Goal: Task Accomplishment & Management: Manage account settings

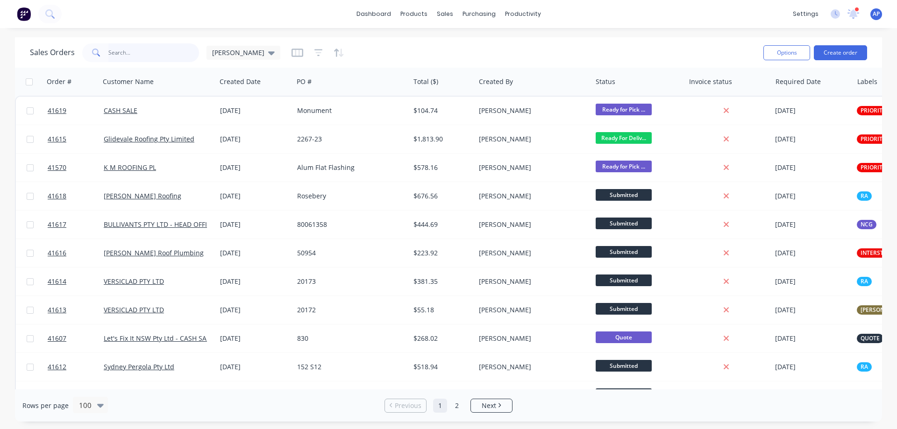
click at [130, 51] on input "text" at bounding box center [153, 52] width 91 height 19
type input "greenline"
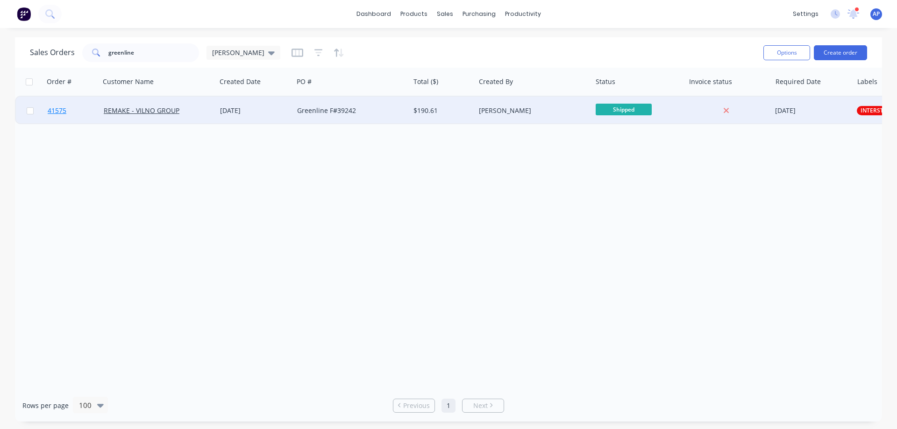
click at [60, 109] on span "41575" at bounding box center [57, 110] width 19 height 9
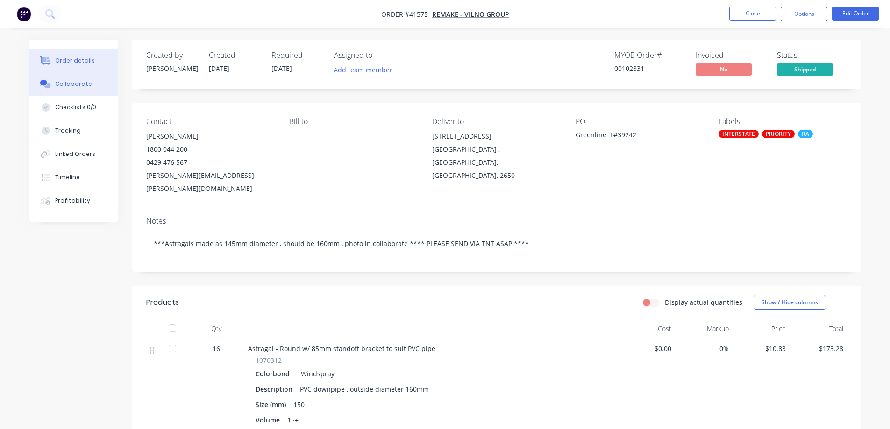
click at [92, 85] on button "Collaborate" at bounding box center [73, 83] width 89 height 23
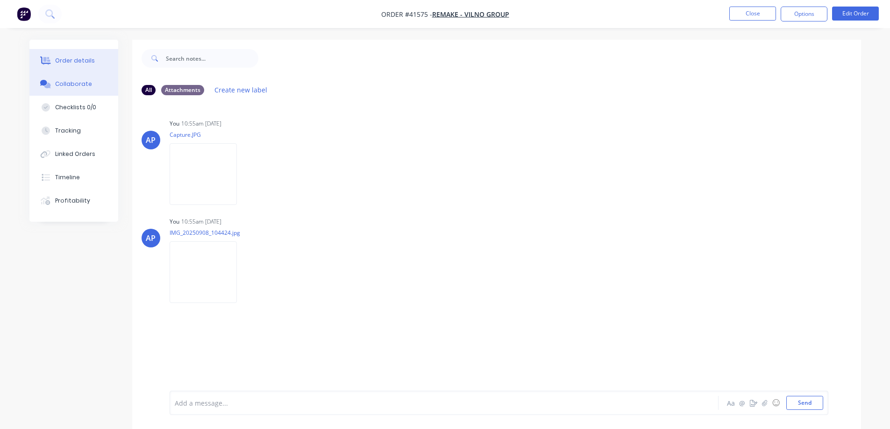
drag, startPoint x: 91, startPoint y: 60, endPoint x: 99, endPoint y: 67, distance: 10.9
click at [89, 59] on div "Order details" at bounding box center [75, 61] width 40 height 8
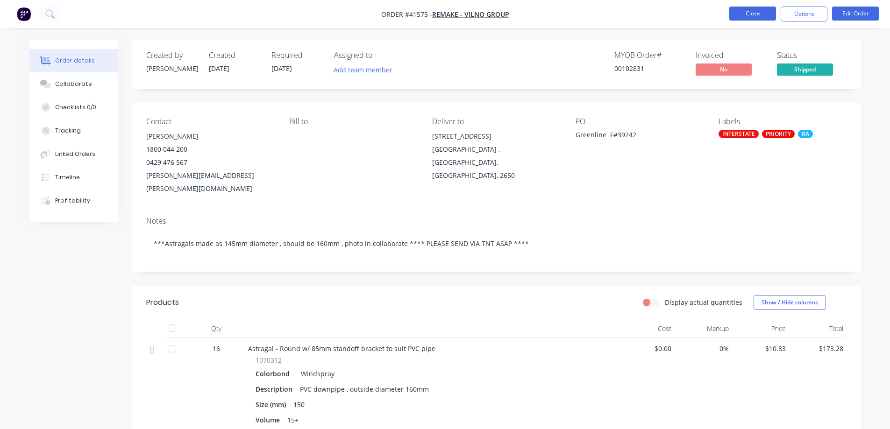
click at [738, 15] on button "Close" at bounding box center [752, 14] width 47 height 14
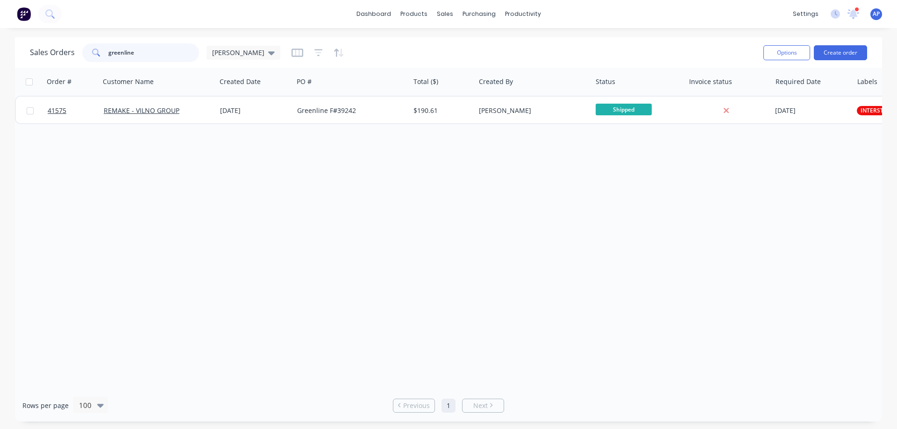
drag, startPoint x: 143, startPoint y: 55, endPoint x: 96, endPoint y: 63, distance: 48.2
click at [96, 63] on div "Sales Orders greenline [PERSON_NAME]" at bounding box center [393, 52] width 726 height 23
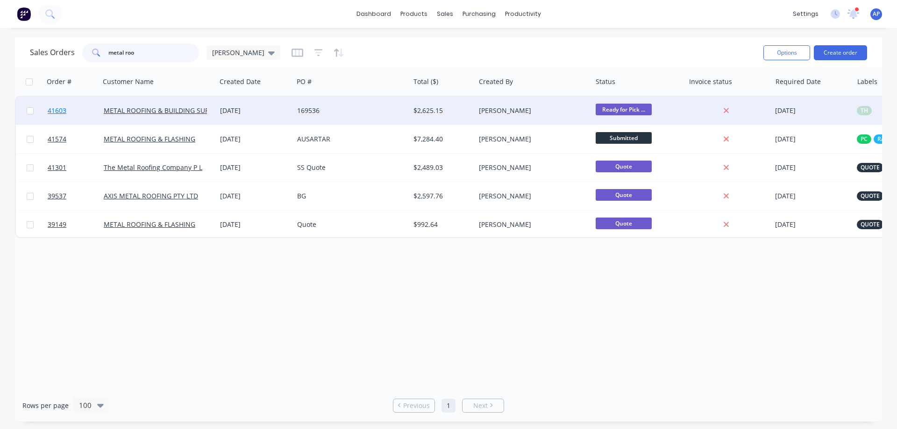
type input "metal roo"
click at [54, 111] on span "41603" at bounding box center [57, 110] width 19 height 9
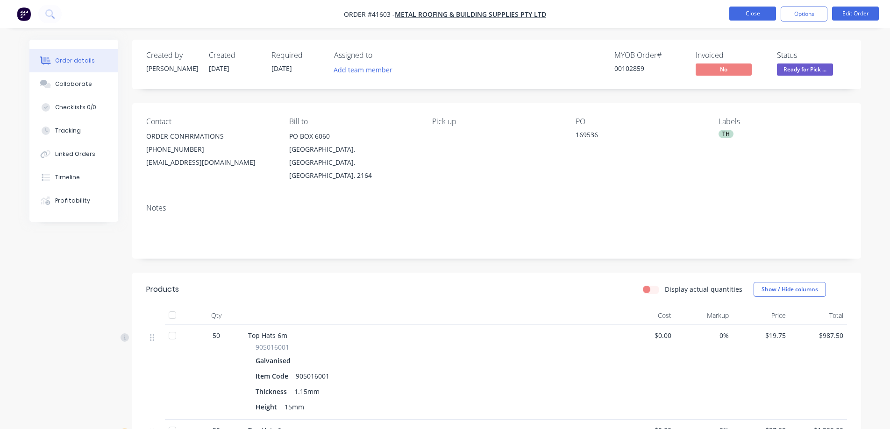
click at [738, 13] on button "Close" at bounding box center [752, 14] width 47 height 14
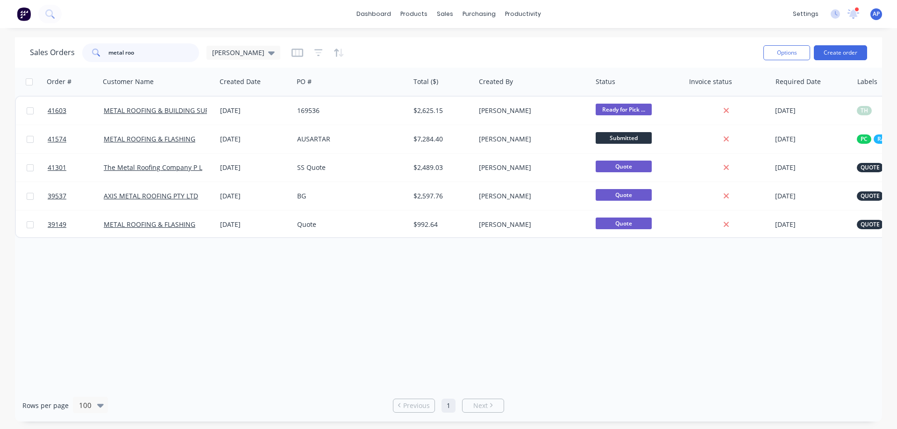
click at [146, 53] on input "metal roo" at bounding box center [153, 52] width 91 height 19
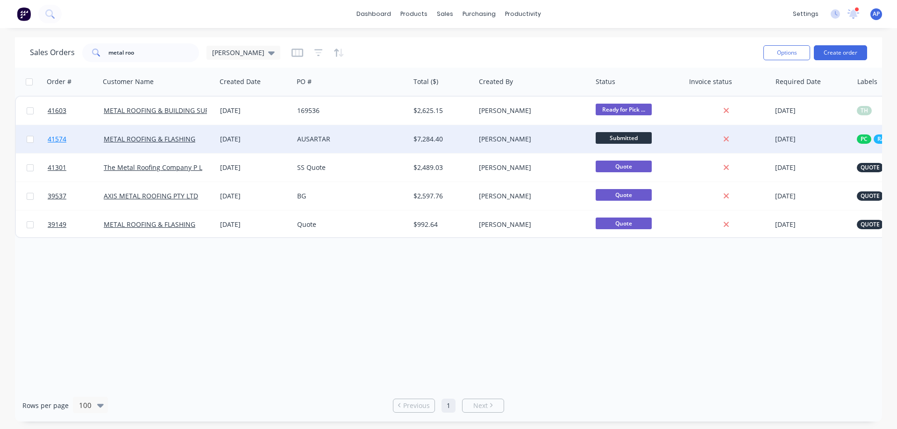
click at [59, 141] on span "41574" at bounding box center [57, 138] width 19 height 9
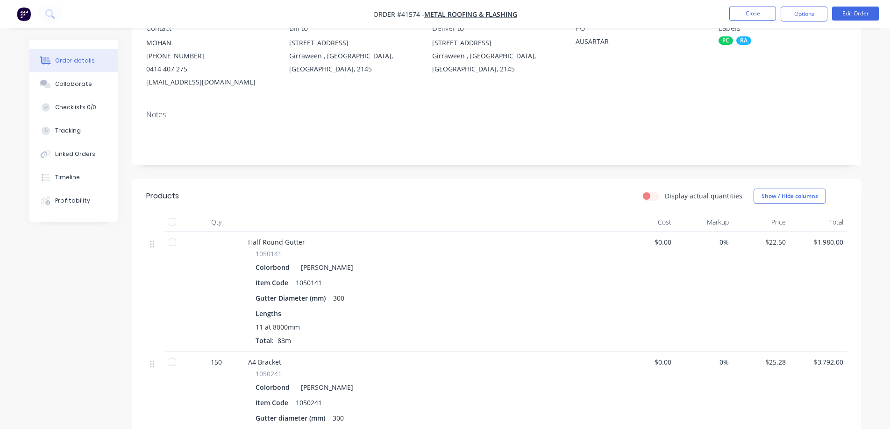
scroll to position [47, 0]
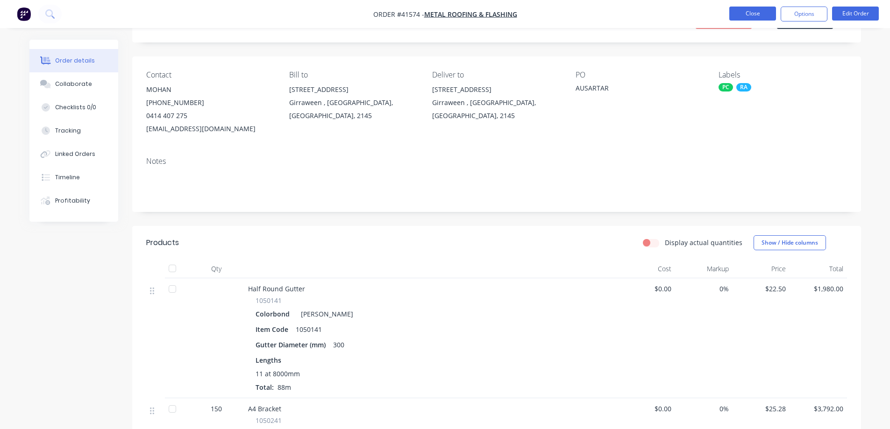
click at [734, 14] on button "Close" at bounding box center [752, 14] width 47 height 14
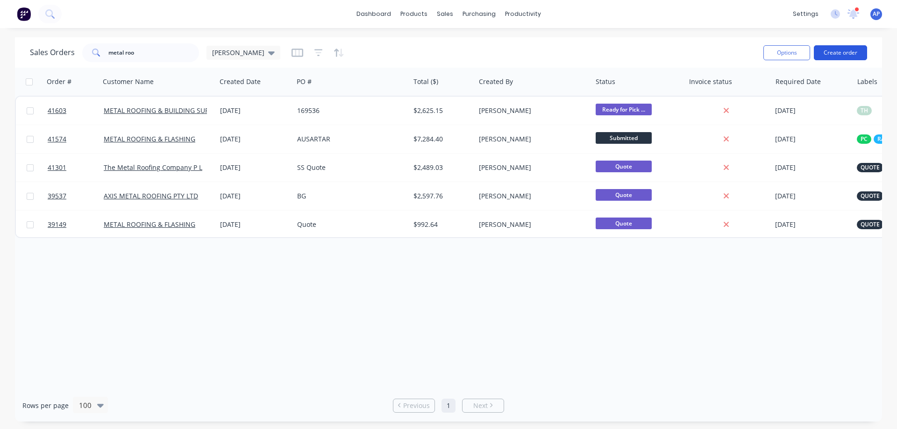
click at [844, 52] on button "Create order" at bounding box center [839, 52] width 53 height 15
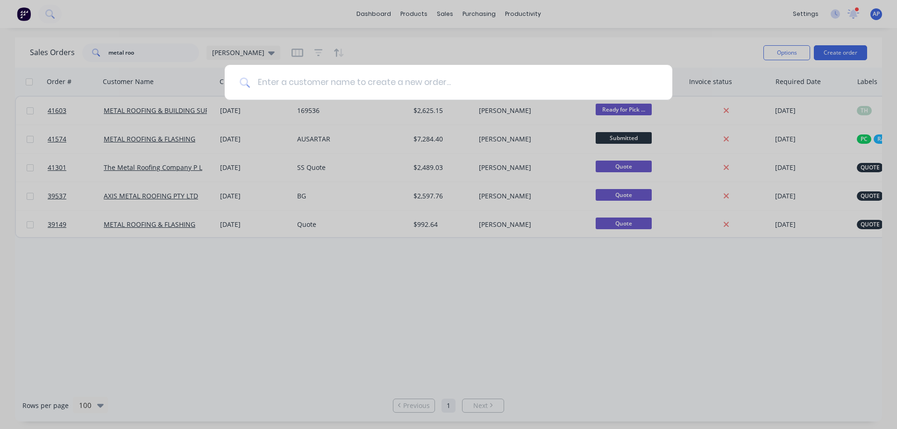
click at [418, 89] on input at bounding box center [453, 82] width 407 height 35
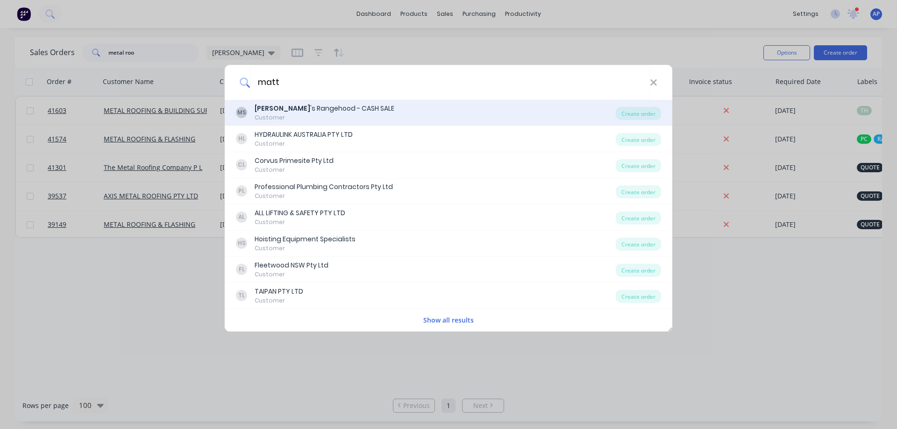
type input "matt"
click at [334, 109] on div "[PERSON_NAME] 's Rangehood - CASH SALE" at bounding box center [324, 109] width 140 height 10
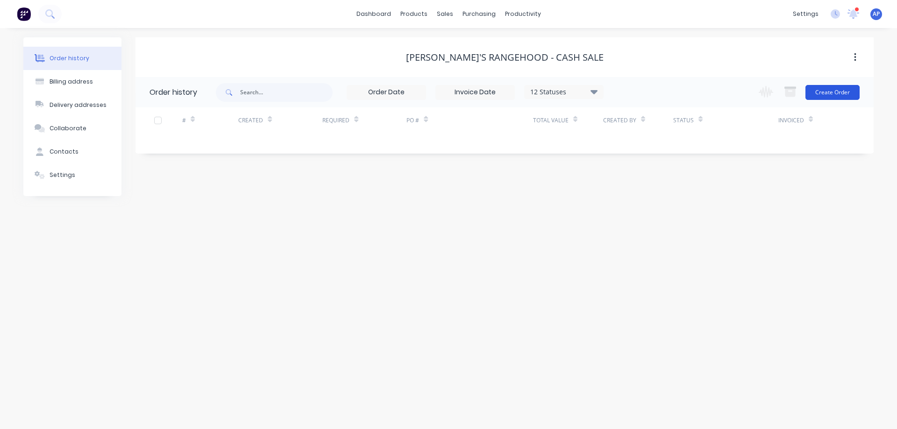
click at [820, 91] on button "Create Order" at bounding box center [832, 92] width 54 height 15
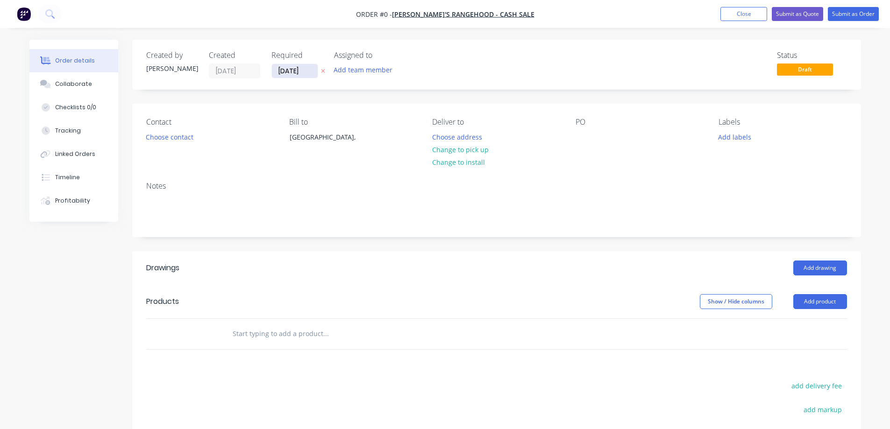
click at [290, 71] on input "[DATE]" at bounding box center [295, 71] width 46 height 14
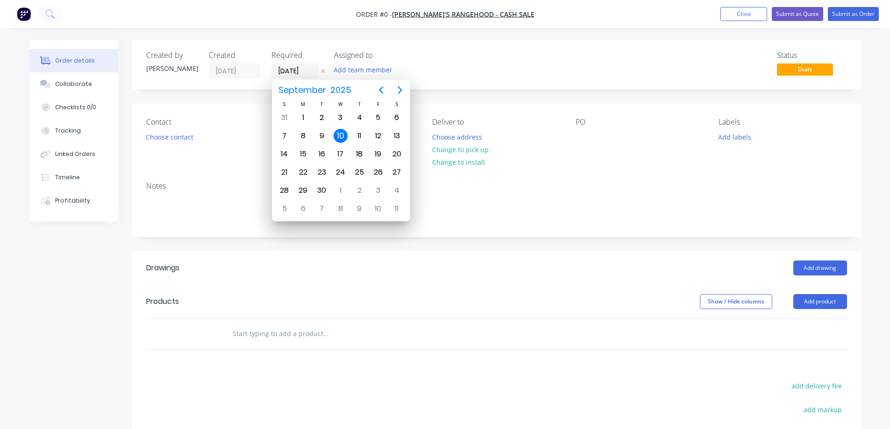
click at [336, 136] on div "10" at bounding box center [340, 136] width 14 height 14
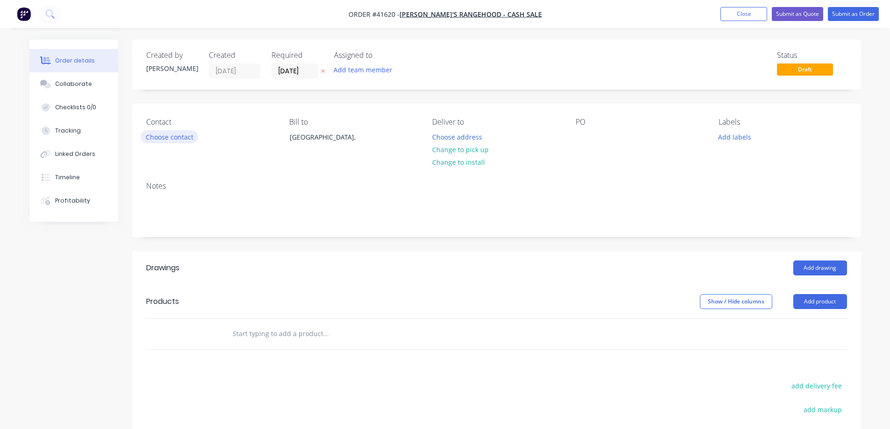
click at [178, 137] on button "Choose contact" at bounding box center [169, 136] width 57 height 13
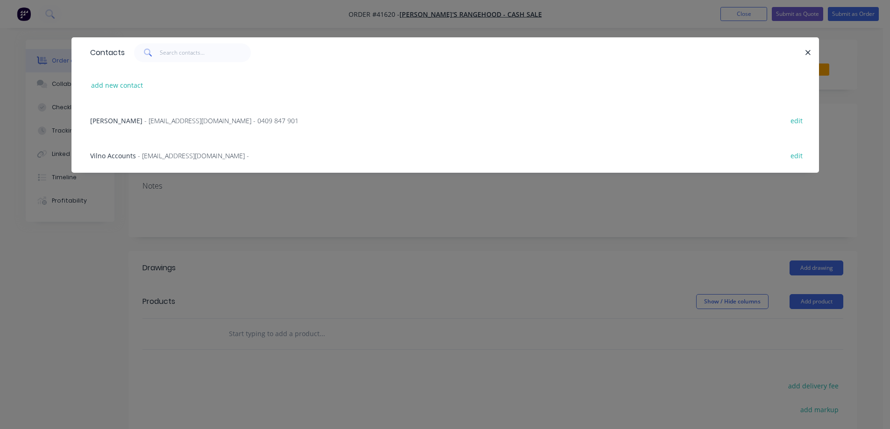
click at [168, 120] on span "- [EMAIL_ADDRESS][DOMAIN_NAME] - 0409 847 901" at bounding box center [221, 120] width 154 height 9
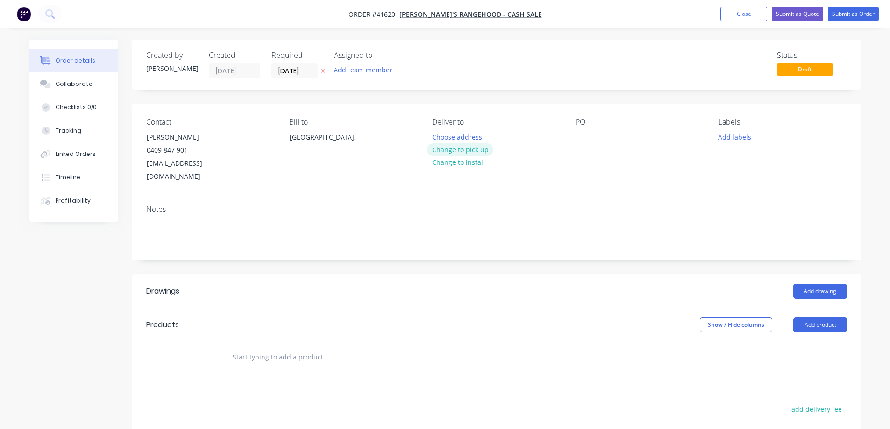
click at [438, 149] on button "Change to pick up" at bounding box center [460, 149] width 66 height 13
click at [577, 132] on div at bounding box center [582, 137] width 15 height 14
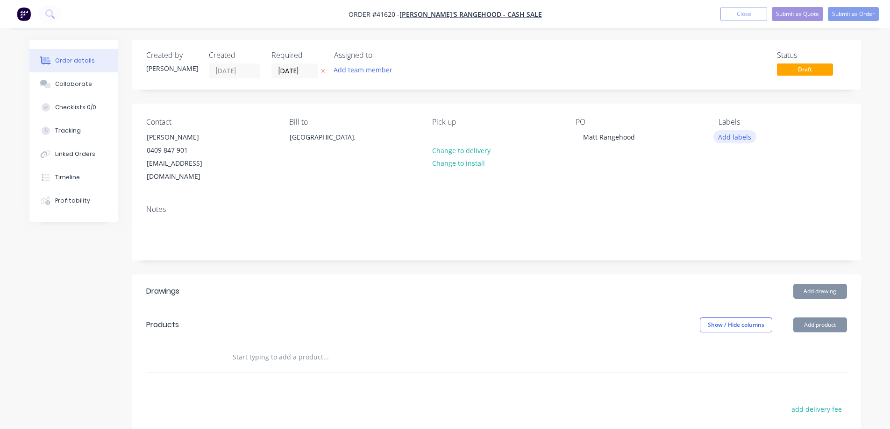
click at [723, 138] on button "Add labels" at bounding box center [734, 136] width 43 height 13
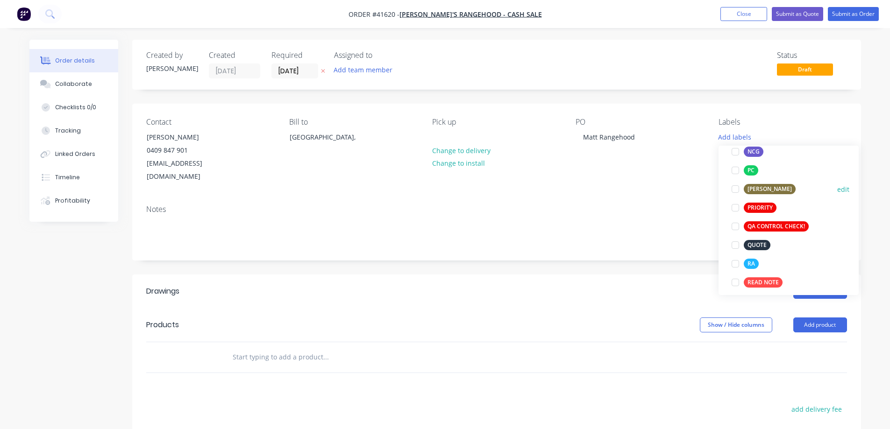
scroll to position [233, 0]
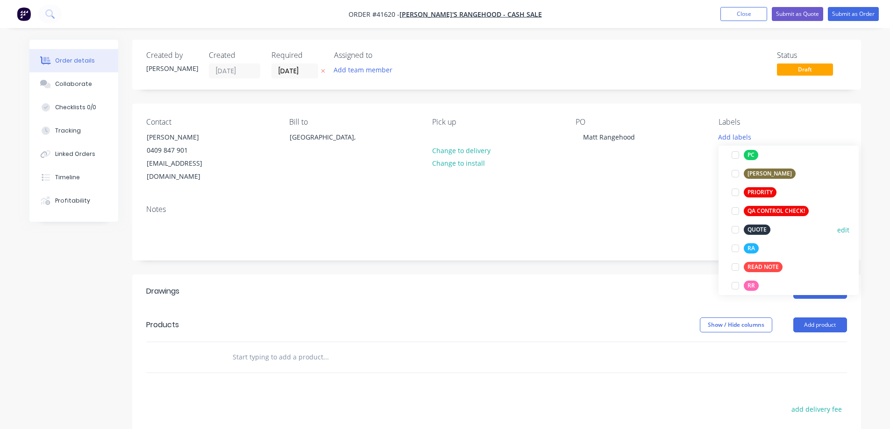
click at [732, 227] on div at bounding box center [735, 229] width 19 height 19
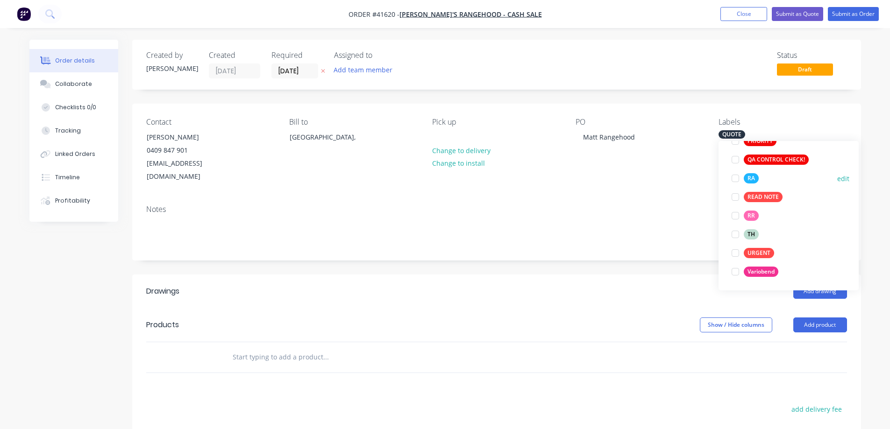
click at [736, 177] on div at bounding box center [735, 178] width 19 height 19
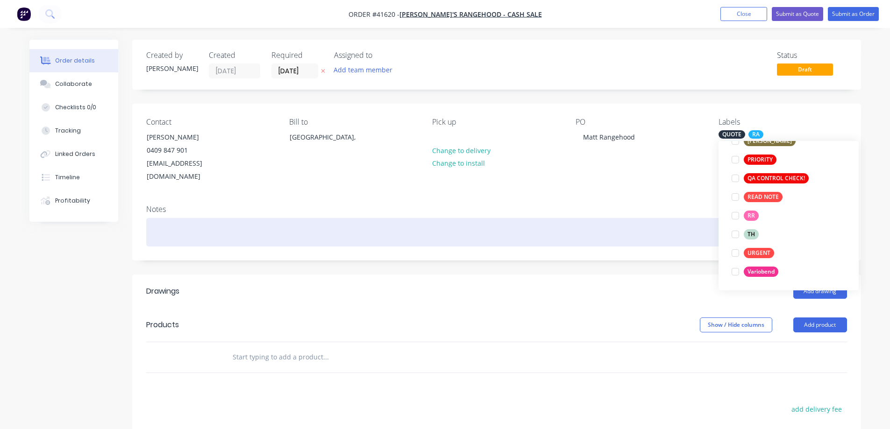
scroll to position [56, 0]
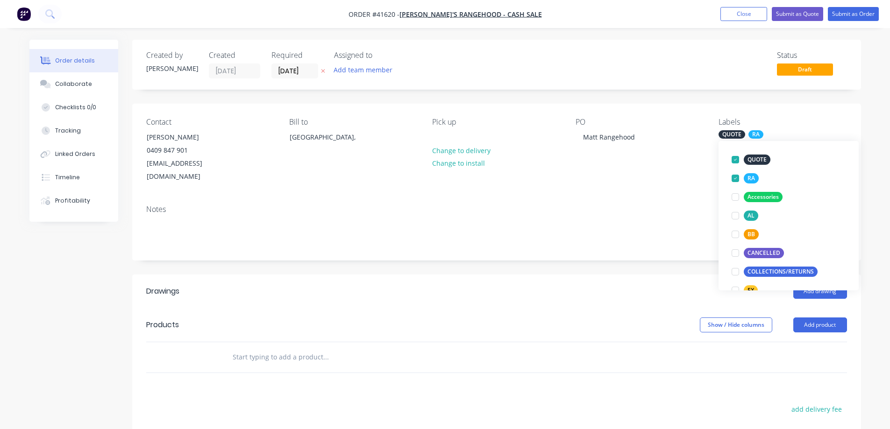
drag, startPoint x: 580, startPoint y: 301, endPoint x: 724, endPoint y: 299, distance: 143.8
click at [581, 308] on header "Products Show / Hide columns Add product" at bounding box center [496, 325] width 728 height 34
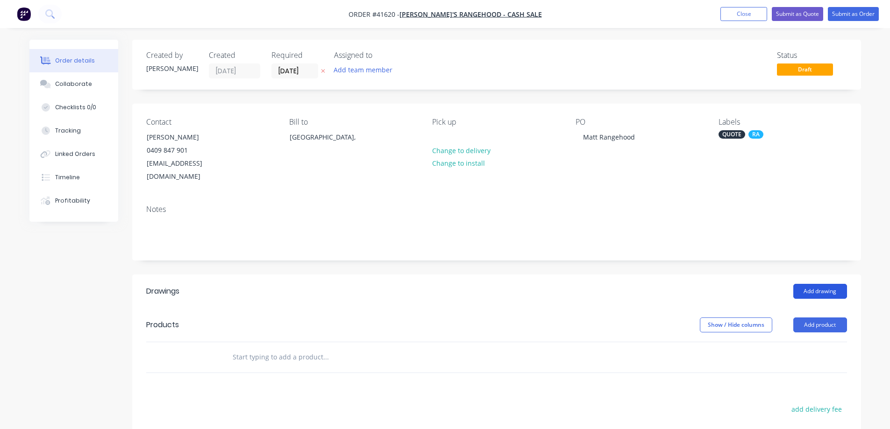
click at [806, 284] on button "Add drawing" at bounding box center [820, 291] width 54 height 15
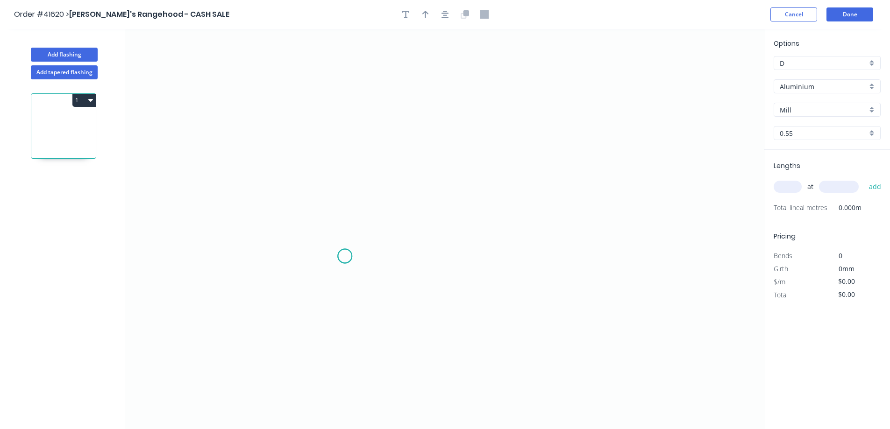
click at [345, 256] on icon "0" at bounding box center [444, 229] width 637 height 400
drag, startPoint x: 345, startPoint y: 256, endPoint x: 344, endPoint y: 178, distance: 78.5
click at [344, 178] on icon "0" at bounding box center [444, 229] width 637 height 400
drag, startPoint x: 446, startPoint y: 180, endPoint x: 346, endPoint y: 172, distance: 100.2
click at [346, 172] on circle at bounding box center [345, 172] width 14 height 14
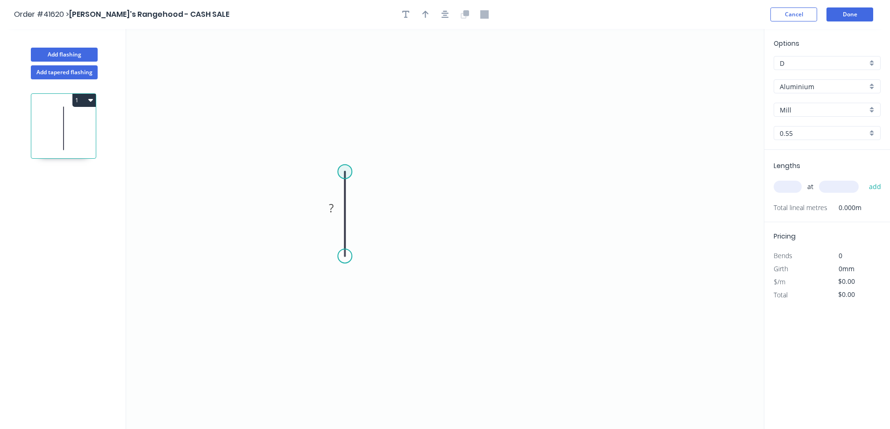
click at [346, 172] on circle at bounding box center [345, 172] width 14 height 14
drag, startPoint x: 346, startPoint y: 172, endPoint x: 585, endPoint y: 177, distance: 238.7
click at [585, 177] on icon "0 ?" at bounding box center [444, 229] width 637 height 400
click at [585, 177] on circle at bounding box center [585, 172] width 14 height 14
drag, startPoint x: 585, startPoint y: 177, endPoint x: 586, endPoint y: 259, distance: 81.7
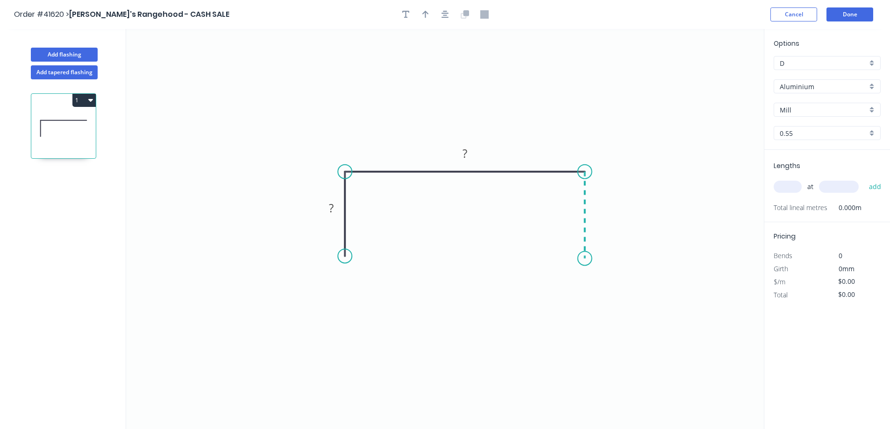
click at [586, 259] on icon "0 ? ?" at bounding box center [444, 229] width 637 height 400
click at [586, 259] on circle at bounding box center [585, 258] width 14 height 14
click at [336, 211] on rect at bounding box center [331, 208] width 19 height 13
drag, startPoint x: 425, startPoint y: 13, endPoint x: 465, endPoint y: 13, distance: 40.2
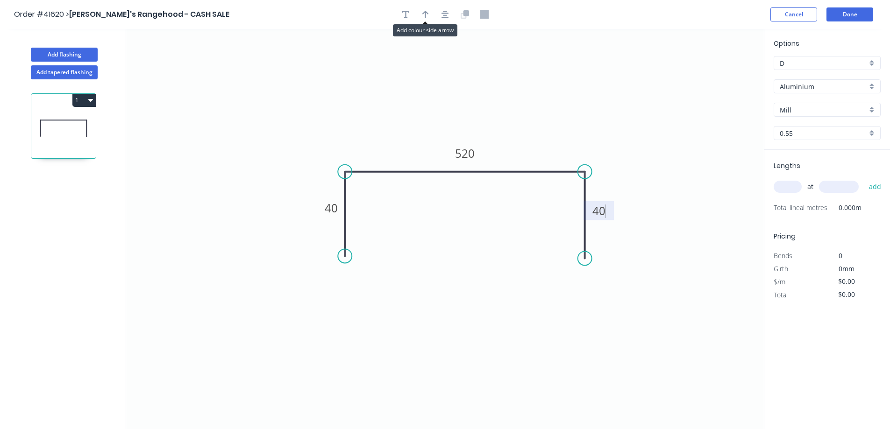
click at [431, 13] on button "button" at bounding box center [425, 14] width 14 height 14
type input "$20.35"
drag, startPoint x: 718, startPoint y: 74, endPoint x: 645, endPoint y: 112, distance: 82.7
click at [565, 129] on icon at bounding box center [567, 116] width 8 height 30
click at [873, 86] on div "Aluminium" at bounding box center [826, 86] width 107 height 14
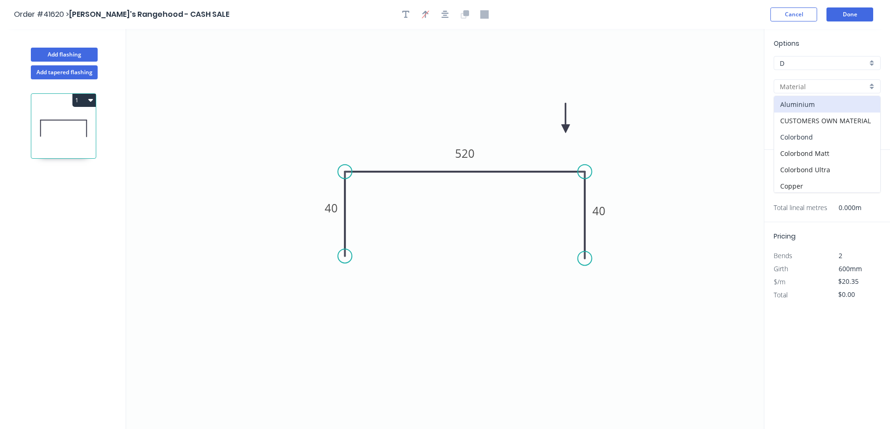
click at [810, 134] on div "Colorbond" at bounding box center [827, 137] width 106 height 16
type input "Colorbond"
type input "Basalt"
type input "$17.98"
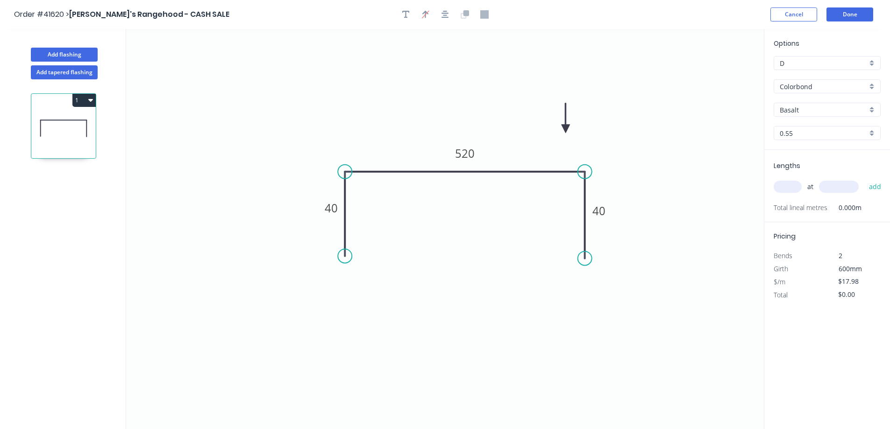
click at [872, 111] on div "Basalt" at bounding box center [826, 110] width 107 height 14
click at [812, 180] on div "Monument" at bounding box center [827, 184] width 106 height 16
type input "Monument"
click at [791, 189] on input "text" at bounding box center [787, 187] width 28 height 12
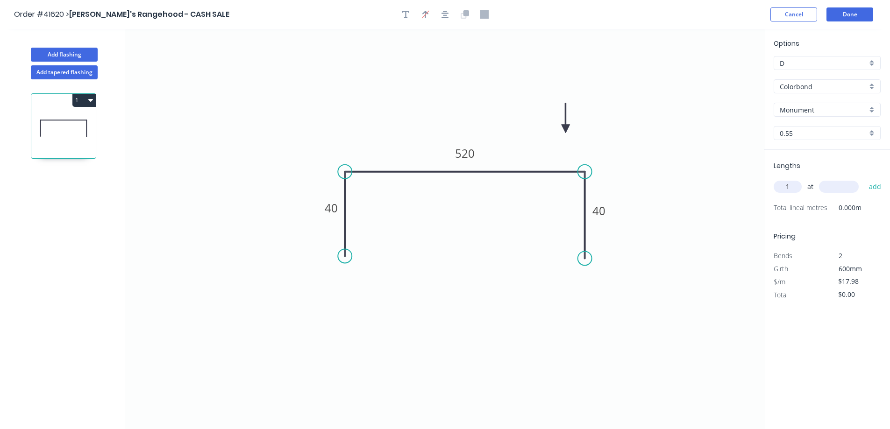
type input "1"
type input "2900"
click at [864, 179] on button "add" at bounding box center [875, 187] width 22 height 16
type input "$52.14"
click at [867, 15] on button "Done" at bounding box center [849, 14] width 47 height 14
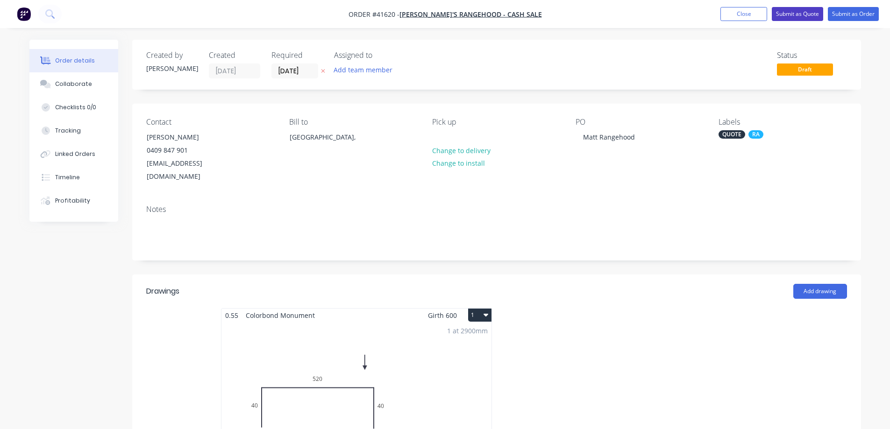
click at [797, 13] on button "Submit as Quote" at bounding box center [796, 14] width 51 height 14
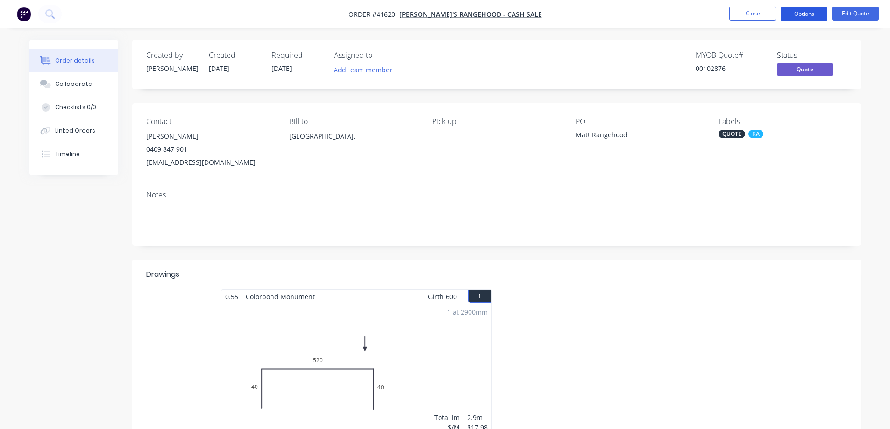
click at [803, 12] on button "Options" at bounding box center [803, 14] width 47 height 15
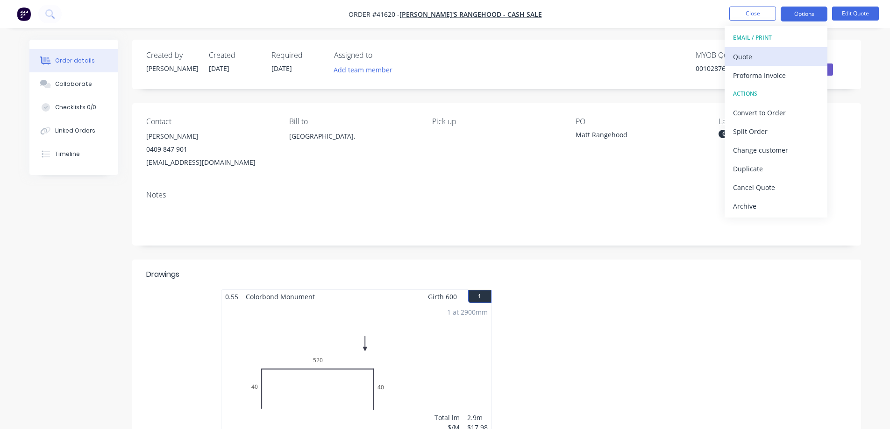
click at [760, 56] on div "Quote" at bounding box center [776, 57] width 86 height 14
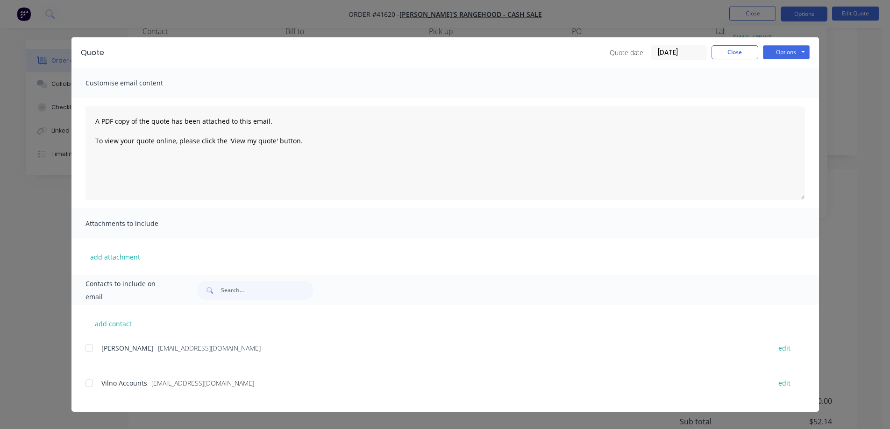
scroll to position [93, 0]
drag, startPoint x: 94, startPoint y: 349, endPoint x: 120, endPoint y: 334, distance: 30.5
click at [94, 348] on div at bounding box center [89, 348] width 19 height 19
click at [777, 50] on button "Options" at bounding box center [786, 52] width 47 height 14
click at [774, 98] on button "Email" at bounding box center [793, 99] width 60 height 15
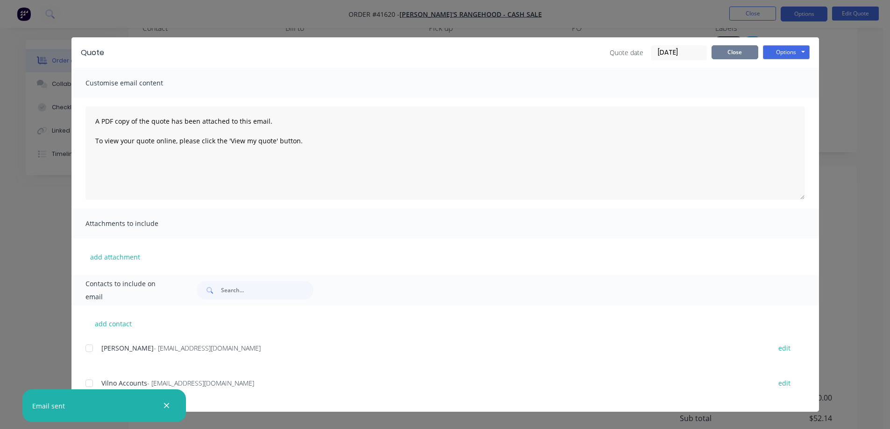
click at [735, 50] on button "Close" at bounding box center [734, 52] width 47 height 14
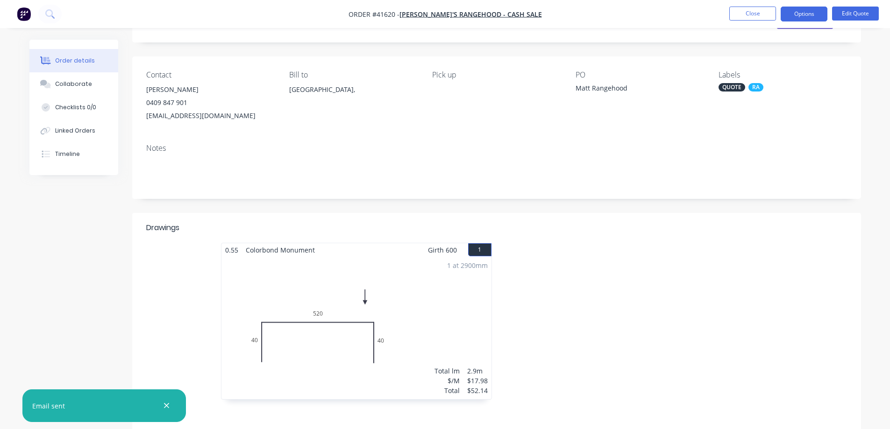
scroll to position [0, 0]
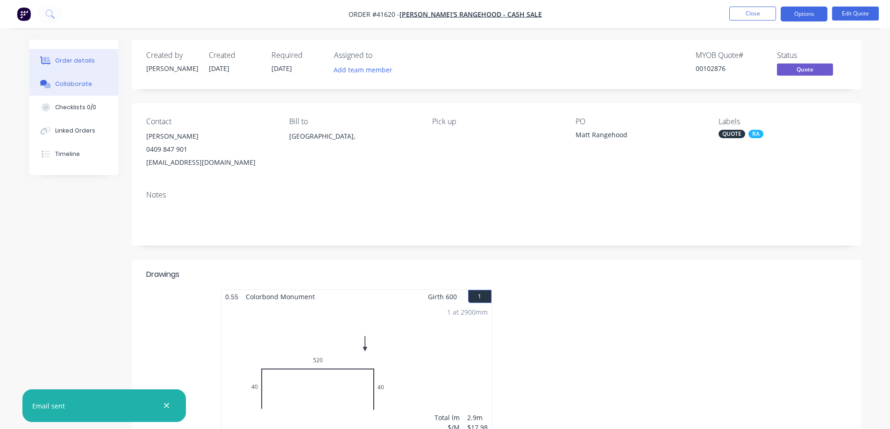
click at [54, 79] on button "Collaborate" at bounding box center [73, 83] width 89 height 23
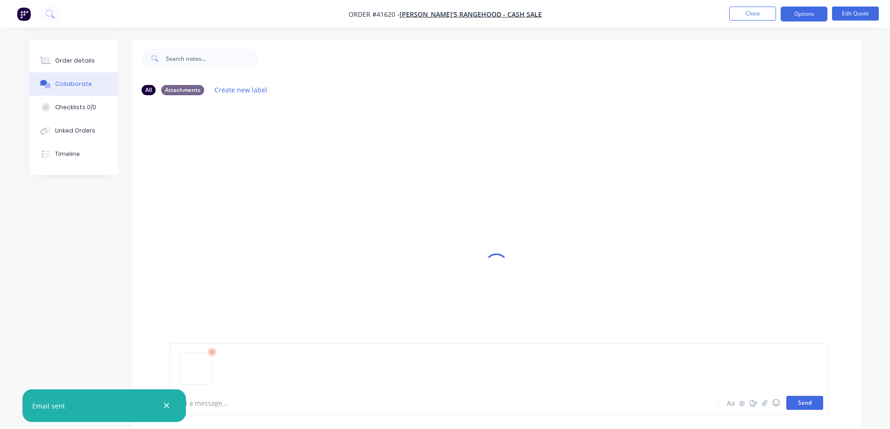
click at [791, 401] on button "Send" at bounding box center [804, 403] width 37 height 14
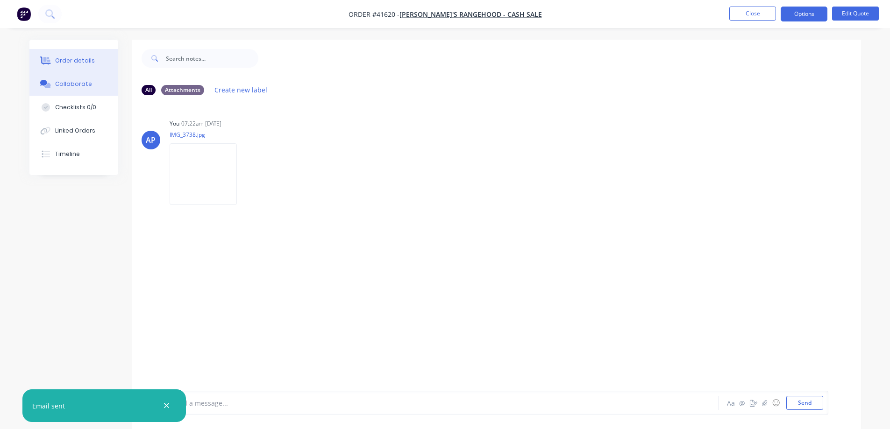
click at [81, 61] on div "Order details" at bounding box center [75, 61] width 40 height 8
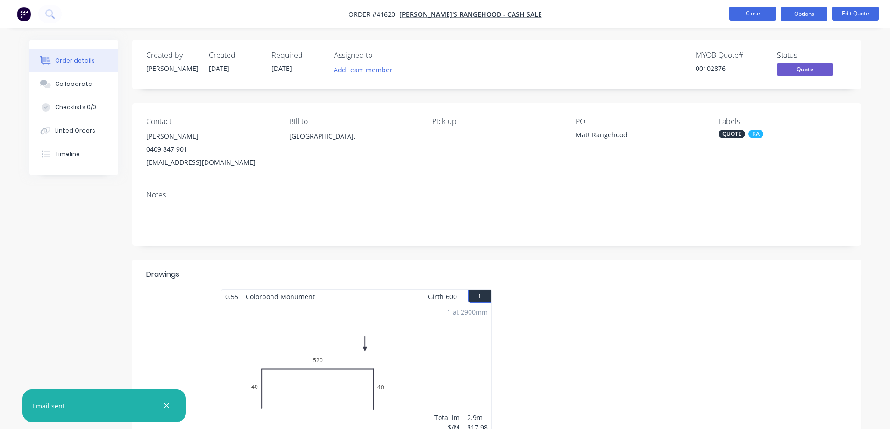
click at [757, 14] on button "Close" at bounding box center [752, 14] width 47 height 14
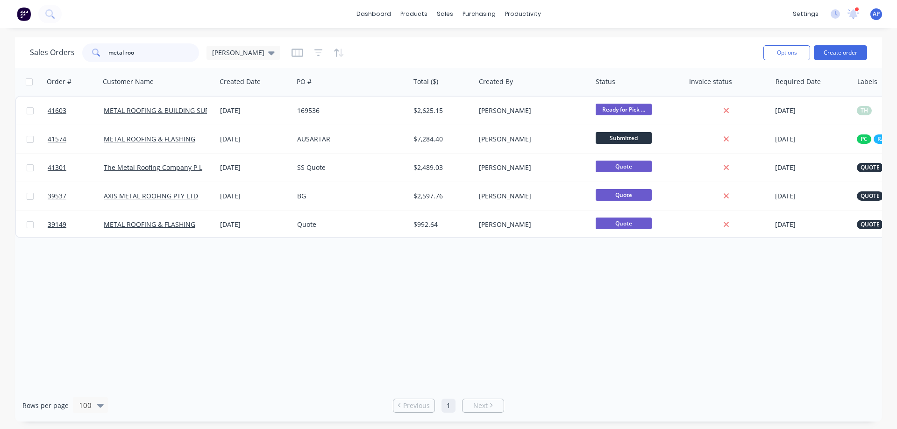
drag, startPoint x: 154, startPoint y: 52, endPoint x: 102, endPoint y: 60, distance: 52.4
click at [102, 60] on div "metal roo" at bounding box center [140, 52] width 117 height 19
type input "41616"
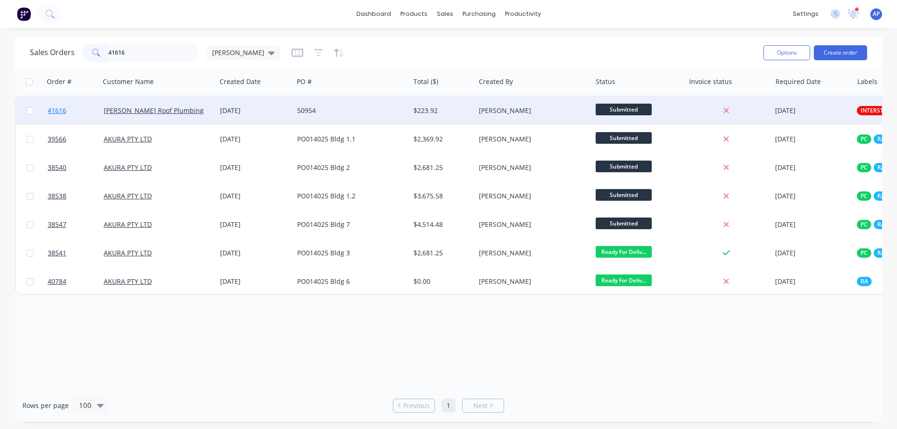
click at [57, 112] on span "41616" at bounding box center [57, 110] width 19 height 9
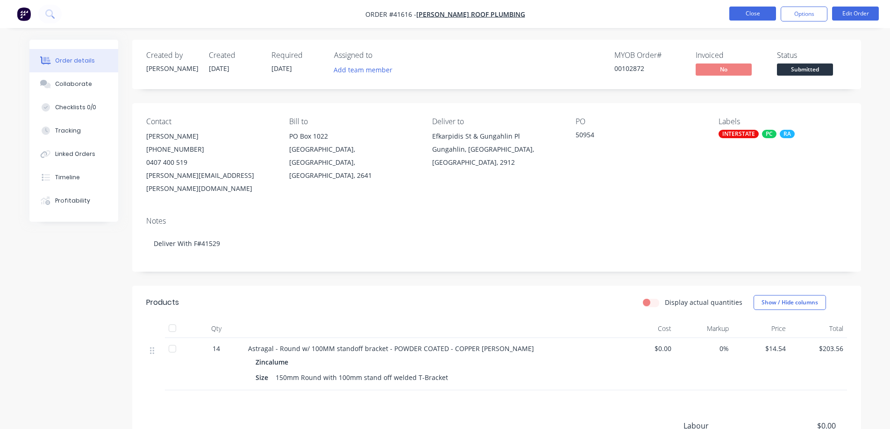
click at [740, 10] on button "Close" at bounding box center [752, 14] width 47 height 14
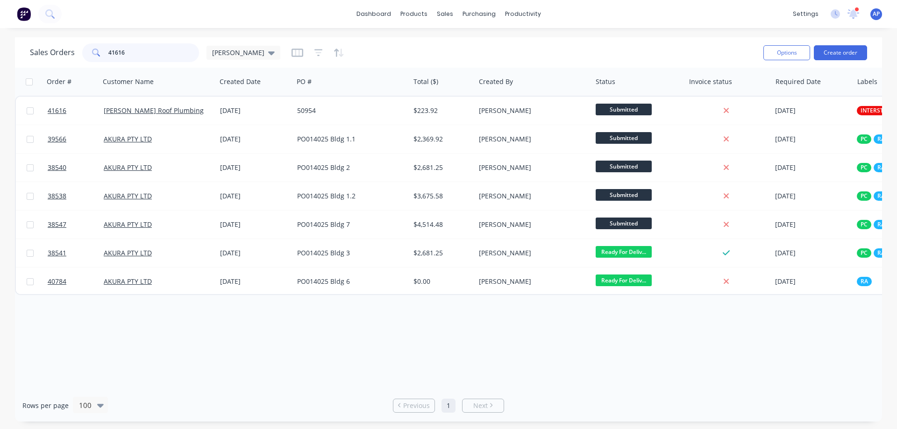
drag, startPoint x: 141, startPoint y: 54, endPoint x: 101, endPoint y: 58, distance: 39.4
click at [101, 58] on div "41616" at bounding box center [140, 52] width 117 height 19
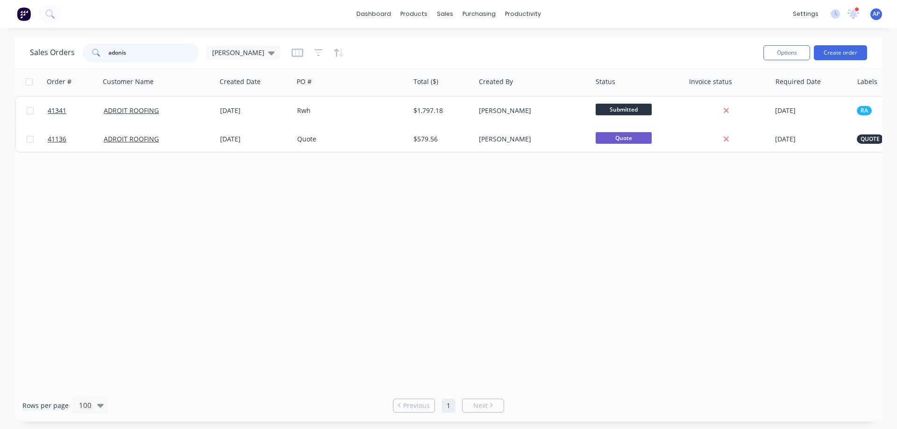
drag, startPoint x: 140, startPoint y: 48, endPoint x: 82, endPoint y: 63, distance: 59.3
click at [82, 63] on div "Sales Orders adonis [PERSON_NAME]" at bounding box center [393, 52] width 726 height 23
type input "mdc"
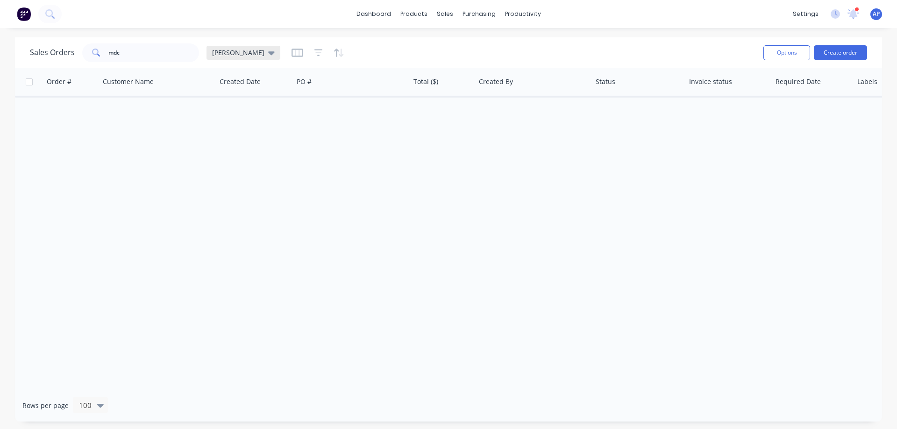
click at [268, 55] on icon at bounding box center [271, 53] width 7 height 10
click at [239, 167] on button "Archived" at bounding box center [262, 169] width 106 height 11
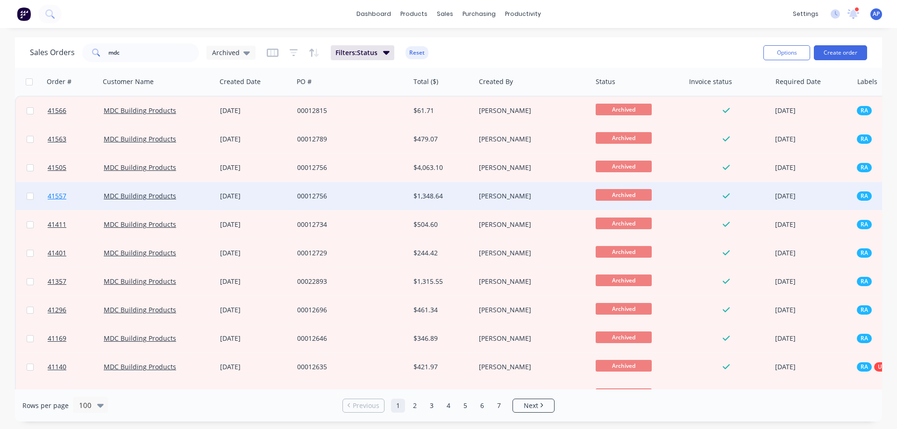
click at [53, 197] on span "41557" at bounding box center [57, 195] width 19 height 9
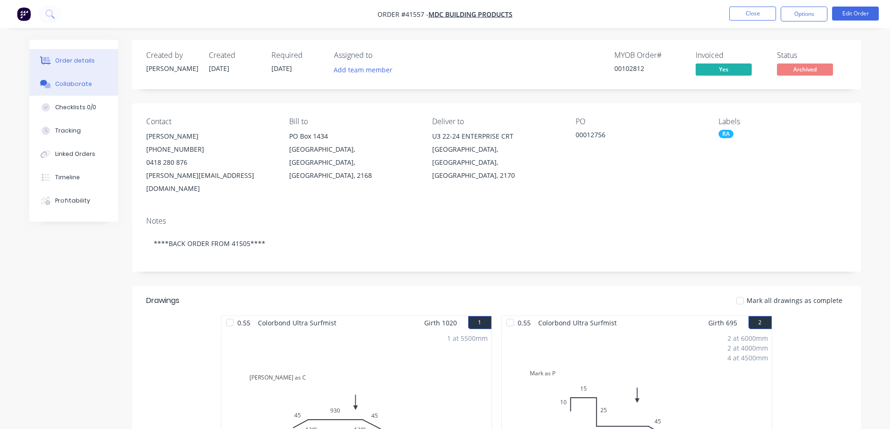
click at [69, 83] on div "Collaborate" at bounding box center [73, 84] width 37 height 8
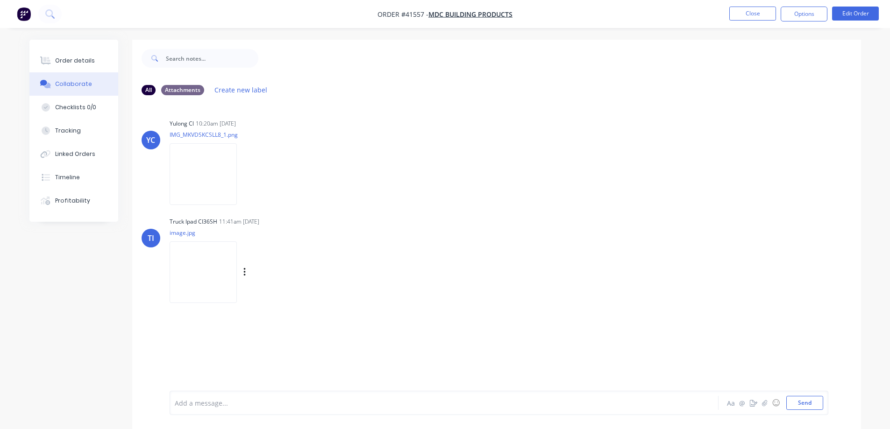
click at [213, 257] on img at bounding box center [203, 271] width 67 height 61
click at [80, 59] on div "Order details" at bounding box center [75, 61] width 40 height 8
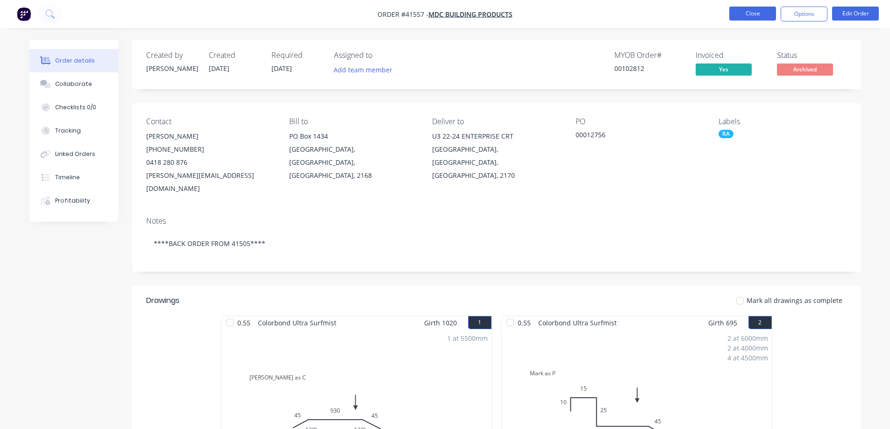
click at [740, 10] on button "Close" at bounding box center [752, 14] width 47 height 14
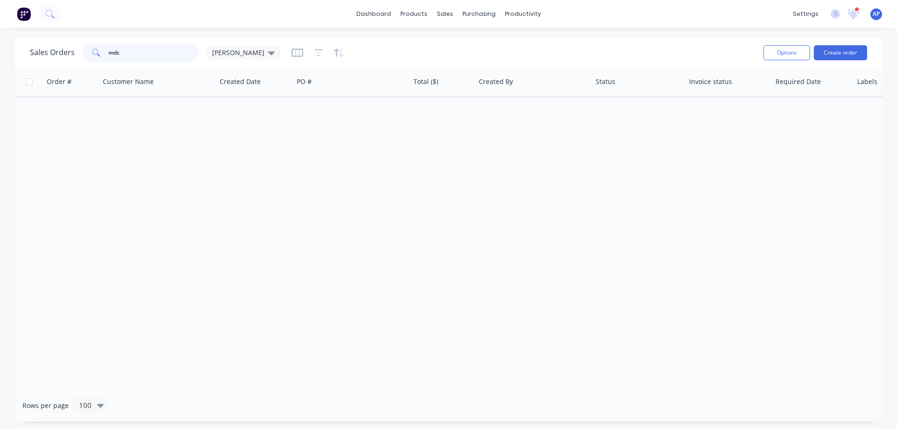
drag, startPoint x: 127, startPoint y: 57, endPoint x: 111, endPoint y: 60, distance: 16.1
click at [111, 60] on input "mdc" at bounding box center [153, 52] width 91 height 19
click at [128, 50] on input "mdc" at bounding box center [153, 52] width 91 height 19
drag, startPoint x: 126, startPoint y: 53, endPoint x: 99, endPoint y: 58, distance: 27.6
click at [99, 58] on div "mdc" at bounding box center [140, 52] width 117 height 19
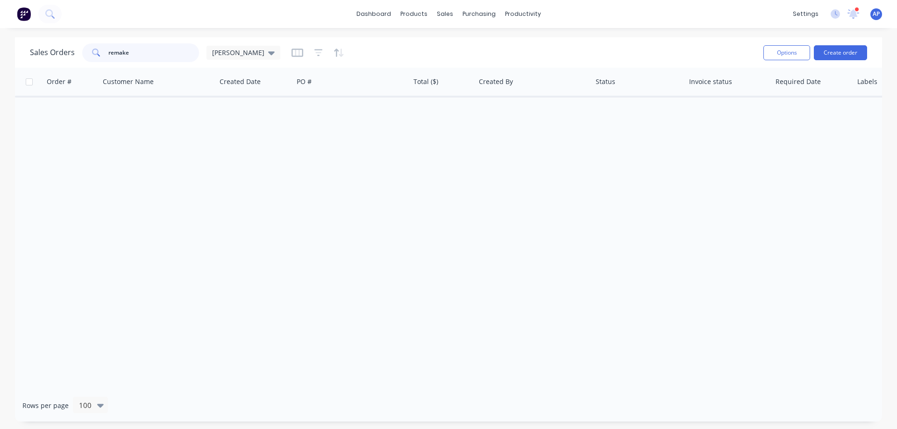
type input "remake"
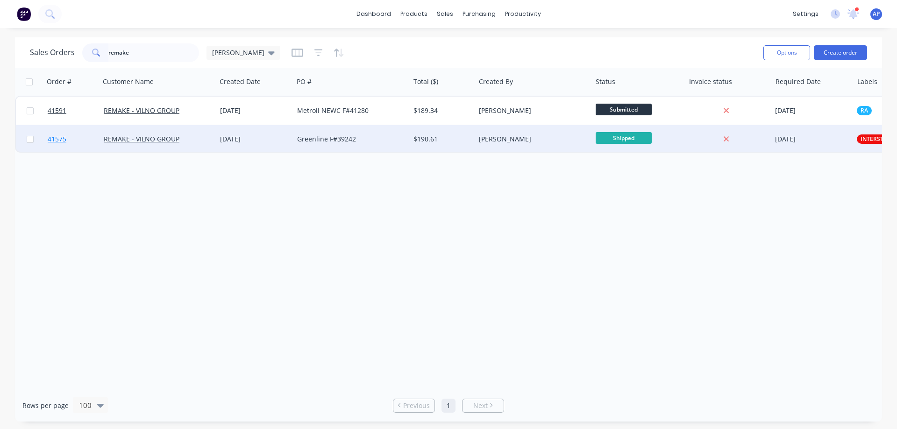
click at [60, 141] on span "41575" at bounding box center [57, 138] width 19 height 9
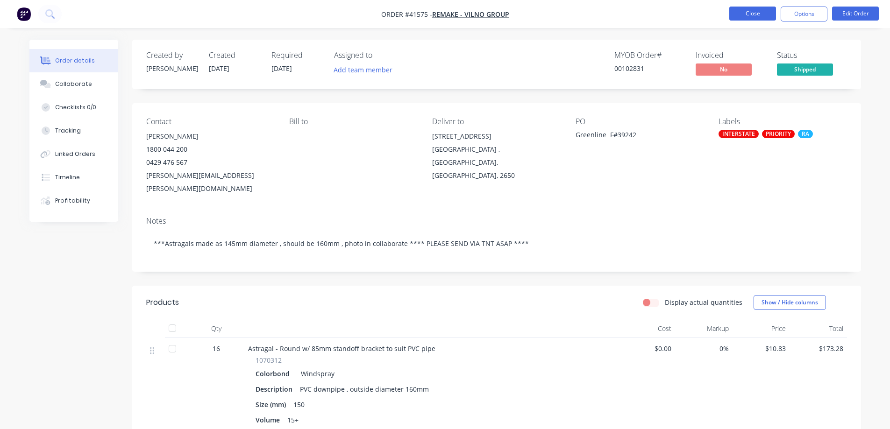
click at [735, 14] on button "Close" at bounding box center [752, 14] width 47 height 14
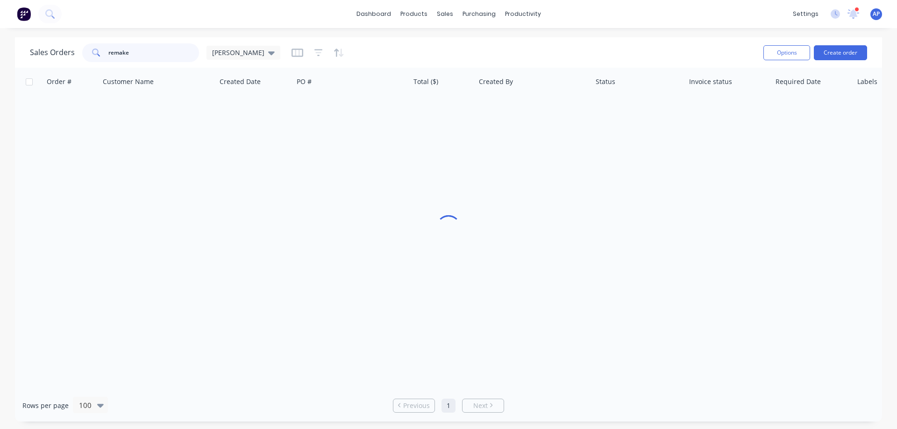
click at [95, 53] on div "remake" at bounding box center [140, 52] width 117 height 19
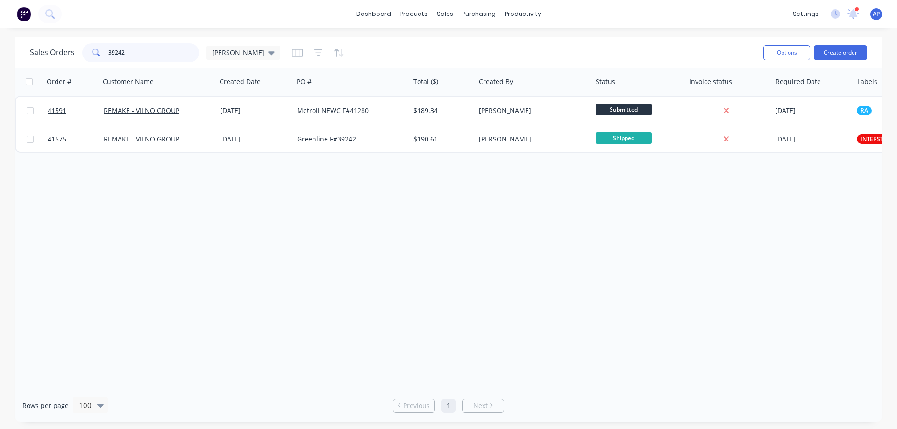
type input "39242"
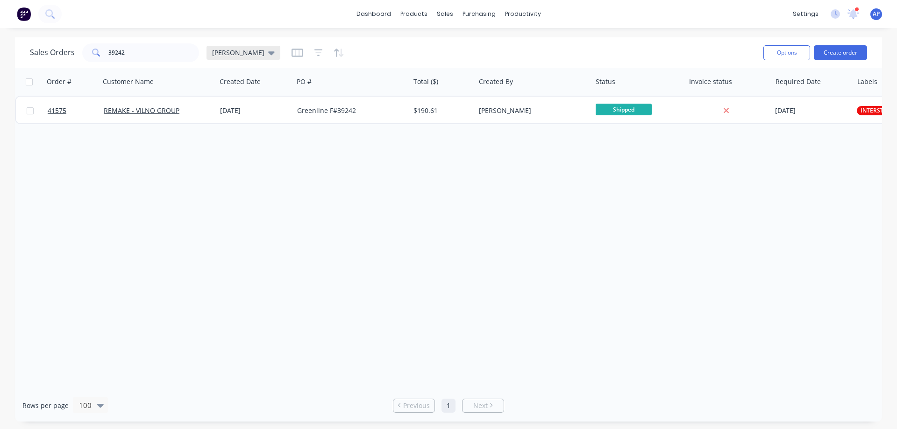
click at [268, 51] on icon at bounding box center [271, 53] width 7 height 4
click at [243, 167] on button "Archived" at bounding box center [262, 169] width 106 height 11
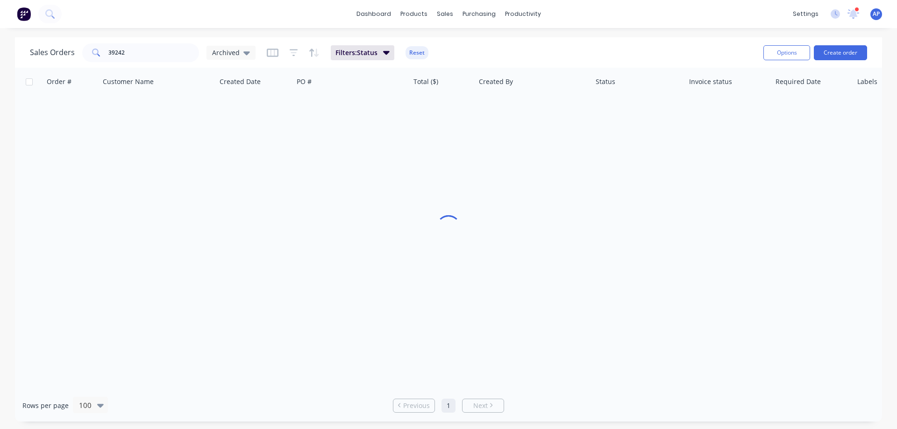
click at [226, 189] on div at bounding box center [448, 229] width 867 height 322
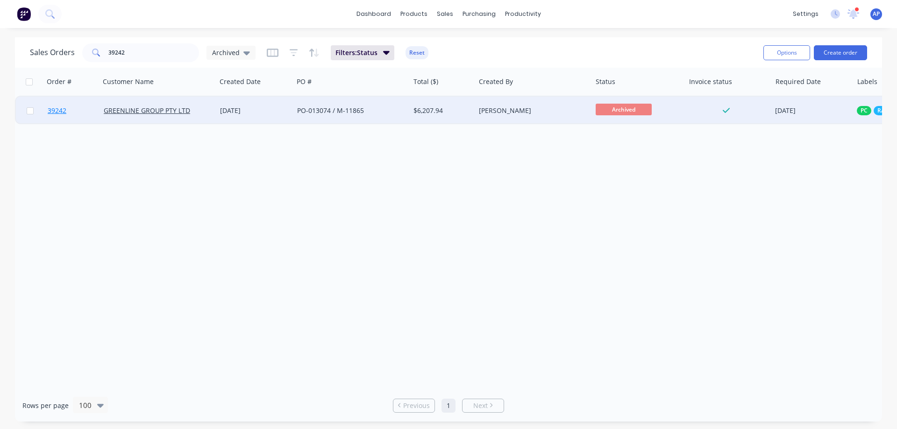
click at [63, 113] on span "39242" at bounding box center [57, 110] width 19 height 9
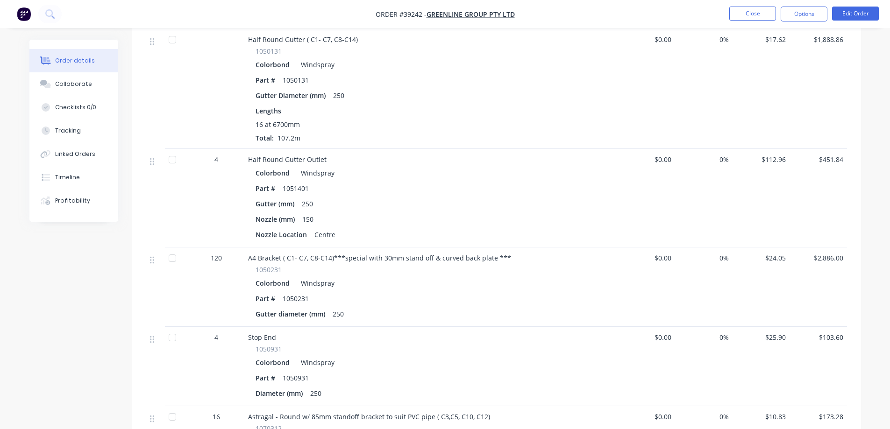
scroll to position [233, 0]
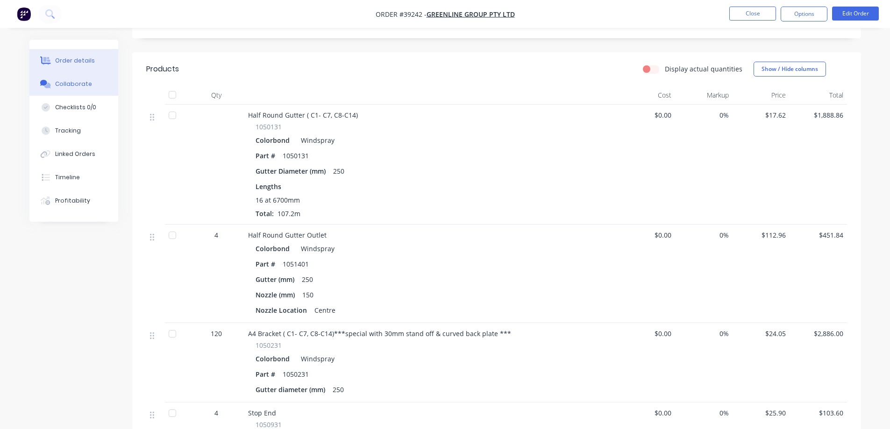
click at [86, 84] on div "Collaborate" at bounding box center [73, 84] width 37 height 8
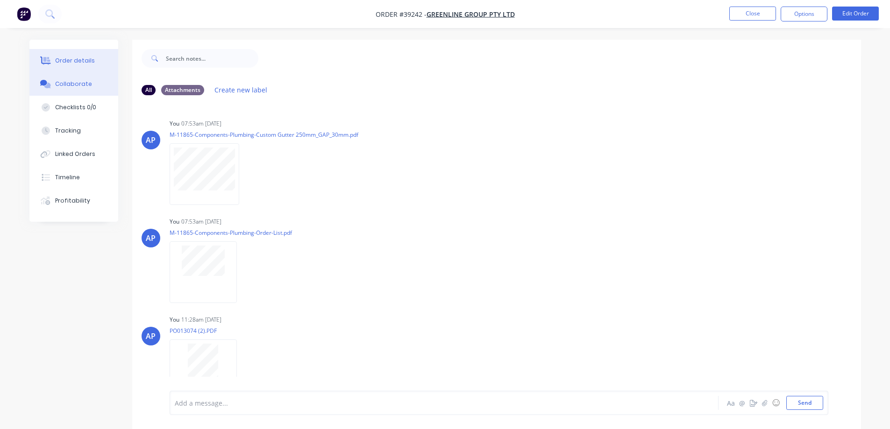
click at [79, 61] on div "Order details" at bounding box center [75, 61] width 40 height 8
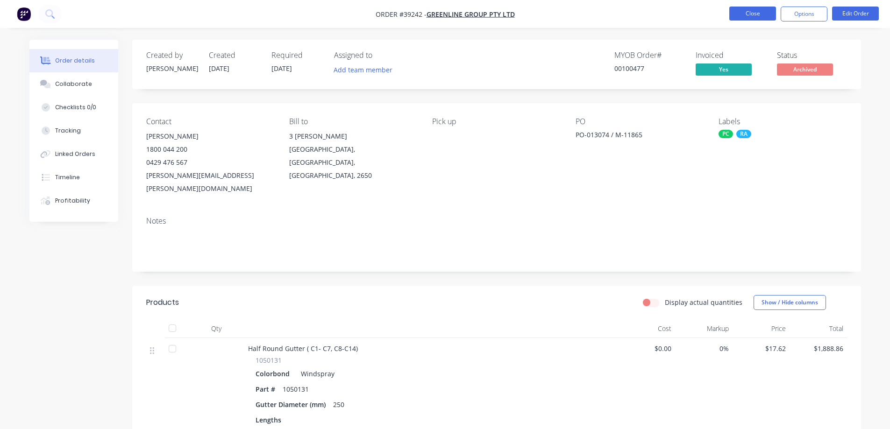
click at [739, 14] on button "Close" at bounding box center [752, 14] width 47 height 14
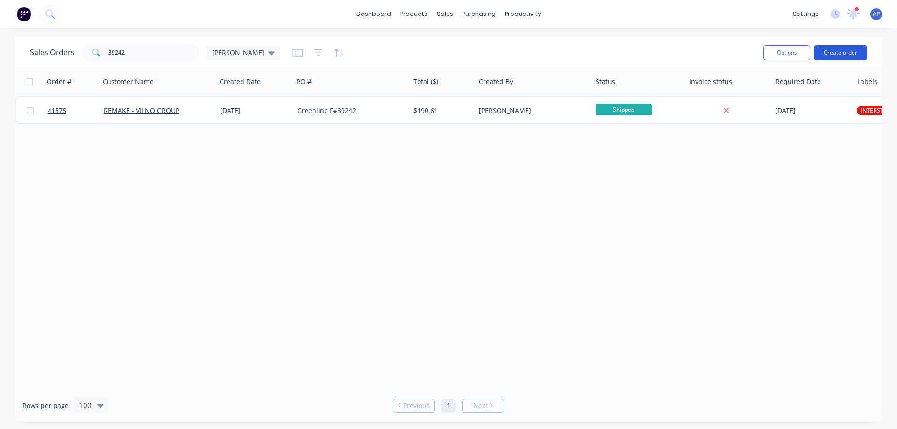
click at [838, 52] on button "Create order" at bounding box center [839, 52] width 53 height 15
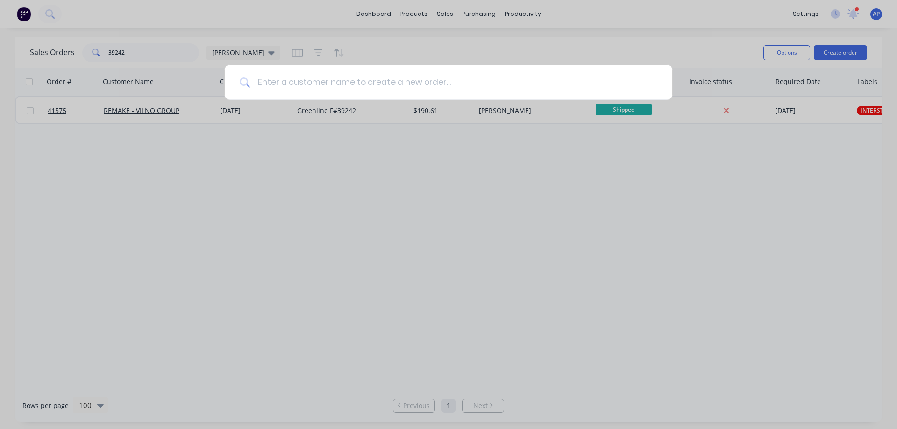
click at [299, 88] on input at bounding box center [453, 82] width 407 height 35
type input "greenline"
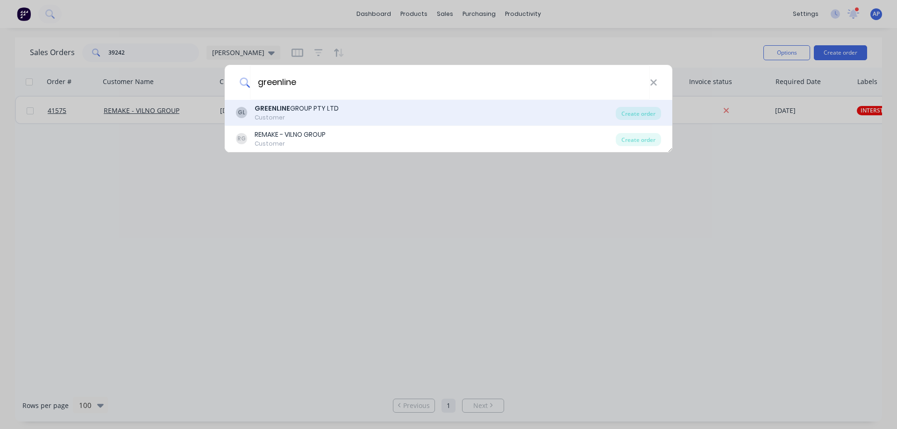
click at [296, 106] on div "GREENLINE GROUP PTY LTD" at bounding box center [296, 109] width 84 height 10
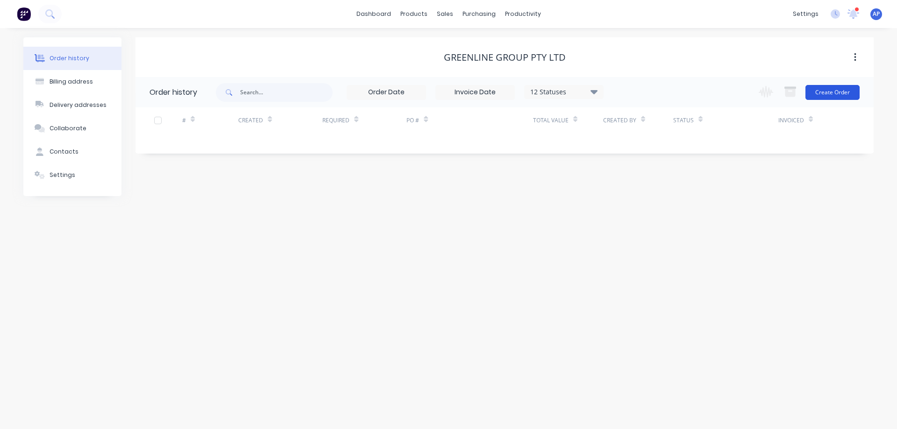
click at [831, 90] on button "Create Order" at bounding box center [832, 92] width 54 height 15
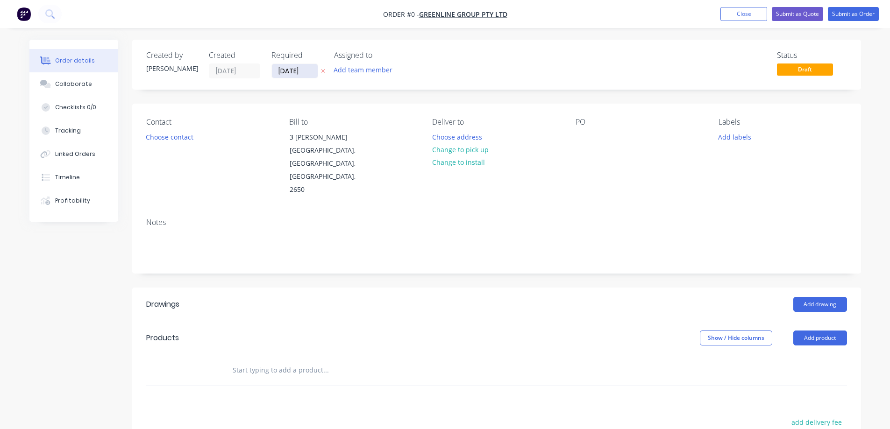
click at [289, 69] on input "[DATE]" at bounding box center [295, 71] width 46 height 14
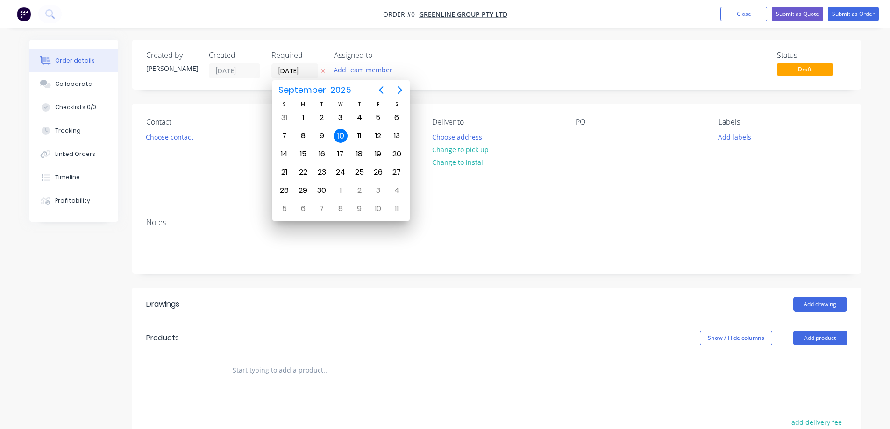
click at [342, 136] on div "10" at bounding box center [340, 136] width 14 height 14
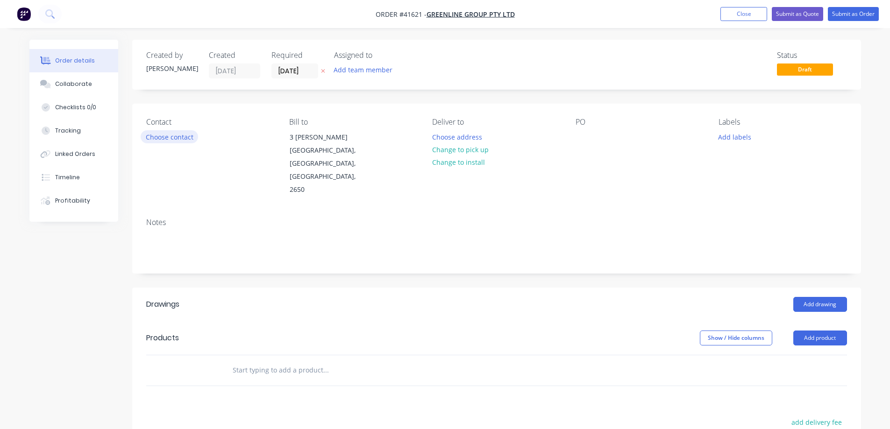
click at [187, 136] on button "Choose contact" at bounding box center [169, 136] width 57 height 13
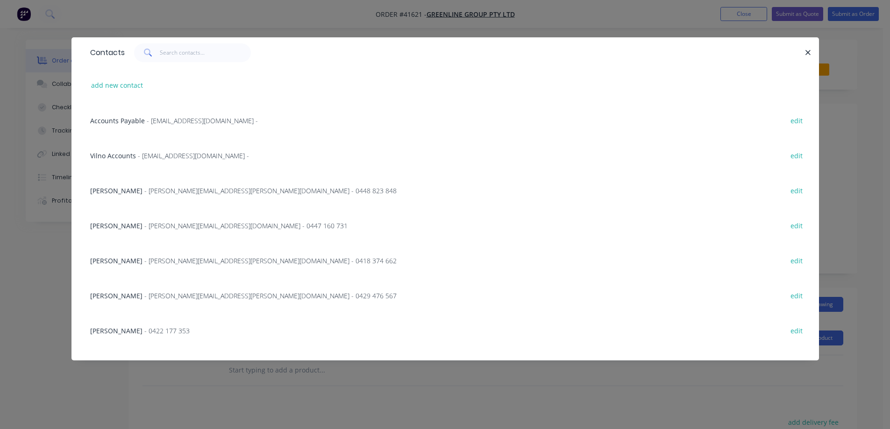
click at [160, 297] on span "- [PERSON_NAME][EMAIL_ADDRESS][PERSON_NAME][DOMAIN_NAME] - 0429 476 567" at bounding box center [270, 295] width 252 height 9
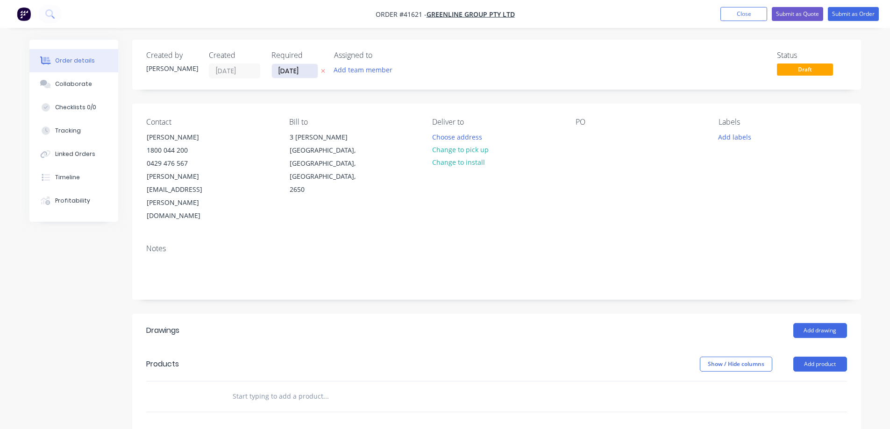
click at [292, 71] on input "[DATE]" at bounding box center [295, 71] width 46 height 14
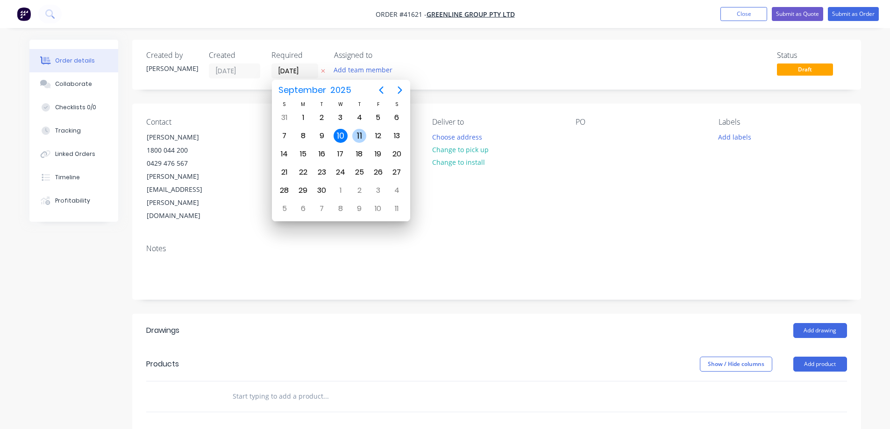
click at [358, 134] on div "11" at bounding box center [359, 136] width 14 height 14
type input "[DATE]"
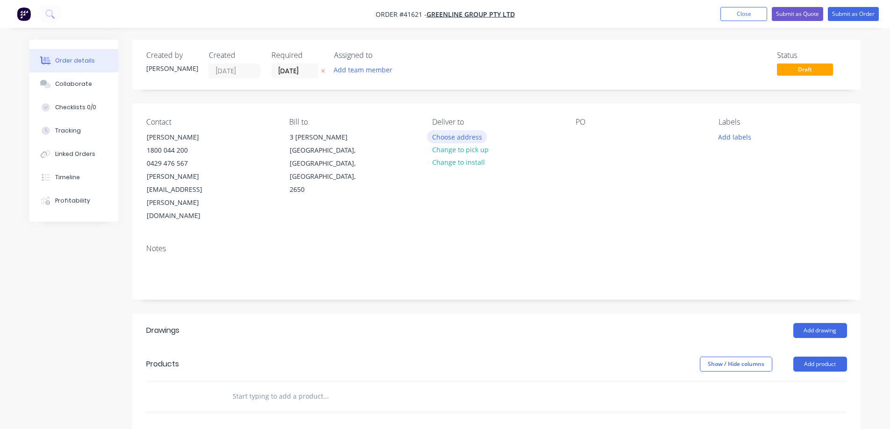
click at [469, 138] on button "Choose address" at bounding box center [457, 136] width 60 height 13
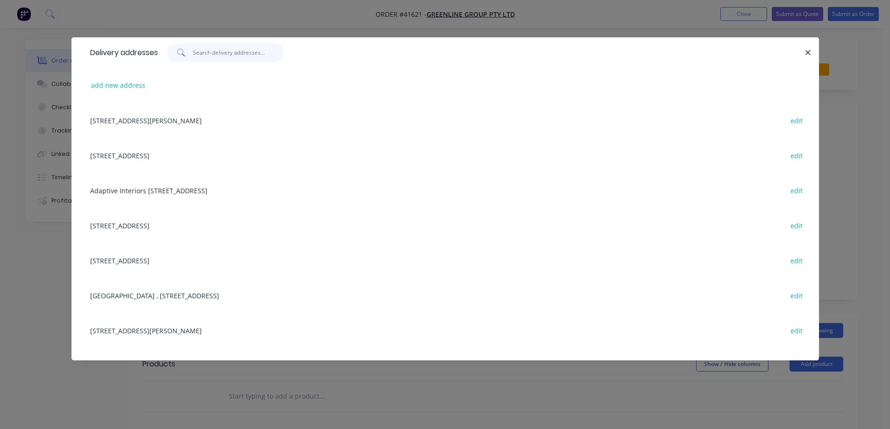
click at [210, 55] on input "text" at bounding box center [238, 52] width 91 height 19
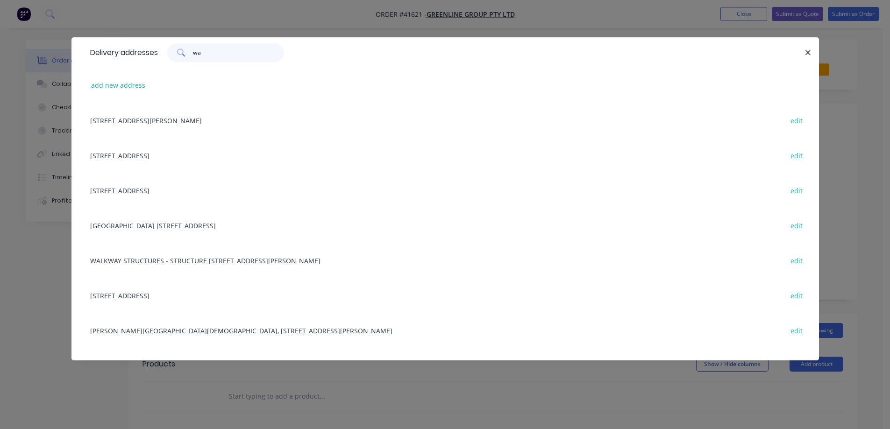
type input "wa"
click at [209, 118] on div "[STREET_ADDRESS][PERSON_NAME] edit" at bounding box center [444, 120] width 719 height 35
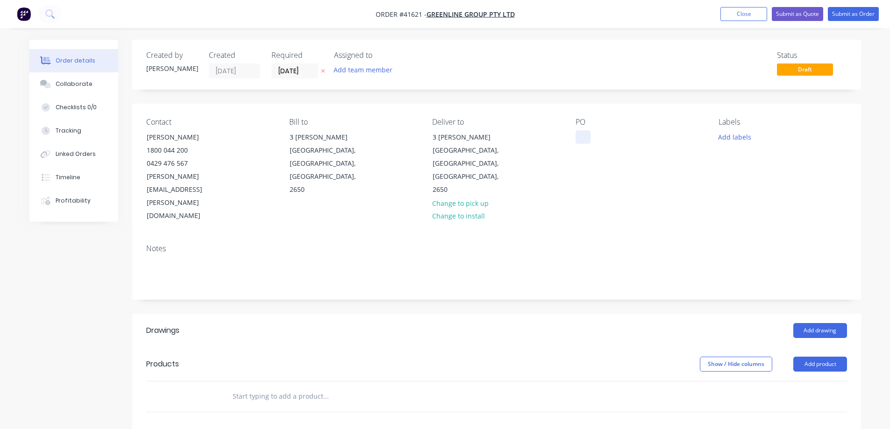
click at [581, 133] on div at bounding box center [582, 137] width 15 height 14
click at [580, 134] on div at bounding box center [582, 137] width 15 height 14
click at [721, 136] on button "Add labels" at bounding box center [734, 136] width 43 height 13
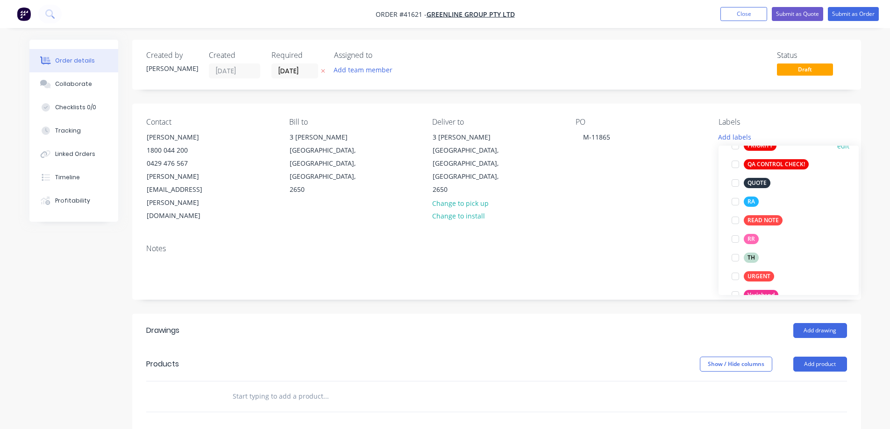
scroll to position [299, 0]
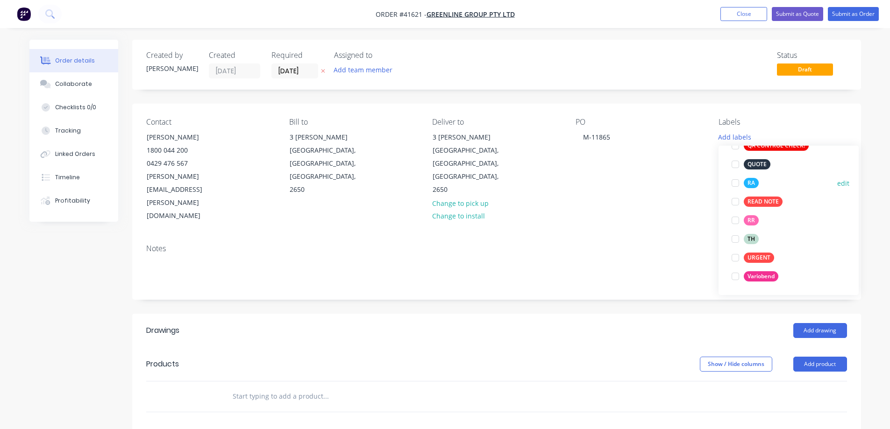
click at [733, 181] on div at bounding box center [735, 183] width 19 height 19
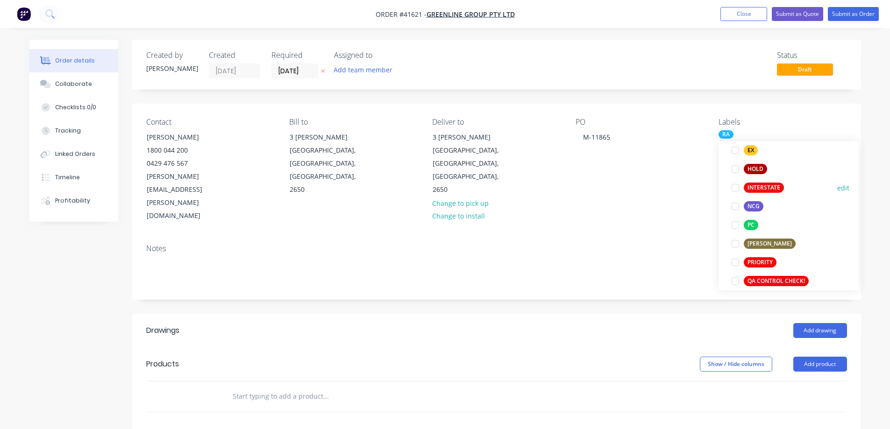
click at [735, 188] on div at bounding box center [735, 187] width 19 height 19
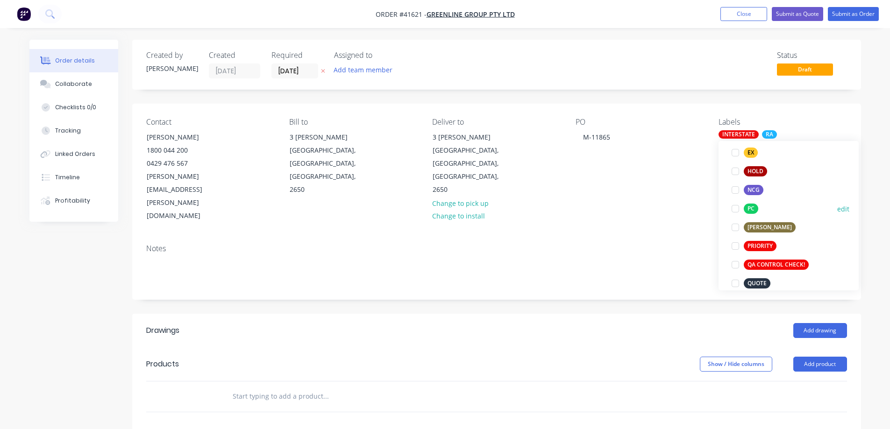
scroll to position [215, 0]
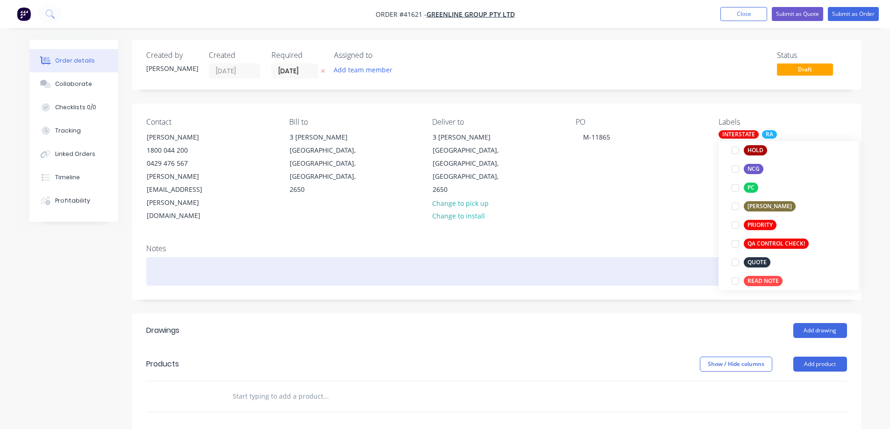
click at [267, 257] on div at bounding box center [496, 271] width 700 height 28
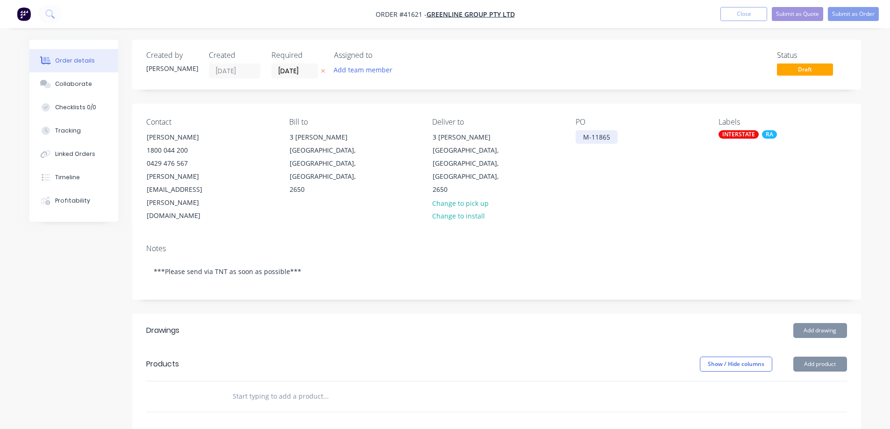
click at [579, 136] on div "M-11865" at bounding box center [596, 137] width 42 height 14
click at [83, 84] on div "Collaborate" at bounding box center [73, 84] width 37 height 8
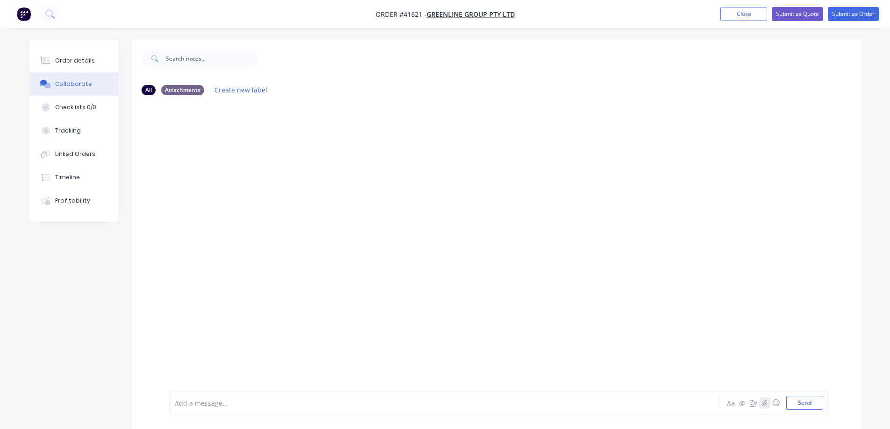
click at [766, 401] on icon "button" at bounding box center [764, 403] width 6 height 7
click at [764, 404] on icon "button" at bounding box center [764, 403] width 5 height 6
click at [814, 405] on button "Send" at bounding box center [804, 403] width 37 height 14
click at [765, 400] on icon "button" at bounding box center [764, 403] width 6 height 7
click at [763, 401] on icon "button" at bounding box center [764, 403] width 6 height 7
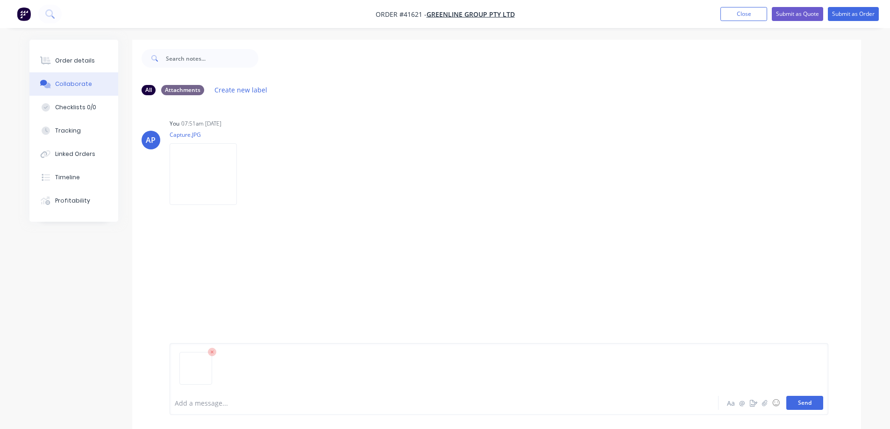
click at [799, 403] on button "Send" at bounding box center [804, 403] width 37 height 14
click at [237, 275] on img at bounding box center [203, 271] width 67 height 61
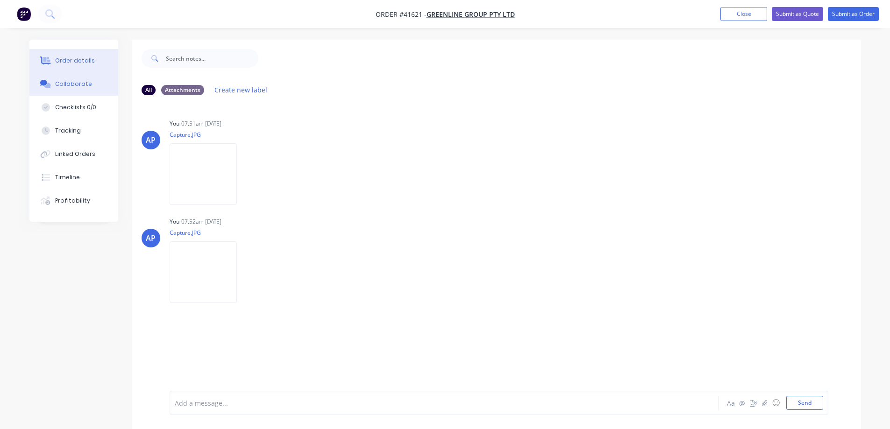
click at [96, 60] on button "Order details" at bounding box center [73, 60] width 89 height 23
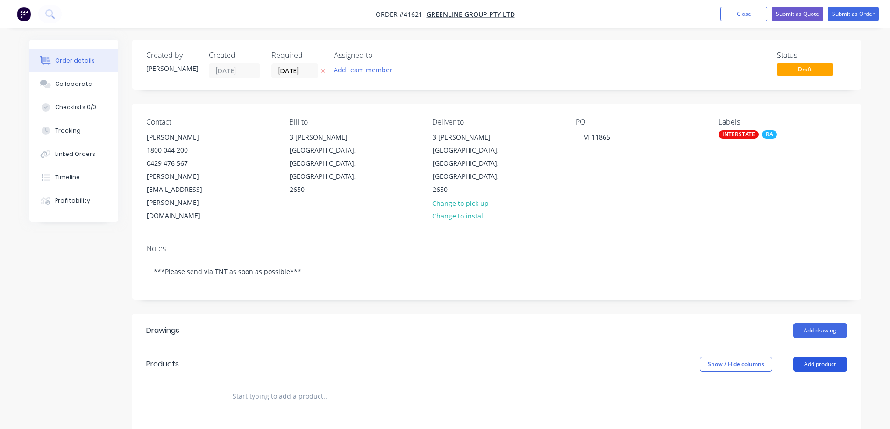
click at [811, 357] on button "Add product" at bounding box center [820, 364] width 54 height 15
click at [807, 381] on div "Product catalogue" at bounding box center [802, 388] width 72 height 14
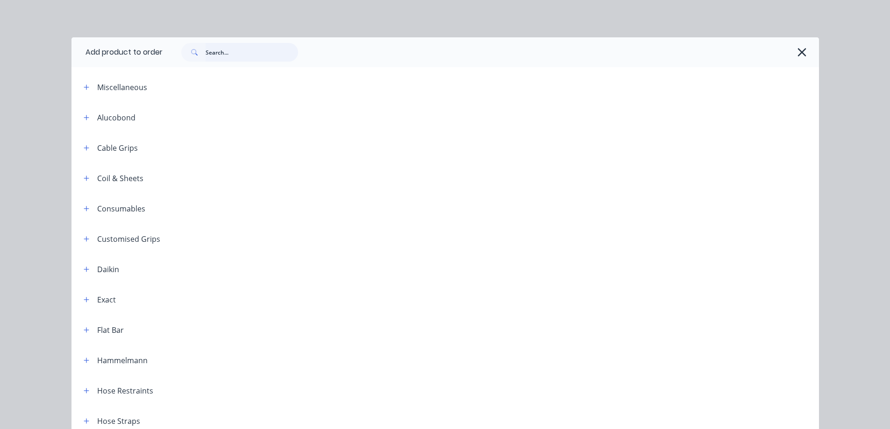
click at [217, 51] on input "text" at bounding box center [251, 52] width 92 height 19
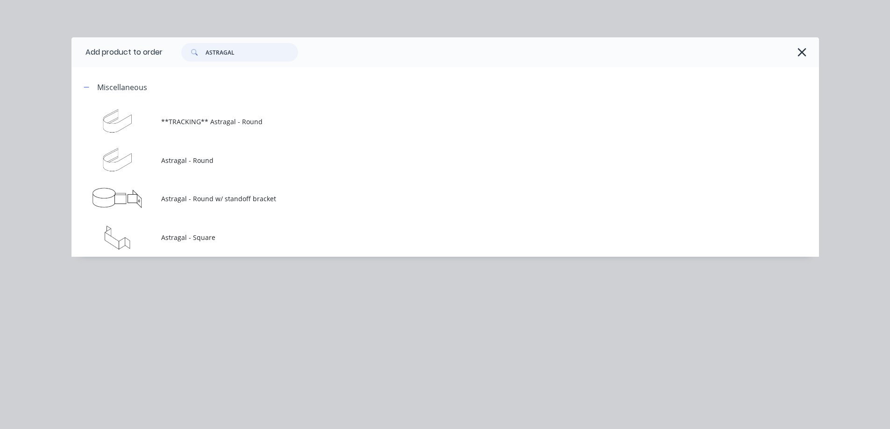
type input "ASTRAGAL"
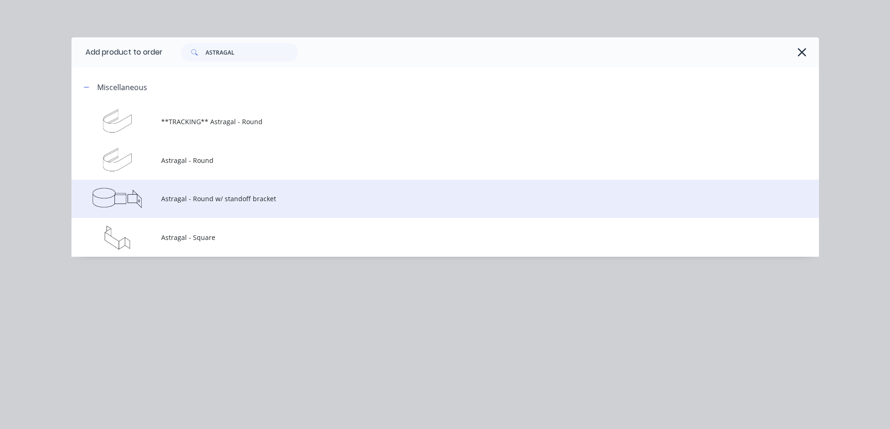
click at [239, 203] on span "Astragal - Round w/ standoff bracket" at bounding box center [424, 199] width 526 height 10
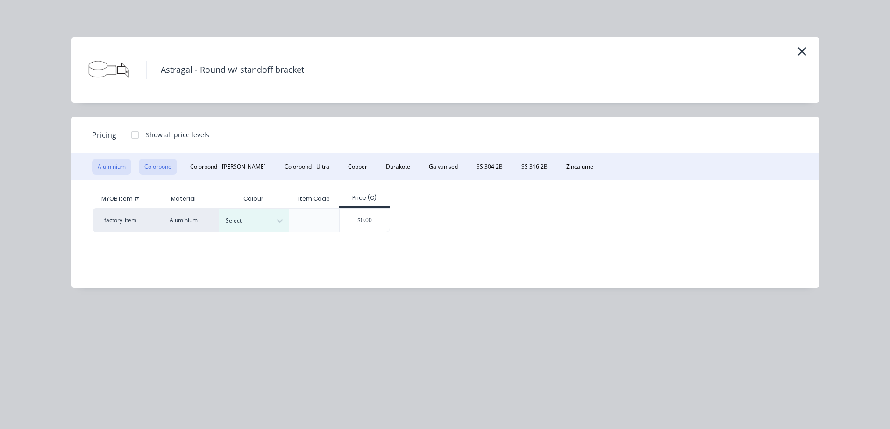
click at [163, 168] on button "Colorbond" at bounding box center [158, 167] width 38 height 16
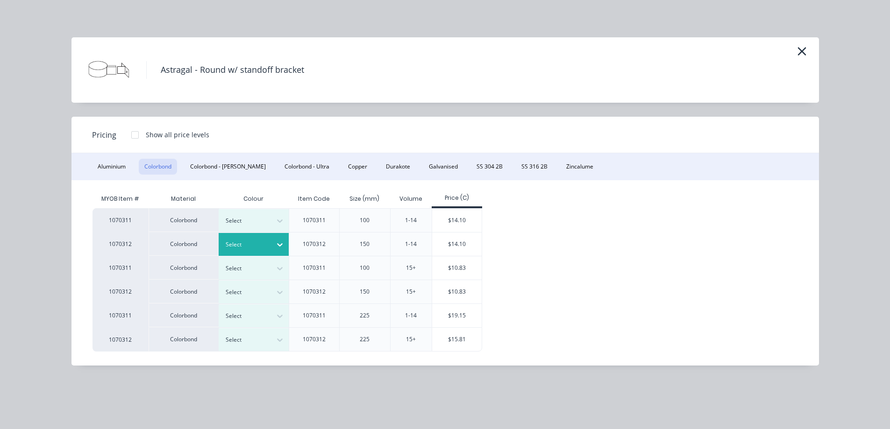
click at [273, 247] on div at bounding box center [279, 244] width 17 height 15
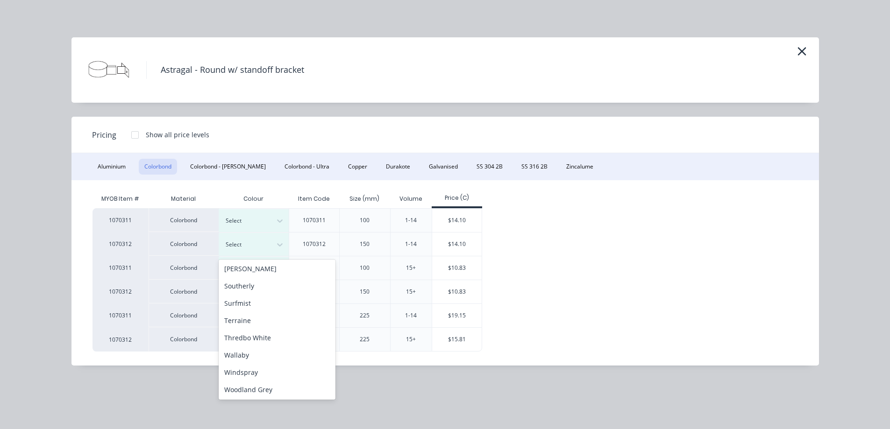
scroll to position [330, 0]
click at [263, 370] on div "Windspray" at bounding box center [277, 371] width 117 height 17
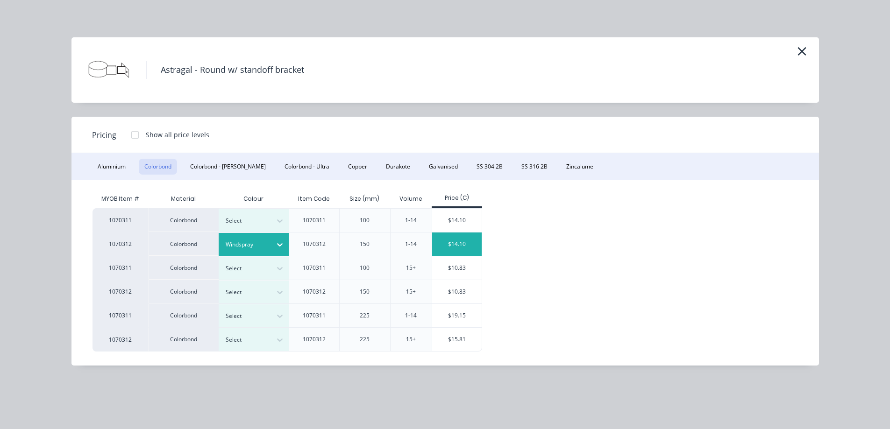
click at [451, 243] on div "$14.10" at bounding box center [457, 244] width 50 height 23
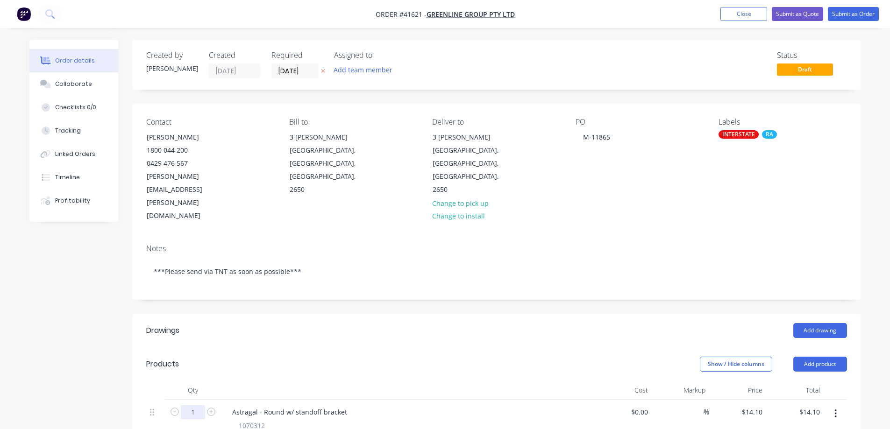
click at [194, 405] on input "1" at bounding box center [193, 412] width 24 height 14
type input "2"
type input "$28.20"
click at [290, 405] on div "Astragal - Round w/ standoff bracket" at bounding box center [290, 412] width 130 height 14
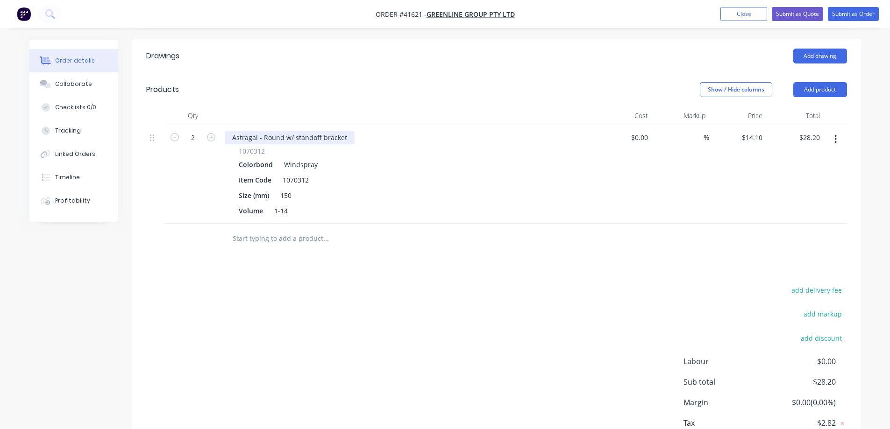
scroll to position [298, 0]
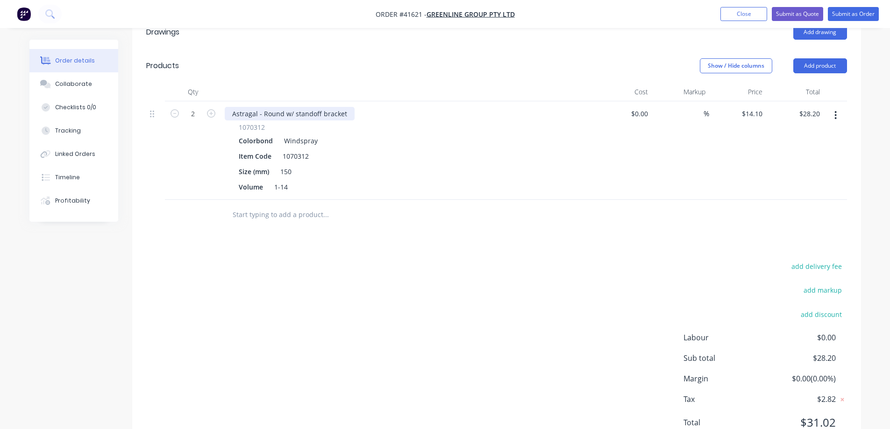
click at [294, 107] on div "Astragal - Round w/ standoff bracket" at bounding box center [290, 114] width 130 height 14
drag, startPoint x: 273, startPoint y: 118, endPoint x: 241, endPoint y: 117, distance: 32.3
click at [241, 149] on div "Item Code" at bounding box center [255, 156] width 40 height 14
click at [274, 149] on div "Item Code" at bounding box center [255, 156] width 40 height 14
click at [341, 149] on div "Item Code 1070312" at bounding box center [406, 156] width 342 height 14
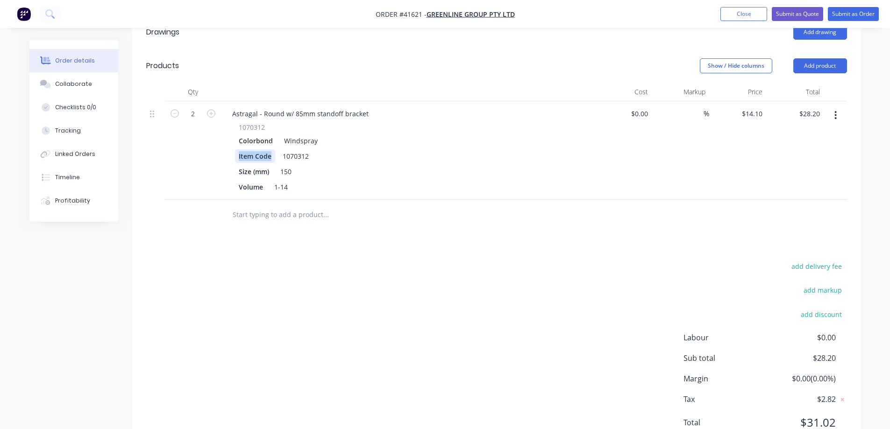
drag, startPoint x: 274, startPoint y: 119, endPoint x: 233, endPoint y: 121, distance: 41.6
click at [233, 122] on div "1070312 Colorbond Windspray Item Code 1070312 Size (mm) 150 Volume 1-14" at bounding box center [408, 157] width 366 height 71
click at [374, 107] on div "Astragal - Round w/ 85mm standoff bracket" at bounding box center [408, 114] width 366 height 14
click at [368, 107] on div "Astragal - Round w/ 85mm standoff bracket" at bounding box center [300, 114] width 151 height 14
click at [522, 180] on div "Volume 1-14" at bounding box center [406, 187] width 342 height 14
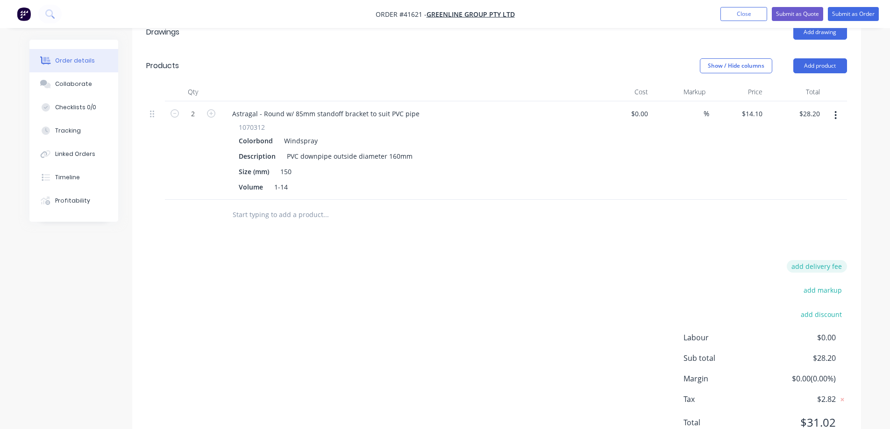
click at [811, 260] on button "add delivery fee" at bounding box center [816, 266] width 60 height 13
type input "1"
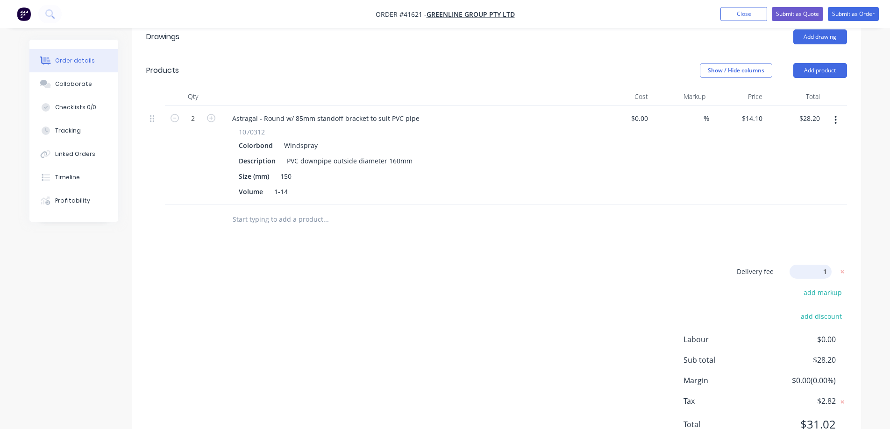
click at [816, 198] on div "Drawings Add drawing Products Show / Hide columns Add product Qty Cost Markup P…" at bounding box center [496, 238] width 728 height 437
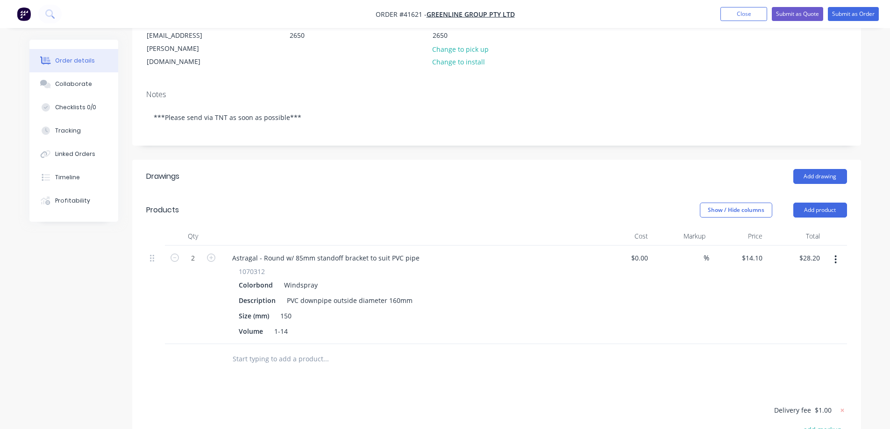
scroll to position [154, 0]
click at [841, 16] on button "Submit as Order" at bounding box center [852, 14] width 51 height 14
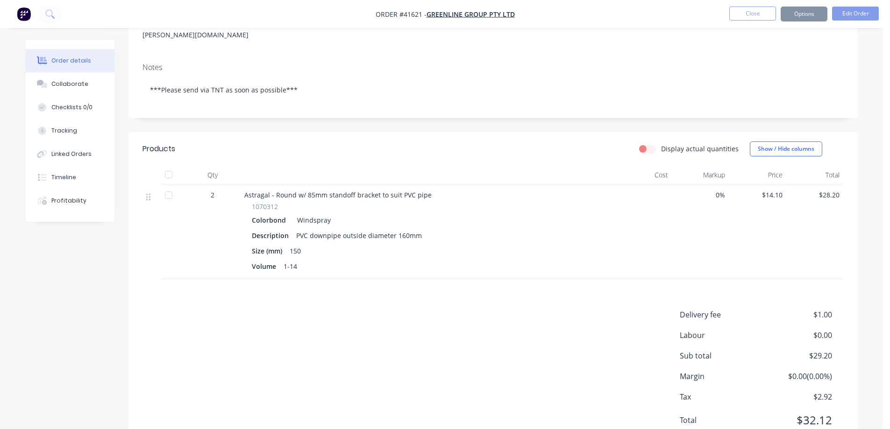
scroll to position [0, 0]
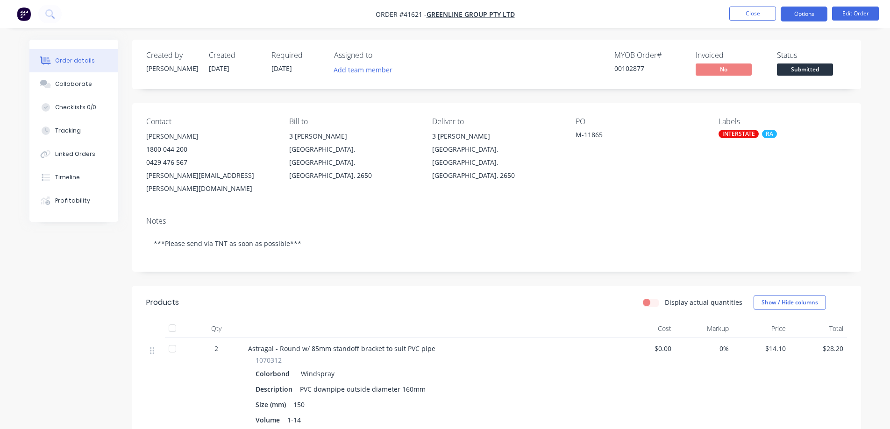
click at [797, 14] on button "Options" at bounding box center [803, 14] width 47 height 15
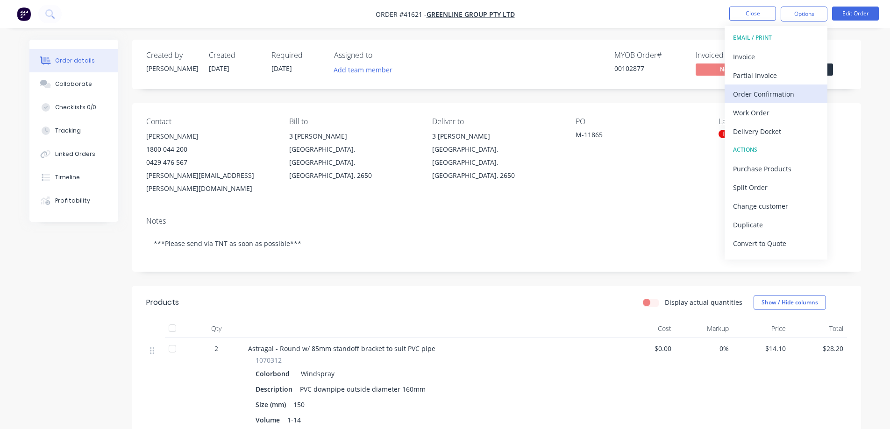
click at [774, 93] on div "Order Confirmation" at bounding box center [776, 94] width 86 height 14
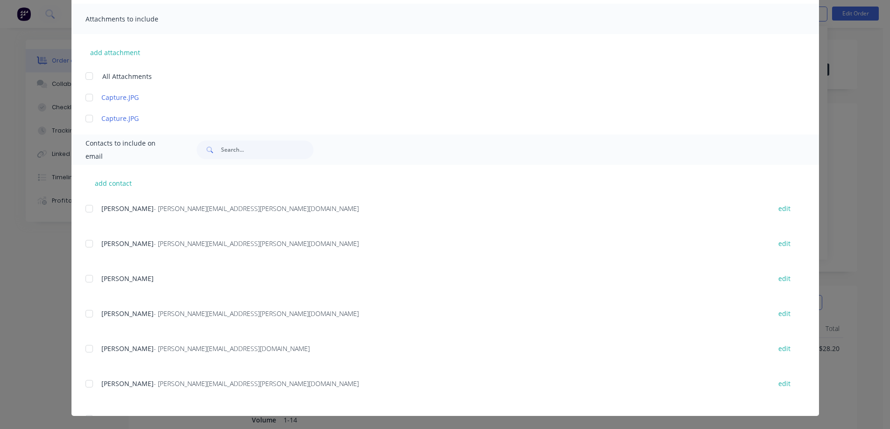
scroll to position [140, 0]
click at [87, 242] on div at bounding box center [89, 242] width 19 height 19
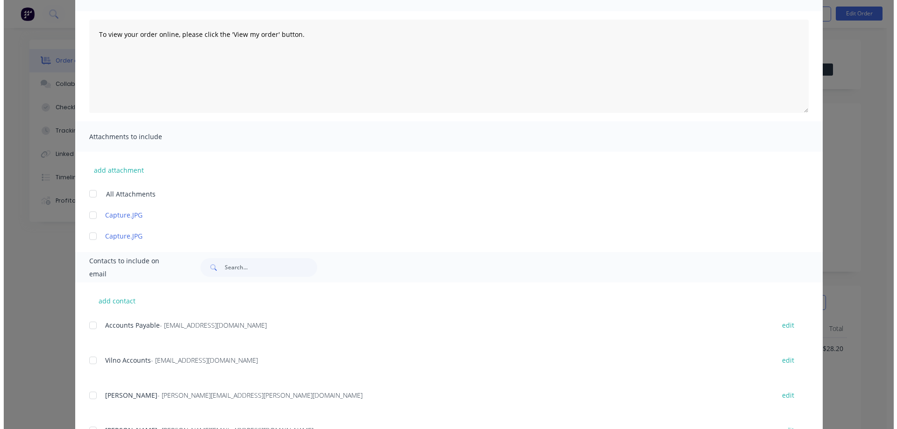
scroll to position [0, 0]
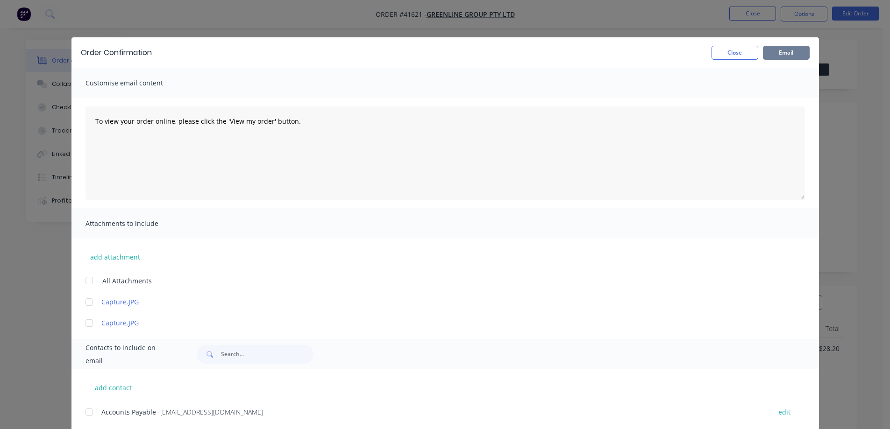
click at [798, 51] on button "Email" at bounding box center [786, 53] width 47 height 14
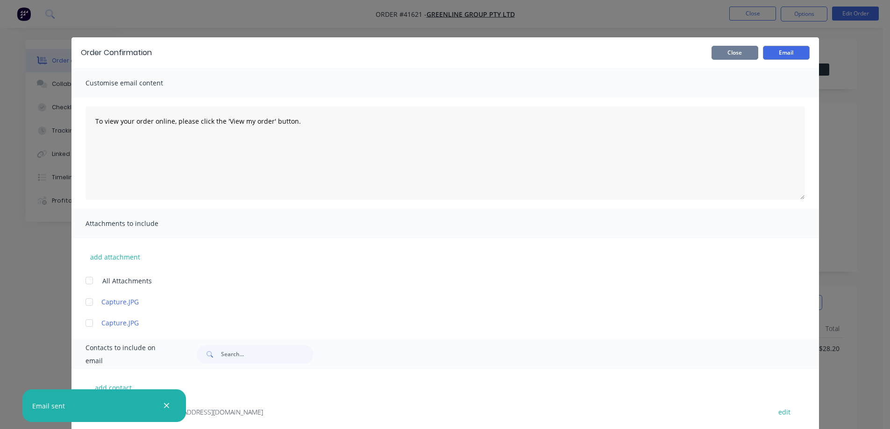
click at [736, 50] on button "Close" at bounding box center [734, 53] width 47 height 14
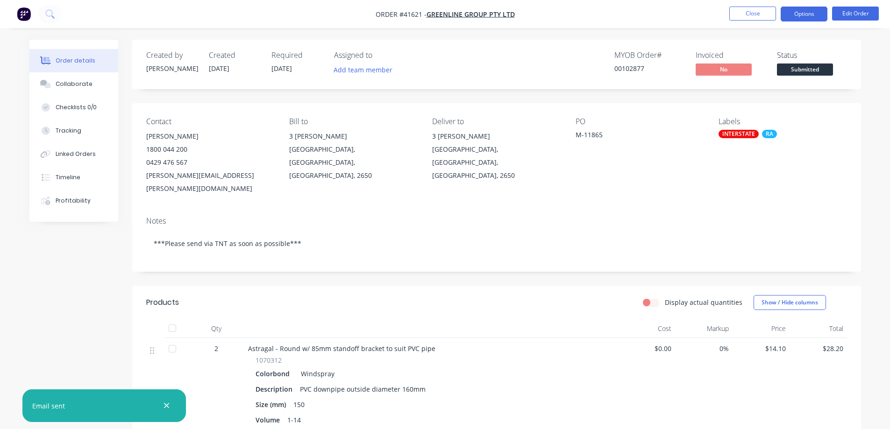
click at [798, 14] on button "Options" at bounding box center [803, 14] width 47 height 15
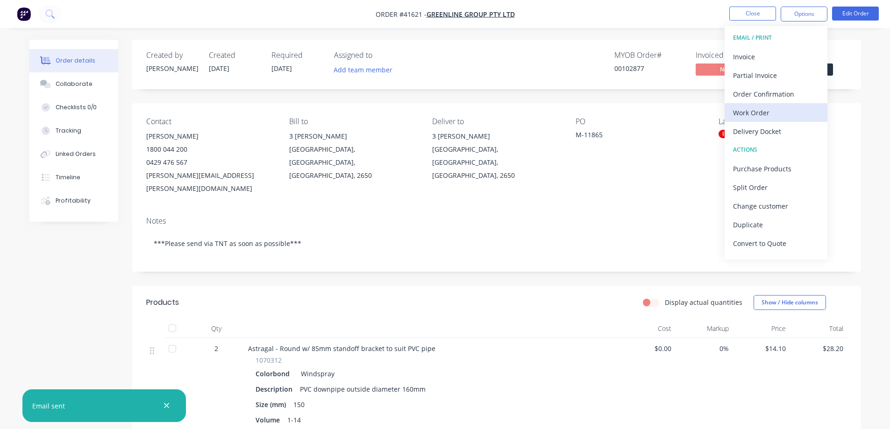
click at [763, 112] on div "Work Order" at bounding box center [776, 113] width 86 height 14
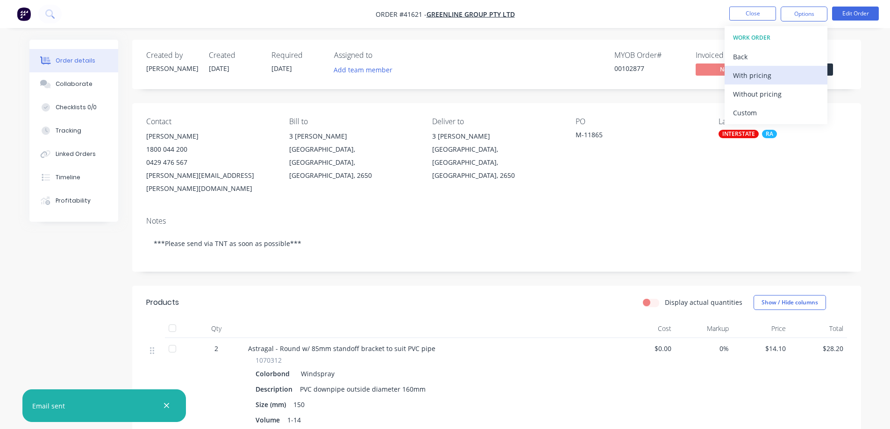
click at [774, 76] on div "With pricing" at bounding box center [776, 76] width 86 height 14
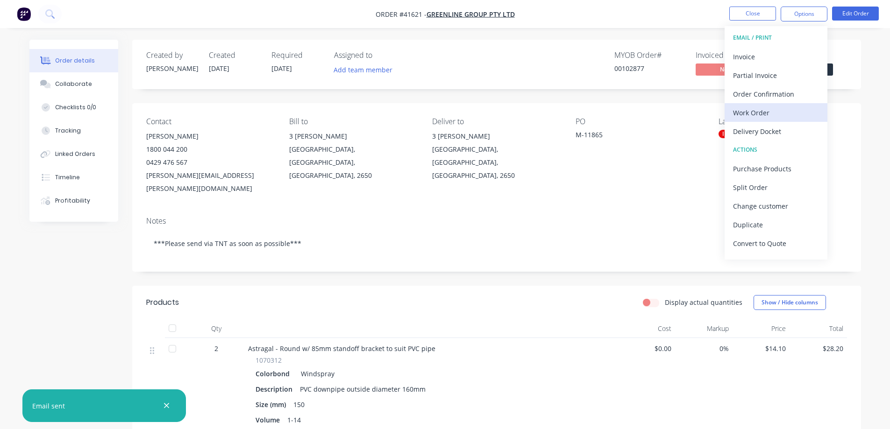
click at [763, 111] on div "Work Order" at bounding box center [776, 113] width 86 height 14
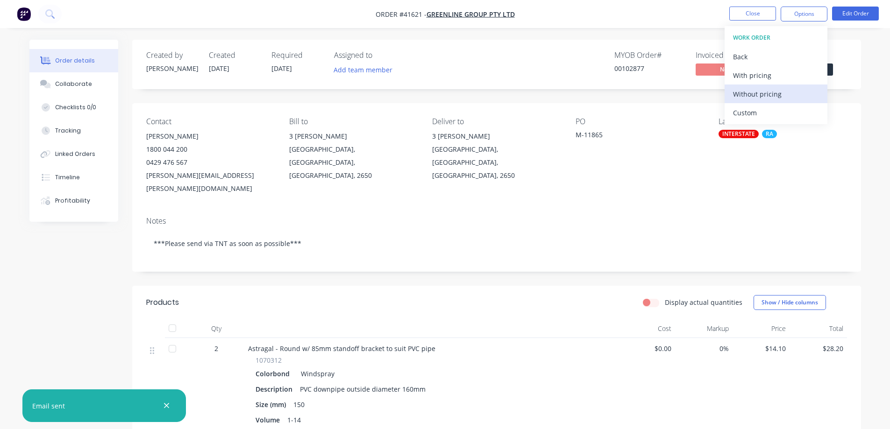
click at [775, 94] on div "Without pricing" at bounding box center [776, 94] width 86 height 14
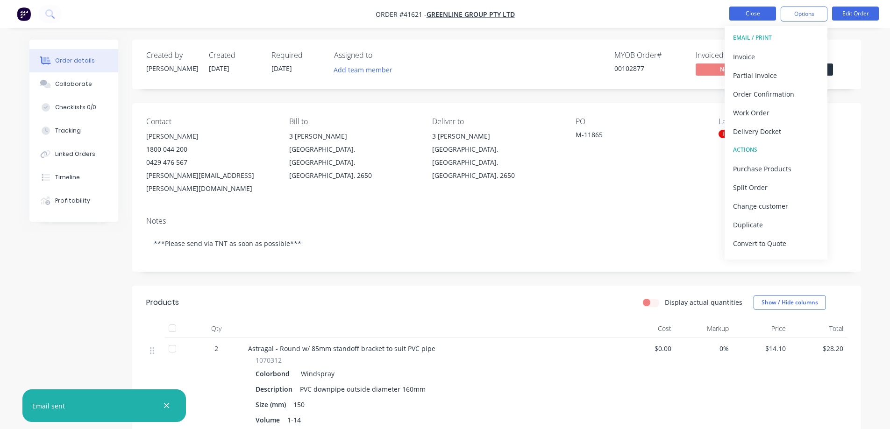
click at [742, 12] on button "Close" at bounding box center [752, 14] width 47 height 14
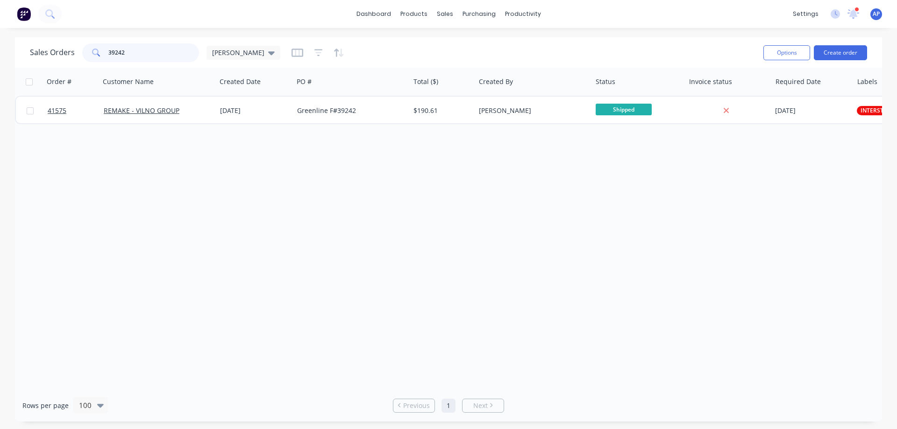
drag, startPoint x: 132, startPoint y: 54, endPoint x: 108, endPoint y: 57, distance: 23.5
click at [108, 57] on input "39242" at bounding box center [153, 52] width 91 height 19
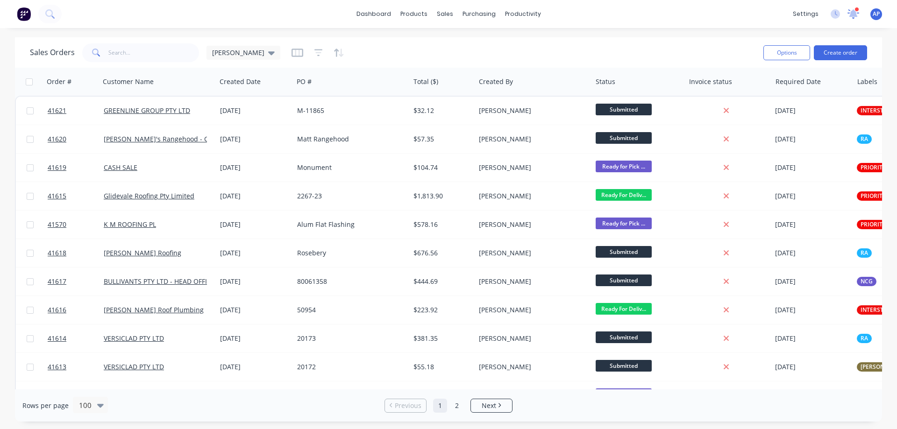
click at [853, 11] on icon at bounding box center [853, 12] width 8 height 7
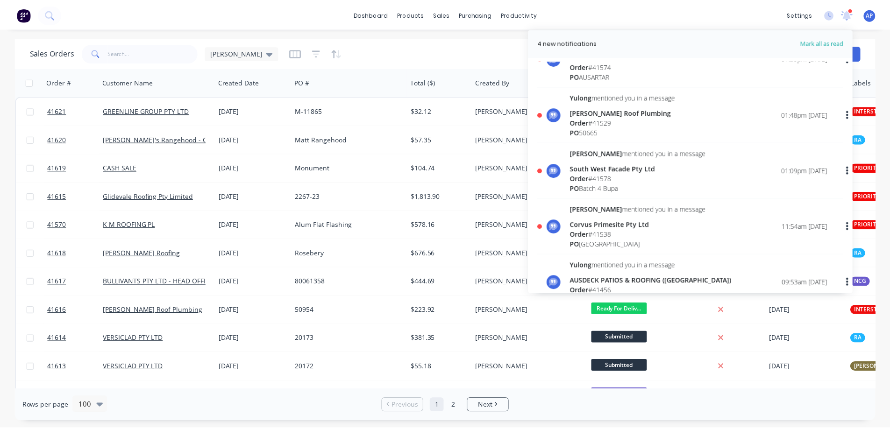
scroll to position [47, 0]
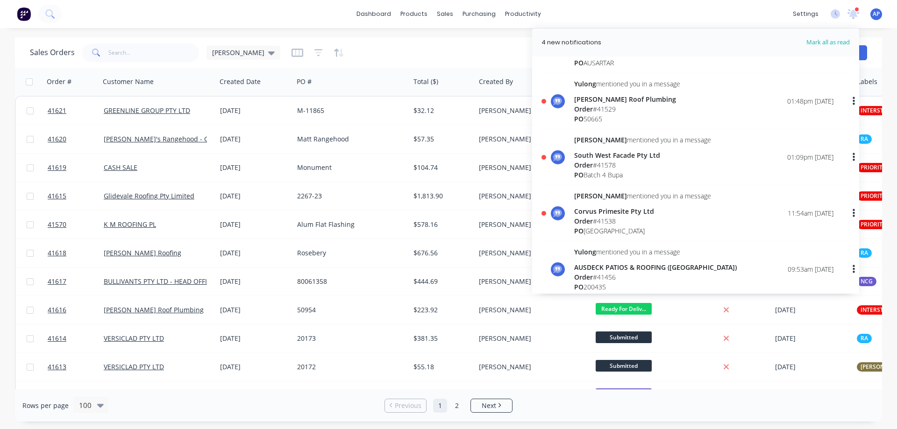
click at [614, 221] on div "Order # 41538" at bounding box center [642, 221] width 137 height 10
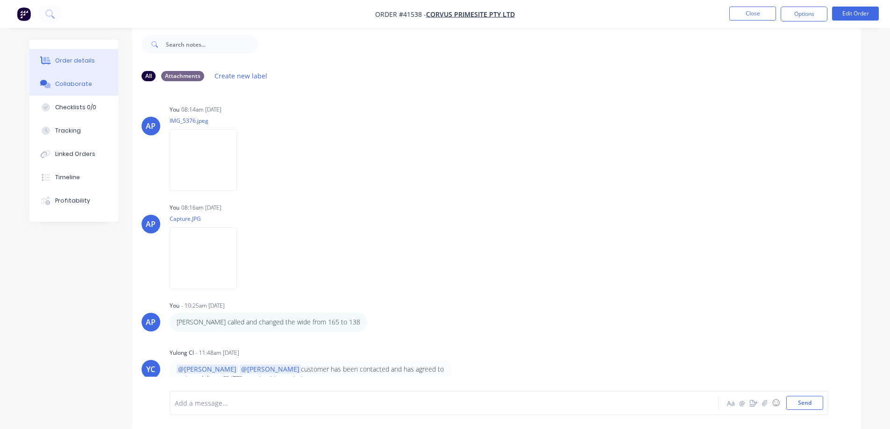
click at [89, 56] on button "Order details" at bounding box center [73, 60] width 89 height 23
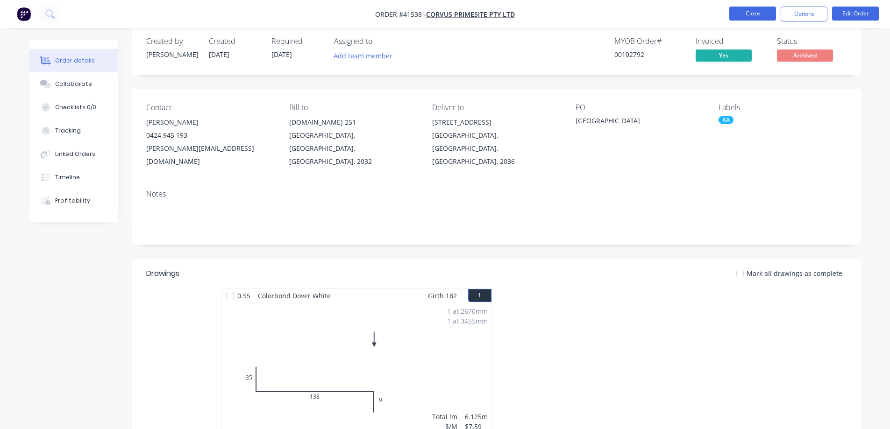
click at [756, 13] on button "Close" at bounding box center [752, 14] width 47 height 14
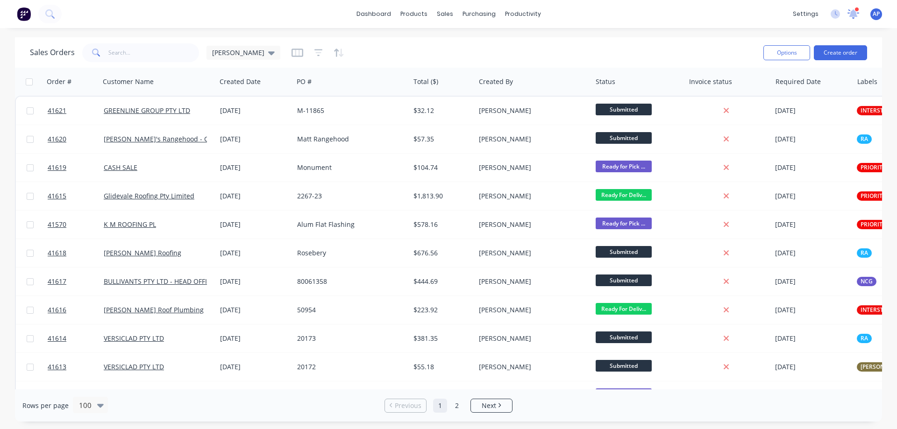
click at [854, 14] on icon at bounding box center [853, 12] width 8 height 7
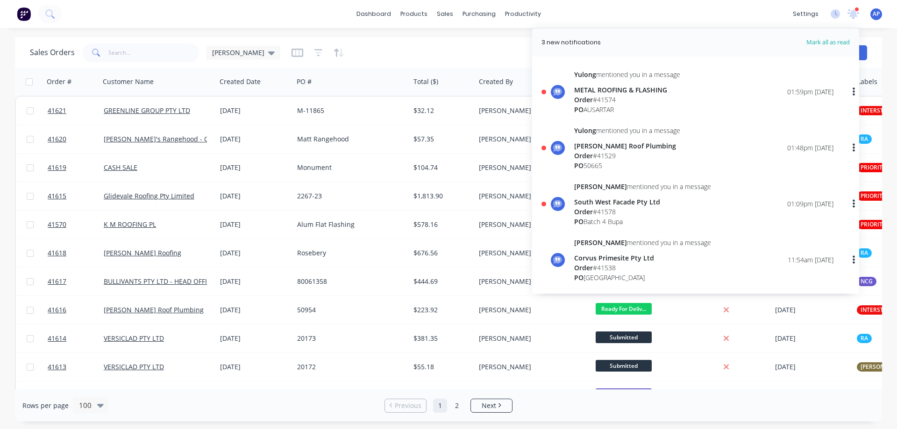
click at [617, 155] on div "Order # 41529" at bounding box center [627, 156] width 106 height 10
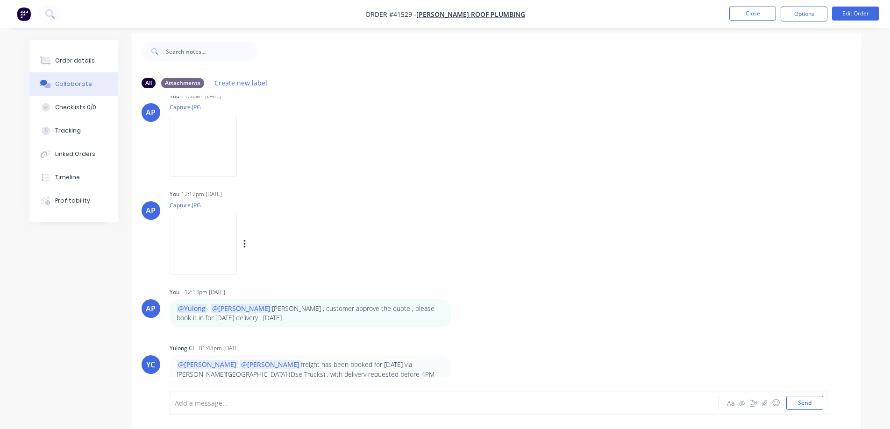
scroll to position [14, 0]
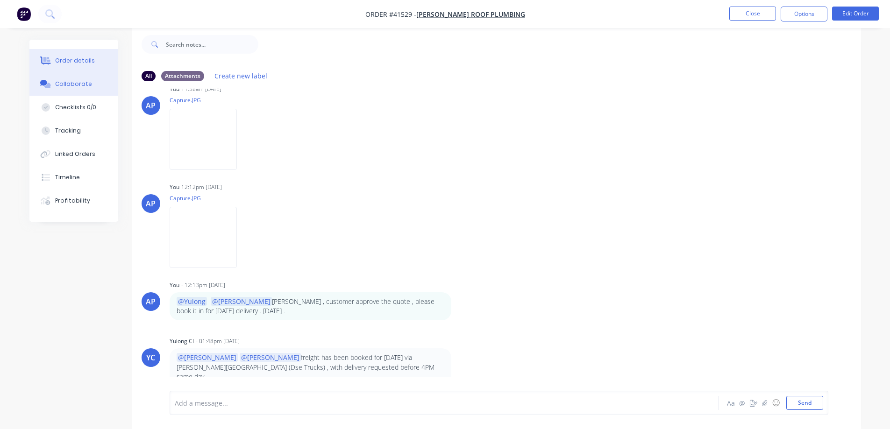
click at [92, 59] on button "Order details" at bounding box center [73, 60] width 89 height 23
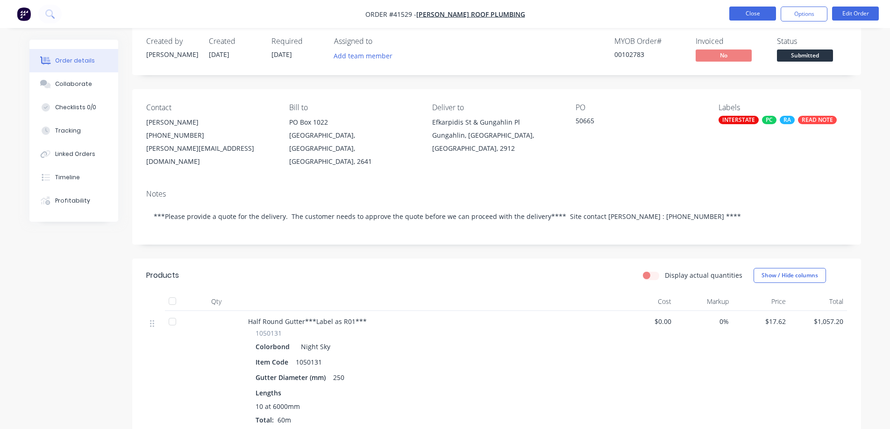
click at [745, 13] on button "Close" at bounding box center [752, 14] width 47 height 14
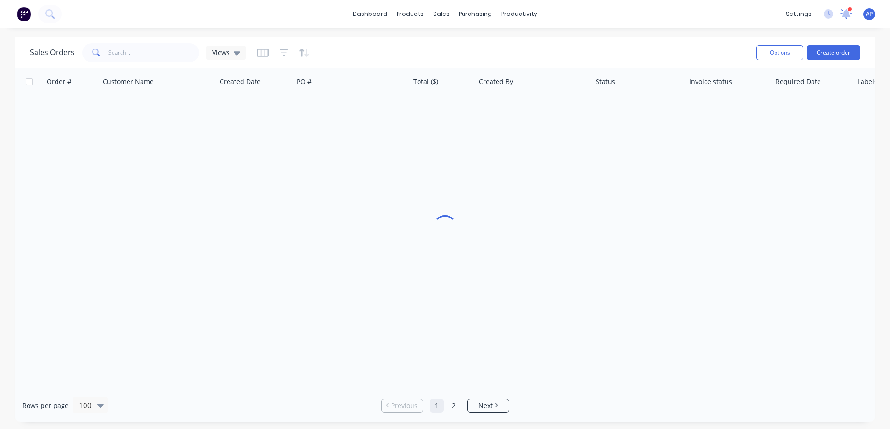
click at [850, 15] on icon at bounding box center [846, 12] width 8 height 7
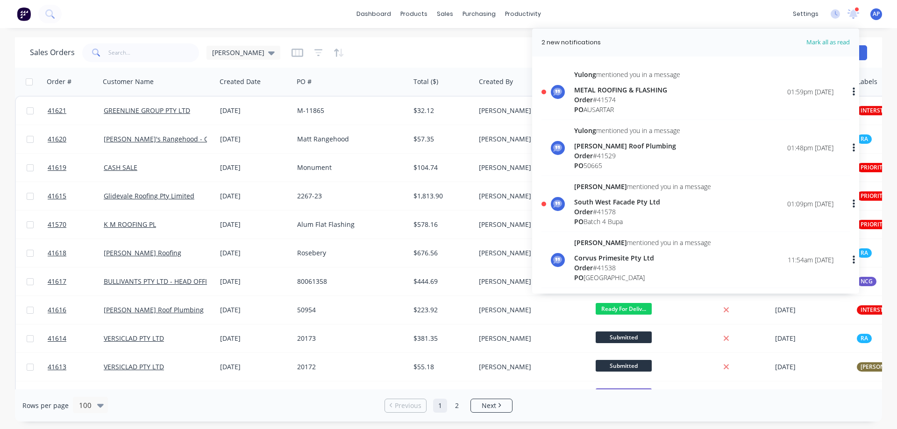
click at [616, 102] on div "Order # 41574" at bounding box center [627, 100] width 106 height 10
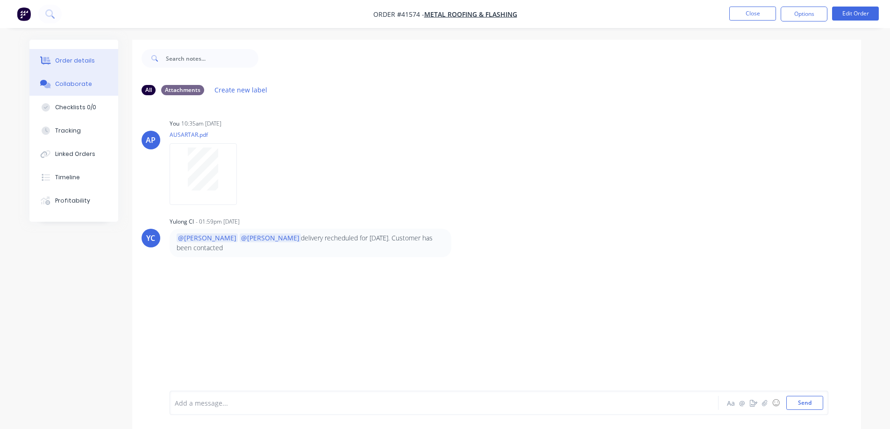
click at [87, 61] on div "Order details" at bounding box center [75, 61] width 40 height 8
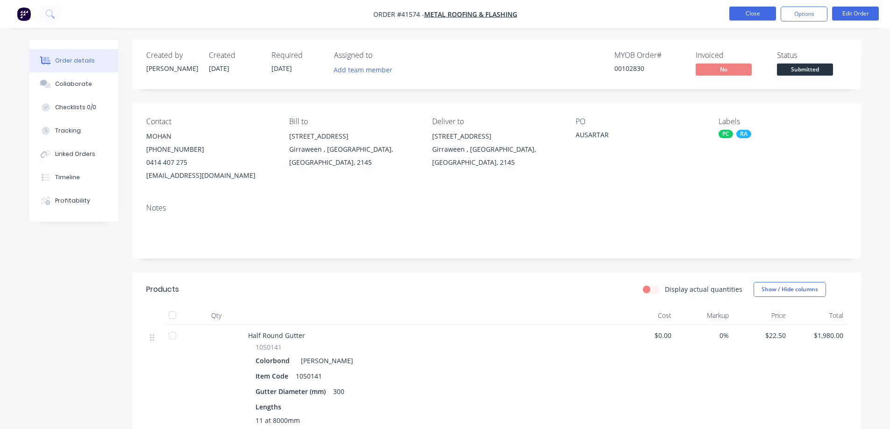
click at [740, 11] on button "Close" at bounding box center [752, 14] width 47 height 14
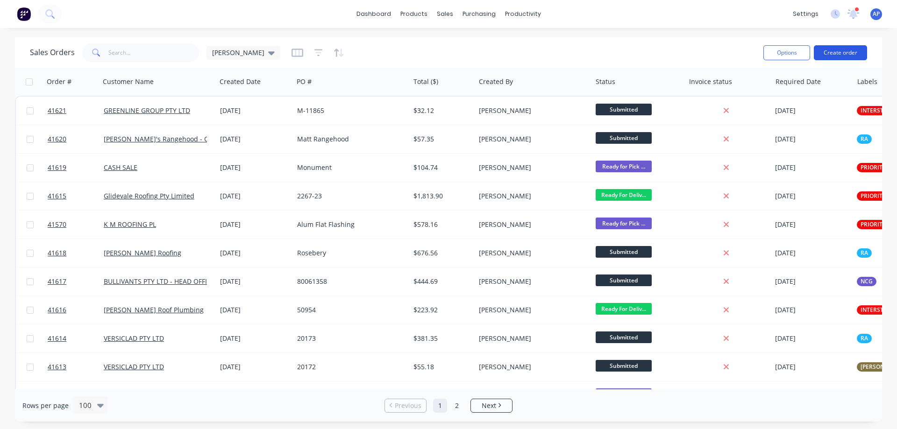
click at [843, 50] on button "Create order" at bounding box center [839, 52] width 53 height 15
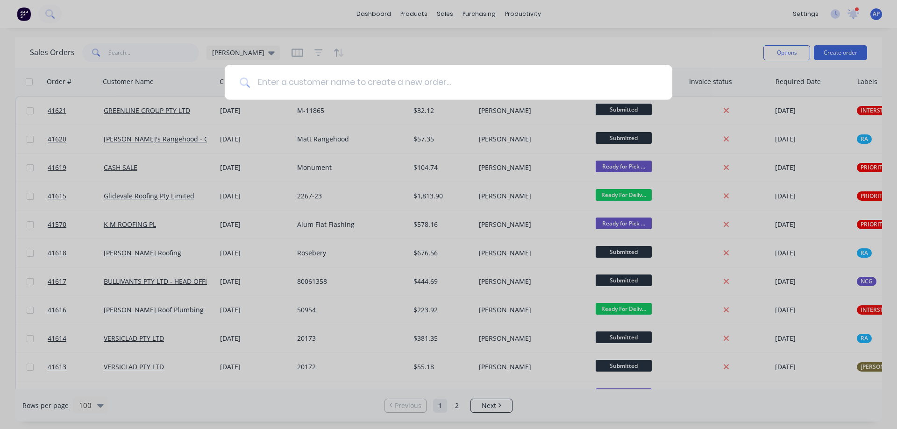
click at [289, 82] on input at bounding box center [453, 82] width 407 height 35
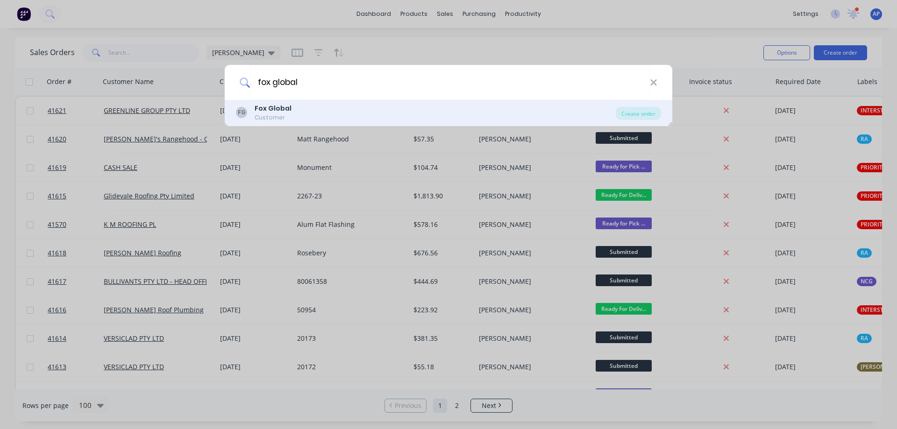
type input "fox global"
click at [280, 107] on b "Fox Global" at bounding box center [272, 108] width 37 height 9
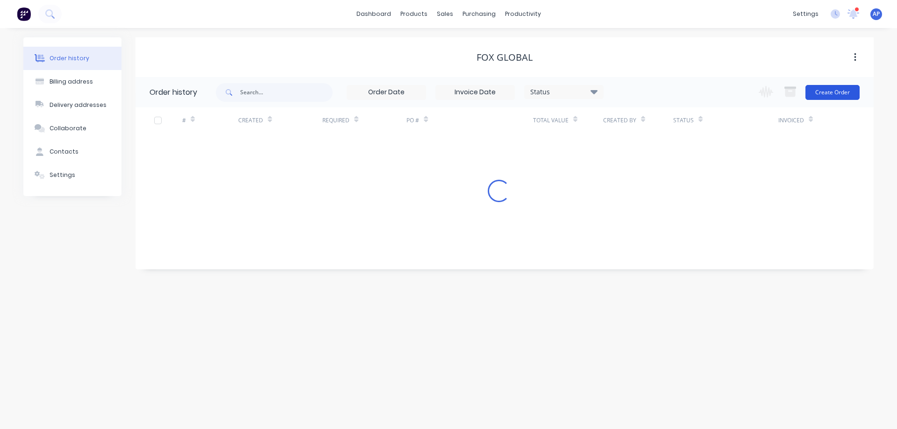
click at [846, 87] on button "Create Order" at bounding box center [832, 92] width 54 height 15
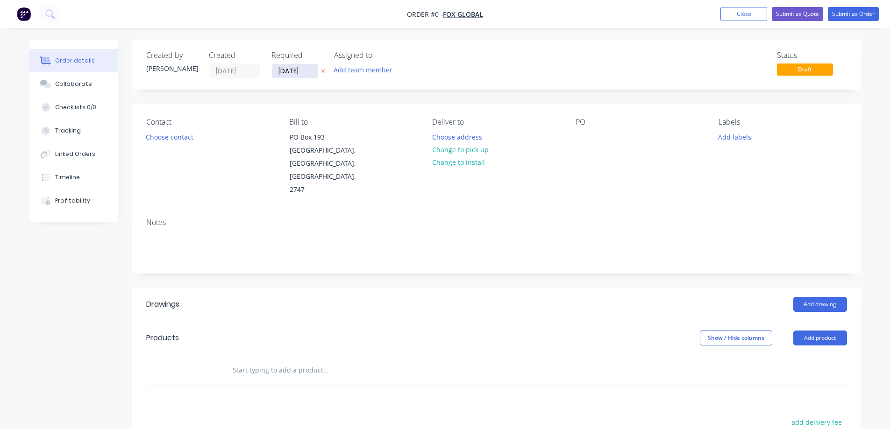
click at [294, 69] on input "[DATE]" at bounding box center [295, 71] width 46 height 14
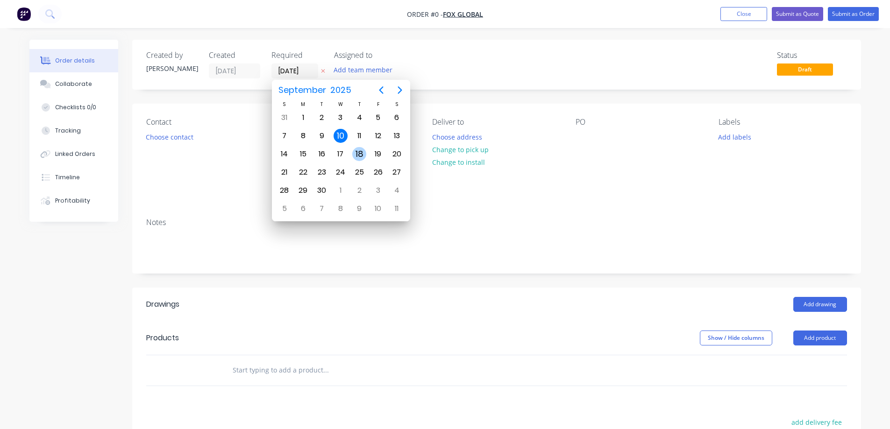
click at [362, 152] on div "18" at bounding box center [359, 154] width 14 height 14
type input "[DATE]"
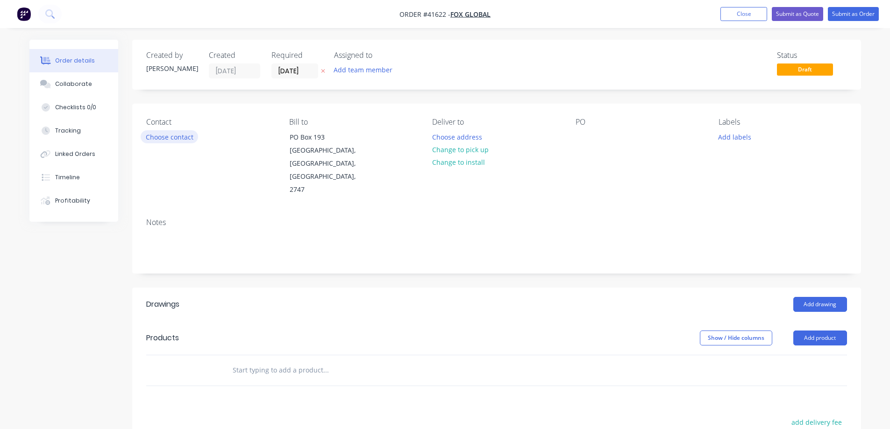
click at [182, 140] on button "Choose contact" at bounding box center [169, 136] width 57 height 13
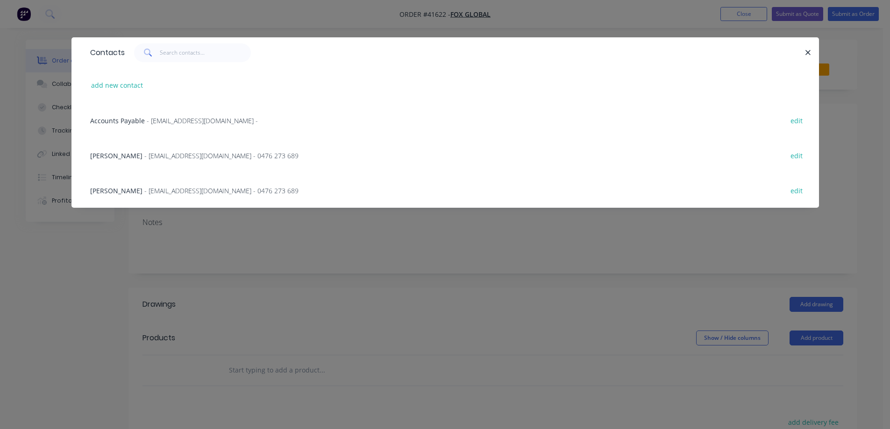
click at [170, 155] on span "- [EMAIL_ADDRESS][DOMAIN_NAME] - 0476 273 689" at bounding box center [221, 155] width 154 height 9
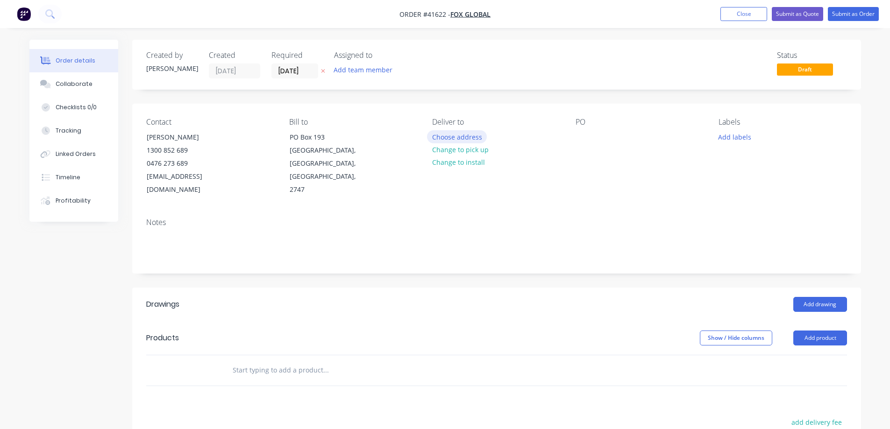
click at [438, 136] on button "Choose address" at bounding box center [457, 136] width 60 height 13
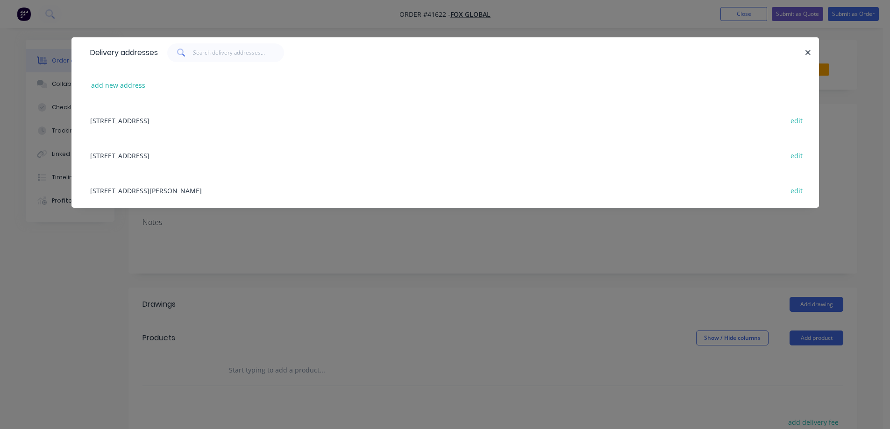
drag, startPoint x: 216, startPoint y: 191, endPoint x: 534, endPoint y: 125, distance: 325.2
click at [217, 191] on div "[STREET_ADDRESS][PERSON_NAME] edit" at bounding box center [444, 190] width 719 height 35
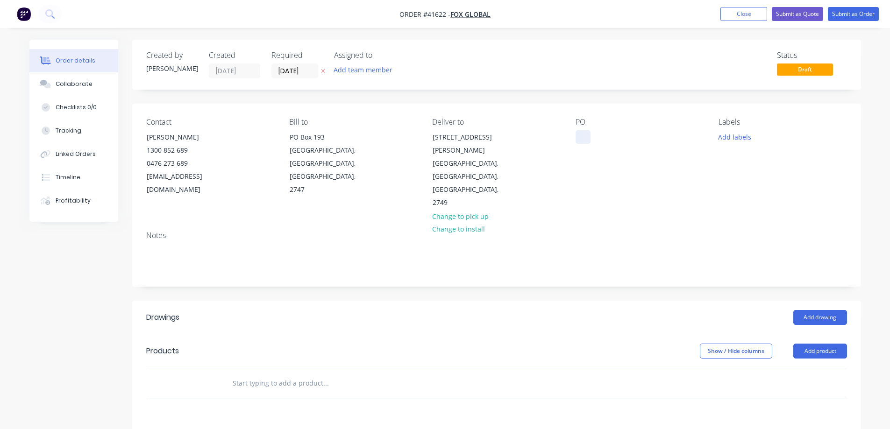
click at [585, 135] on div at bounding box center [582, 137] width 15 height 14
click at [731, 139] on button "Add labels" at bounding box center [734, 136] width 43 height 13
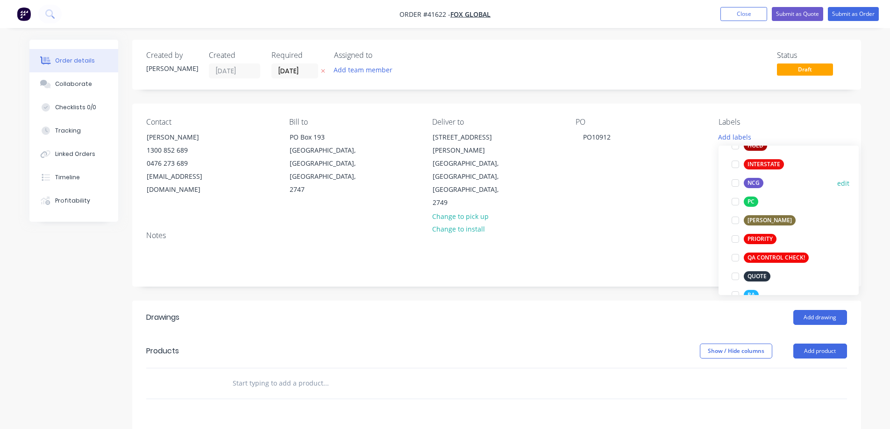
click at [736, 182] on div at bounding box center [735, 183] width 19 height 19
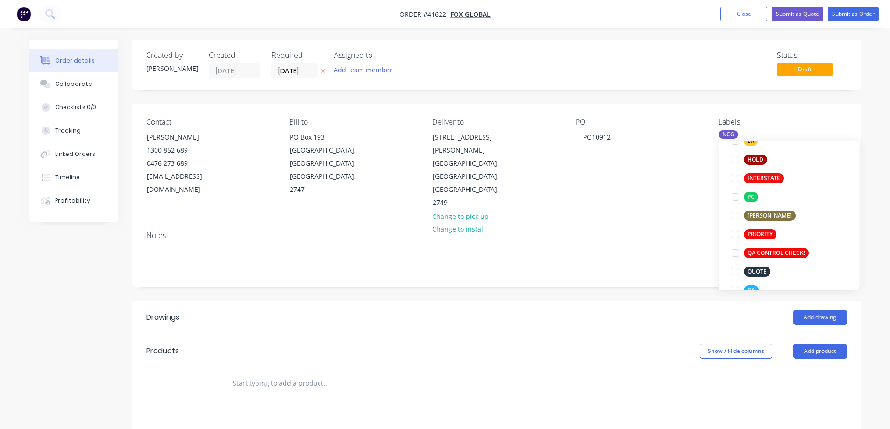
scroll to position [37, 0]
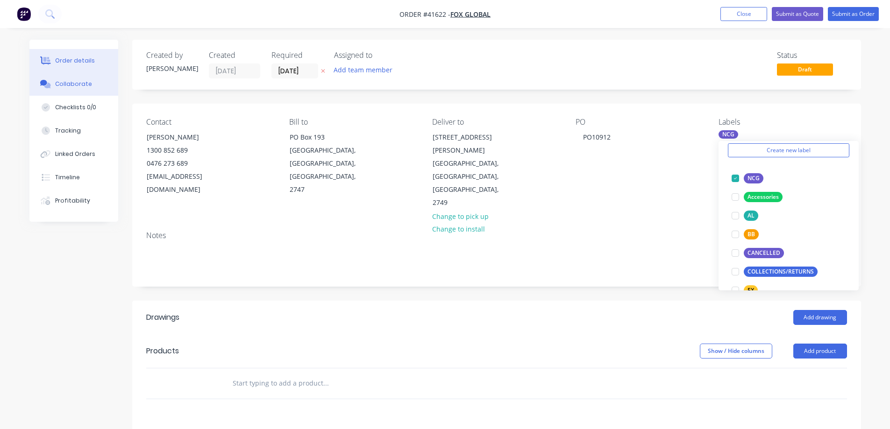
click at [76, 86] on div "Collaborate" at bounding box center [73, 84] width 37 height 8
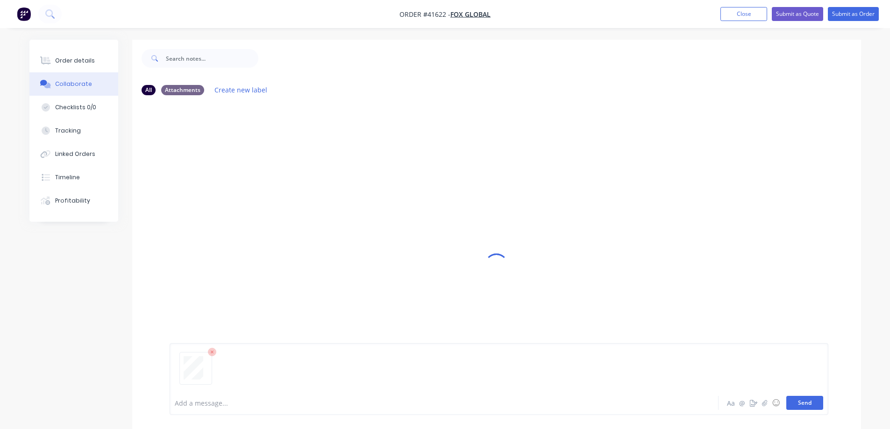
click at [795, 402] on button "Send" at bounding box center [804, 403] width 37 height 14
click at [85, 62] on div "Order details" at bounding box center [75, 61] width 40 height 8
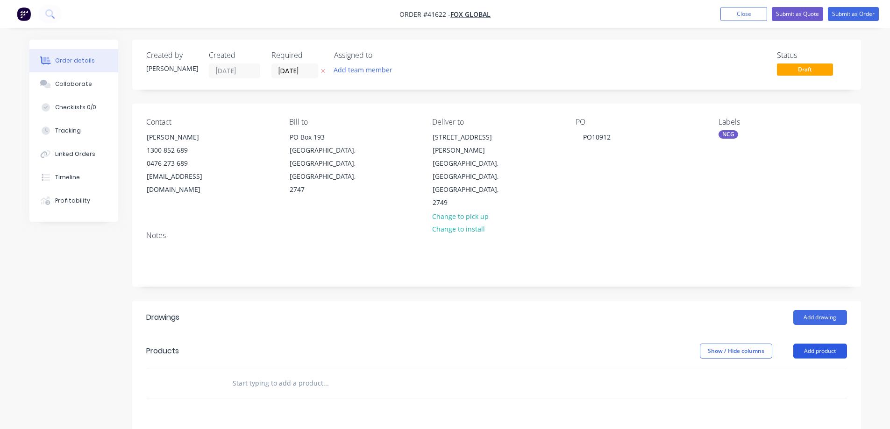
click at [805, 344] on button "Add product" at bounding box center [820, 351] width 54 height 15
click at [805, 368] on div "Product catalogue" at bounding box center [802, 375] width 72 height 14
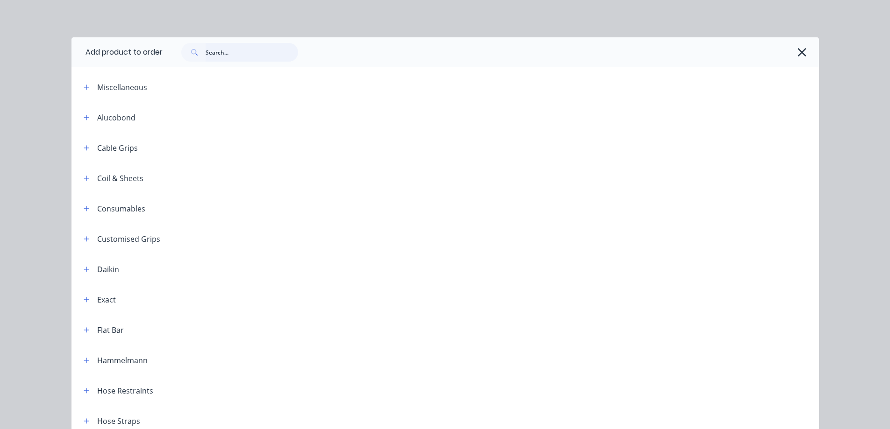
click at [230, 49] on input "text" at bounding box center [251, 52] width 92 height 19
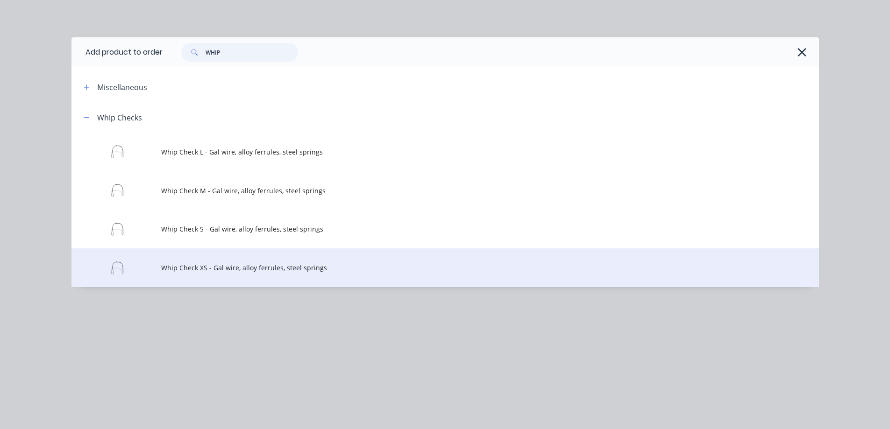
type input "WHIP"
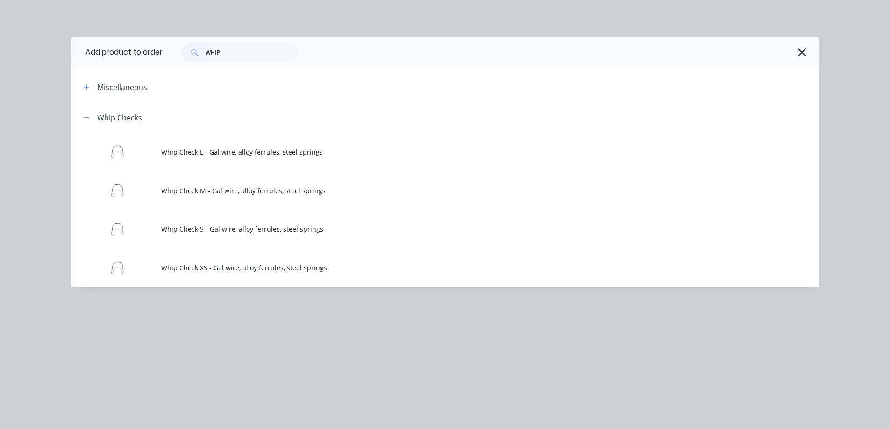
click at [247, 269] on span "Whip Check XS - Gal wire, alloy ferrules, steel springs" at bounding box center [424, 268] width 526 height 10
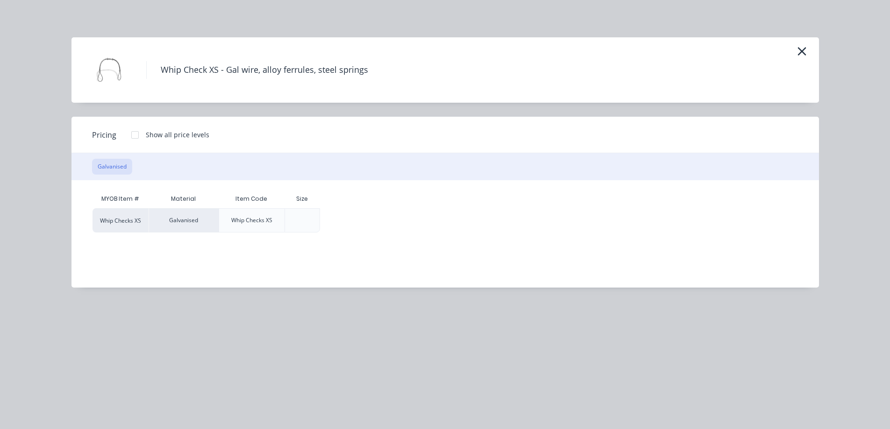
drag, startPoint x: 135, startPoint y: 134, endPoint x: 205, endPoint y: 182, distance: 85.0
click at [135, 134] on div at bounding box center [135, 135] width 19 height 19
drag, startPoint x: 337, startPoint y: 219, endPoint x: 331, endPoint y: 229, distance: 11.3
click at [337, 218] on div "$0.00" at bounding box center [345, 220] width 50 height 23
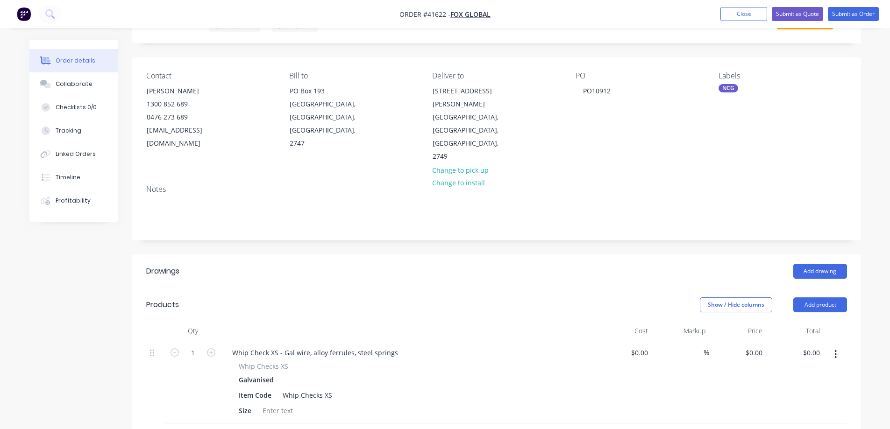
scroll to position [187, 0]
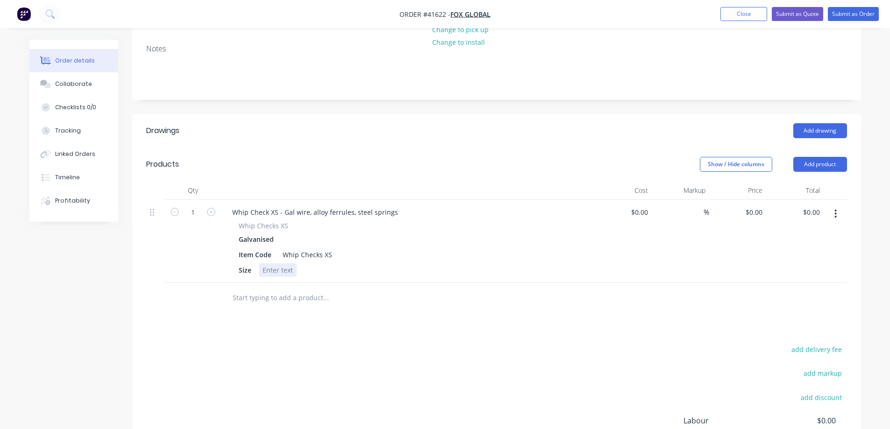
click at [267, 263] on div at bounding box center [278, 270] width 38 height 14
click at [754, 205] on div "0 0" at bounding box center [758, 212] width 14 height 14
type input "$6.00"
click at [776, 221] on div "$6.00 $0.00" at bounding box center [794, 241] width 57 height 83
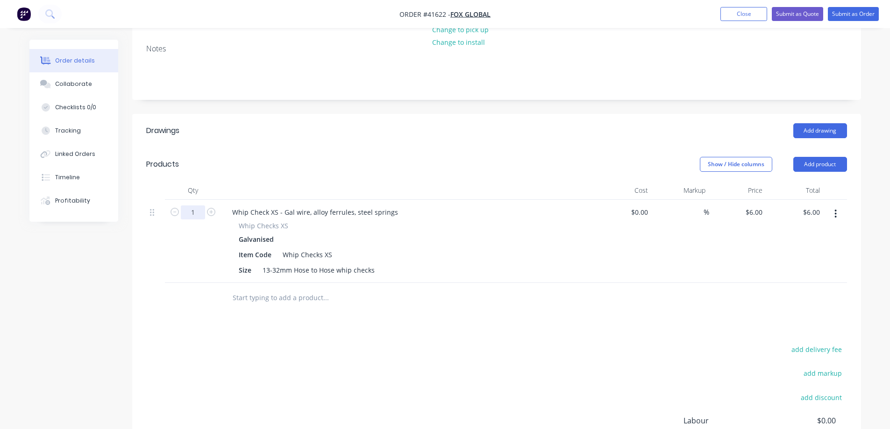
click at [192, 205] on input "1" at bounding box center [193, 212] width 24 height 14
type input "100"
type input "$600.00"
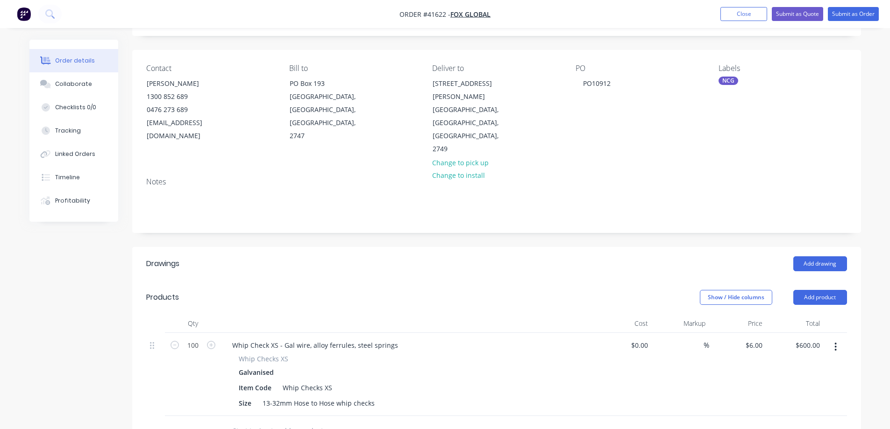
scroll to position [0, 0]
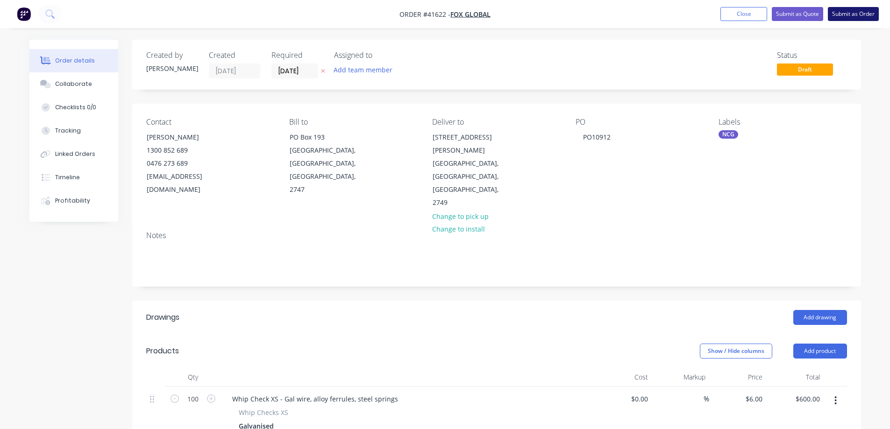
click at [839, 15] on button "Submit as Order" at bounding box center [852, 14] width 51 height 14
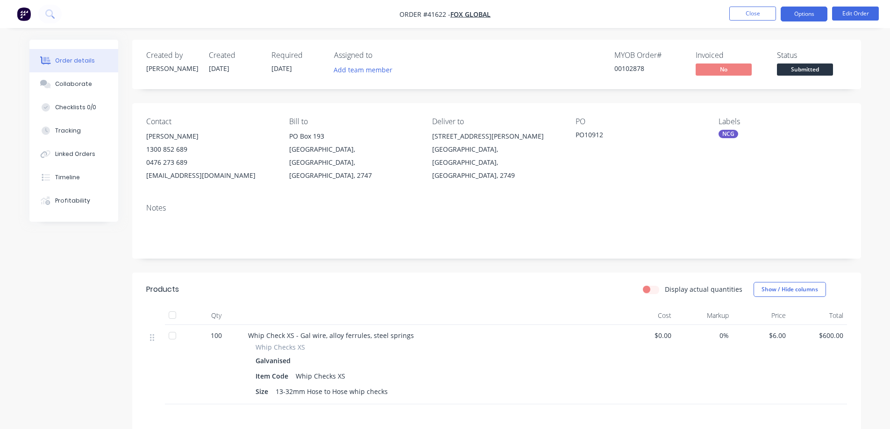
click at [795, 12] on button "Options" at bounding box center [803, 14] width 47 height 15
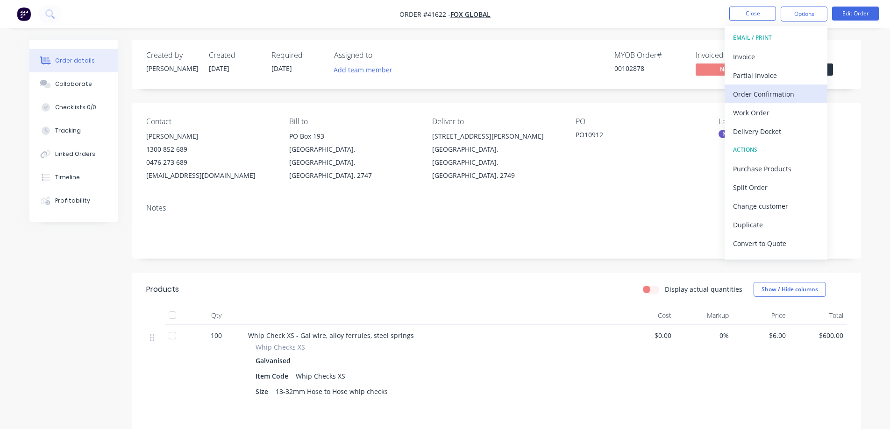
click at [778, 90] on div "Order Confirmation" at bounding box center [776, 94] width 86 height 14
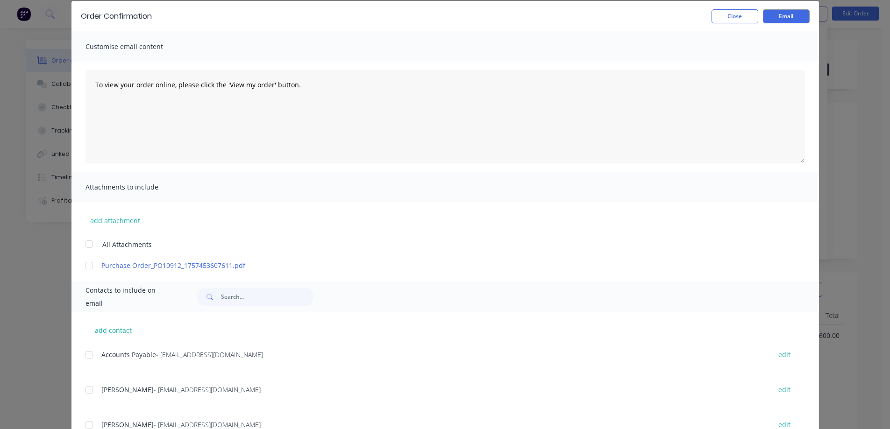
scroll to position [74, 0]
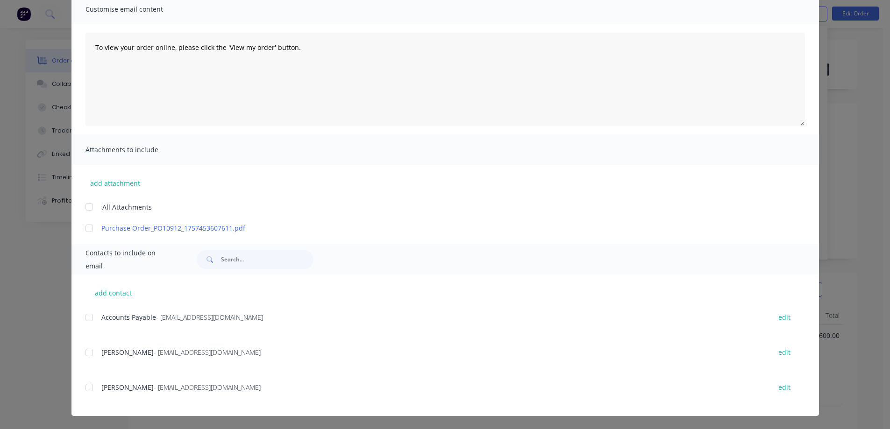
drag, startPoint x: 85, startPoint y: 353, endPoint x: 101, endPoint y: 346, distance: 17.4
click at [86, 353] on div at bounding box center [89, 352] width 19 height 19
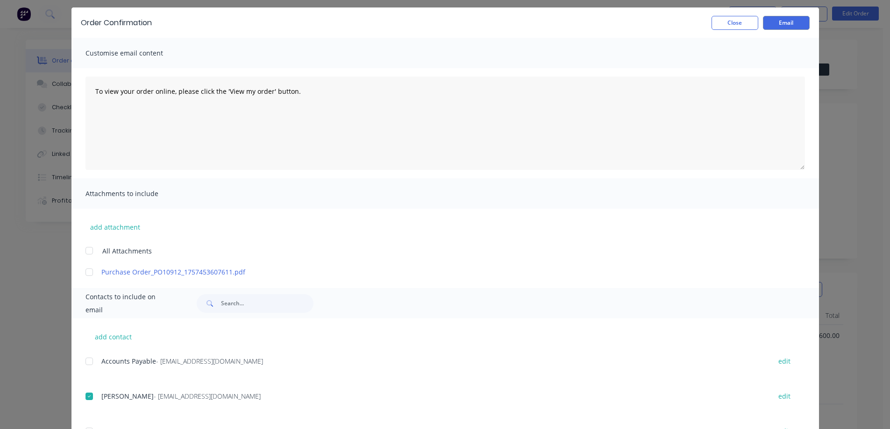
scroll to position [0, 0]
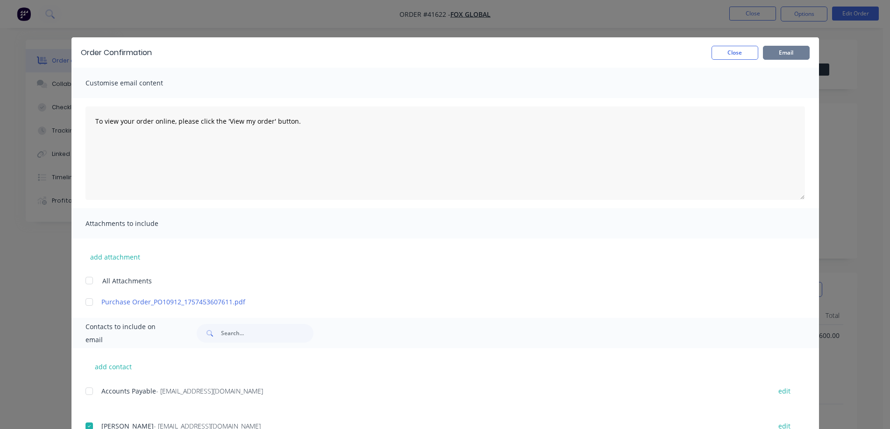
click at [774, 55] on button "Email" at bounding box center [786, 53] width 47 height 14
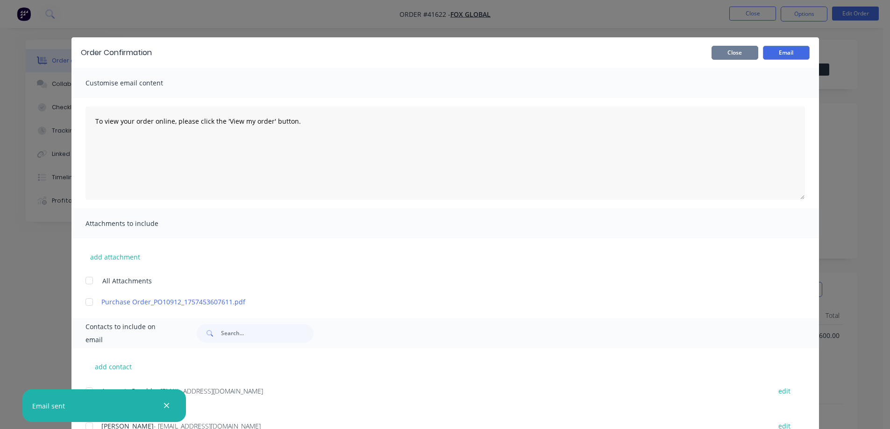
click at [744, 53] on button "Close" at bounding box center [734, 53] width 47 height 14
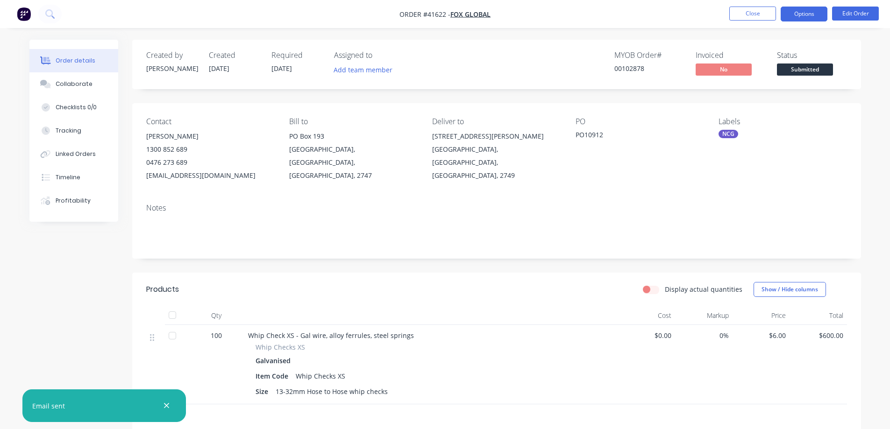
click at [789, 16] on button "Options" at bounding box center [803, 14] width 47 height 15
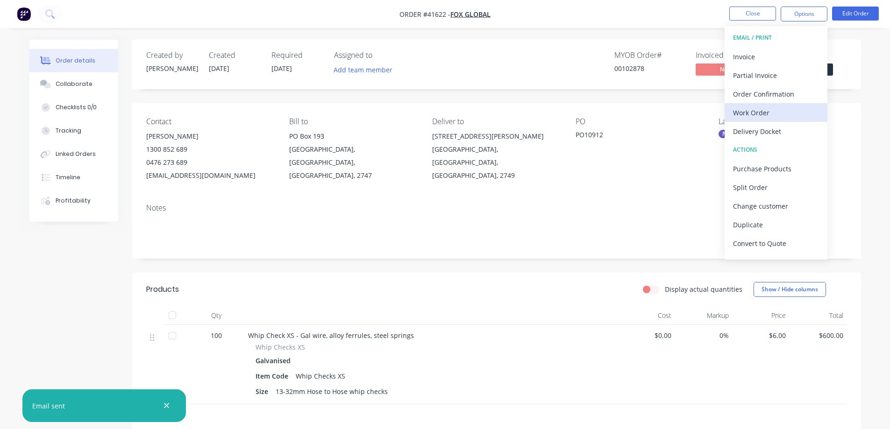
click at [771, 112] on div "Work Order" at bounding box center [776, 113] width 86 height 14
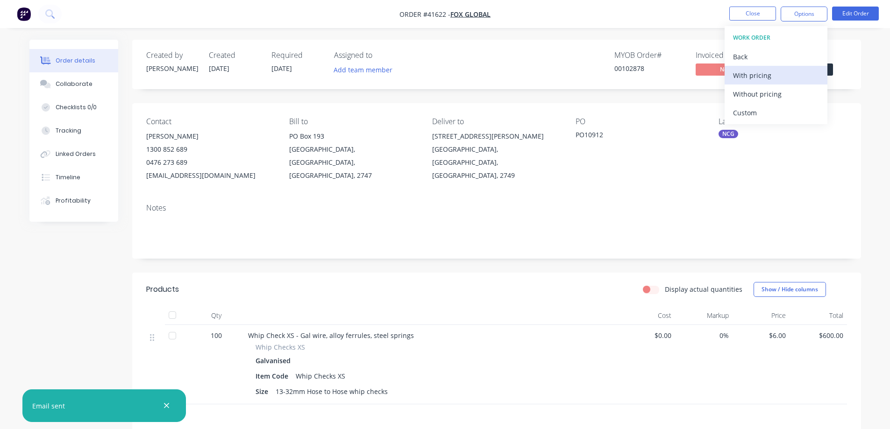
click at [784, 77] on div "With pricing" at bounding box center [776, 76] width 86 height 14
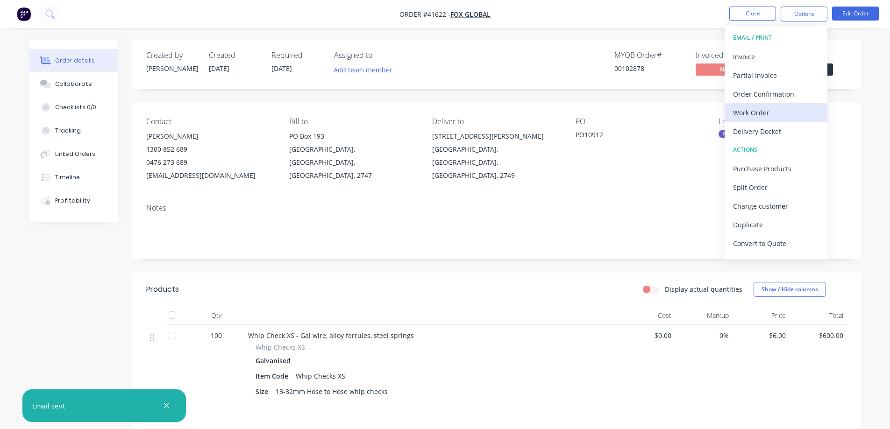
click at [752, 111] on div "Work Order" at bounding box center [776, 113] width 86 height 14
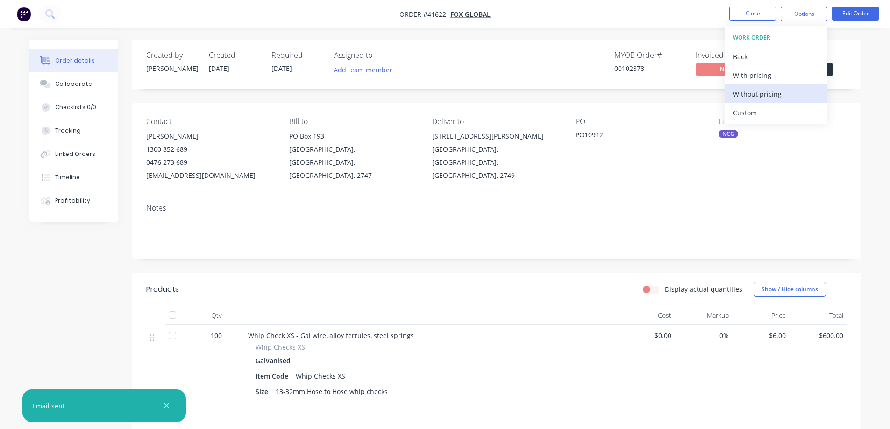
click at [769, 96] on div "Without pricing" at bounding box center [776, 94] width 86 height 14
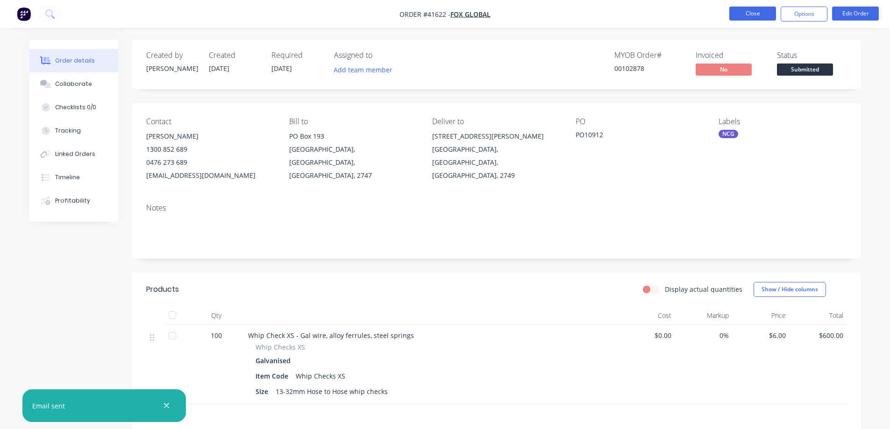
click at [736, 12] on button "Close" at bounding box center [752, 14] width 47 height 14
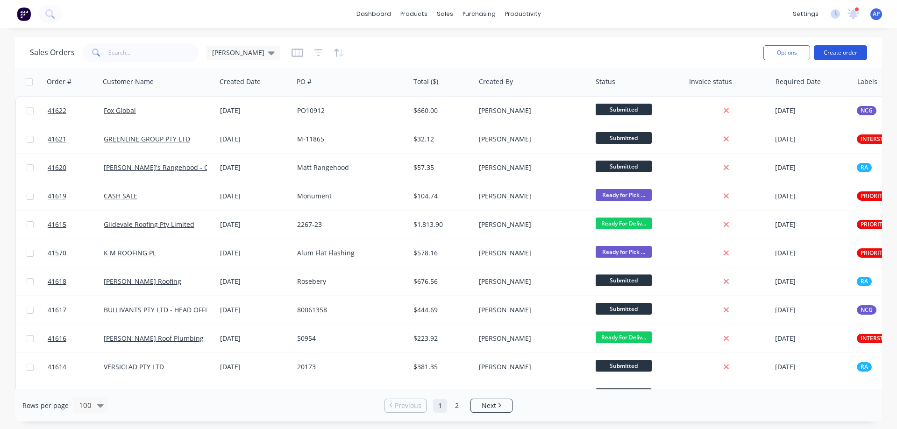
click at [836, 52] on button "Create order" at bounding box center [839, 52] width 53 height 15
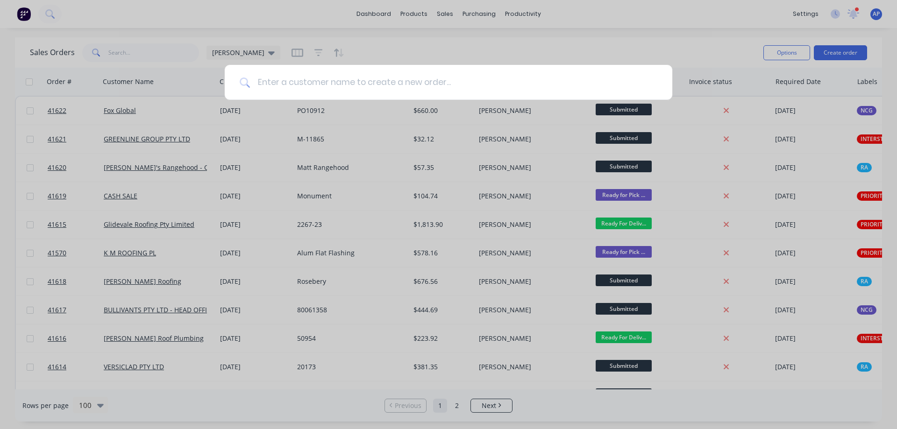
click at [376, 84] on input at bounding box center [453, 82] width 407 height 35
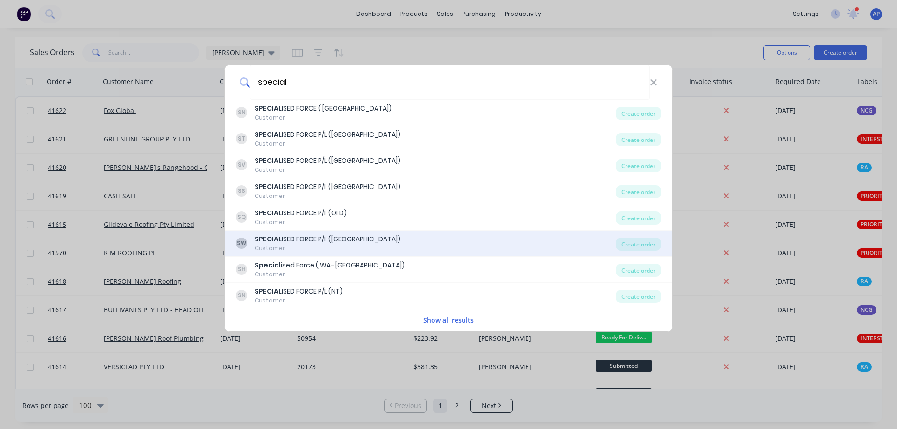
type input "special"
click at [344, 234] on div "SW SPECIAL ISED FORCE P/L ([GEOGRAPHIC_DATA]) Customer Create order" at bounding box center [448, 244] width 447 height 26
click at [299, 238] on div "SPECIAL ISED FORCE P/L ([GEOGRAPHIC_DATA])" at bounding box center [327, 239] width 146 height 10
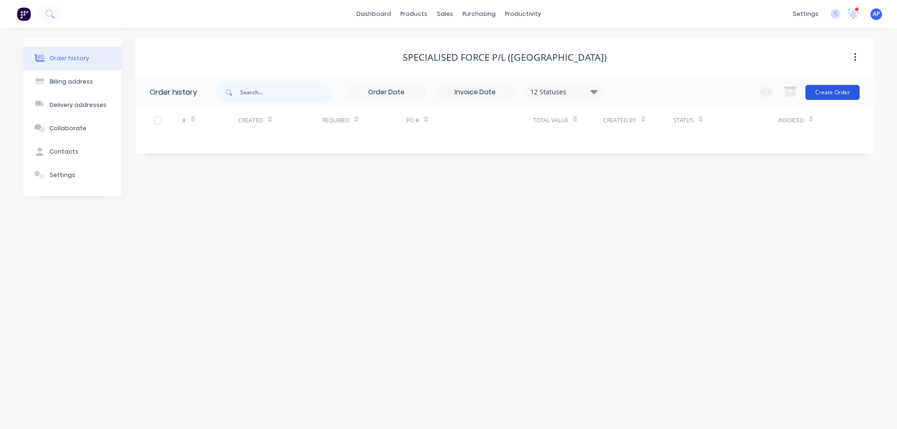
click at [845, 93] on button "Create Order" at bounding box center [832, 92] width 54 height 15
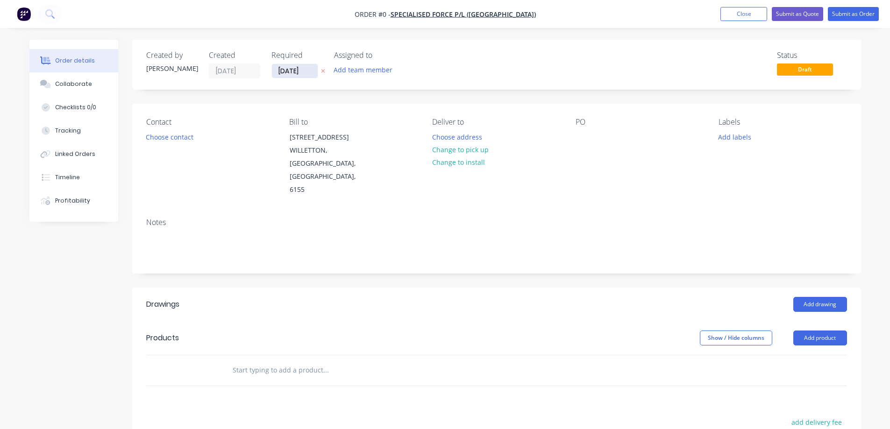
click at [297, 70] on input "[DATE]" at bounding box center [295, 71] width 46 height 14
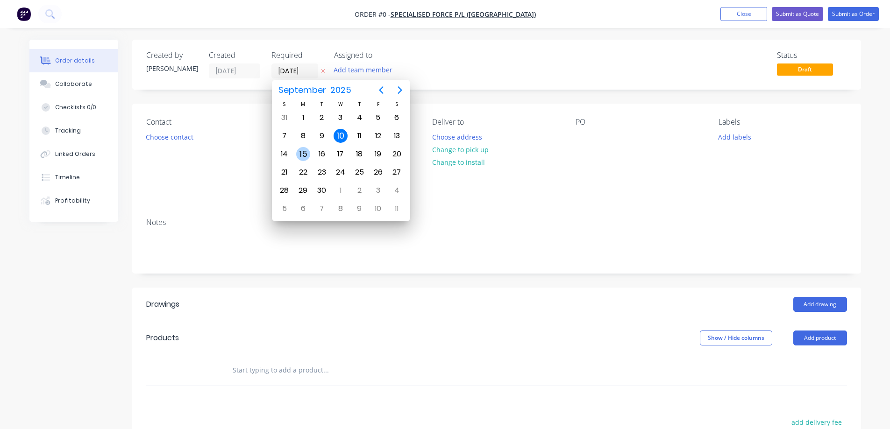
drag, startPoint x: 304, startPoint y: 155, endPoint x: 295, endPoint y: 155, distance: 8.9
click at [304, 155] on div "15" at bounding box center [303, 154] width 14 height 14
type input "[DATE]"
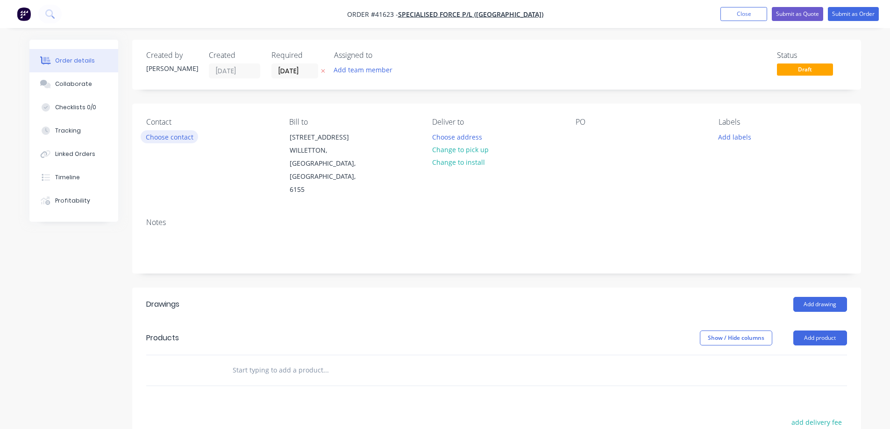
click at [183, 140] on button "Choose contact" at bounding box center [169, 136] width 57 height 13
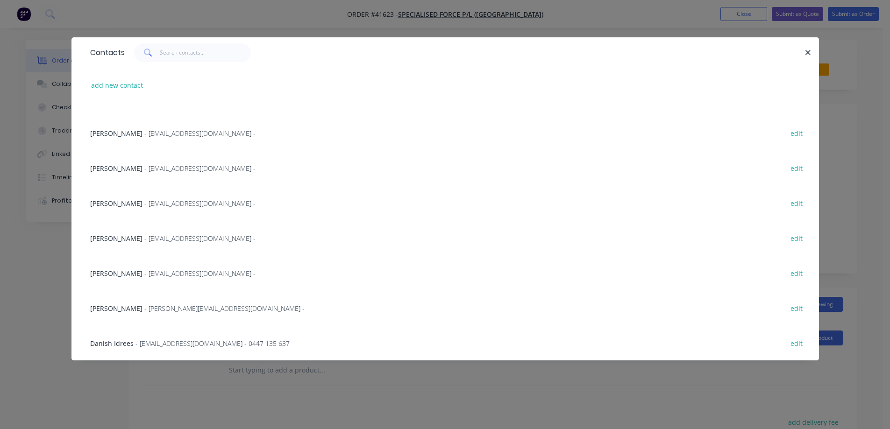
scroll to position [408, 0]
click at [223, 272] on span "- [EMAIL_ADDRESS][DOMAIN_NAME] -" at bounding box center [199, 273] width 111 height 9
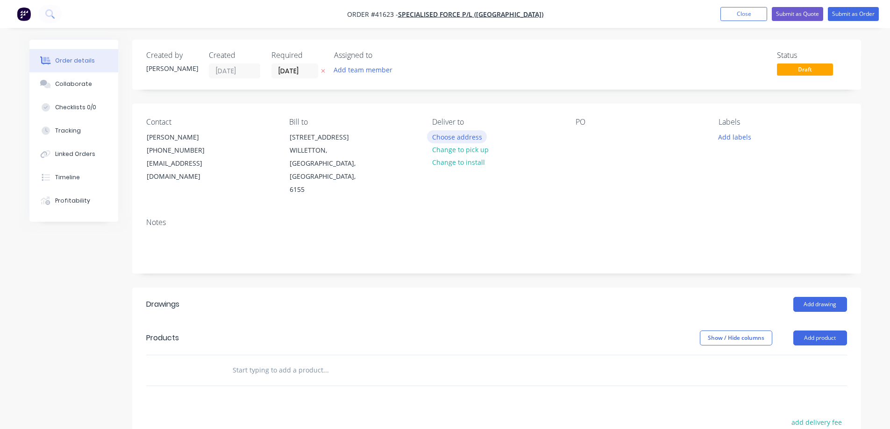
click at [440, 134] on button "Choose address" at bounding box center [457, 136] width 60 height 13
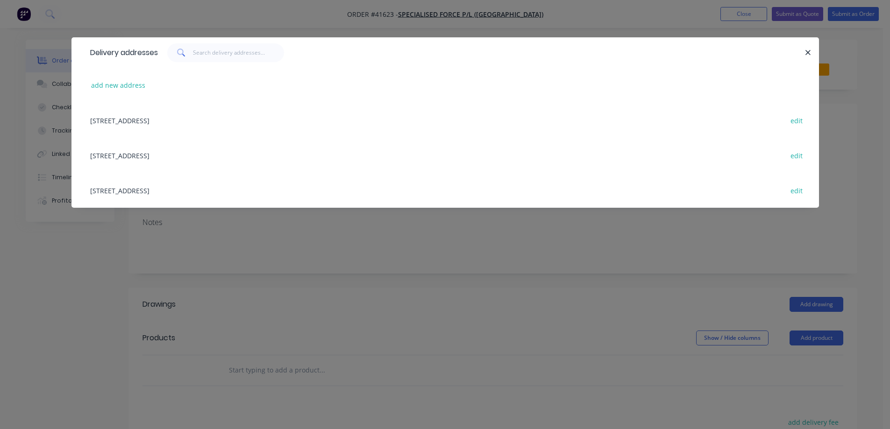
click at [208, 124] on div "[STREET_ADDRESS] edit" at bounding box center [444, 120] width 719 height 35
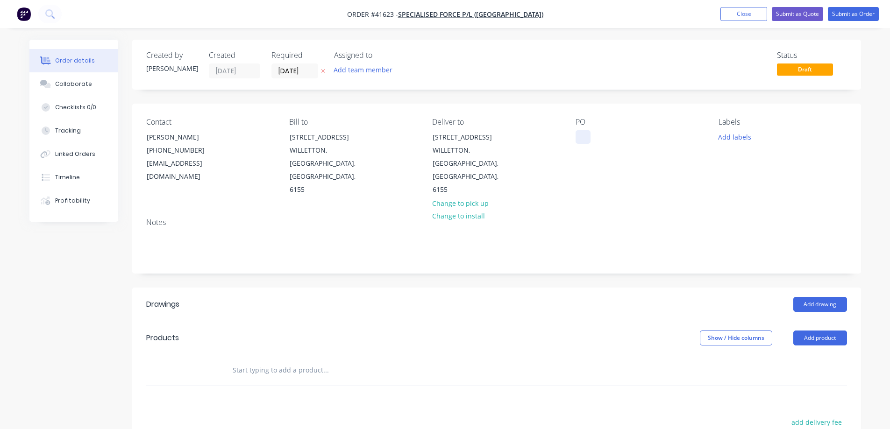
click at [580, 135] on div at bounding box center [582, 137] width 15 height 14
click at [743, 128] on div "Labels Add labels" at bounding box center [782, 157] width 128 height 79
click at [737, 132] on button "Add labels" at bounding box center [734, 136] width 43 height 13
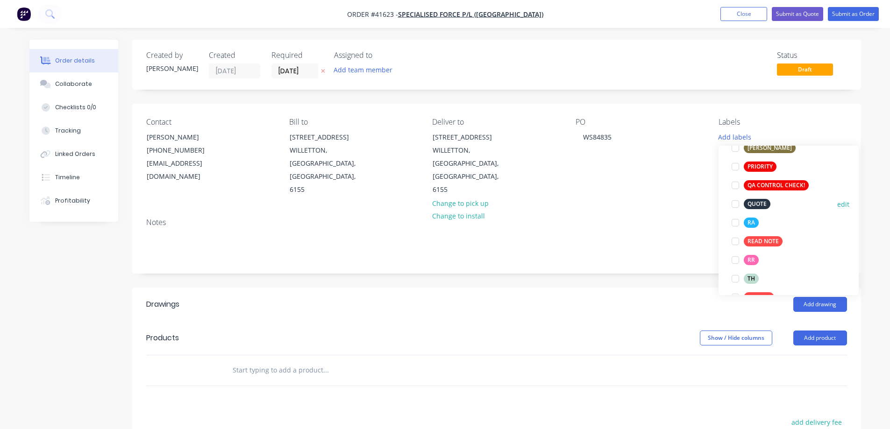
scroll to position [280, 0]
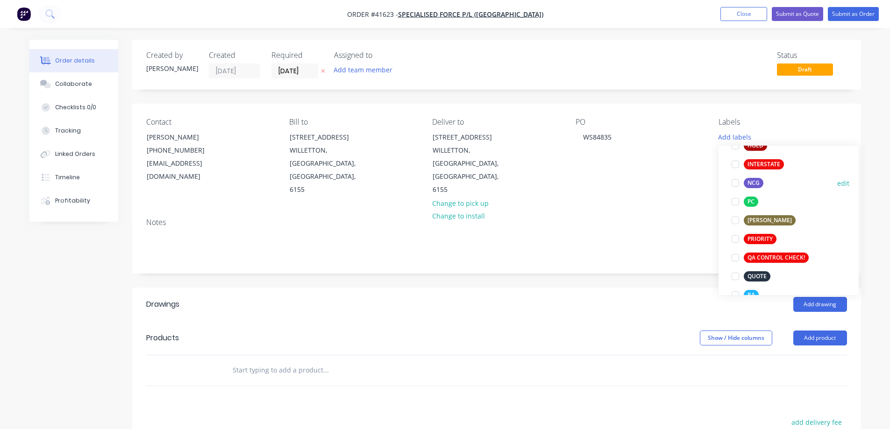
drag, startPoint x: 735, startPoint y: 184, endPoint x: 723, endPoint y: 189, distance: 13.3
click at [735, 184] on div at bounding box center [735, 183] width 19 height 19
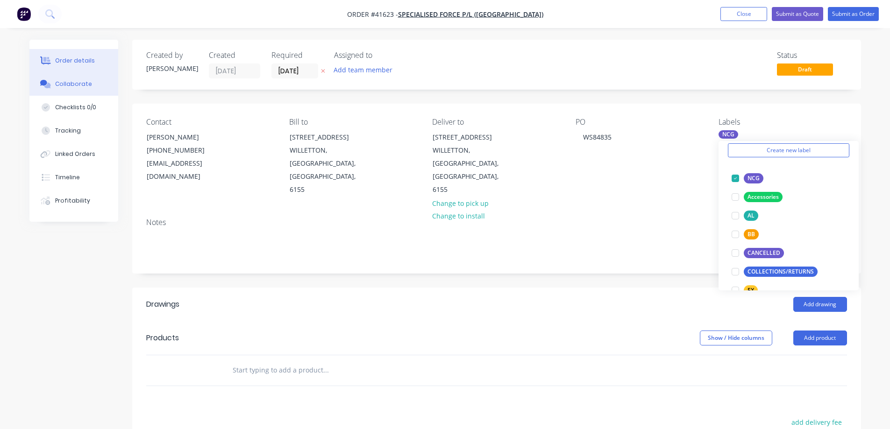
click at [84, 85] on div "Collaborate" at bounding box center [73, 84] width 37 height 8
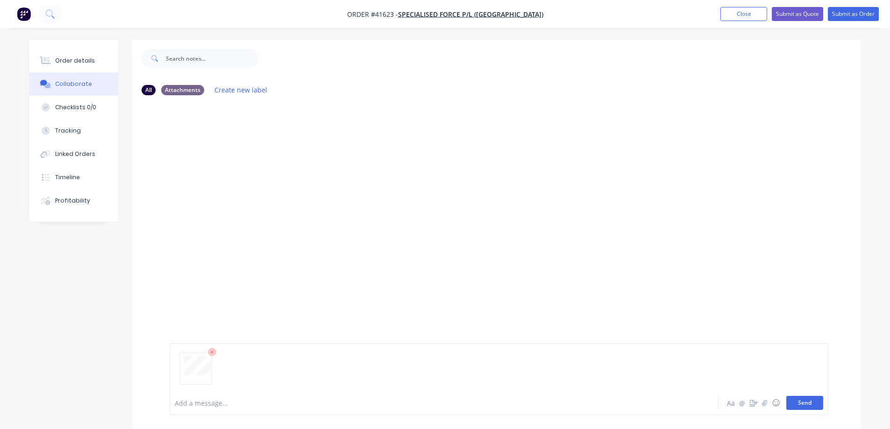
click at [797, 398] on button "Send" at bounding box center [804, 403] width 37 height 14
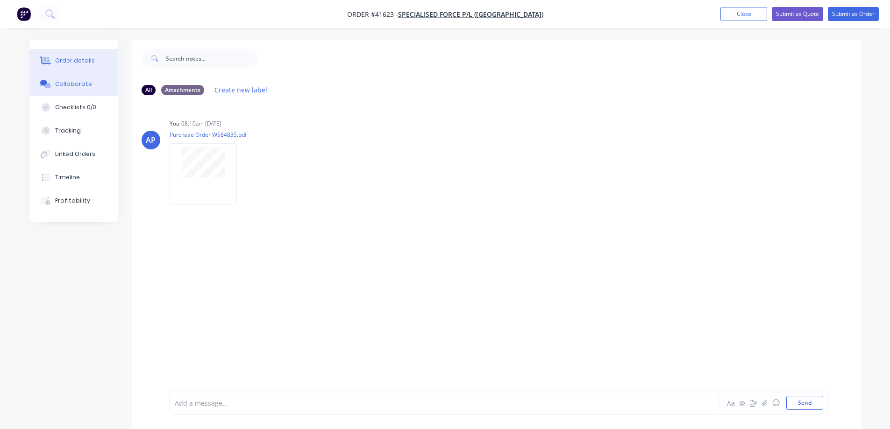
click at [84, 63] on div "Order details" at bounding box center [75, 61] width 40 height 8
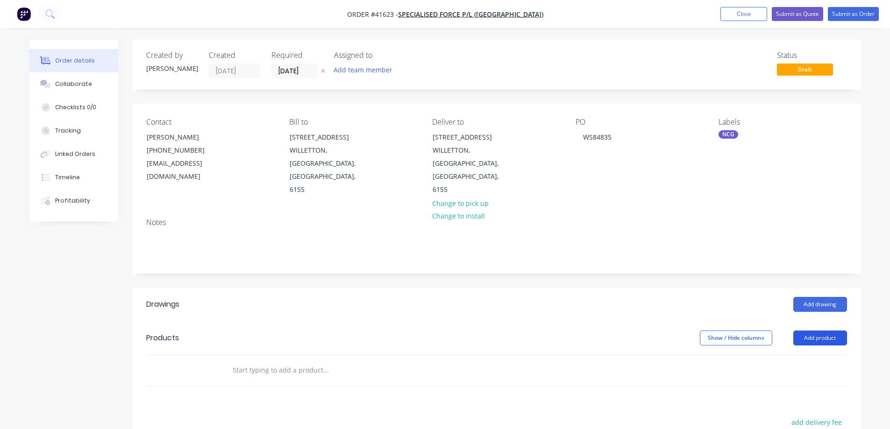
click at [817, 331] on button "Add product" at bounding box center [820, 338] width 54 height 15
click at [813, 355] on div "Product catalogue" at bounding box center [802, 362] width 72 height 14
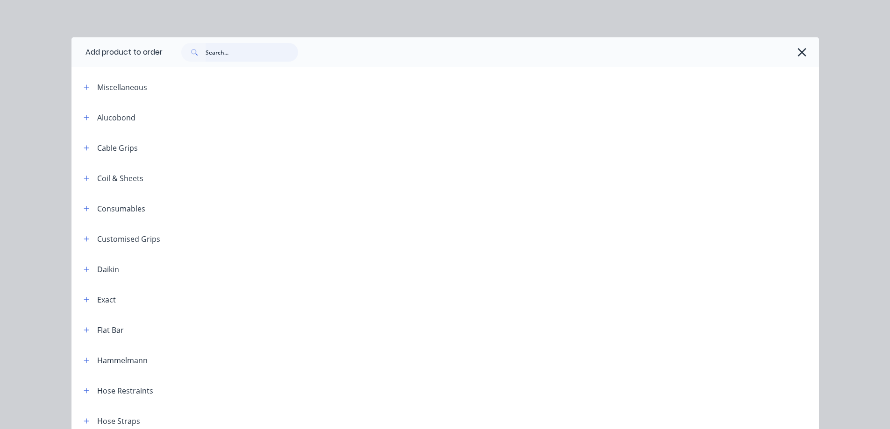
click at [225, 53] on input "text" at bounding box center [251, 52] width 92 height 19
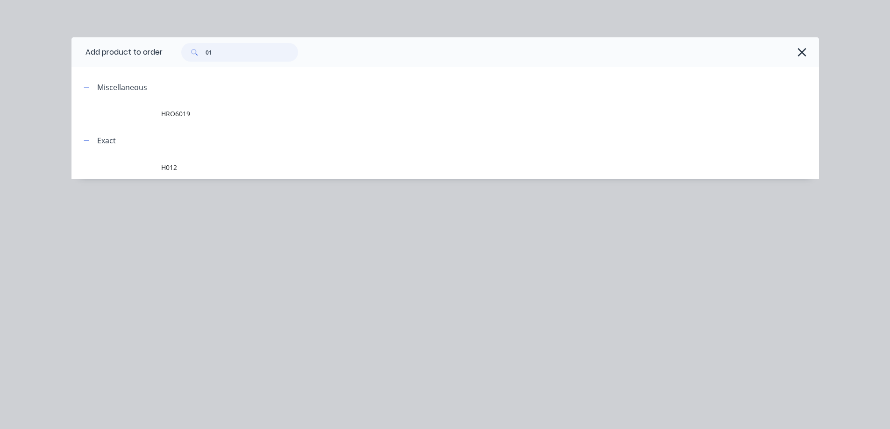
type input "0"
type input "o1"
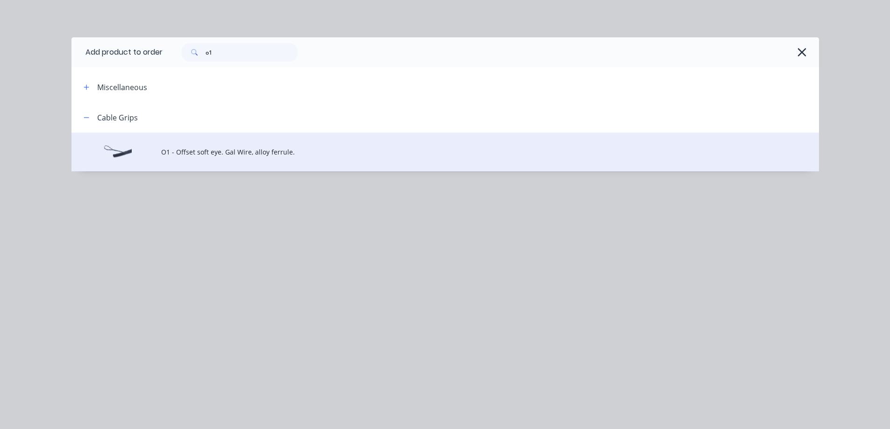
click at [260, 153] on span "O1 - Offset soft eye. Gal Wire, alloy ferrule." at bounding box center [424, 152] width 526 height 10
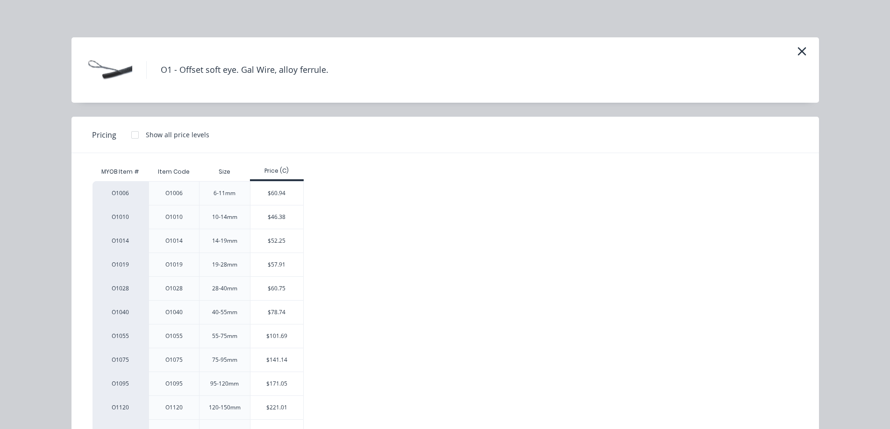
click at [267, 237] on div "$52.25" at bounding box center [276, 240] width 53 height 23
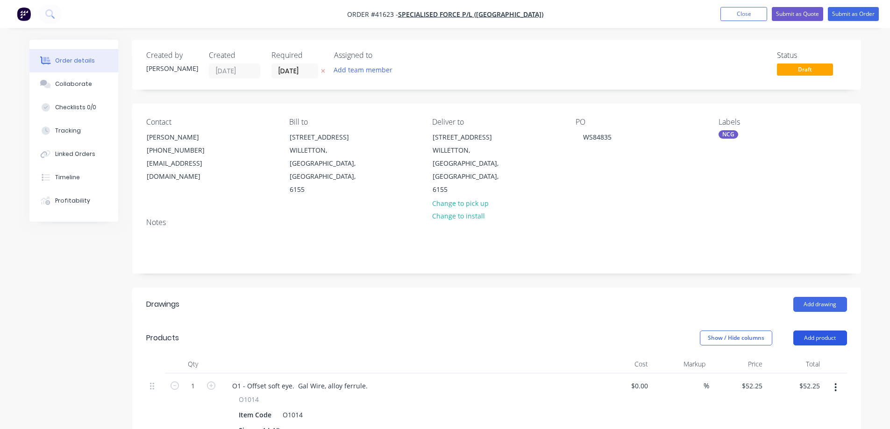
click at [831, 331] on button "Add product" at bounding box center [820, 338] width 54 height 15
click at [827, 355] on div "Product catalogue" at bounding box center [802, 362] width 72 height 14
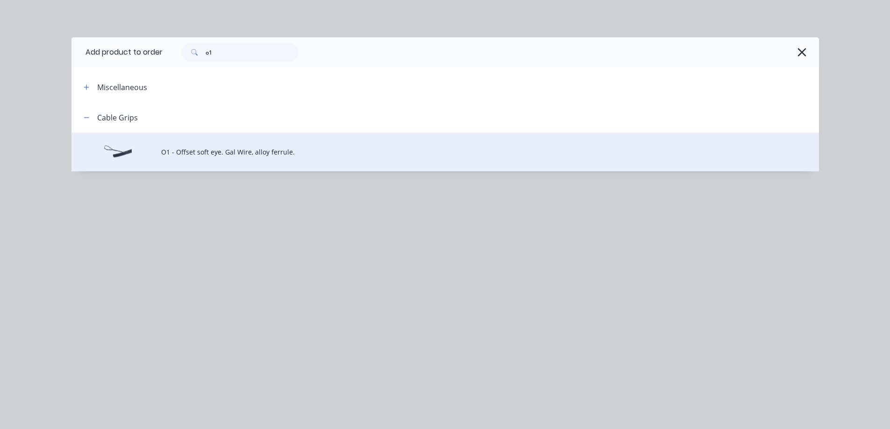
click at [219, 157] on td "O1 - Offset soft eye. Gal Wire, alloy ferrule." at bounding box center [489, 152] width 657 height 39
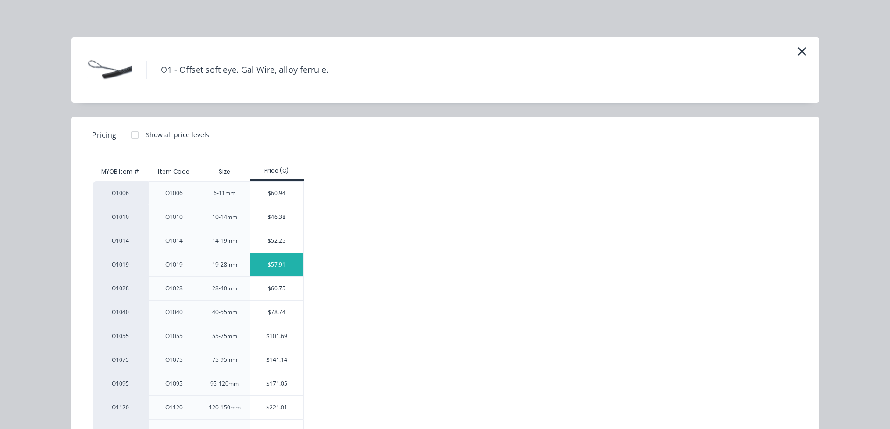
click at [282, 260] on div "$57.91" at bounding box center [276, 264] width 53 height 23
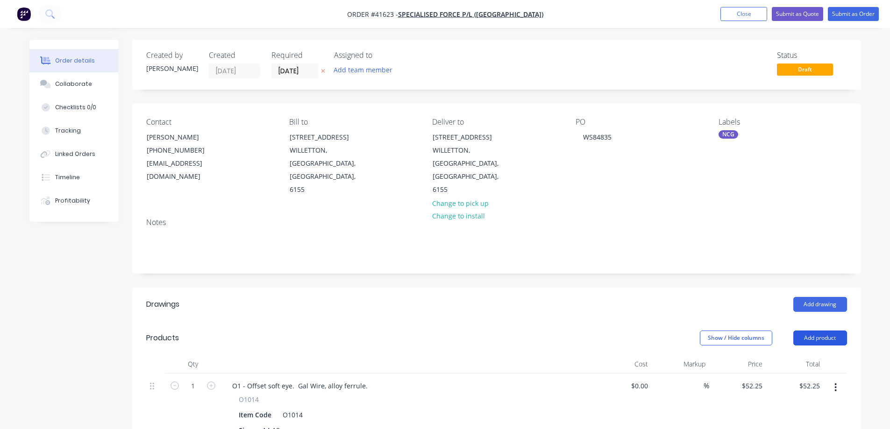
click at [837, 331] on button "Add product" at bounding box center [820, 338] width 54 height 15
click at [829, 355] on div "Product catalogue" at bounding box center [802, 362] width 72 height 14
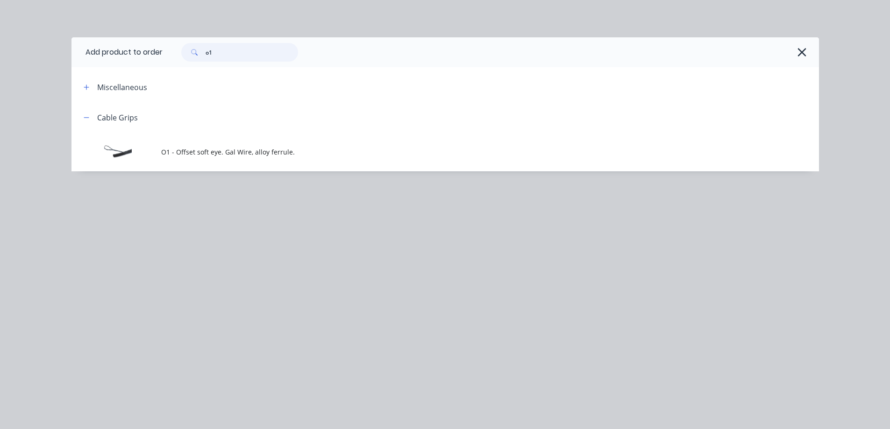
drag, startPoint x: 228, startPoint y: 51, endPoint x: 204, endPoint y: 57, distance: 25.0
click at [204, 57] on div "o1" at bounding box center [239, 52] width 117 height 19
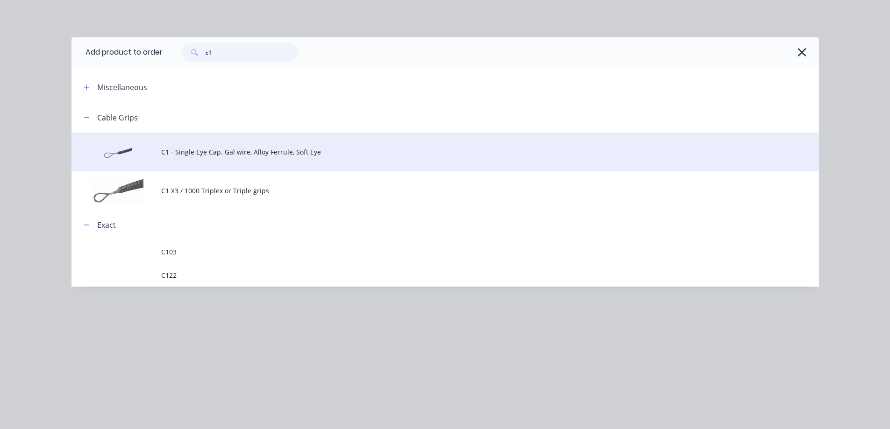
type input "c1"
click at [258, 151] on span "C1 - Single Eye Cap. Gal wire, Alloy Ferrule, Soft Eye" at bounding box center [424, 152] width 526 height 10
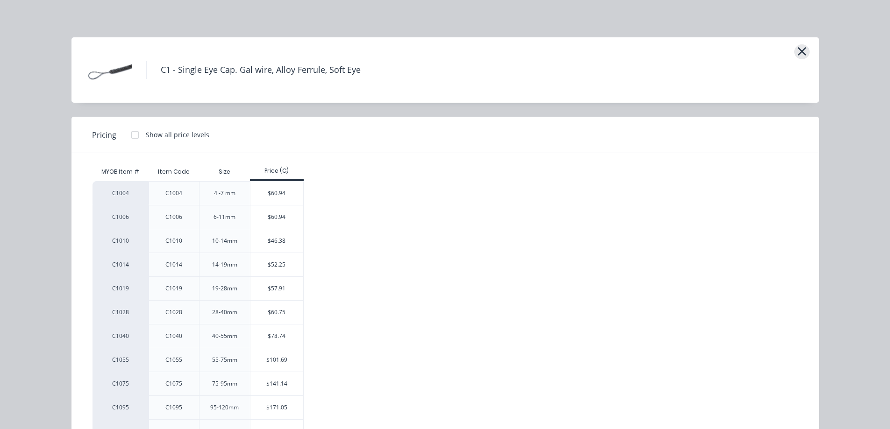
click at [797, 49] on icon "button" at bounding box center [802, 51] width 10 height 13
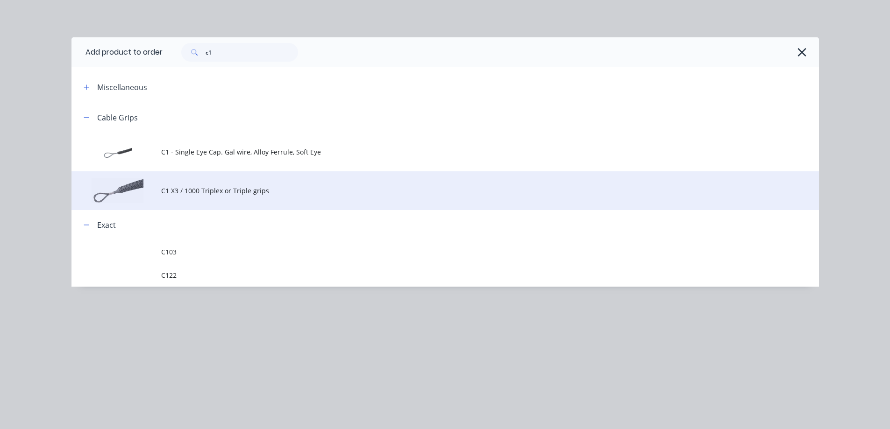
click at [237, 191] on span "C1 X3 / 1000 Triplex or Triple grips" at bounding box center [424, 191] width 526 height 10
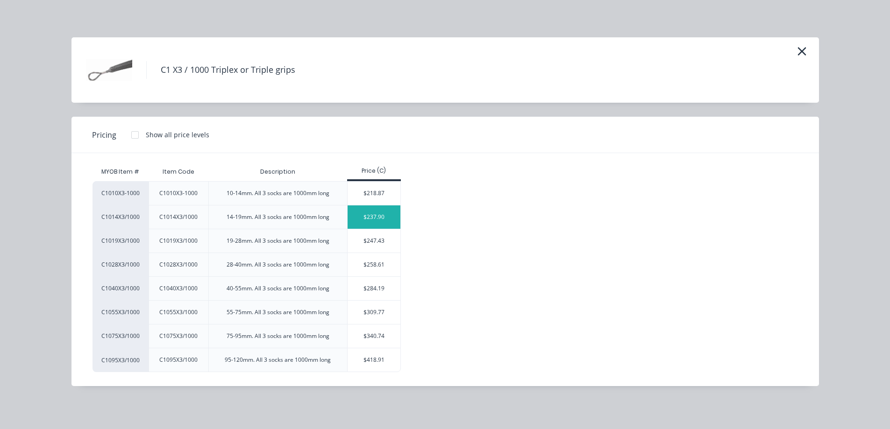
click at [376, 214] on div "$237.90" at bounding box center [373, 216] width 53 height 23
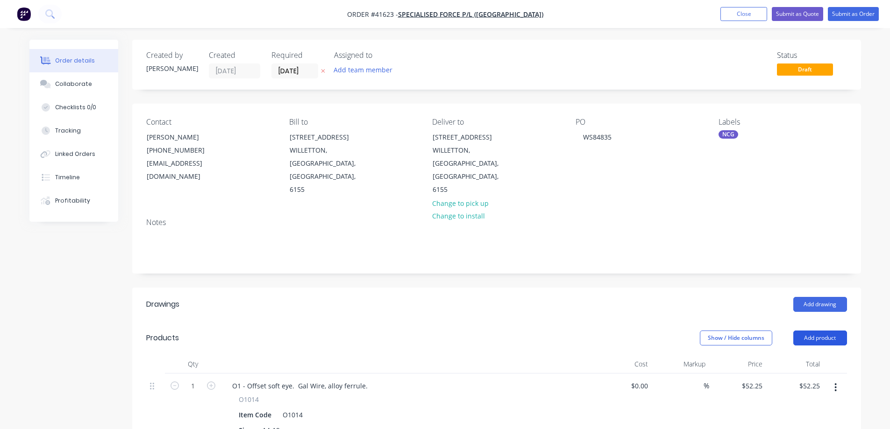
drag, startPoint x: 805, startPoint y: 313, endPoint x: 810, endPoint y: 322, distance: 10.1
click at [805, 331] on button "Add product" at bounding box center [820, 338] width 54 height 15
click at [810, 355] on div "Product catalogue" at bounding box center [802, 362] width 72 height 14
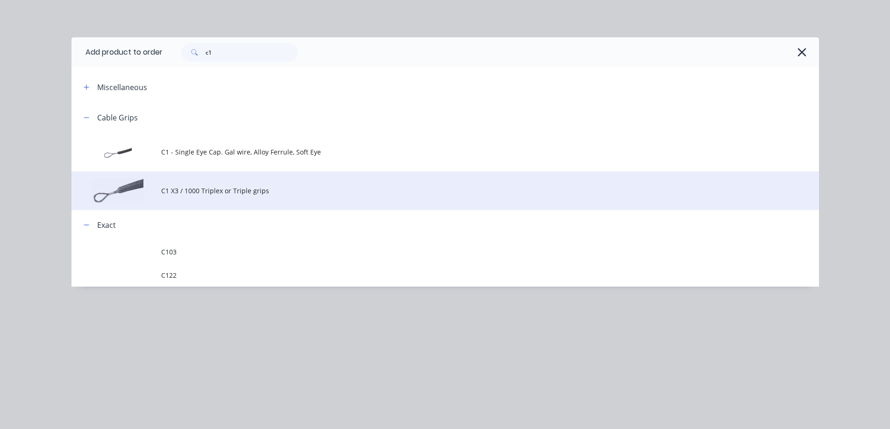
click at [275, 186] on span "C1 X3 / 1000 Triplex or Triple grips" at bounding box center [424, 191] width 526 height 10
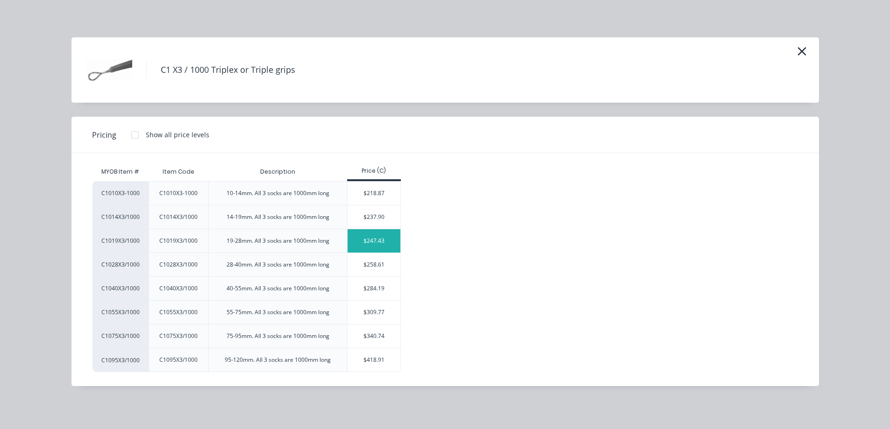
click at [365, 243] on div "$247.43" at bounding box center [373, 240] width 53 height 23
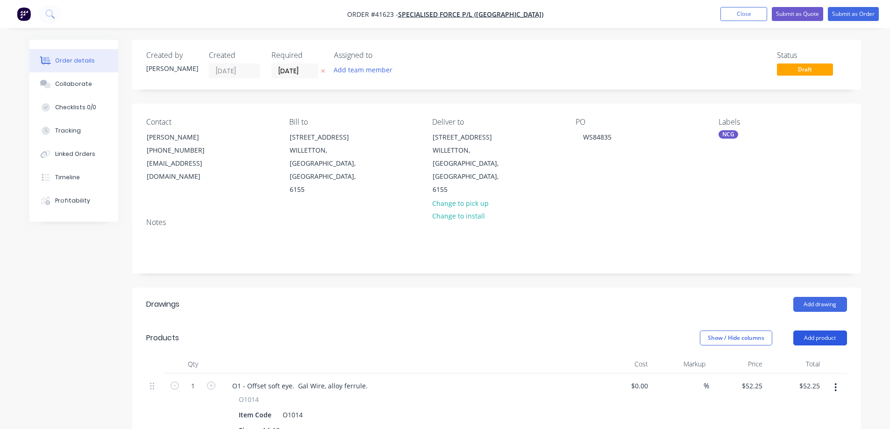
click at [838, 331] on button "Add product" at bounding box center [820, 338] width 54 height 15
drag, startPoint x: 823, startPoint y: 334, endPoint x: 816, endPoint y: 328, distance: 9.0
click at [816, 353] on button "Product catalogue" at bounding box center [802, 362] width 89 height 19
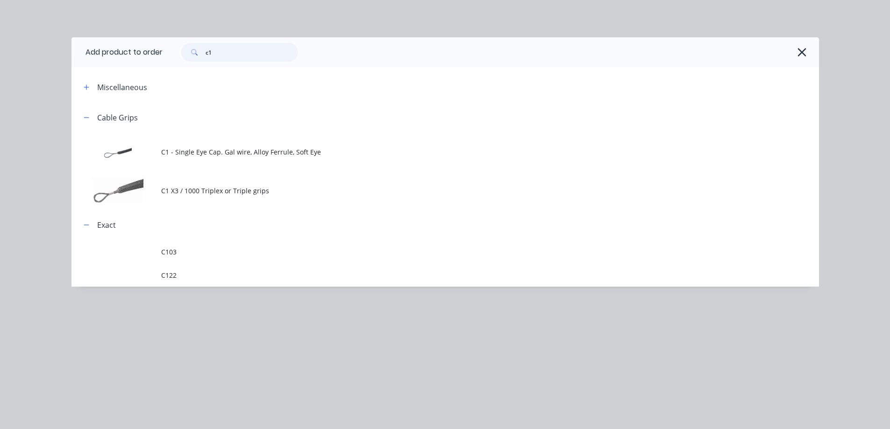
drag, startPoint x: 230, startPoint y: 57, endPoint x: 200, endPoint y: 60, distance: 29.6
click at [200, 60] on div "c1" at bounding box center [239, 52] width 117 height 19
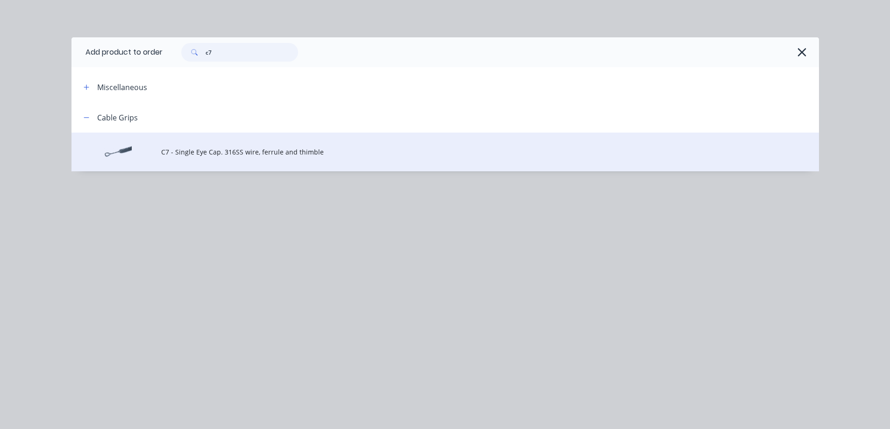
type input "c7"
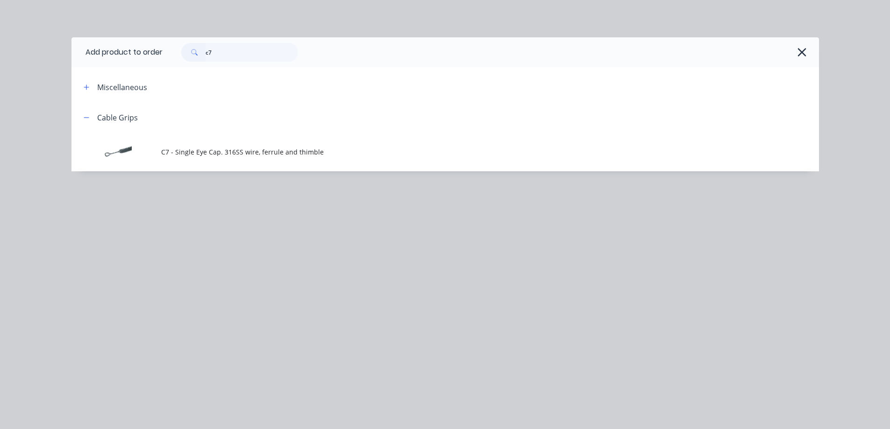
drag, startPoint x: 278, startPoint y: 150, endPoint x: 282, endPoint y: 147, distance: 5.6
click at [279, 150] on span "C7 - Single Eye Cap. 316SS wire, ferrule and thimble" at bounding box center [424, 152] width 526 height 10
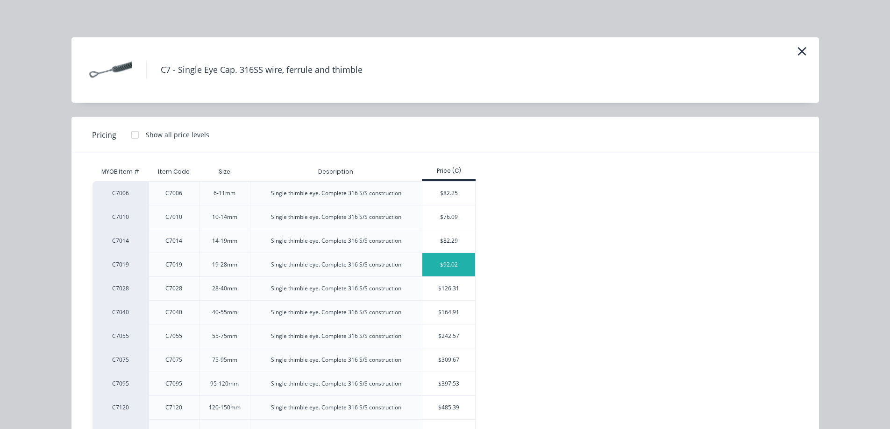
click at [435, 263] on div "$92.02" at bounding box center [448, 264] width 53 height 23
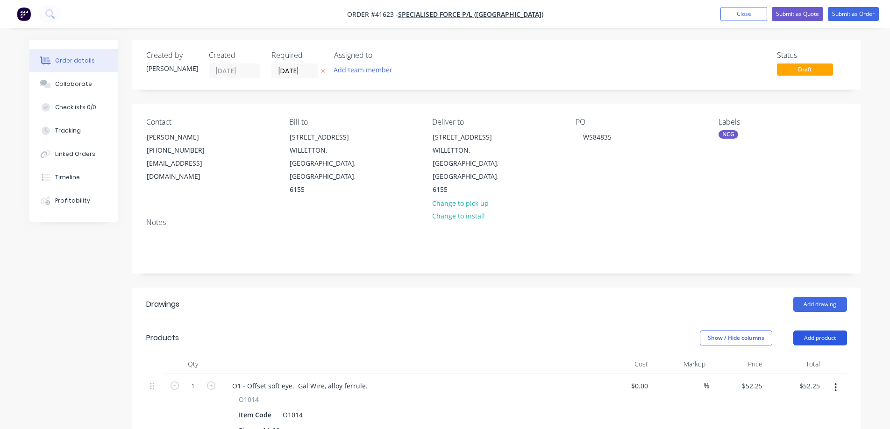
click at [817, 331] on button "Add product" at bounding box center [820, 338] width 54 height 15
click at [820, 355] on div "Product catalogue" at bounding box center [802, 362] width 72 height 14
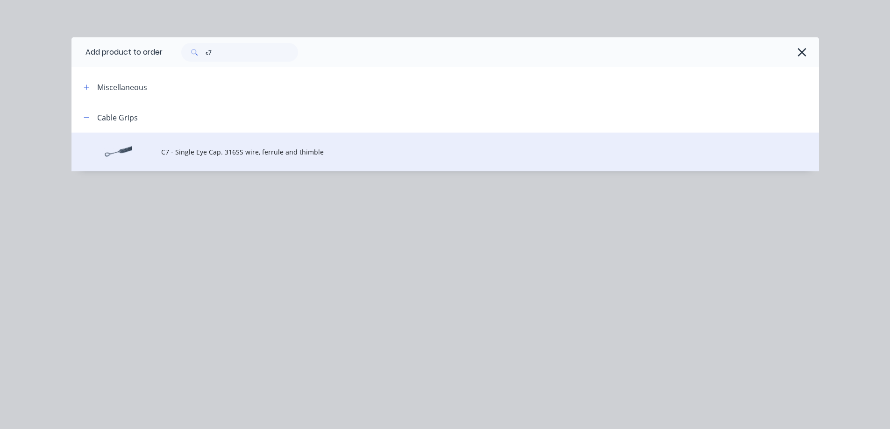
click at [204, 151] on span "C7 - Single Eye Cap. 316SS wire, ferrule and thimble" at bounding box center [424, 152] width 526 height 10
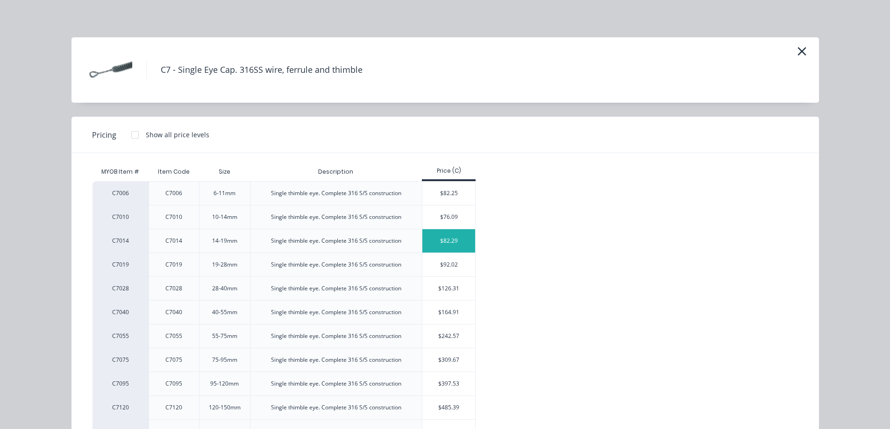
click at [467, 240] on div "$82.29" at bounding box center [448, 240] width 53 height 23
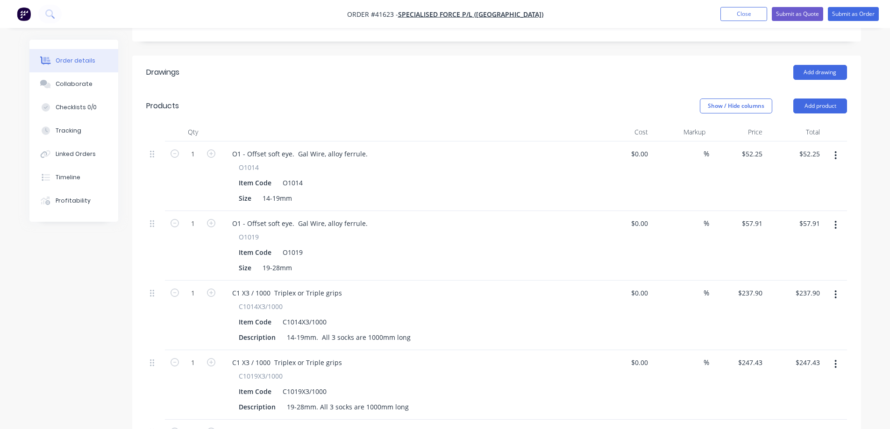
scroll to position [233, 0]
click at [194, 146] on input "1" at bounding box center [193, 153] width 24 height 14
type input "2"
type input "$104.50"
click at [257, 88] on header "Products Show / Hide columns Add product" at bounding box center [496, 105] width 728 height 34
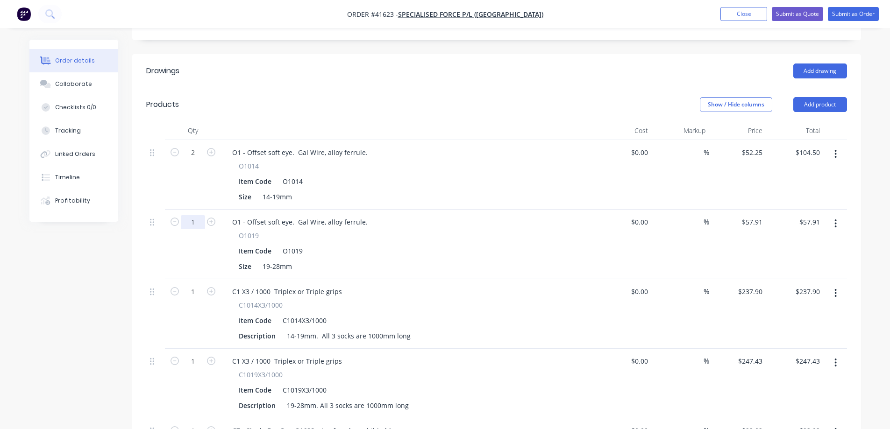
click at [197, 215] on input "1" at bounding box center [193, 222] width 24 height 14
type input "4"
type input "$231.64"
drag, startPoint x: 425, startPoint y: 196, endPoint x: 373, endPoint y: 211, distance: 54.4
click at [422, 215] on div "O1 - Offset soft eye. Gal Wire, alloy ferrule." at bounding box center [408, 222] width 366 height 14
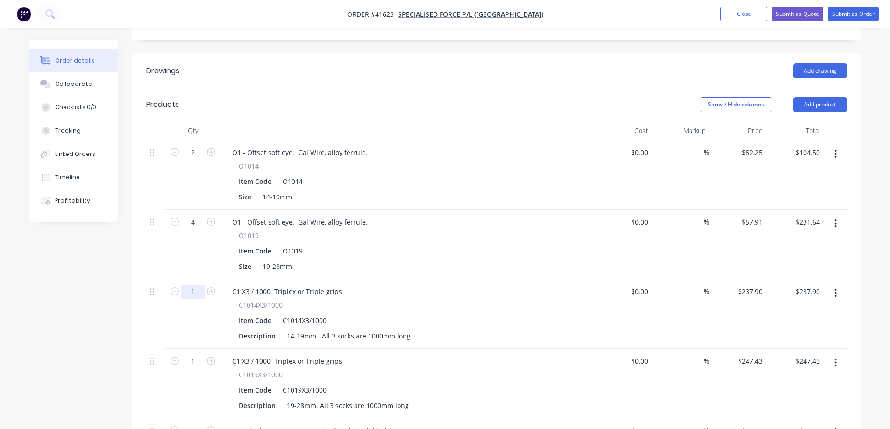
click at [197, 285] on input "1" at bounding box center [193, 292] width 24 height 14
type input "2"
type input "$475.80"
drag, startPoint x: 490, startPoint y: 247, endPoint x: 396, endPoint y: 253, distance: 94.5
click at [489, 246] on div "O1 - Offset soft eye. Gal Wire, alloy ferrule. O1019 Item Code O1019 Size 19-28…" at bounding box center [408, 245] width 374 height 70
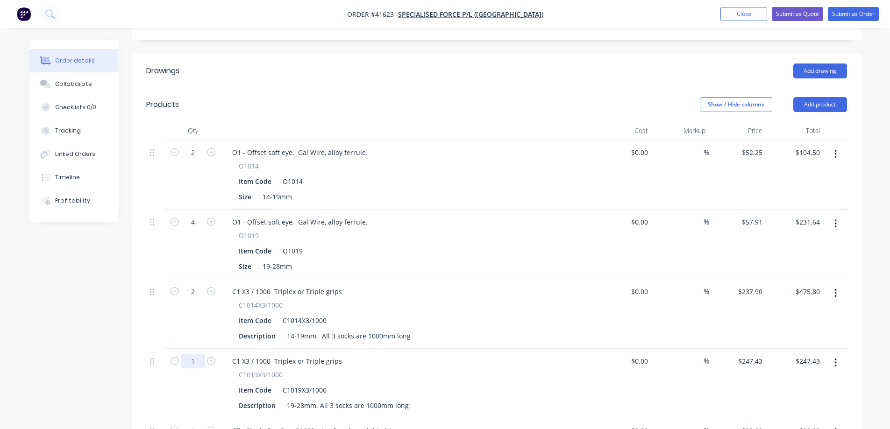
click at [200, 354] on input "1" at bounding box center [193, 361] width 24 height 14
type input "2"
type input "$494.86"
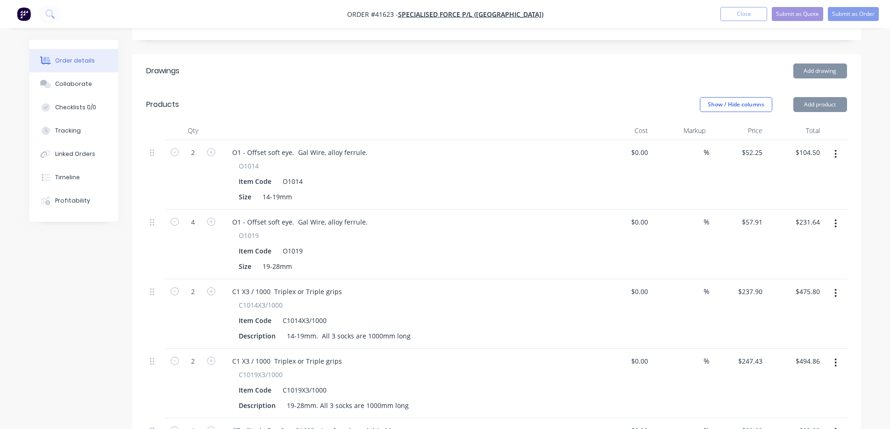
drag, startPoint x: 519, startPoint y: 322, endPoint x: 514, endPoint y: 323, distance: 5.2
click at [520, 349] on div "C1 X3 / 1000 Triplex or Triple grips C1019X3/1000 Item Code C1019X3/1000 Descri…" at bounding box center [408, 384] width 374 height 70
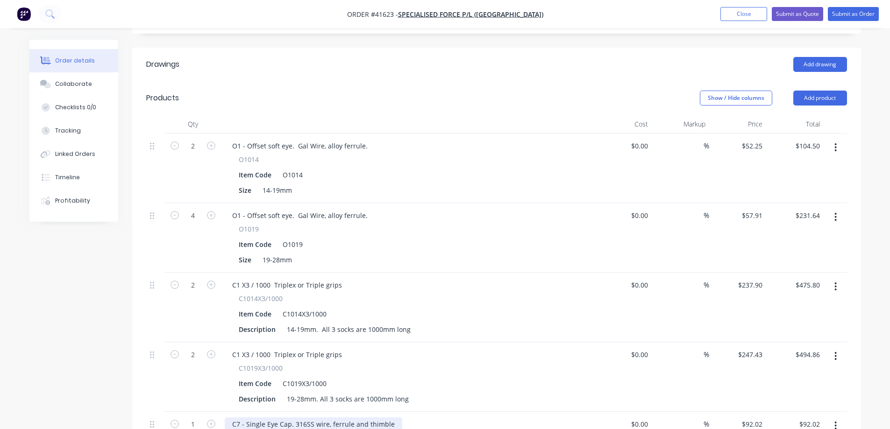
scroll to position [374, 0]
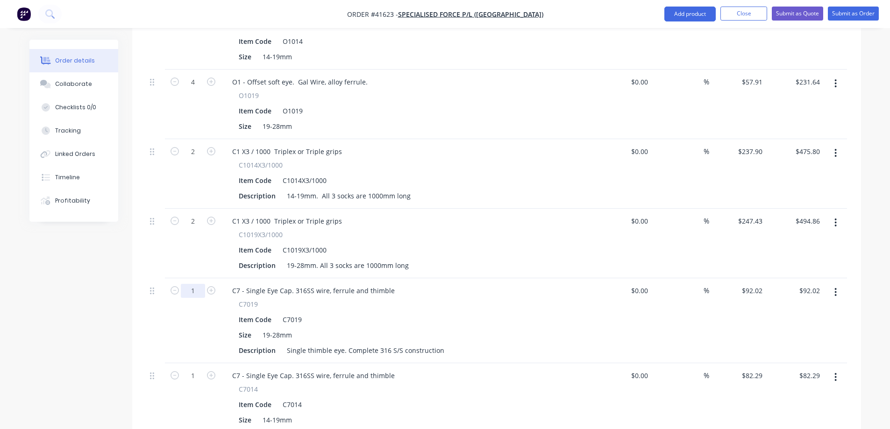
click at [194, 284] on input "1" at bounding box center [193, 291] width 24 height 14
type input "4"
type input "$368.08"
click at [498, 299] on div "C7019" at bounding box center [408, 304] width 338 height 10
click at [194, 369] on input "1" at bounding box center [193, 376] width 24 height 14
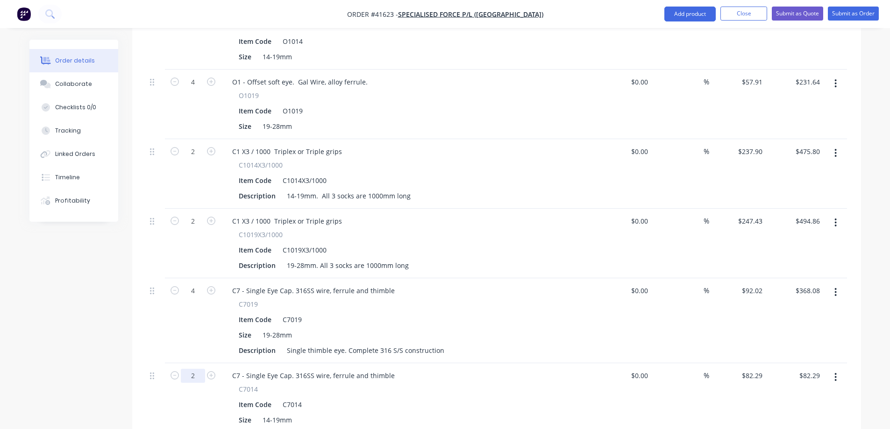
type input "2"
type input "$164.58"
click at [497, 369] on div "C7 - Single Eye Cap. 316SS wire, ferrule and thimble" at bounding box center [408, 376] width 366 height 14
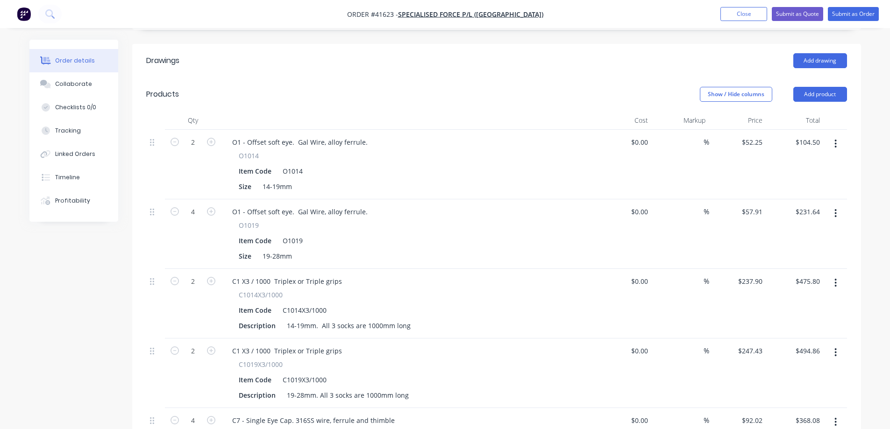
scroll to position [261, 0]
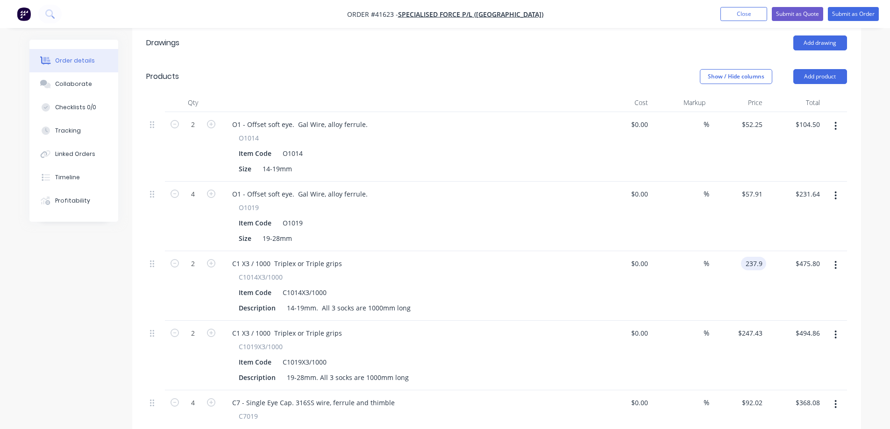
click at [763, 257] on input "237.9" at bounding box center [754, 264] width 21 height 14
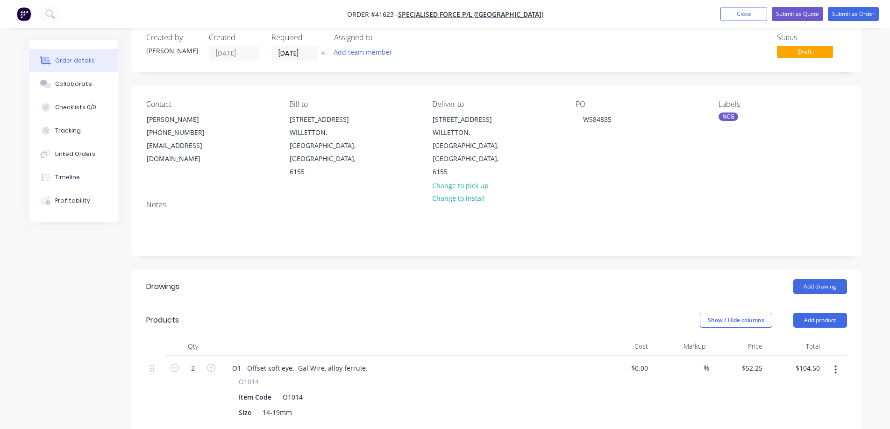
scroll to position [0, 0]
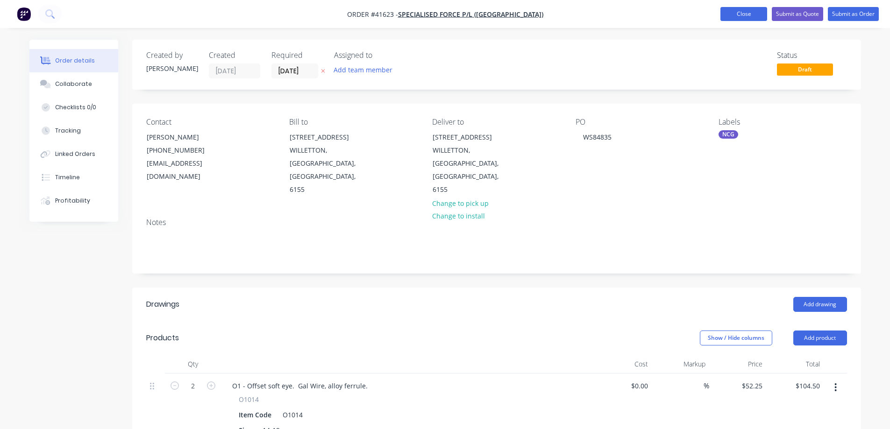
click at [737, 14] on button "Close" at bounding box center [743, 14] width 47 height 14
type input "237.9"
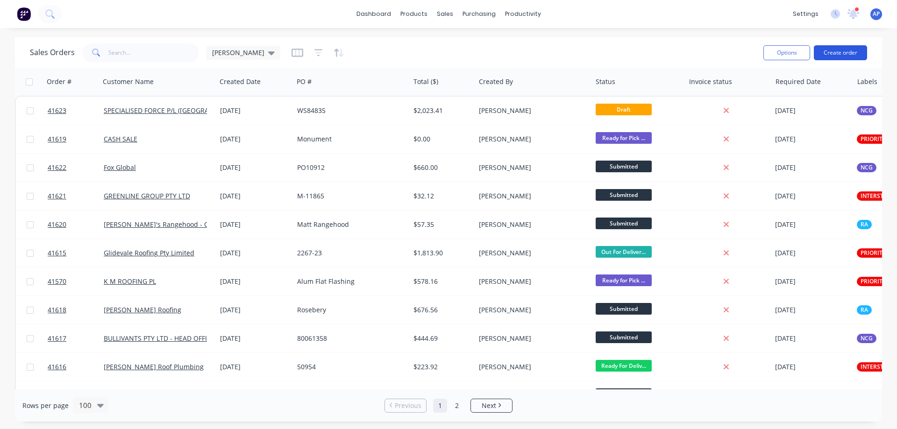
click at [839, 52] on button "Create order" at bounding box center [839, 52] width 53 height 15
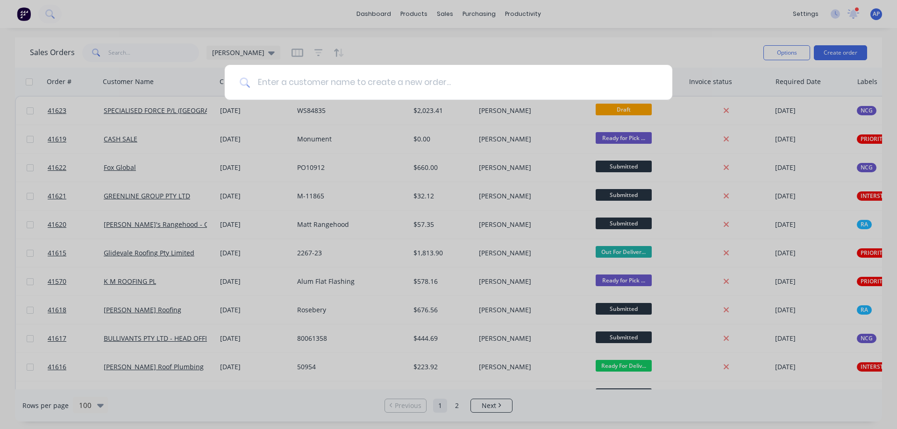
click at [325, 81] on input at bounding box center [453, 82] width 407 height 35
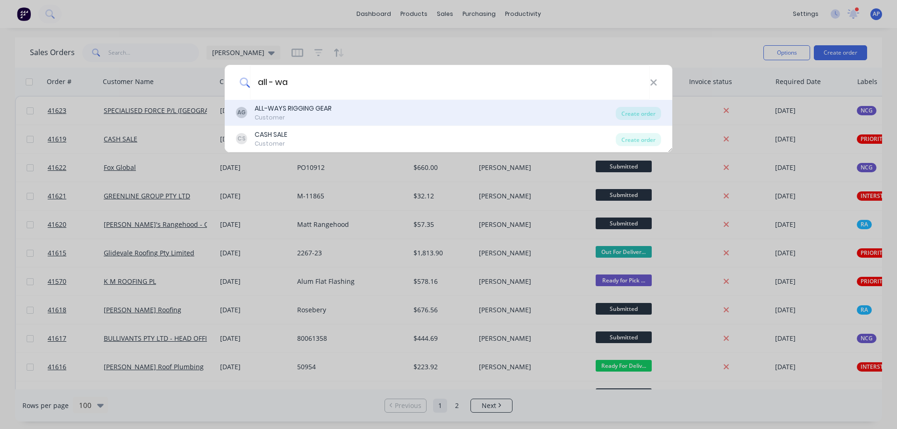
type input "all - wa"
click at [318, 110] on div "ALL-WAYS RIGGING GEAR" at bounding box center [292, 109] width 77 height 10
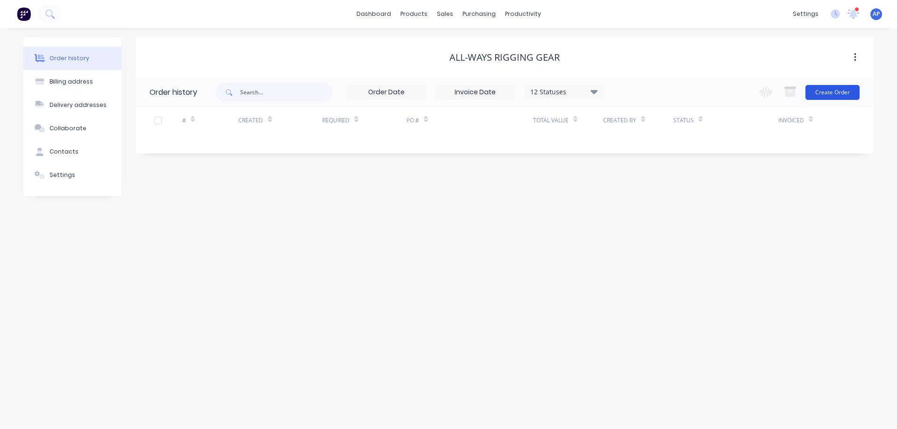
click at [842, 92] on button "Create Order" at bounding box center [832, 92] width 54 height 15
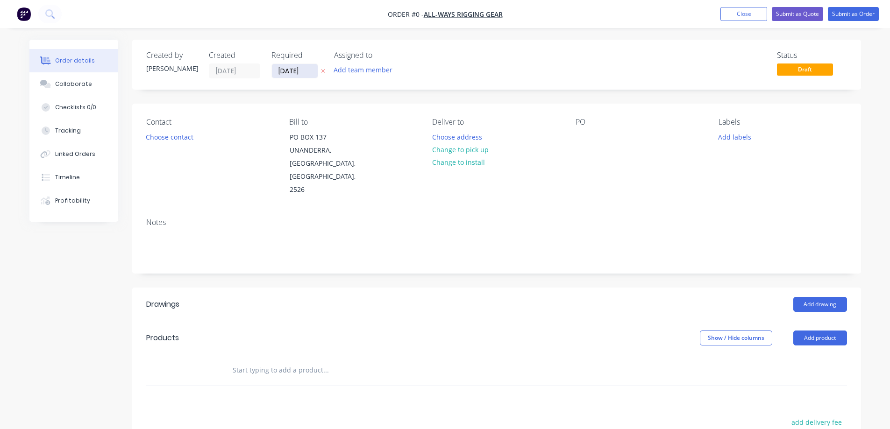
click at [287, 75] on input "[DATE]" at bounding box center [295, 71] width 46 height 14
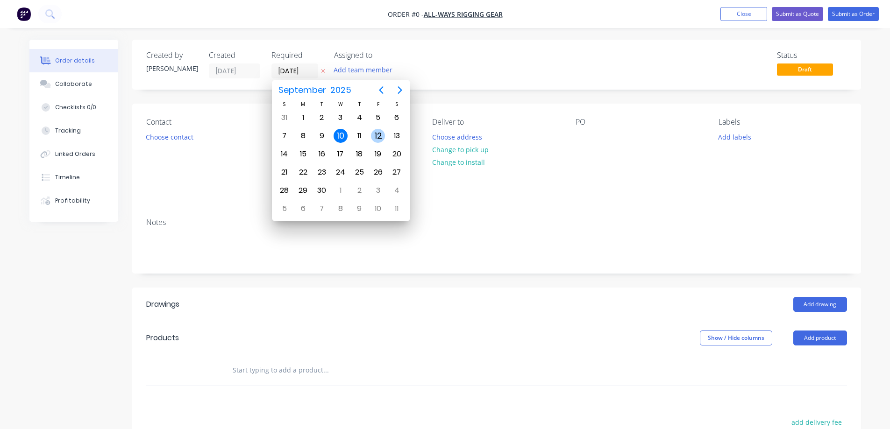
drag, startPoint x: 381, startPoint y: 133, endPoint x: 344, endPoint y: 134, distance: 37.4
click at [381, 132] on div "12" at bounding box center [378, 136] width 14 height 14
type input "[DATE]"
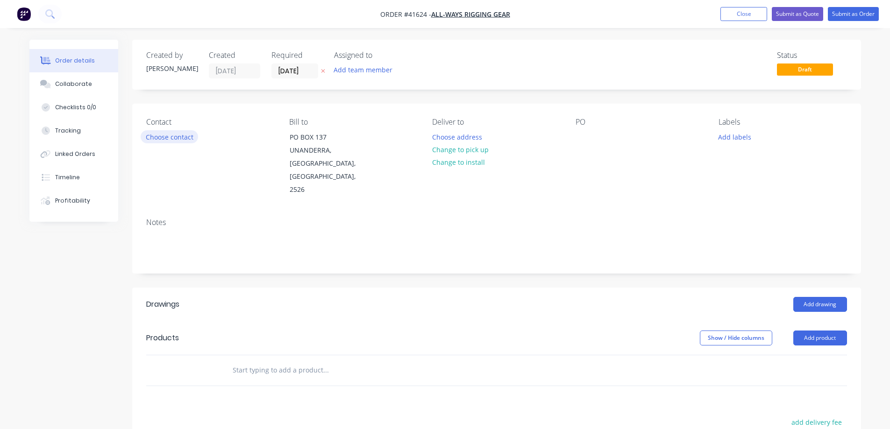
click at [177, 136] on button "Choose contact" at bounding box center [169, 136] width 57 height 13
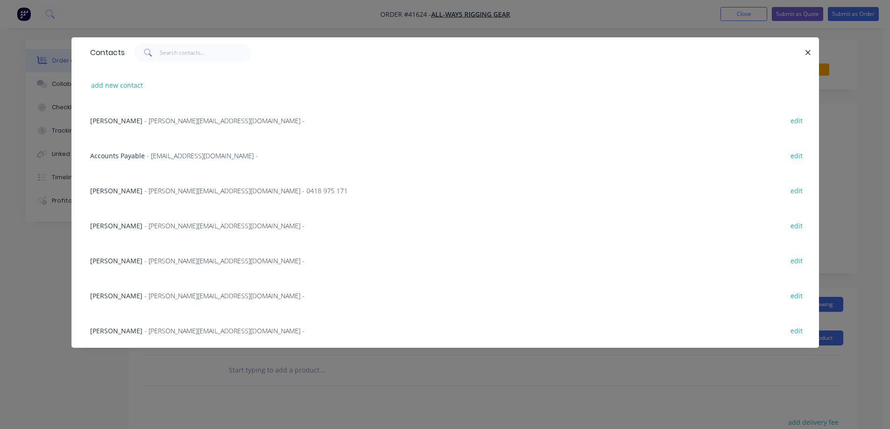
click at [169, 121] on span "- [PERSON_NAME][EMAIL_ADDRESS][DOMAIN_NAME] -" at bounding box center [224, 120] width 160 height 9
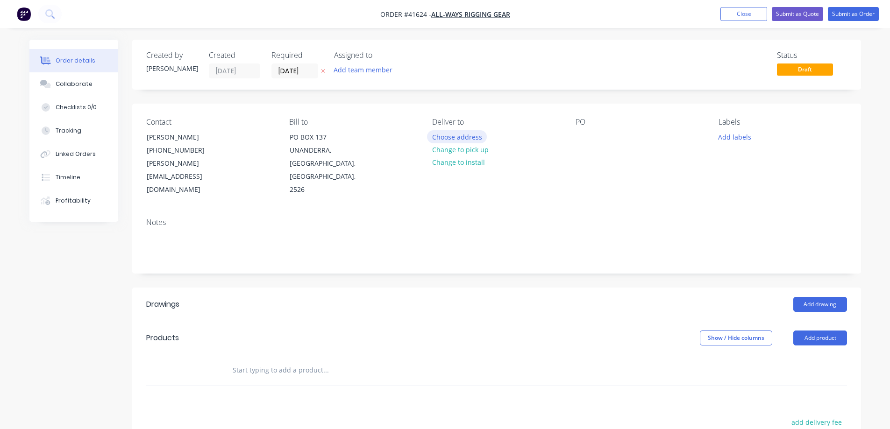
click at [448, 134] on button "Choose address" at bounding box center [457, 136] width 60 height 13
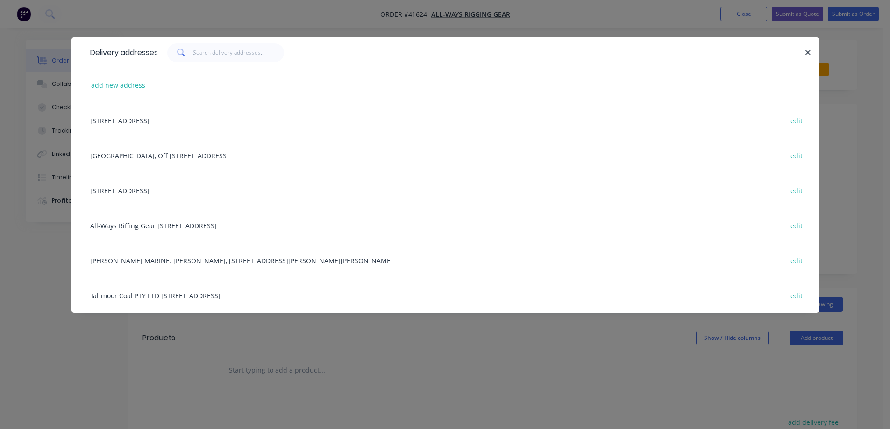
click at [194, 223] on div "All-Ways Riffing Gear [STREET_ADDRESS] edit" at bounding box center [444, 225] width 719 height 35
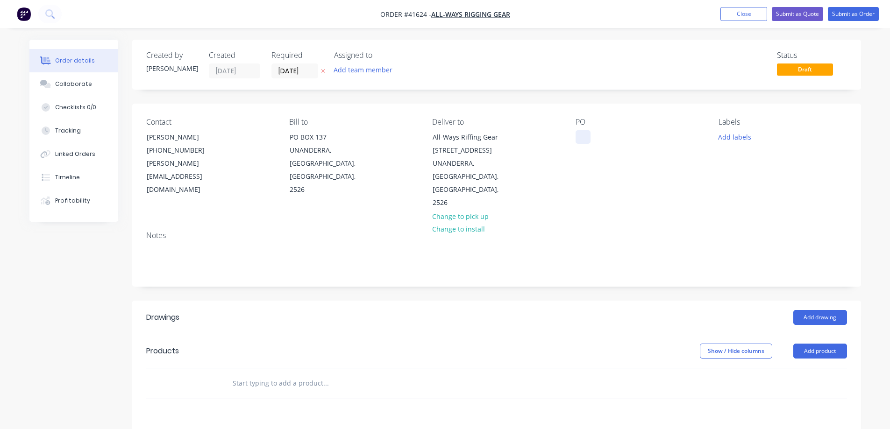
click at [585, 135] on div at bounding box center [582, 137] width 15 height 14
click at [726, 135] on button "Add labels" at bounding box center [734, 136] width 43 height 13
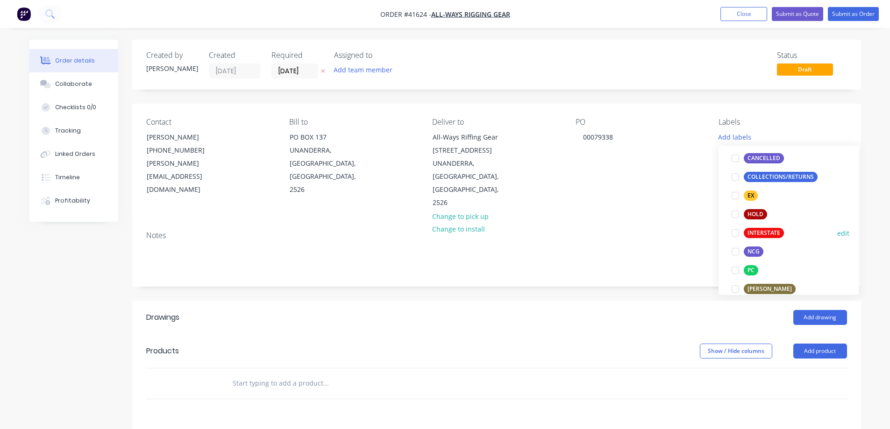
scroll to position [140, 0]
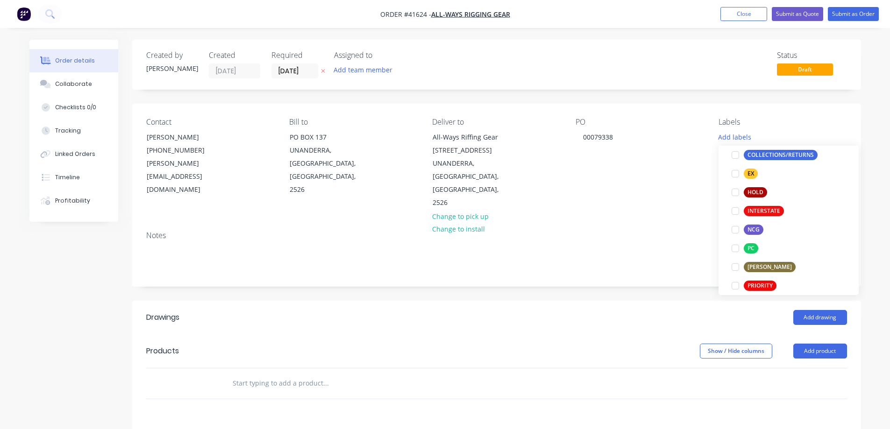
drag, startPoint x: 737, startPoint y: 232, endPoint x: 729, endPoint y: 228, distance: 8.6
click at [737, 231] on div at bounding box center [735, 229] width 19 height 19
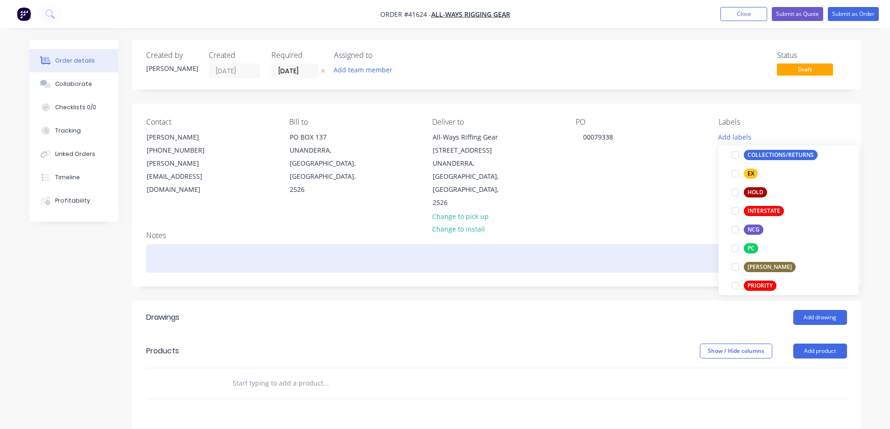
scroll to position [0, 0]
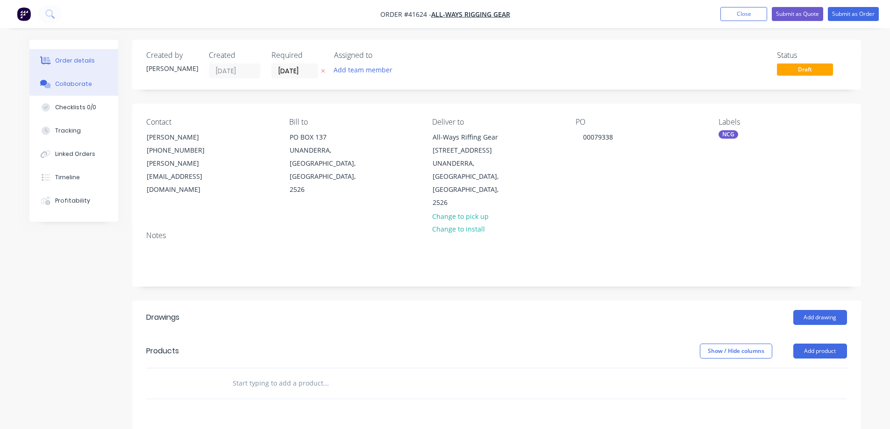
click at [88, 85] on div "Collaborate" at bounding box center [73, 84] width 37 height 8
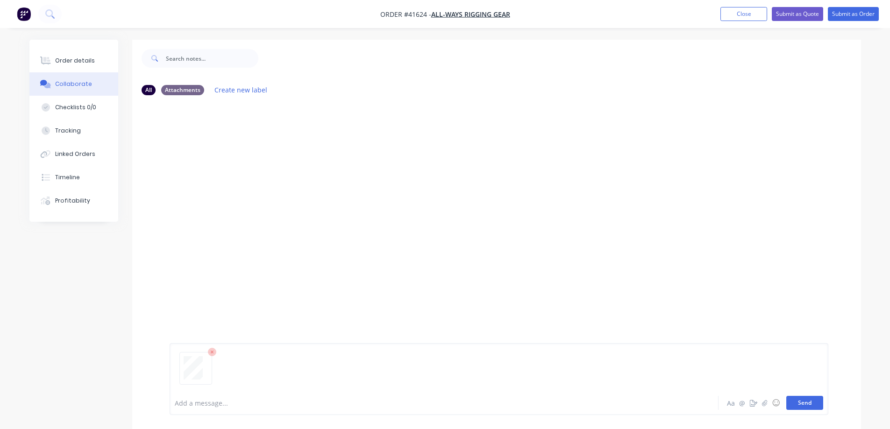
click at [794, 402] on button "Send" at bounding box center [804, 403] width 37 height 14
click at [85, 58] on div "Order details" at bounding box center [75, 61] width 40 height 8
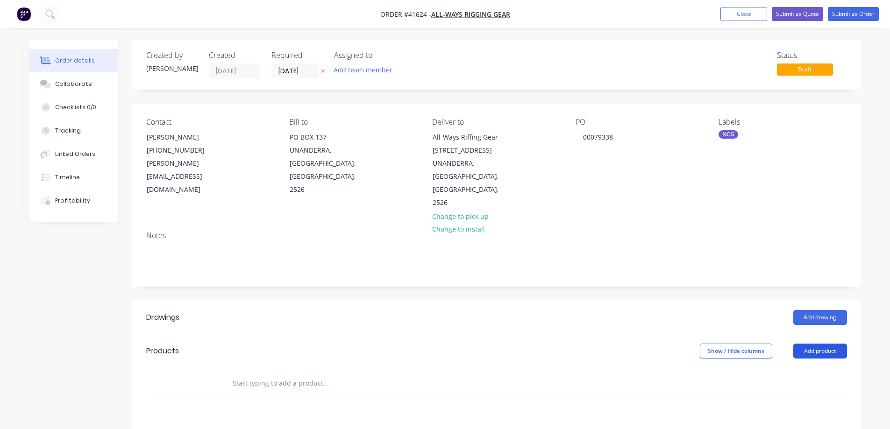
click at [820, 344] on button "Add product" at bounding box center [820, 351] width 54 height 15
click at [816, 368] on div "Product catalogue" at bounding box center [802, 375] width 72 height 14
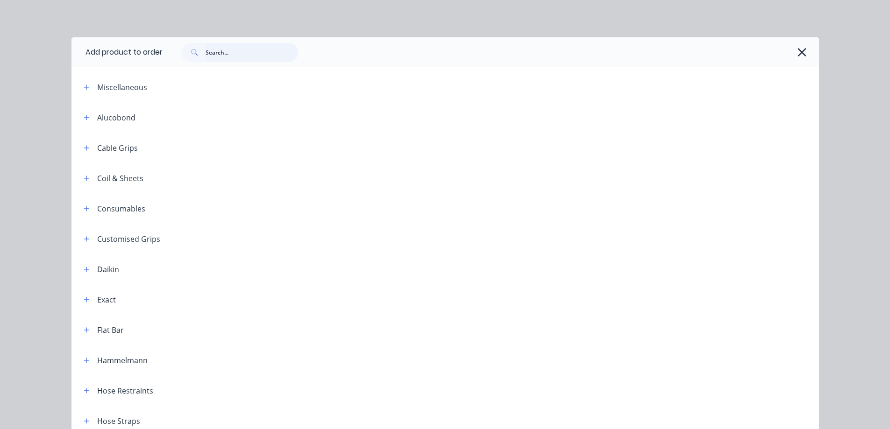
click at [254, 58] on input "text" at bounding box center [251, 52] width 92 height 19
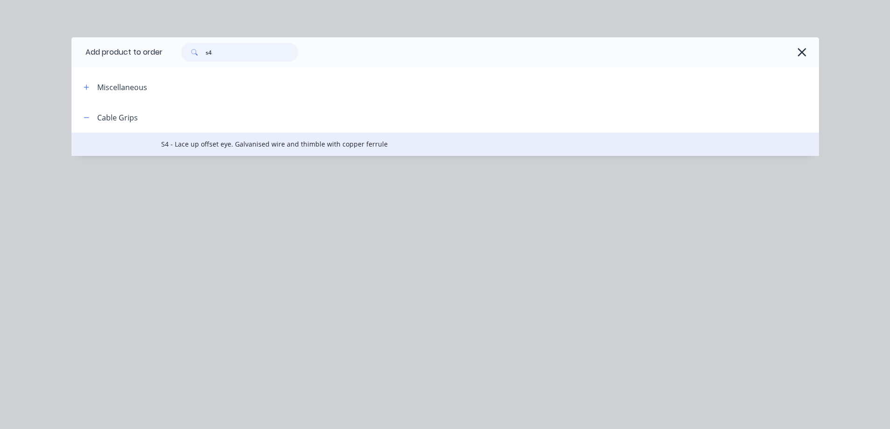
type input "s4"
click at [254, 145] on span "S4 - Lace up offset eye. Galvanised wire and thimble with copper ferrule" at bounding box center [424, 144] width 526 height 10
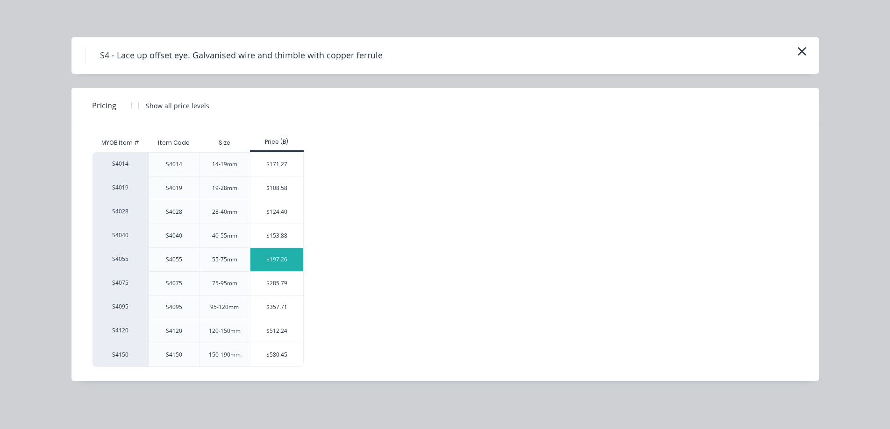
click at [274, 261] on div "$197.26" at bounding box center [276, 259] width 53 height 23
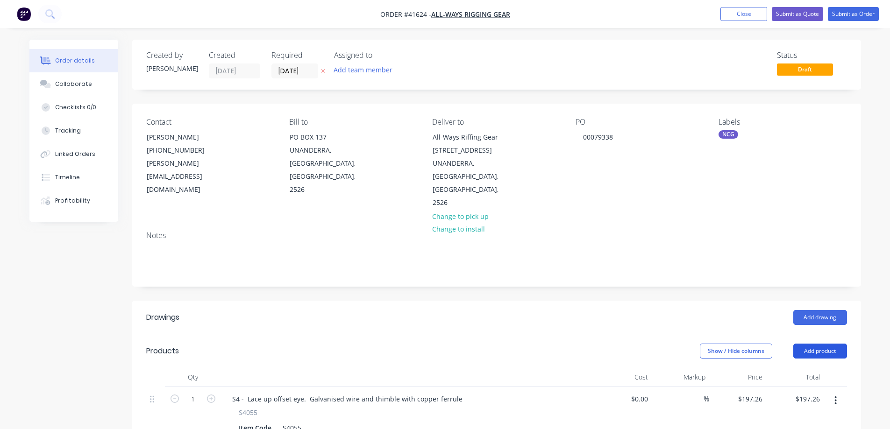
click at [805, 344] on button "Add product" at bounding box center [820, 351] width 54 height 15
click at [813, 368] on div "Product catalogue" at bounding box center [802, 375] width 72 height 14
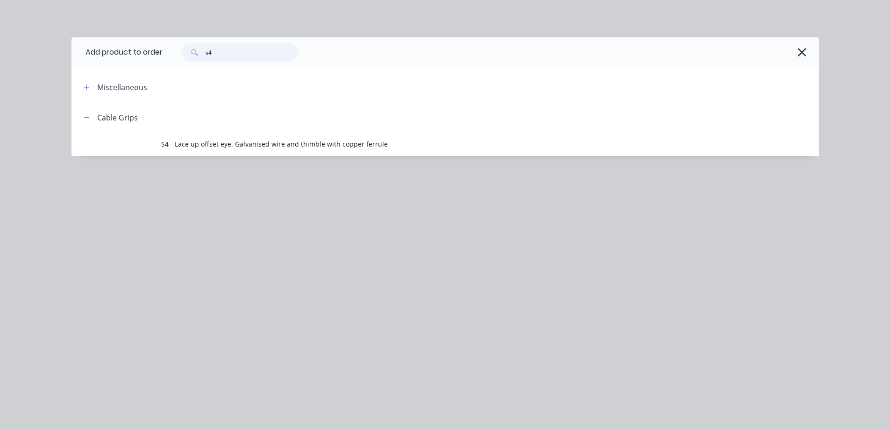
drag, startPoint x: 217, startPoint y: 52, endPoint x: 206, endPoint y: 52, distance: 11.2
click at [206, 52] on div "s4" at bounding box center [239, 52] width 117 height 19
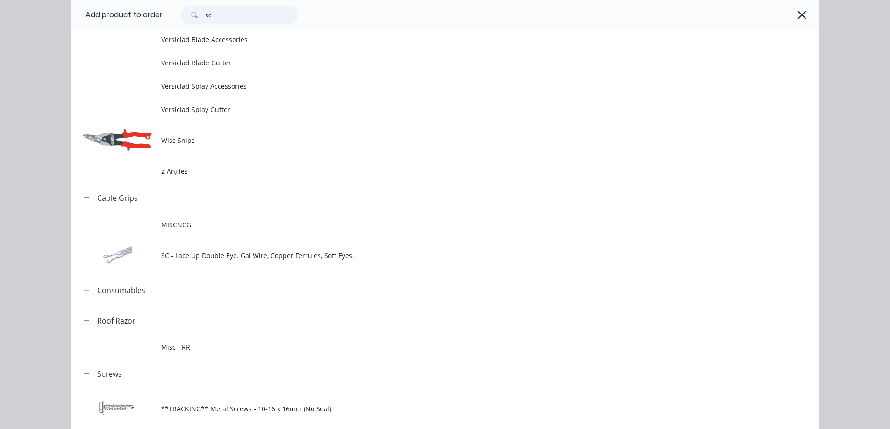
scroll to position [2335, 0]
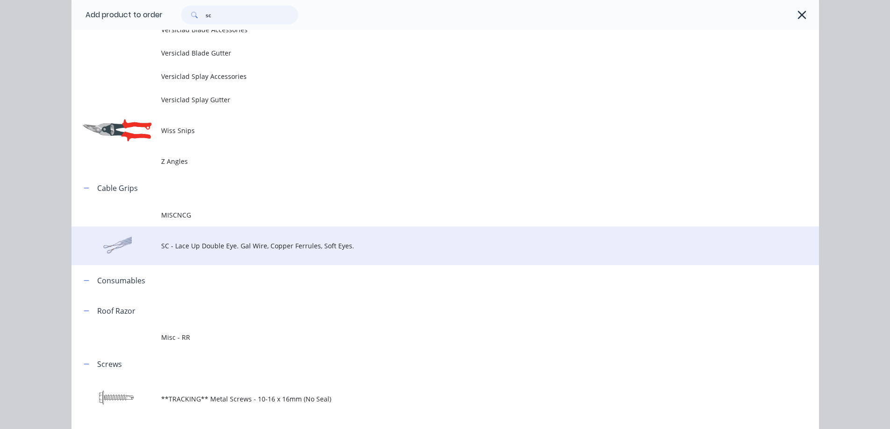
type input "sc"
click at [262, 246] on span "SC - Lace Up Double Eye. Gal Wire, Copper Ferrules, Soft Eyes." at bounding box center [424, 246] width 526 height 10
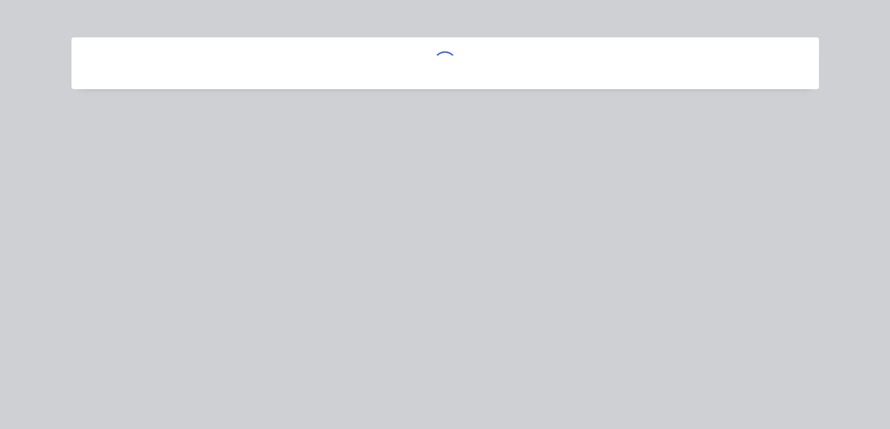
scroll to position [0, 0]
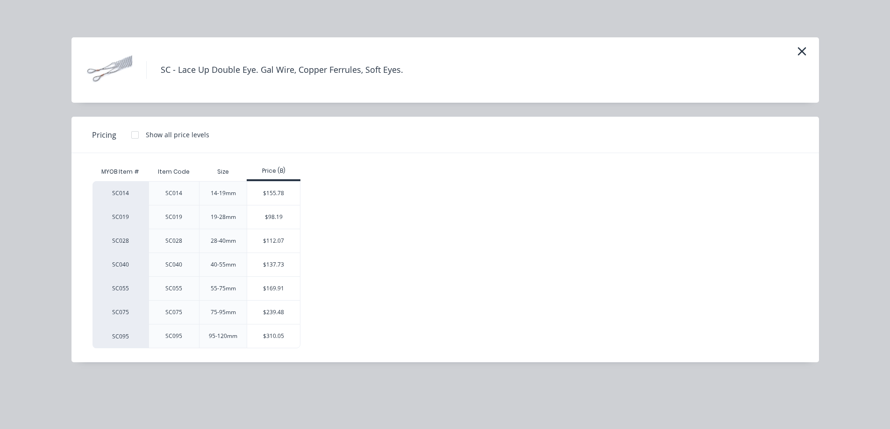
click at [274, 292] on div "$169.91" at bounding box center [273, 288] width 53 height 23
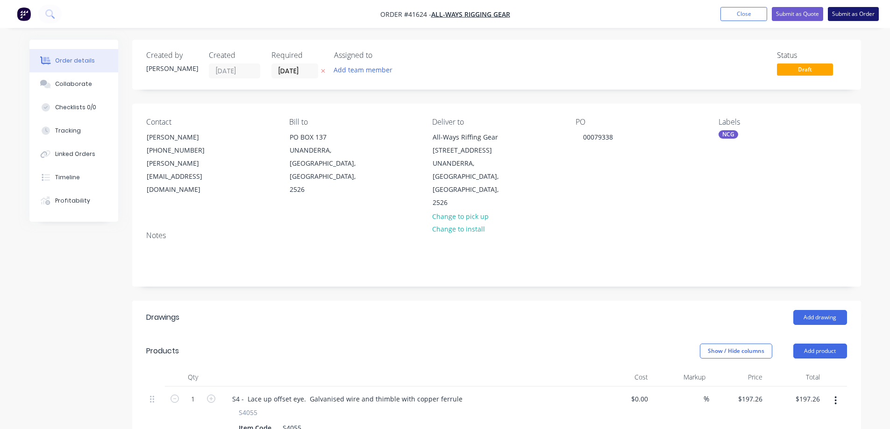
click at [858, 14] on button "Submit as Order" at bounding box center [852, 14] width 51 height 14
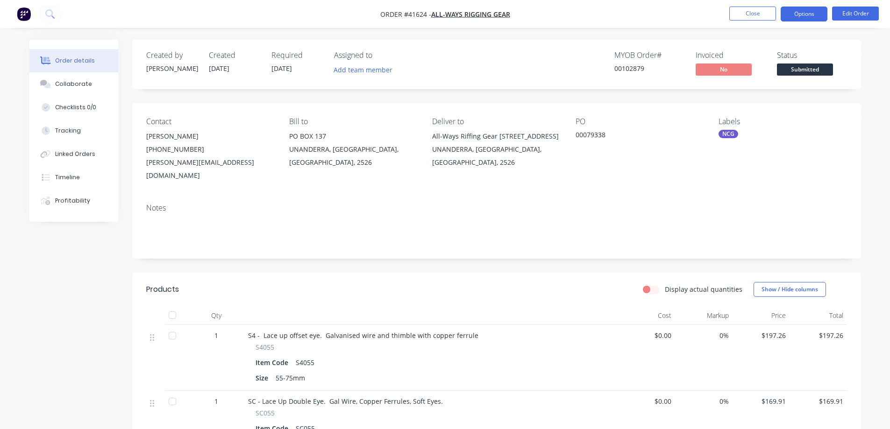
click at [794, 11] on button "Options" at bounding box center [803, 14] width 47 height 15
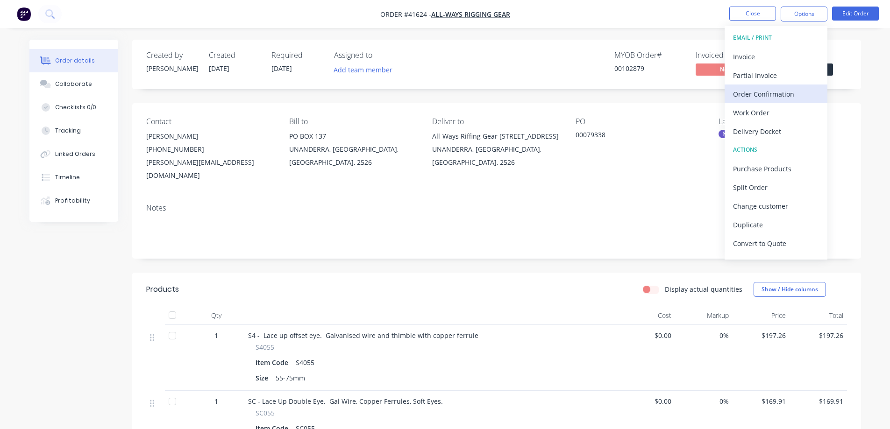
click at [782, 90] on div "Order Confirmation" at bounding box center [776, 94] width 86 height 14
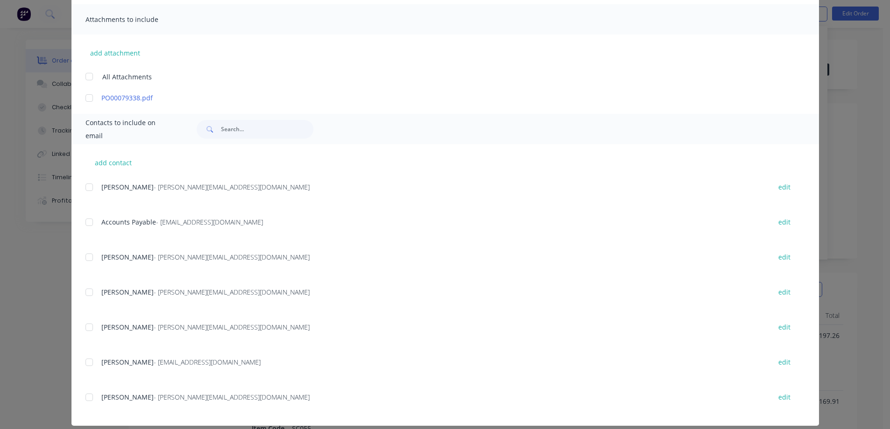
scroll to position [214, 0]
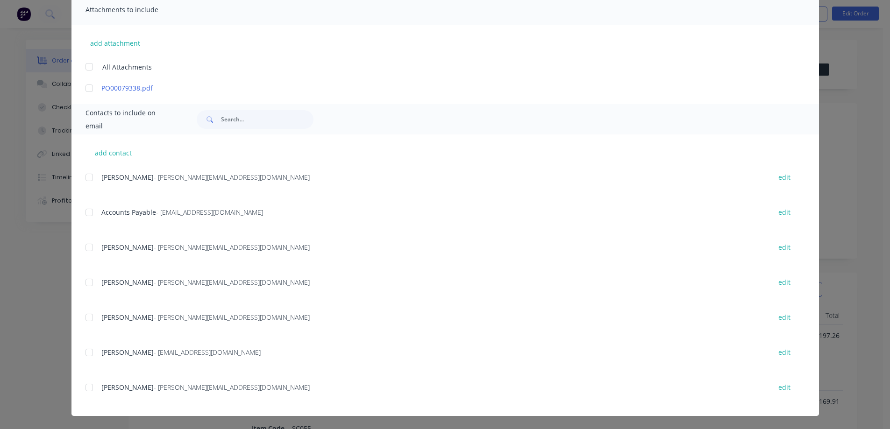
drag, startPoint x: 85, startPoint y: 176, endPoint x: 221, endPoint y: 185, distance: 136.7
click at [86, 176] on div at bounding box center [89, 177] width 19 height 19
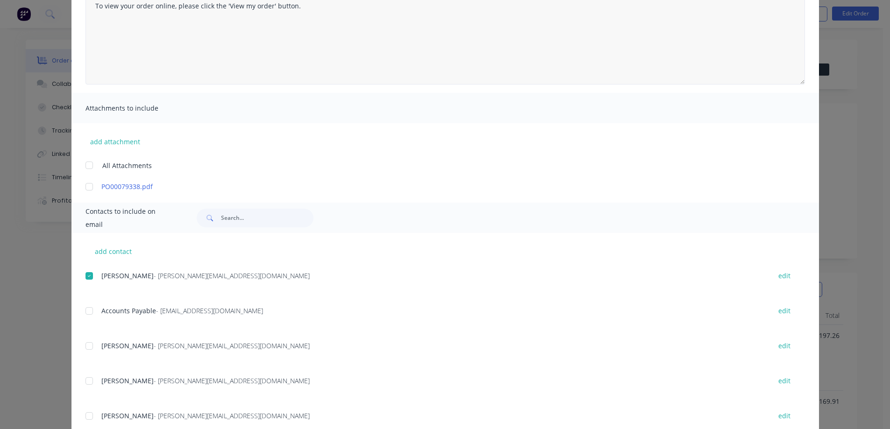
scroll to position [0, 0]
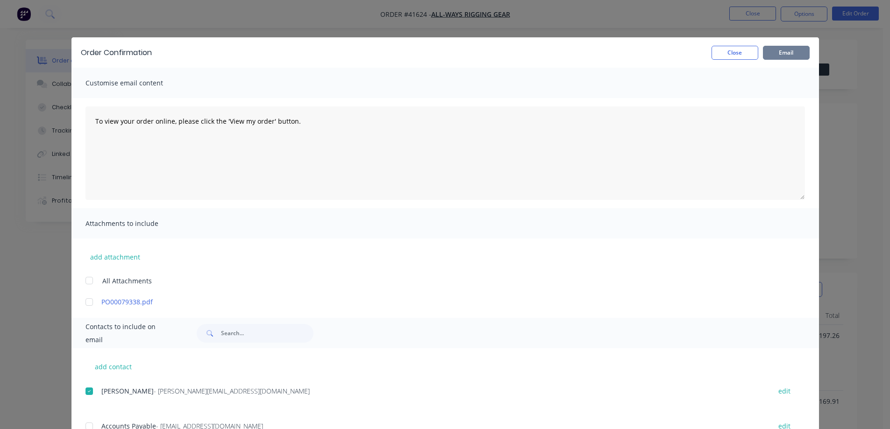
click at [785, 51] on button "Email" at bounding box center [786, 53] width 47 height 14
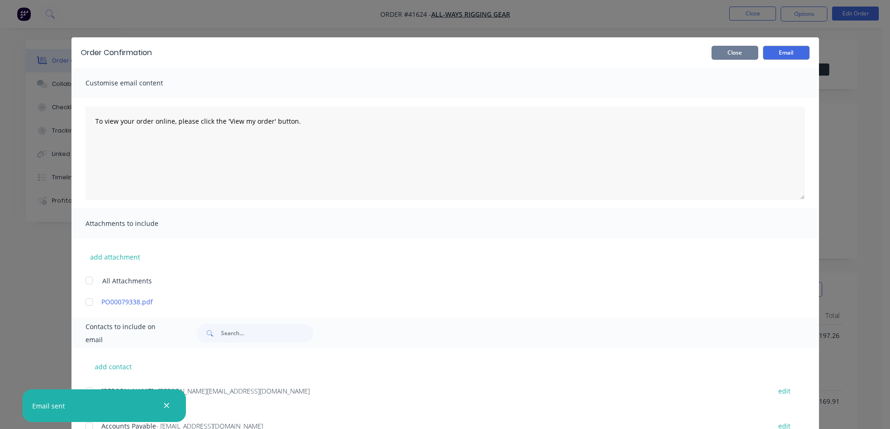
click at [741, 52] on button "Close" at bounding box center [734, 53] width 47 height 14
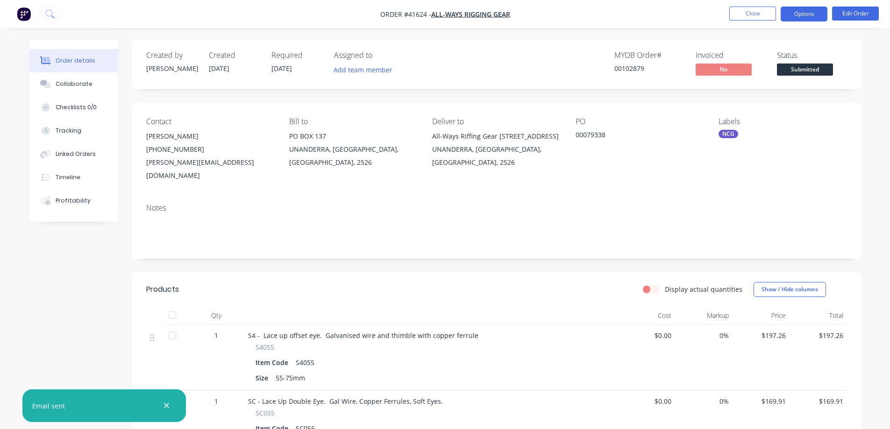
click at [789, 14] on button "Options" at bounding box center [803, 14] width 47 height 15
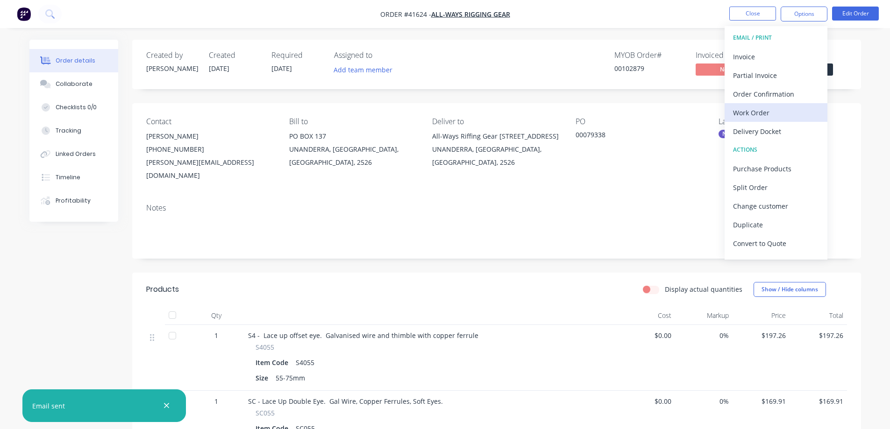
click at [767, 110] on div "Work Order" at bounding box center [776, 113] width 86 height 14
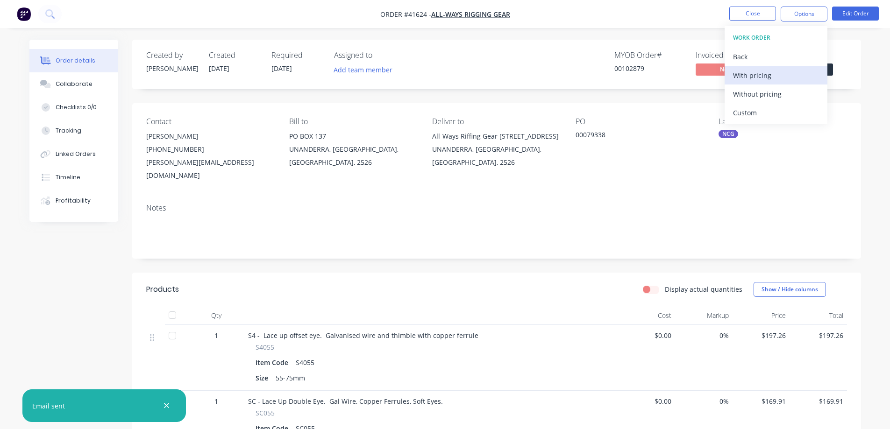
click at [787, 78] on div "With pricing" at bounding box center [776, 76] width 86 height 14
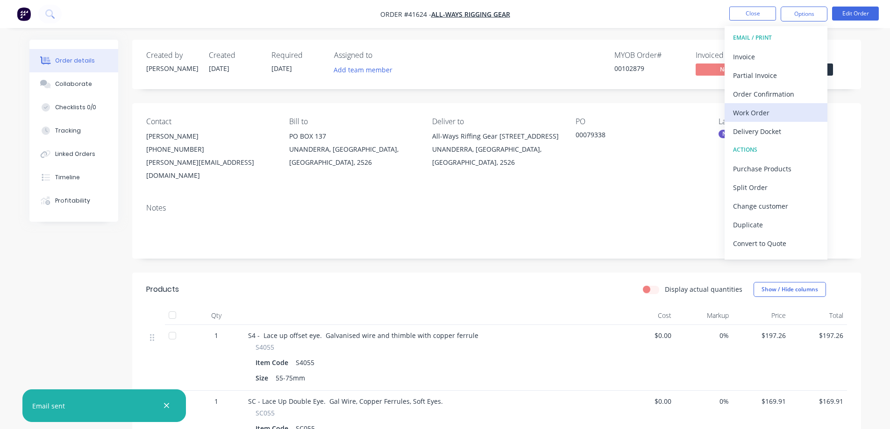
click at [745, 113] on div "Work Order" at bounding box center [776, 113] width 86 height 14
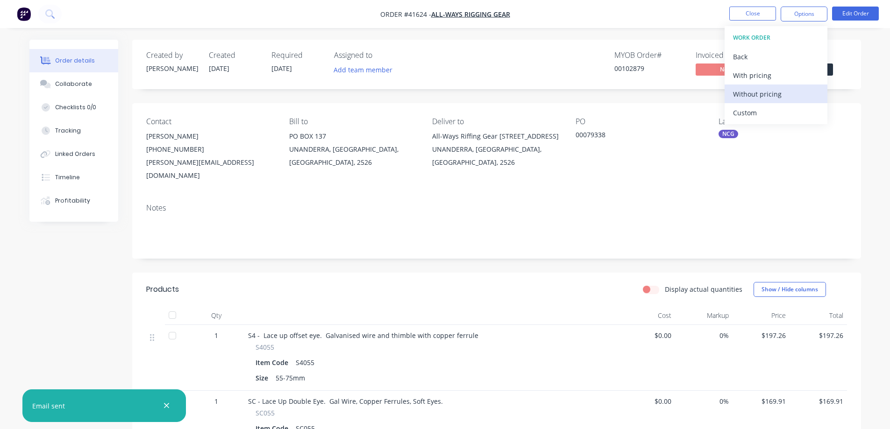
click at [772, 92] on div "Without pricing" at bounding box center [776, 94] width 86 height 14
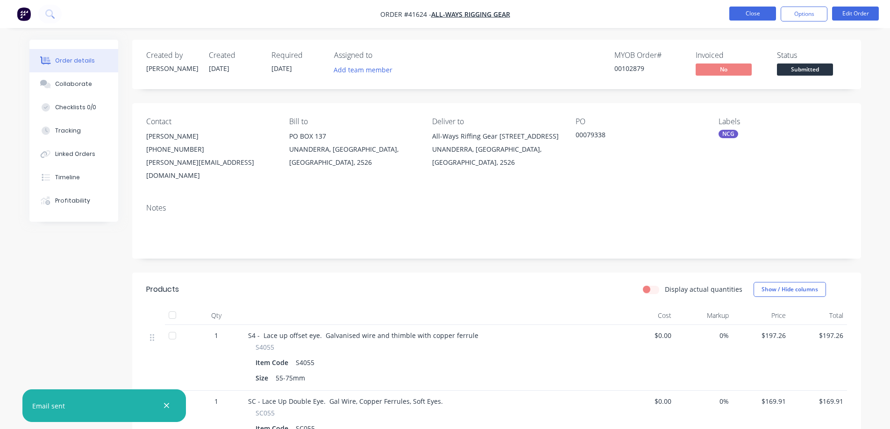
click at [762, 13] on button "Close" at bounding box center [752, 14] width 47 height 14
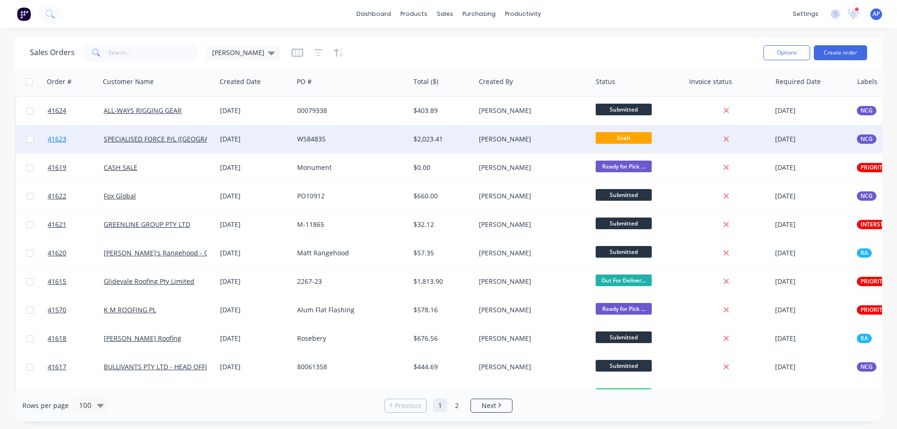
click at [60, 139] on span "41623" at bounding box center [57, 138] width 19 height 9
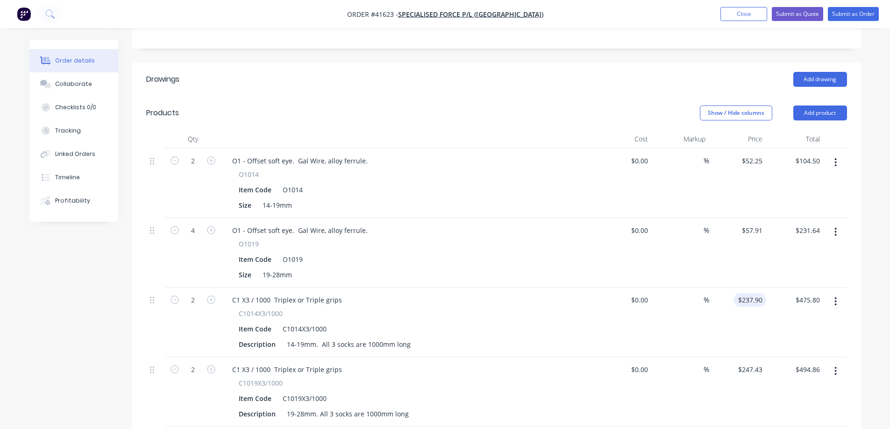
scroll to position [233, 0]
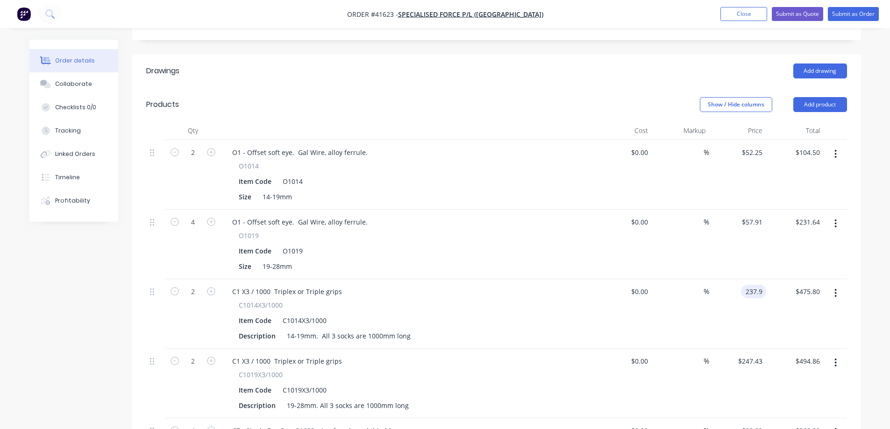
click at [762, 285] on input "237.9" at bounding box center [754, 292] width 21 height 14
type input "$237.91"
type input "$475.82"
click at [781, 280] on div "$475.82 $475.80" at bounding box center [794, 314] width 57 height 70
click at [752, 354] on input "247.43" at bounding box center [751, 361] width 29 height 14
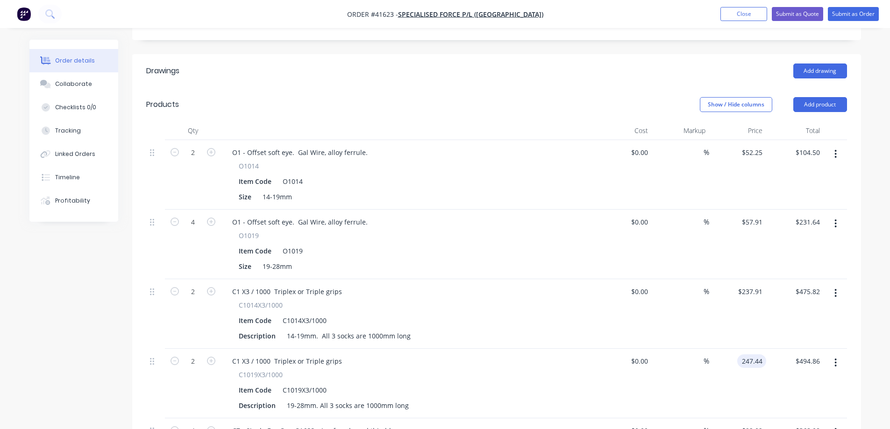
type input "$247.44"
type input "$494.88"
click at [758, 360] on div "$247.44 247.44" at bounding box center [737, 384] width 57 height 70
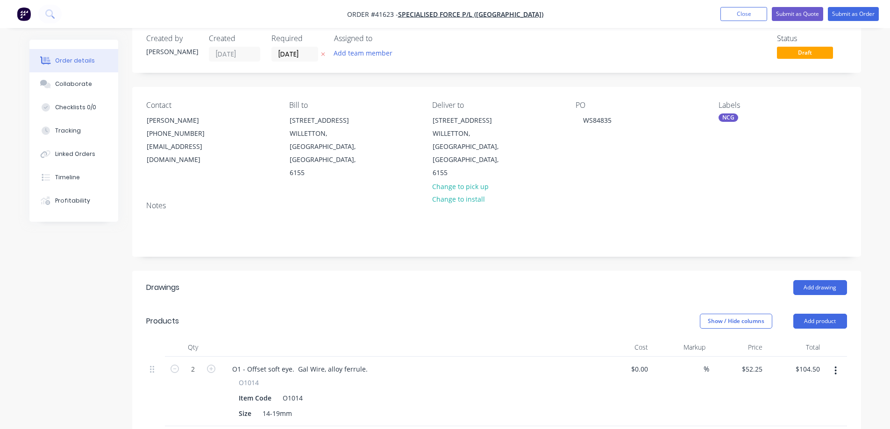
scroll to position [0, 0]
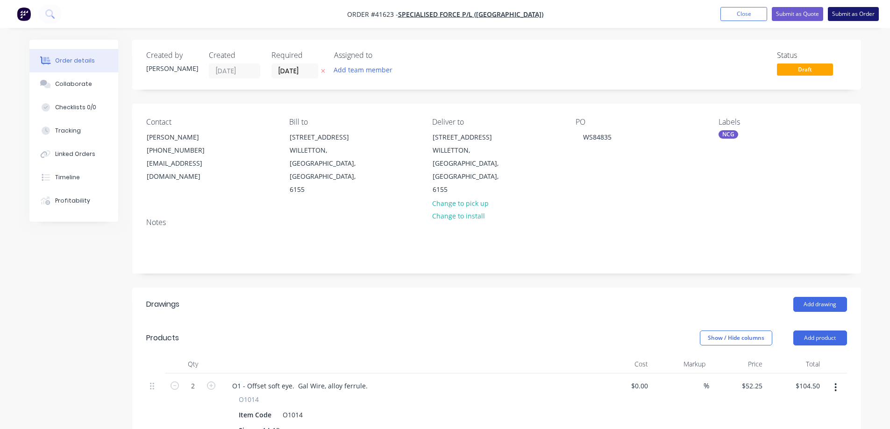
click at [838, 16] on button "Submit as Order" at bounding box center [852, 14] width 51 height 14
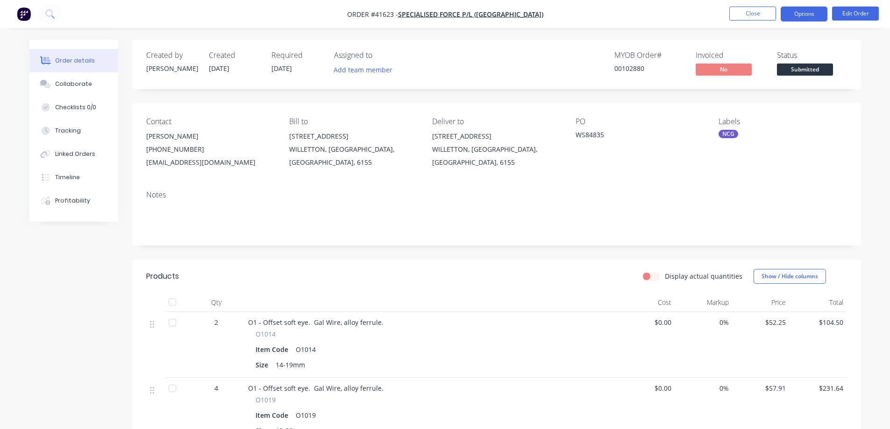
click at [804, 10] on button "Options" at bounding box center [803, 14] width 47 height 15
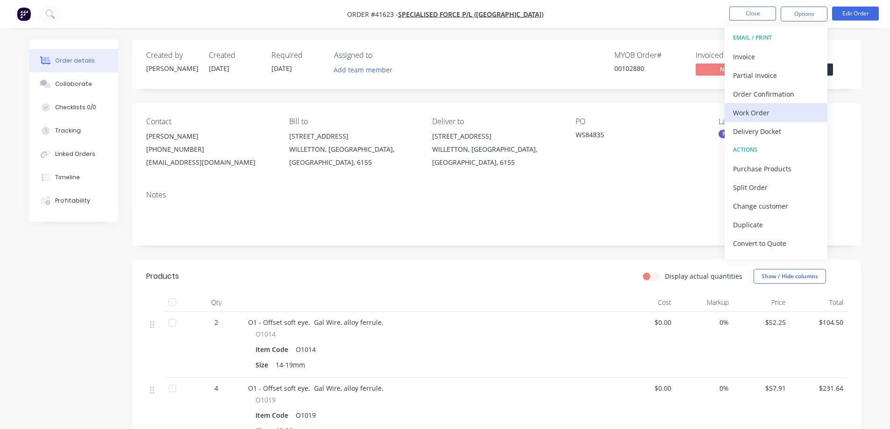
click at [761, 114] on div "Work Order" at bounding box center [776, 113] width 86 height 14
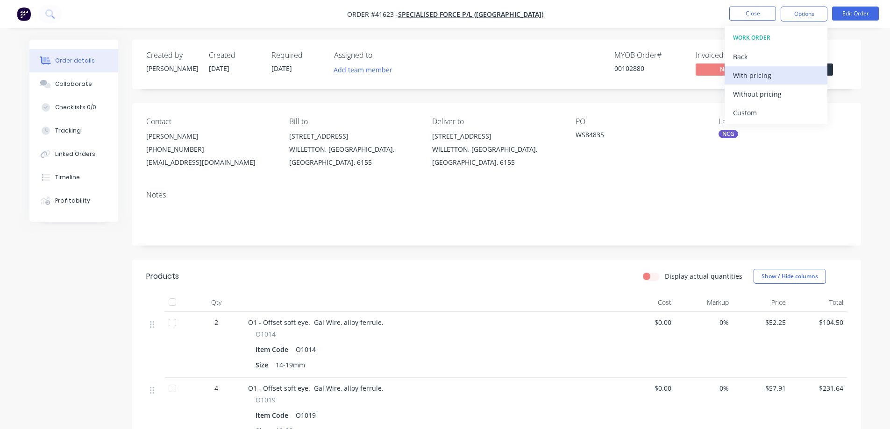
click at [774, 76] on div "With pricing" at bounding box center [776, 76] width 86 height 14
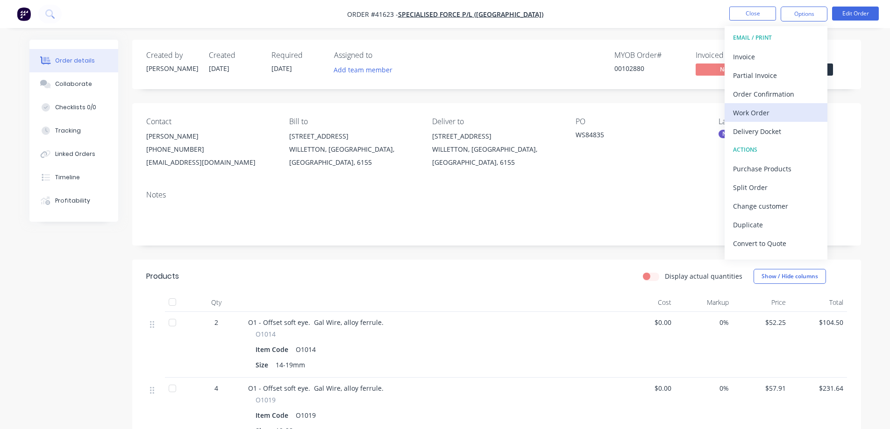
click at [755, 112] on div "Work Order" at bounding box center [776, 113] width 86 height 14
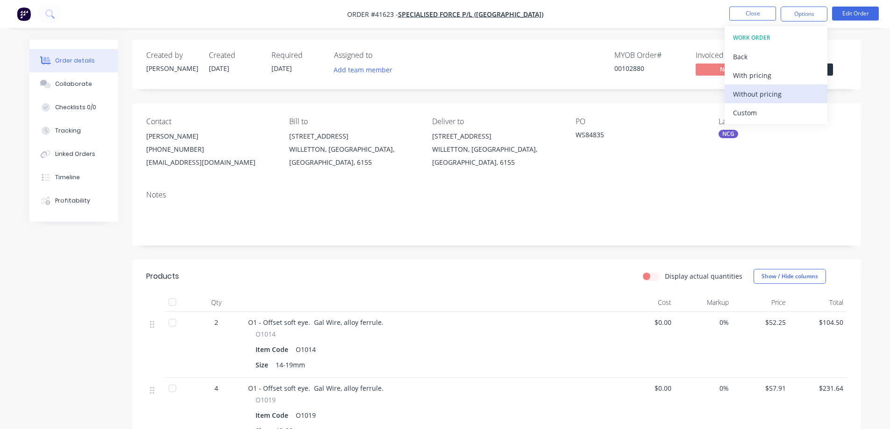
click at [784, 97] on div "Without pricing" at bounding box center [776, 94] width 86 height 14
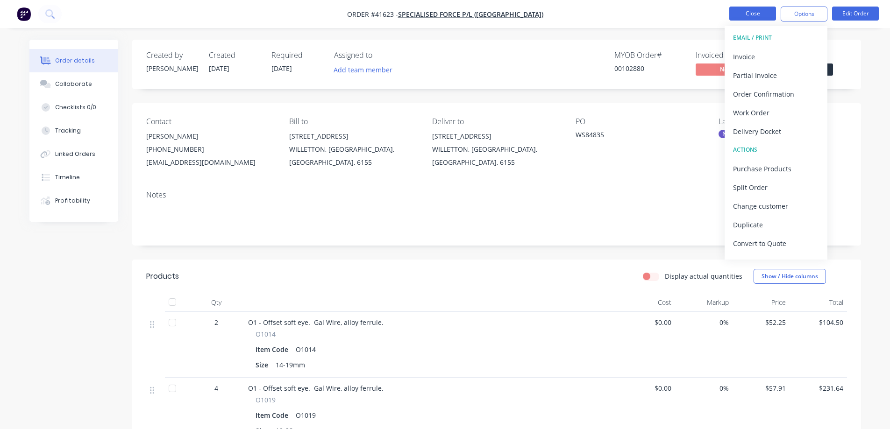
click at [740, 15] on button "Close" at bounding box center [752, 14] width 47 height 14
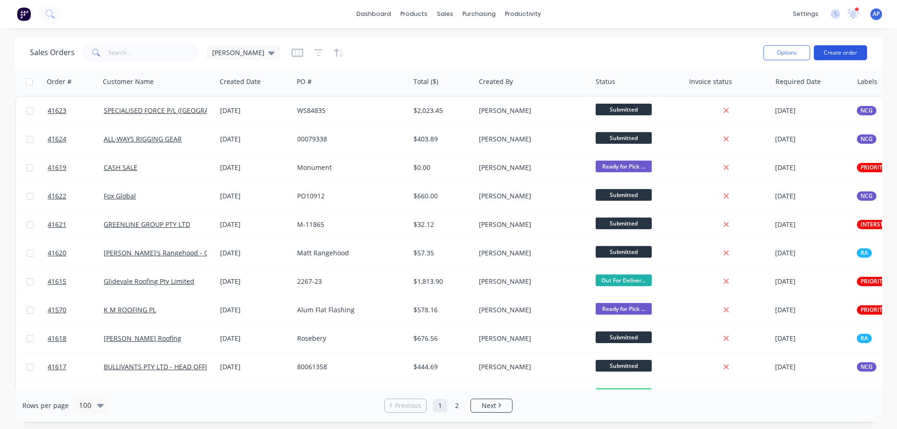
click at [848, 51] on button "Create order" at bounding box center [839, 52] width 53 height 15
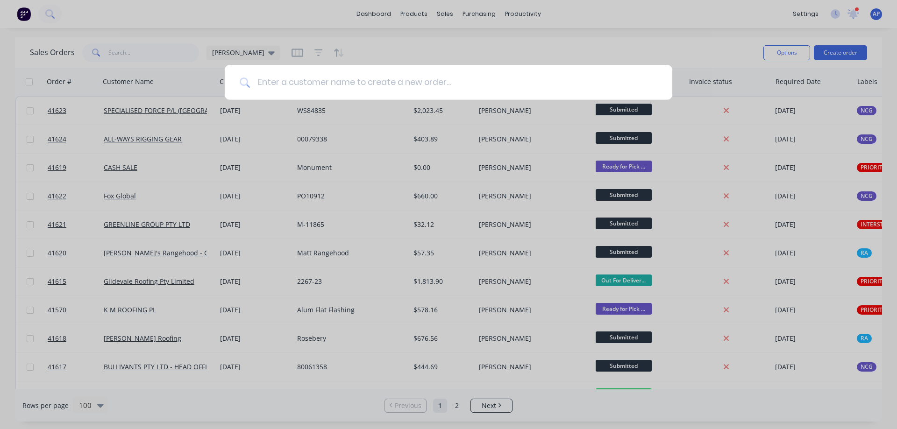
click at [266, 77] on input at bounding box center [453, 82] width 407 height 35
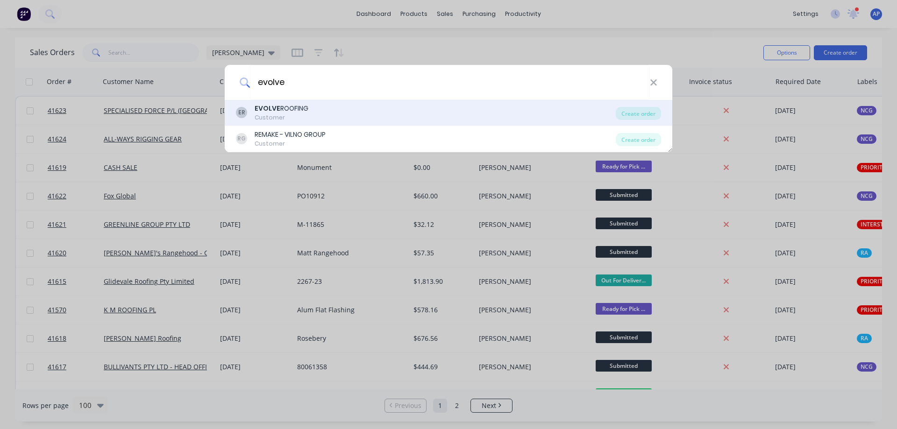
type input "evolve"
click at [281, 110] on div "EVOLVE ROOFING" at bounding box center [281, 109] width 54 height 10
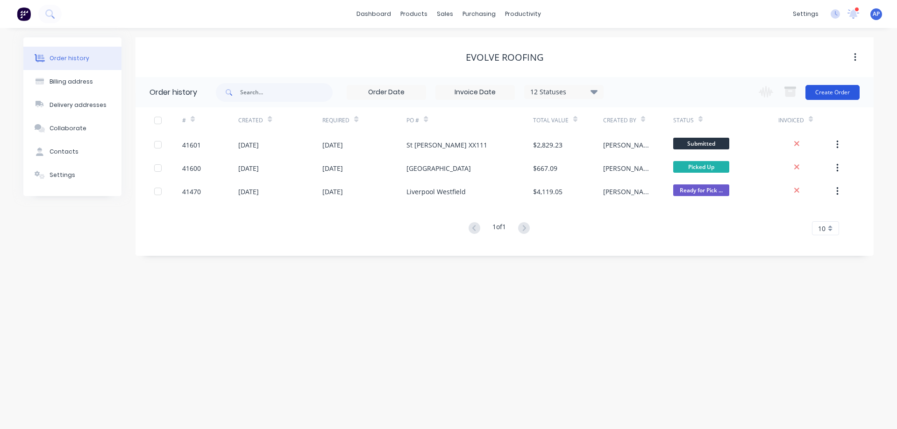
click at [827, 90] on button "Create Order" at bounding box center [832, 92] width 54 height 15
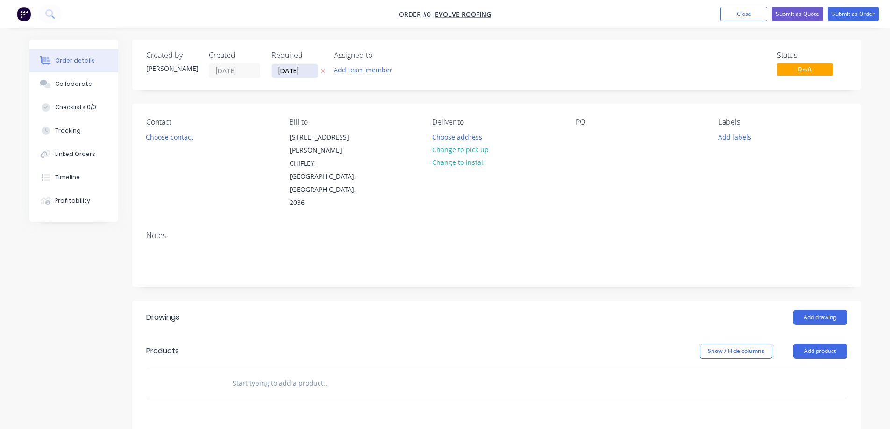
click at [300, 73] on input "[DATE]" at bounding box center [295, 71] width 46 height 14
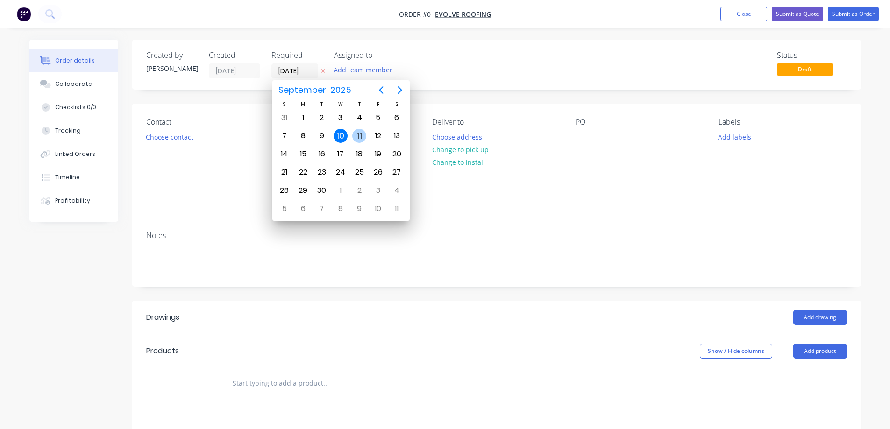
drag, startPoint x: 359, startPoint y: 134, endPoint x: 326, endPoint y: 137, distance: 32.8
click at [358, 134] on div "11" at bounding box center [359, 136] width 14 height 14
type input "[DATE]"
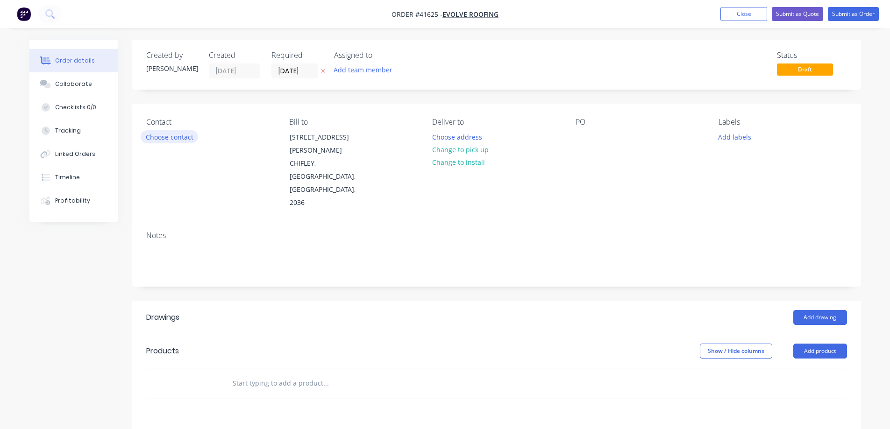
click at [185, 139] on button "Choose contact" at bounding box center [169, 136] width 57 height 13
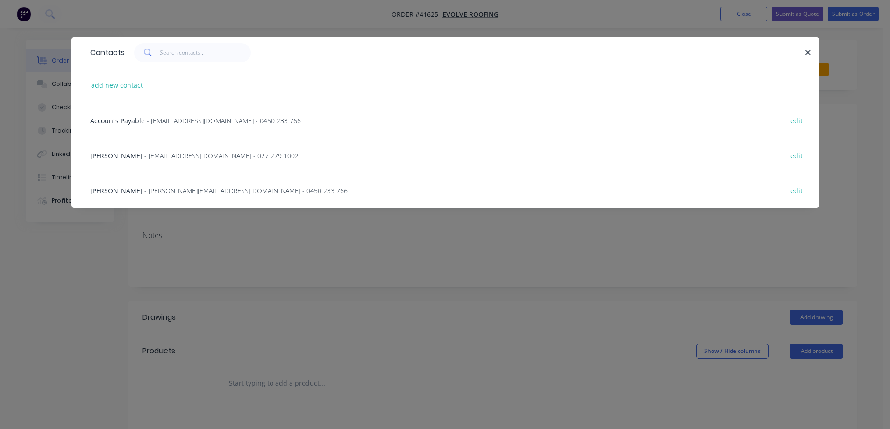
click at [186, 192] on span "- [PERSON_NAME][EMAIL_ADDRESS][DOMAIN_NAME] - 0450 233 766" at bounding box center [245, 190] width 203 height 9
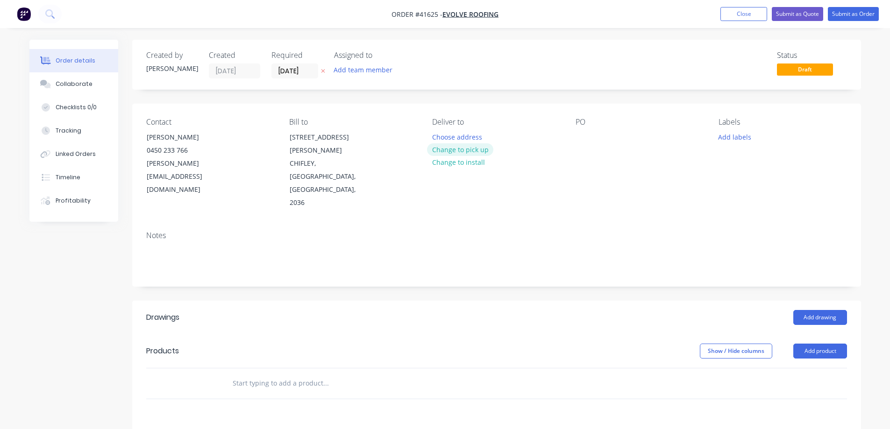
click at [433, 153] on button "Change to pick up" at bounding box center [460, 149] width 66 height 13
click at [447, 138] on div at bounding box center [439, 137] width 15 height 14
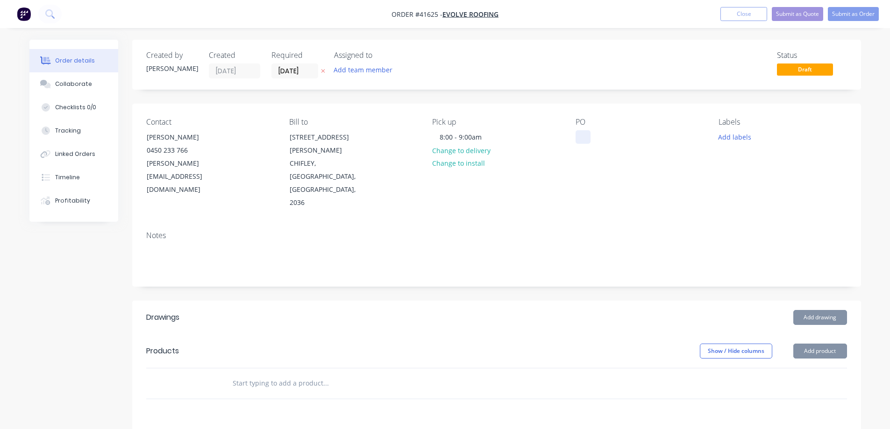
click at [582, 134] on div at bounding box center [582, 137] width 15 height 14
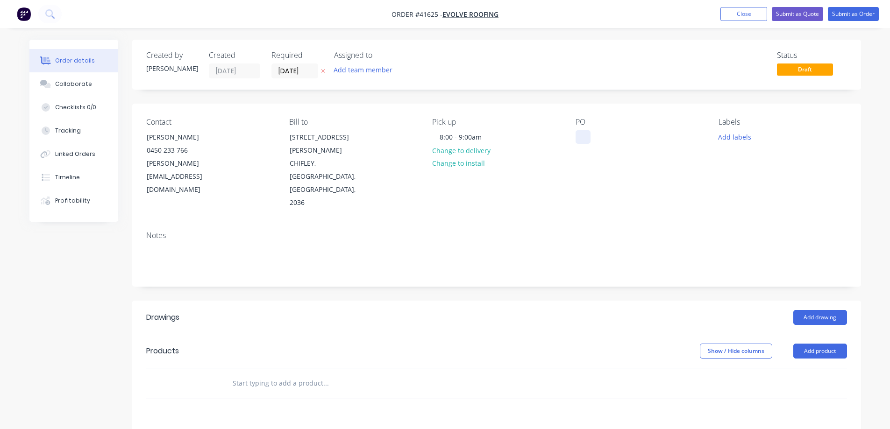
click at [583, 133] on div at bounding box center [582, 137] width 15 height 14
paste div
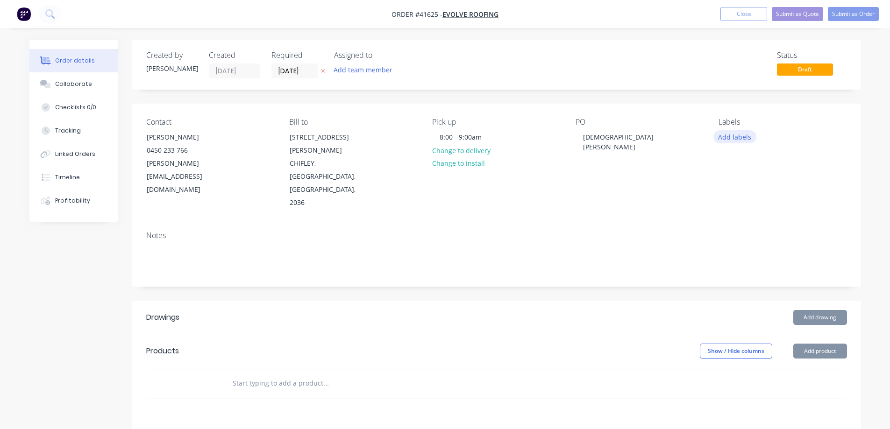
click at [732, 135] on button "Add labels" at bounding box center [734, 136] width 43 height 13
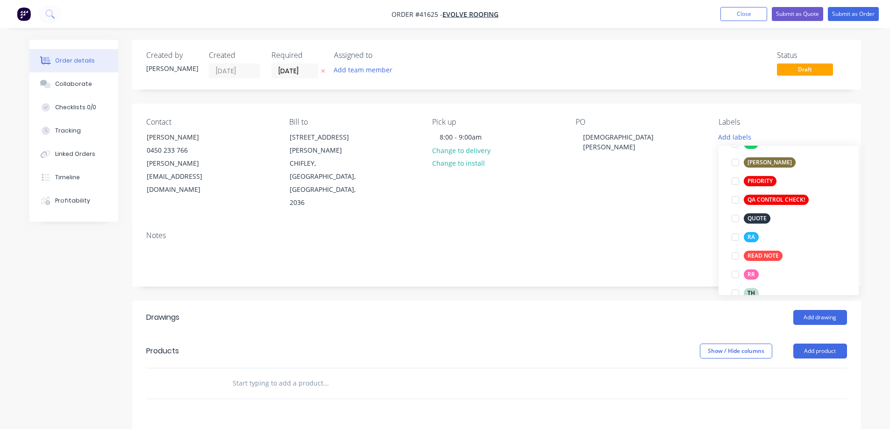
scroll to position [280, 0]
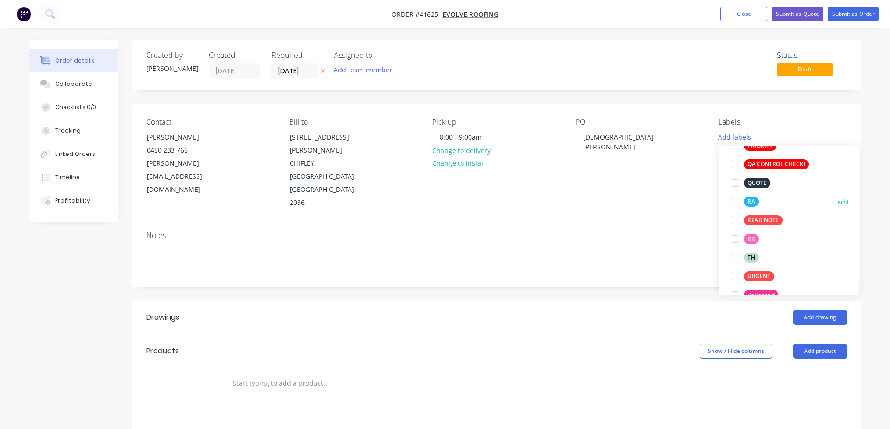
click at [735, 201] on div at bounding box center [735, 201] width 19 height 19
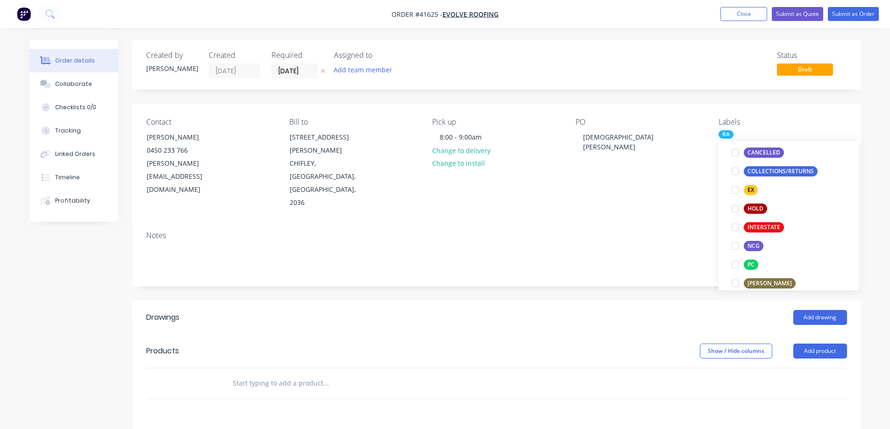
scroll to position [159, 0]
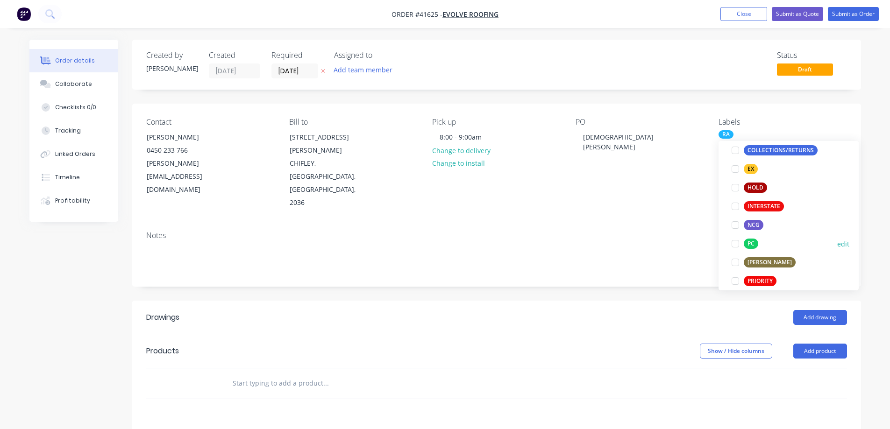
click at [737, 244] on div at bounding box center [735, 243] width 19 height 19
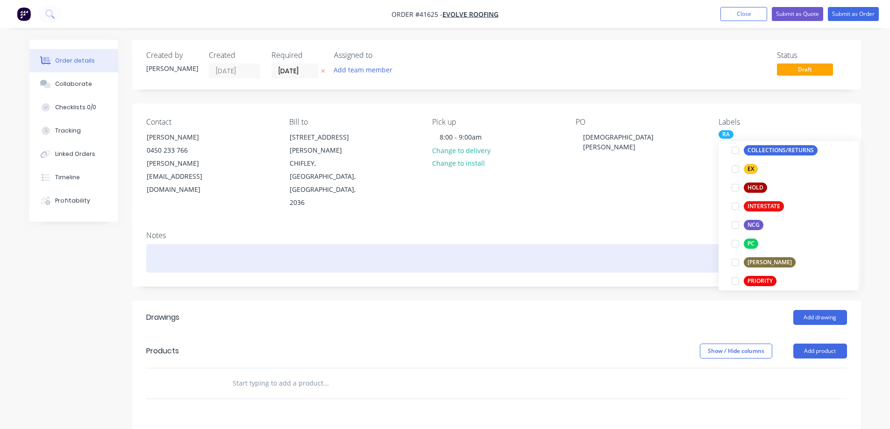
scroll to position [0, 0]
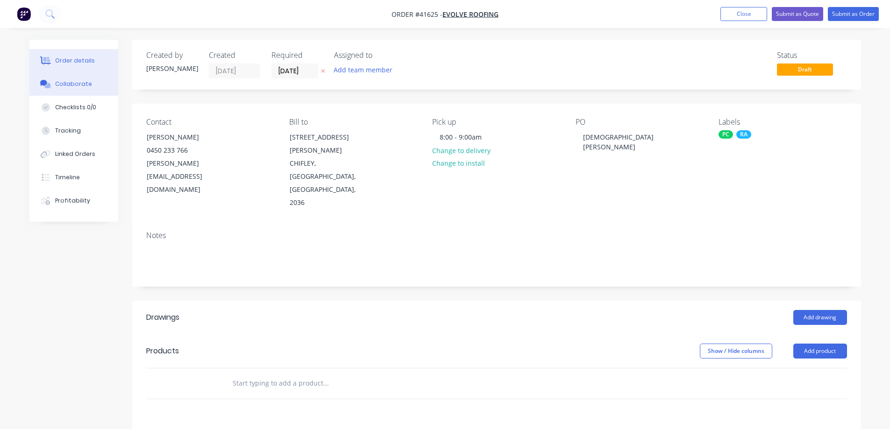
click at [70, 86] on div "Collaborate" at bounding box center [73, 84] width 37 height 8
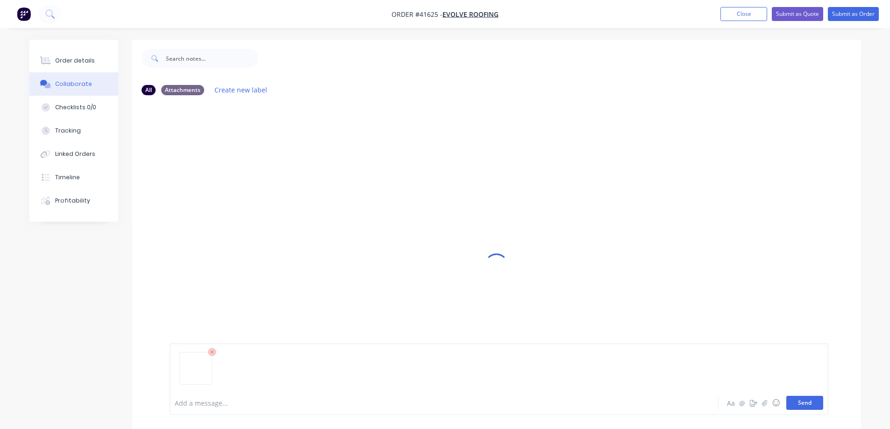
click at [802, 404] on button "Send" at bounding box center [804, 403] width 37 height 14
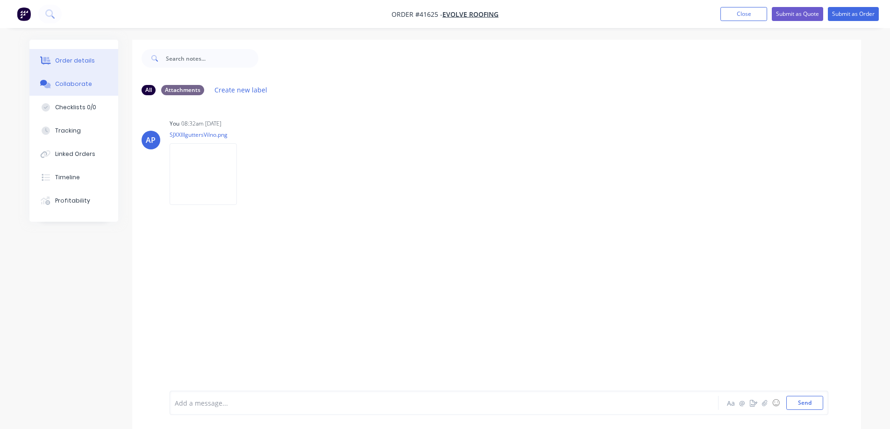
click at [89, 62] on div "Order details" at bounding box center [75, 61] width 40 height 8
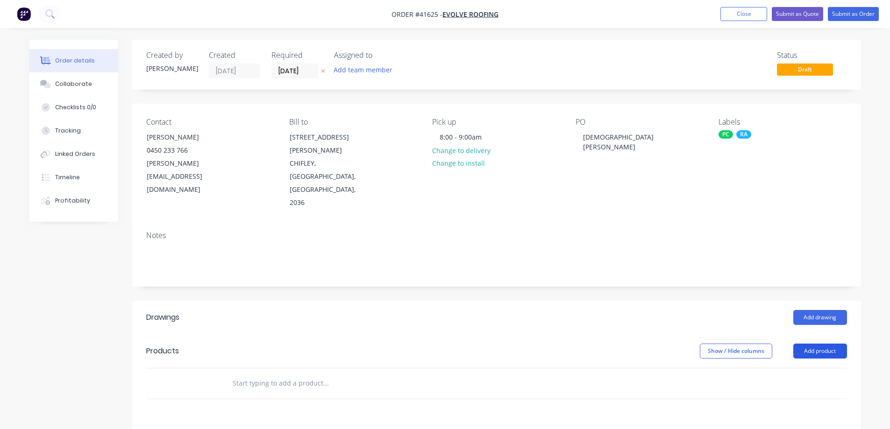
click at [813, 344] on button "Add product" at bounding box center [820, 351] width 54 height 15
click at [817, 368] on div "Product catalogue" at bounding box center [802, 375] width 72 height 14
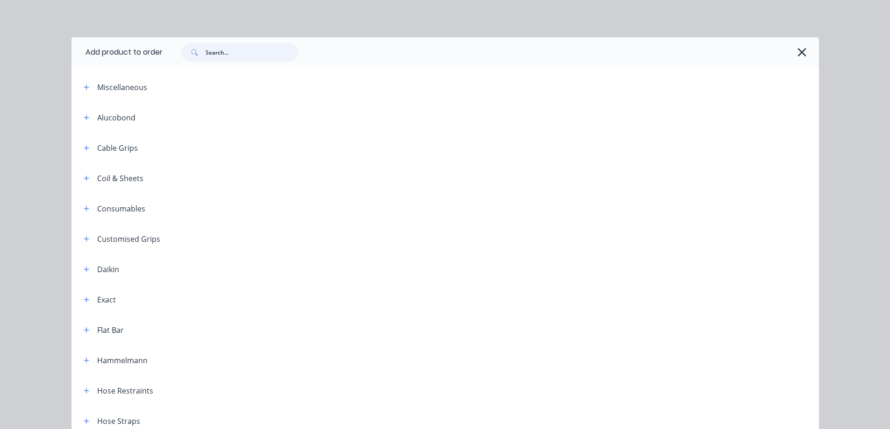
click at [240, 53] on input "text" at bounding box center [251, 52] width 92 height 19
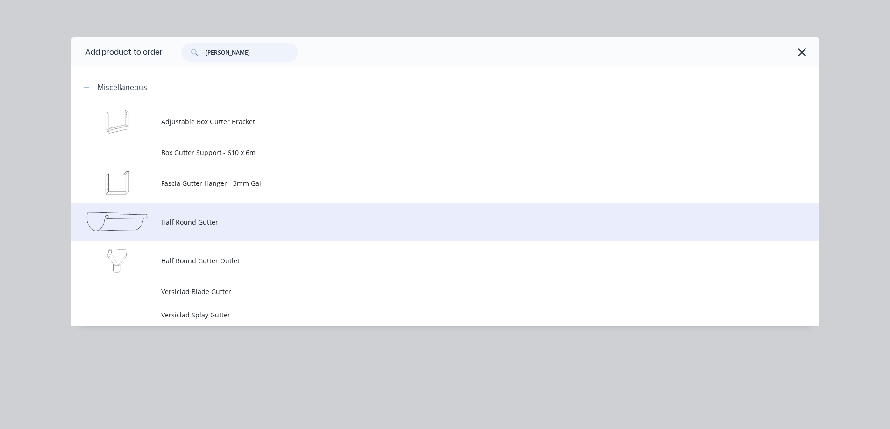
type input "[PERSON_NAME]"
click at [219, 219] on span "Half Round Gutter" at bounding box center [424, 222] width 526 height 10
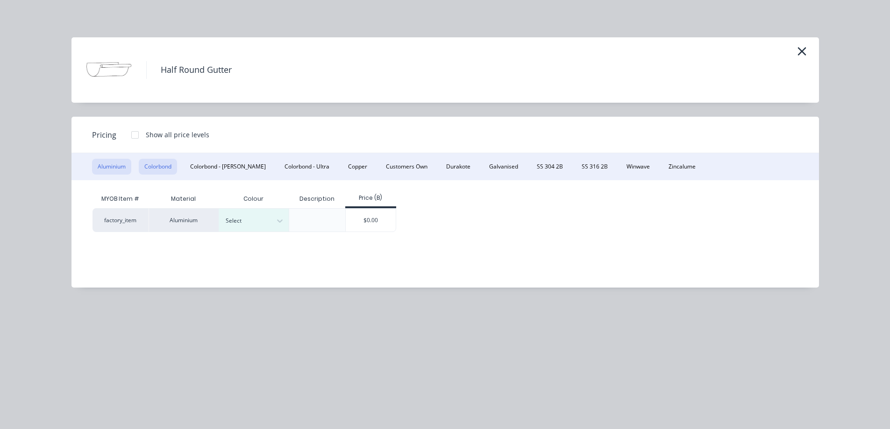
click at [162, 166] on button "Colorbond" at bounding box center [158, 167] width 38 height 16
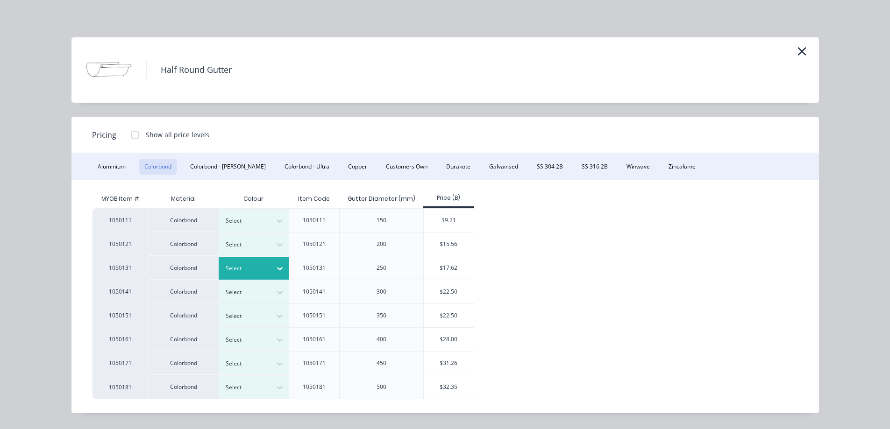
click at [276, 268] on icon at bounding box center [279, 268] width 9 height 9
click at [443, 270] on div "$17.62" at bounding box center [449, 267] width 50 height 23
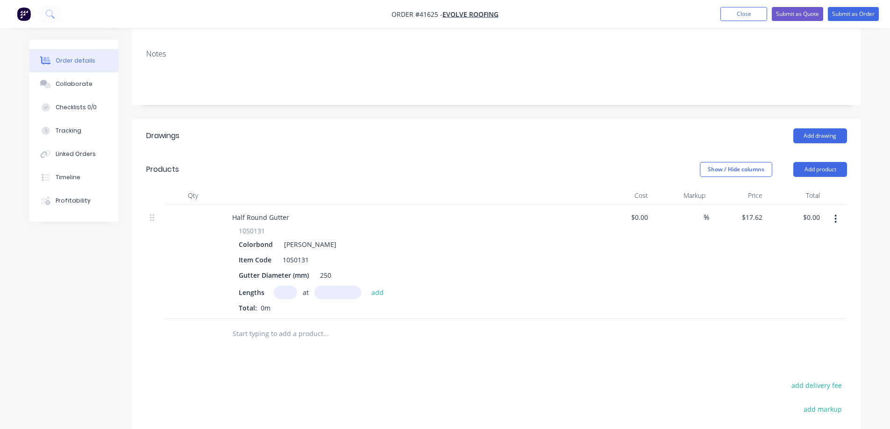
scroll to position [233, 0]
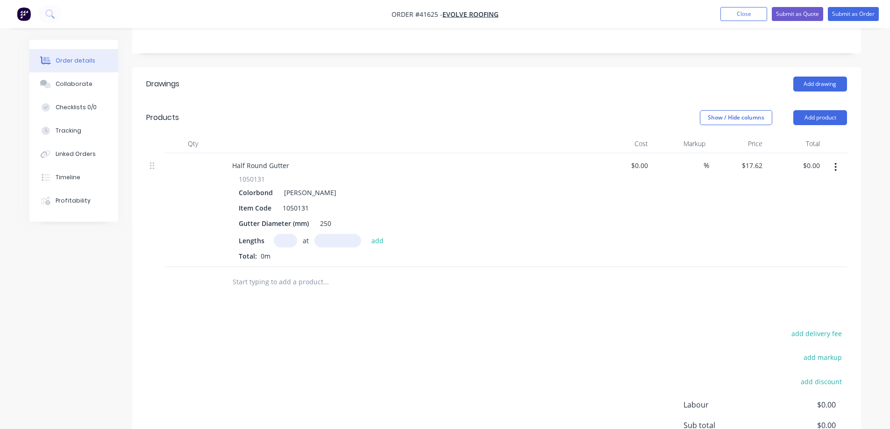
click at [282, 234] on input "text" at bounding box center [285, 241] width 23 height 14
type input "9"
type input "6200"
click at [367, 234] on button "add" at bounding box center [378, 240] width 22 height 13
type input "$983.20"
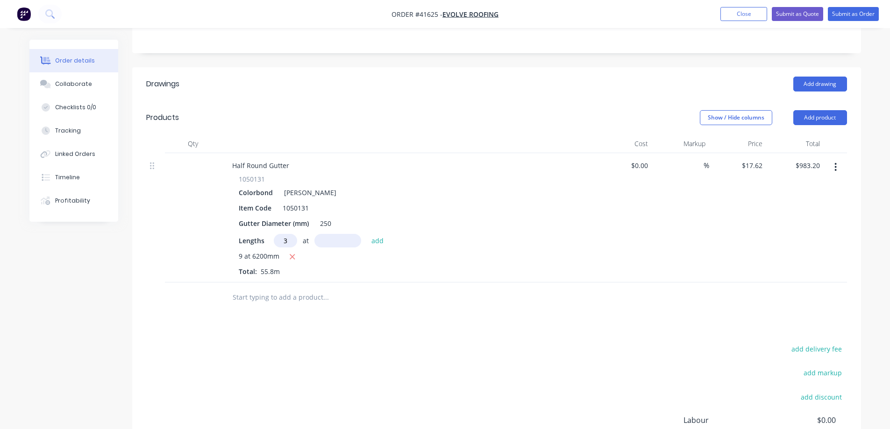
type input "3"
type input "5000"
click at [367, 234] on button "add" at bounding box center [378, 240] width 22 height 13
type input "$1,247.50"
click at [838, 110] on button "Add product" at bounding box center [820, 117] width 54 height 15
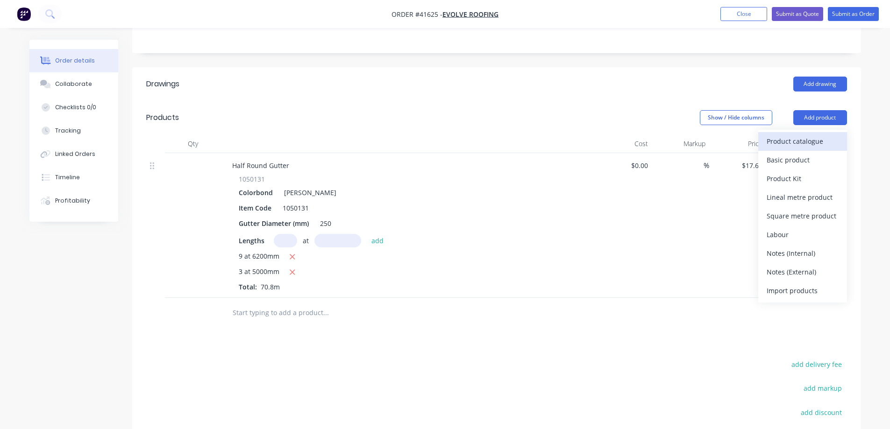
click at [817, 134] on div "Product catalogue" at bounding box center [802, 141] width 72 height 14
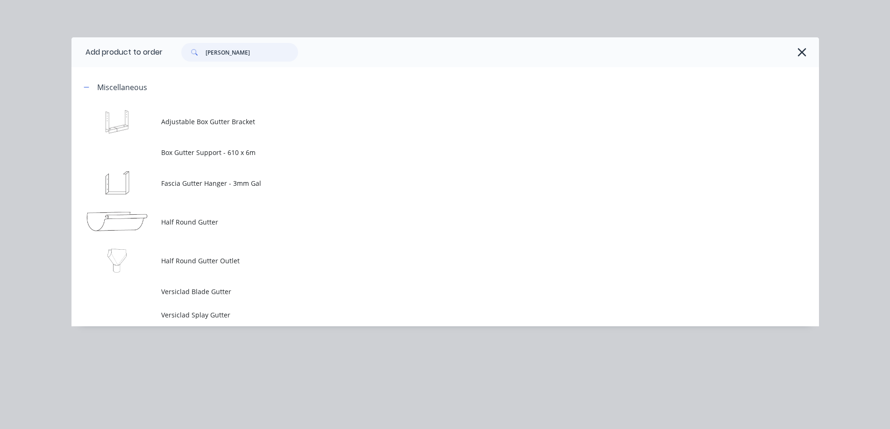
drag, startPoint x: 228, startPoint y: 59, endPoint x: 205, endPoint y: 59, distance: 23.3
click at [205, 59] on div "[PERSON_NAME]" at bounding box center [239, 52] width 117 height 19
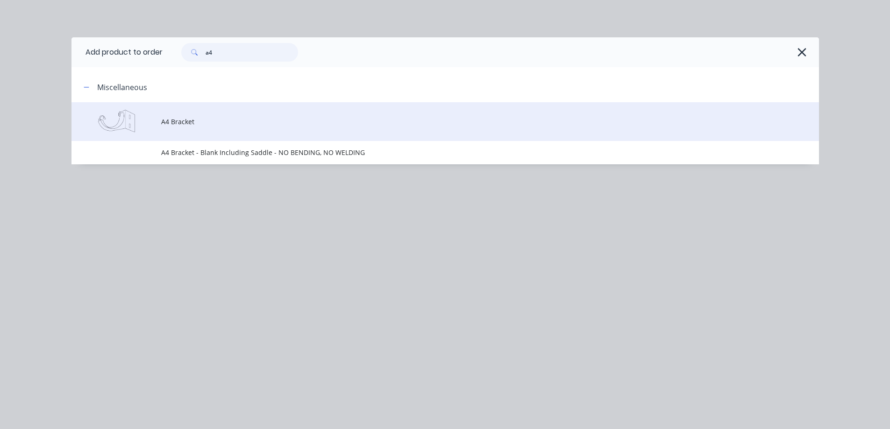
type input "a4"
click at [205, 128] on td "A4 Bracket" at bounding box center [489, 121] width 657 height 39
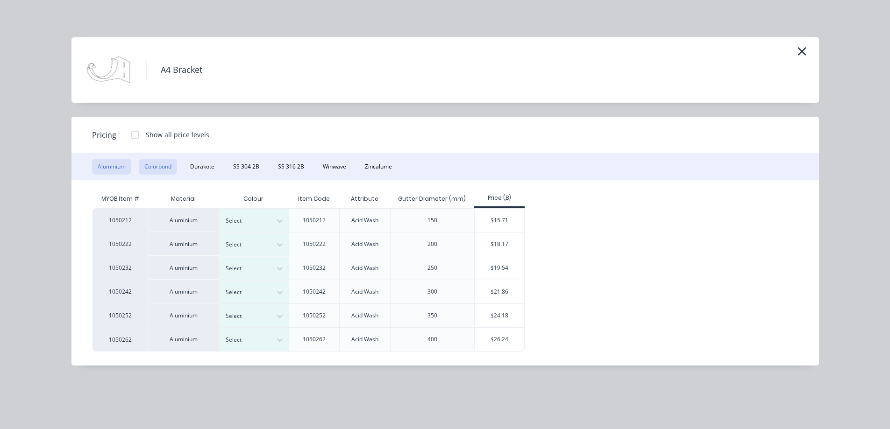
click at [153, 161] on button "Colorbond" at bounding box center [158, 167] width 38 height 16
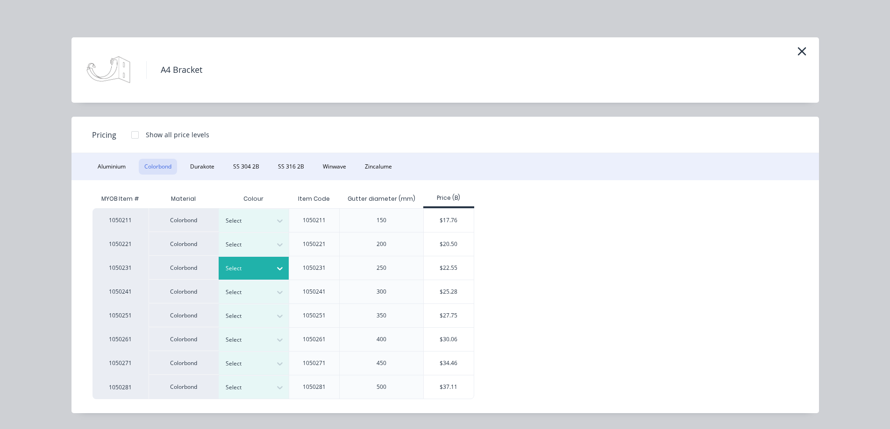
click at [281, 263] on div at bounding box center [279, 268] width 17 height 15
click at [452, 266] on div "$22.55" at bounding box center [449, 267] width 50 height 23
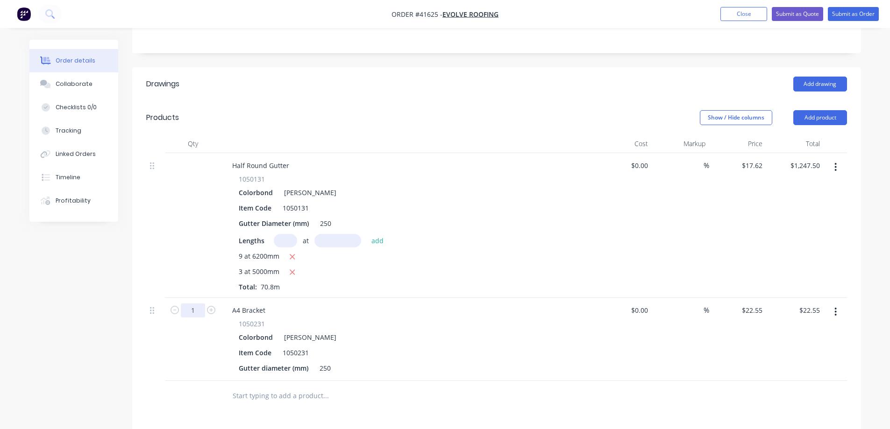
click at [196, 304] on input "1" at bounding box center [193, 311] width 24 height 14
type input "70"
type input "$1,578.50"
click at [419, 319] on div "1050231 Colorbond Shale Grey Item Code 1050231 Gutter diameter (mm) 250" at bounding box center [408, 347] width 366 height 56
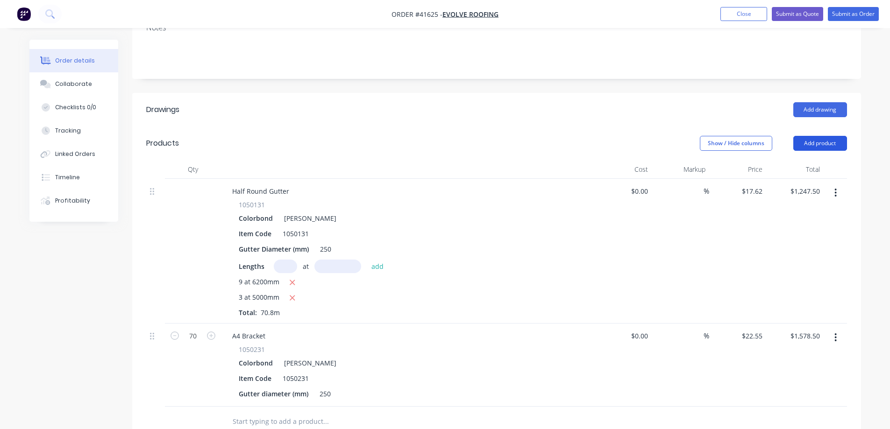
scroll to position [187, 0]
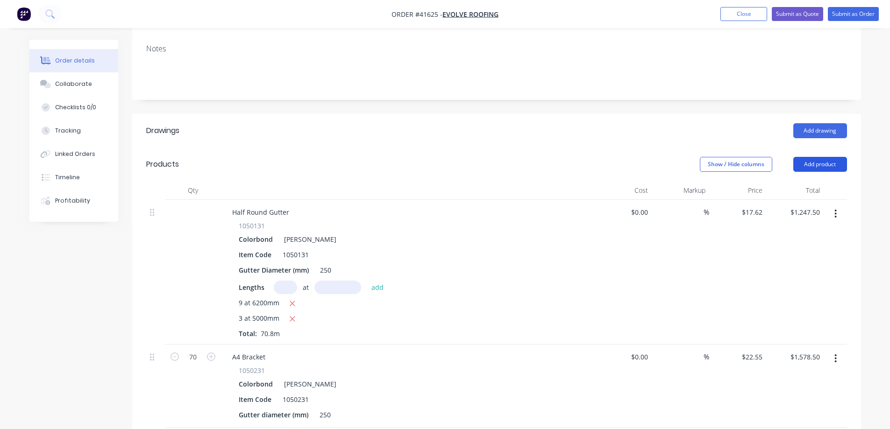
click at [826, 157] on button "Add product" at bounding box center [820, 164] width 54 height 15
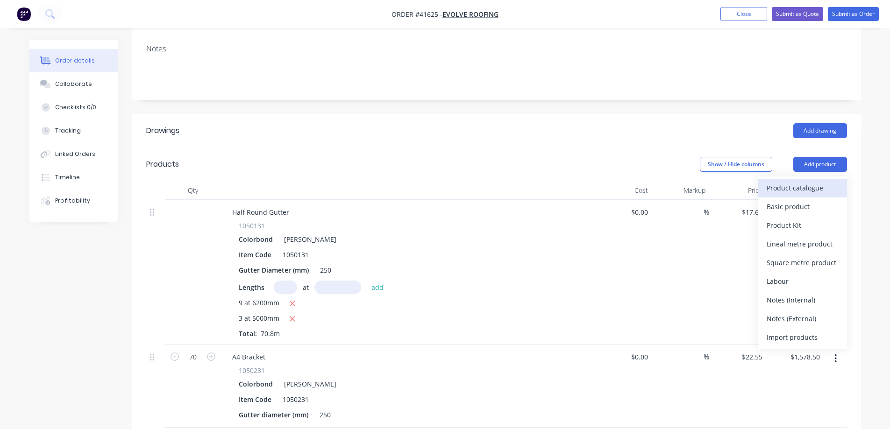
click at [824, 181] on div "Product catalogue" at bounding box center [802, 188] width 72 height 14
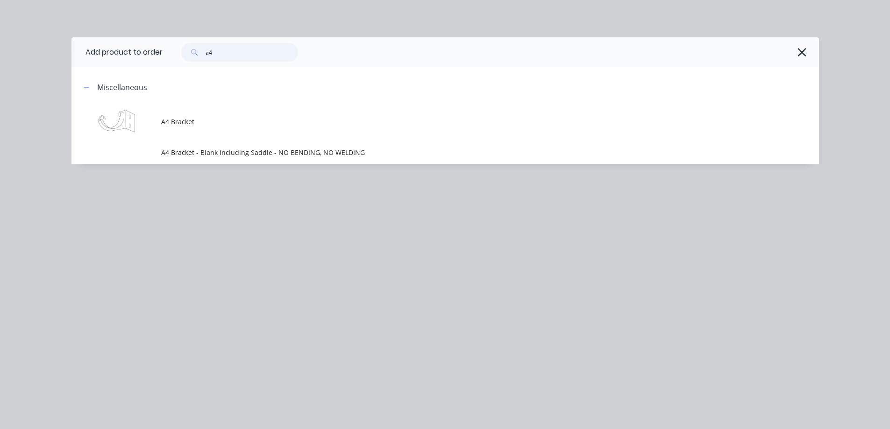
drag, startPoint x: 235, startPoint y: 48, endPoint x: 186, endPoint y: 51, distance: 49.2
click at [186, 51] on div "a4" at bounding box center [239, 52] width 117 height 19
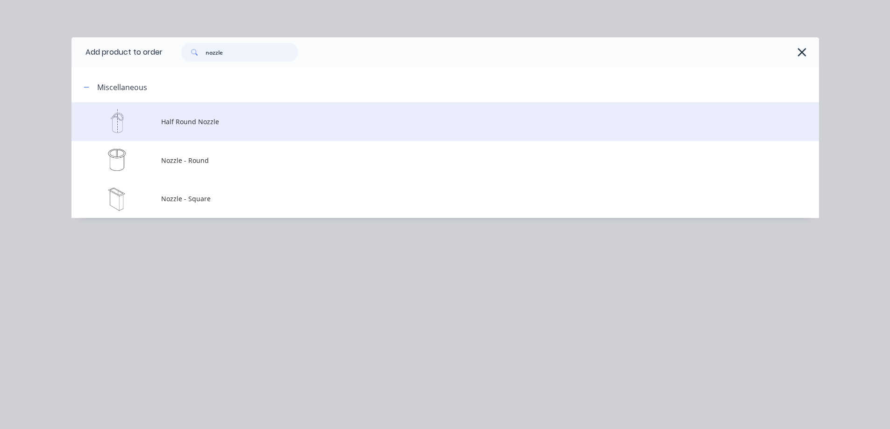
type input "nozzle"
click at [196, 117] on span "Half Round Nozzle" at bounding box center [424, 122] width 526 height 10
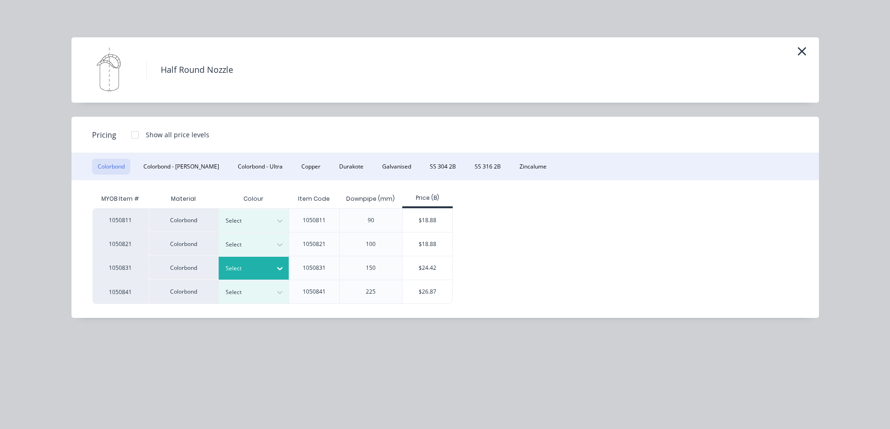
click at [266, 267] on div at bounding box center [247, 268] width 42 height 10
click at [117, 313] on div "[PERSON_NAME]" at bounding box center [58, 304] width 117 height 17
click at [424, 272] on div "$24.42" at bounding box center [428, 267] width 50 height 23
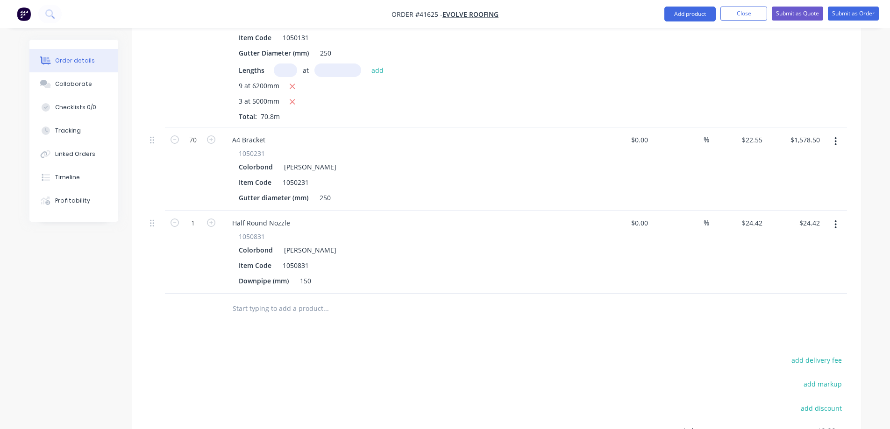
scroll to position [420, 0]
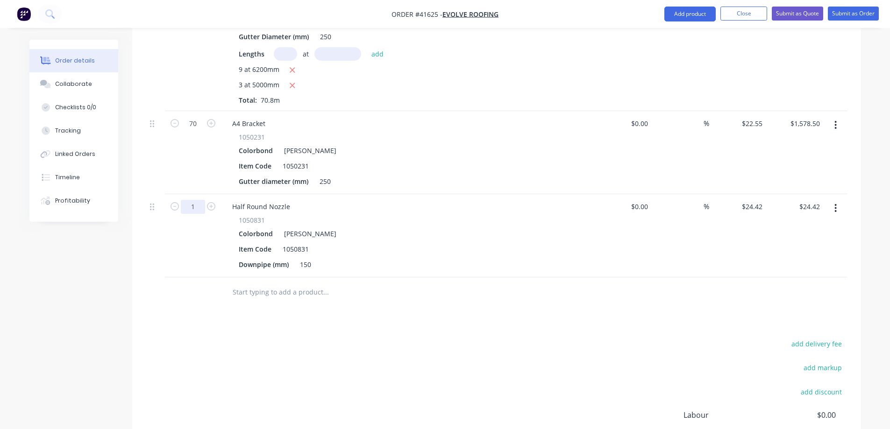
click at [193, 200] on input "1" at bounding box center [193, 207] width 24 height 14
type input "8"
type input "$195.36"
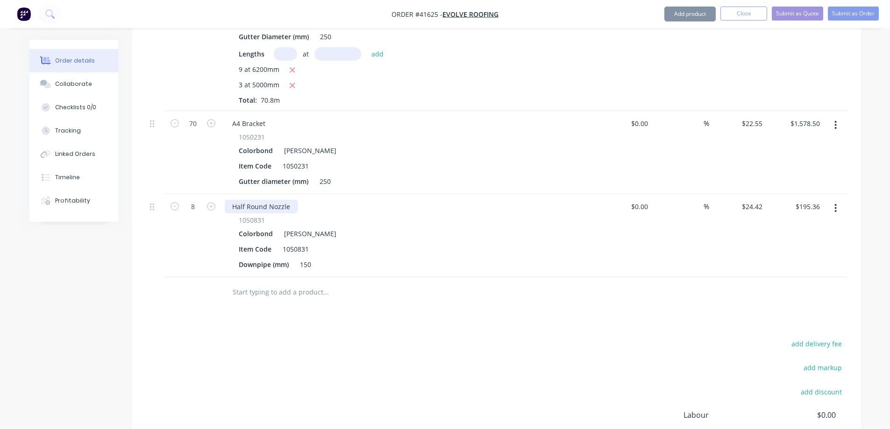
click at [286, 200] on div "Half Round Nozzle" at bounding box center [261, 207] width 73 height 14
click at [292, 200] on div "Half Round Nozzle" at bounding box center [261, 207] width 73 height 14
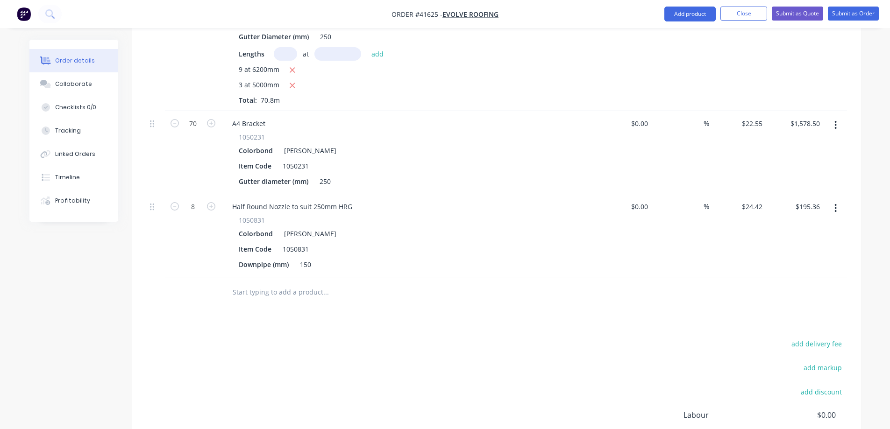
click at [396, 258] on div "Downpipe (mm) 150" at bounding box center [406, 265] width 342 height 14
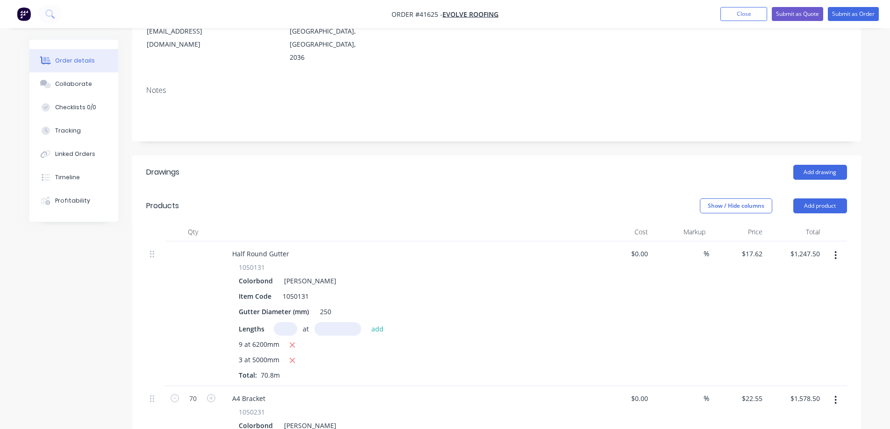
scroll to position [140, 0]
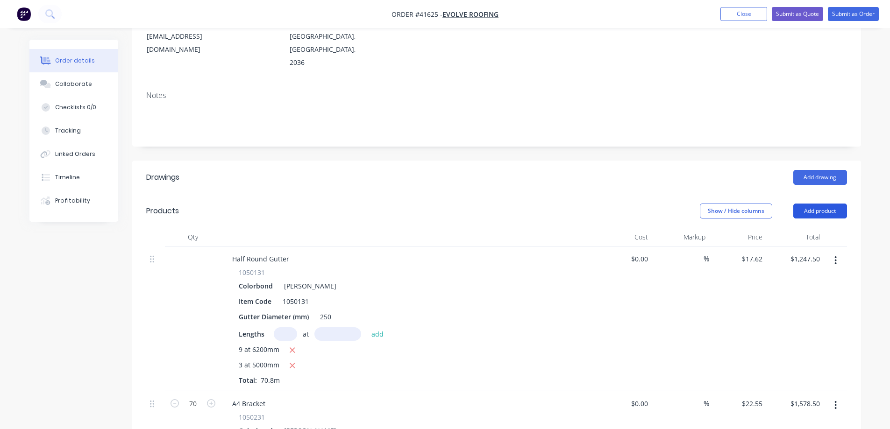
click at [807, 204] on button "Add product" at bounding box center [820, 211] width 54 height 15
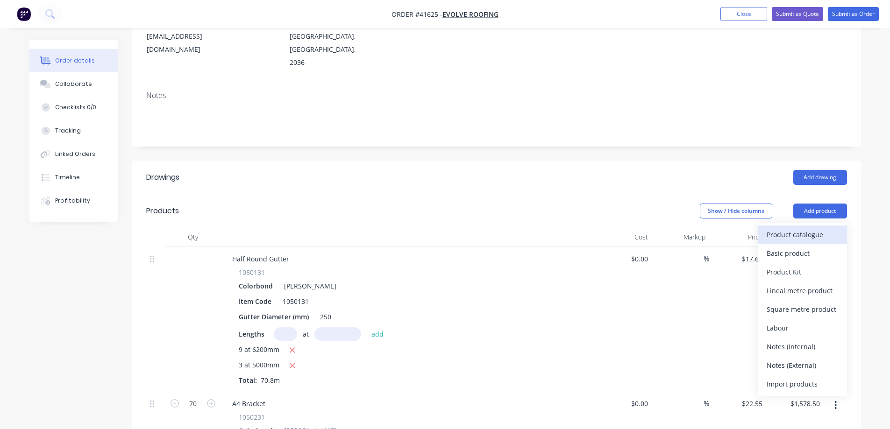
click at [804, 228] on div "Product catalogue" at bounding box center [802, 235] width 72 height 14
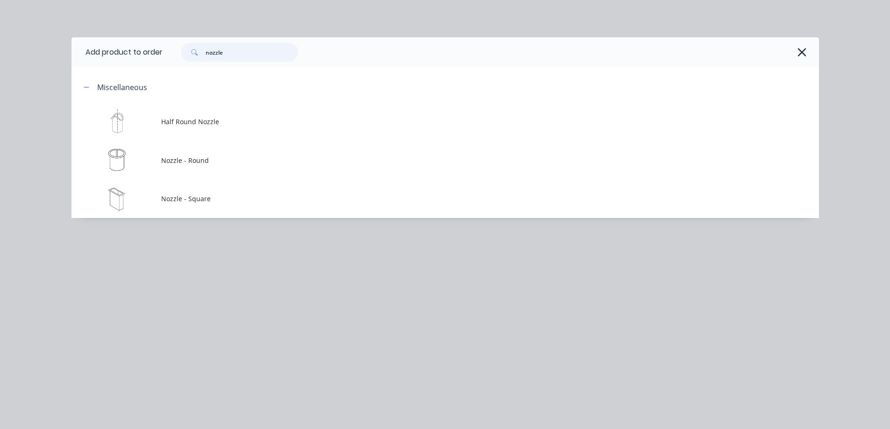
drag, startPoint x: 228, startPoint y: 57, endPoint x: 201, endPoint y: 60, distance: 27.2
click at [201, 60] on div "nozzle" at bounding box center [239, 52] width 117 height 19
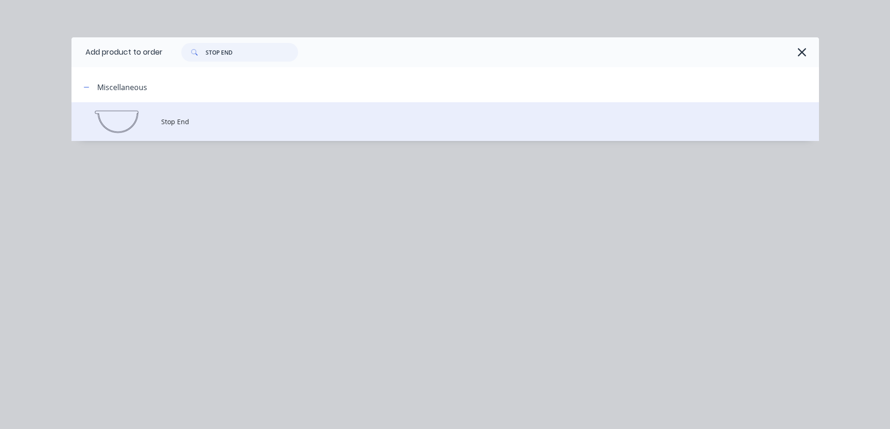
type input "STOP END"
click at [195, 123] on span "Stop End" at bounding box center [424, 122] width 526 height 10
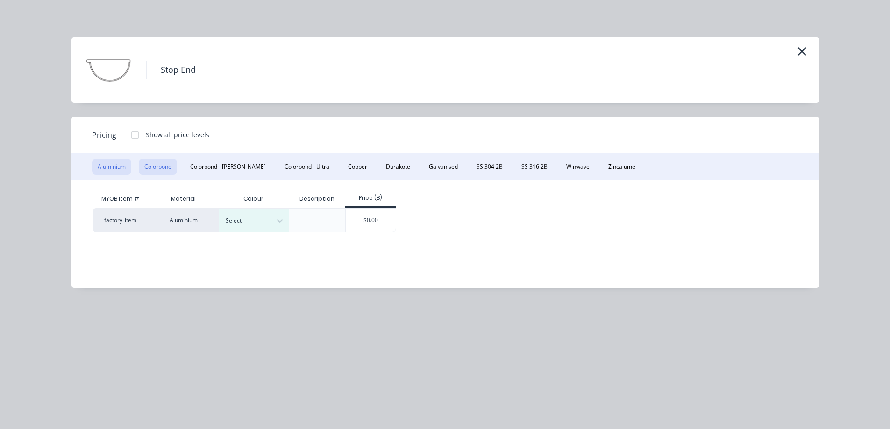
click at [154, 164] on button "Colorbond" at bounding box center [158, 167] width 38 height 16
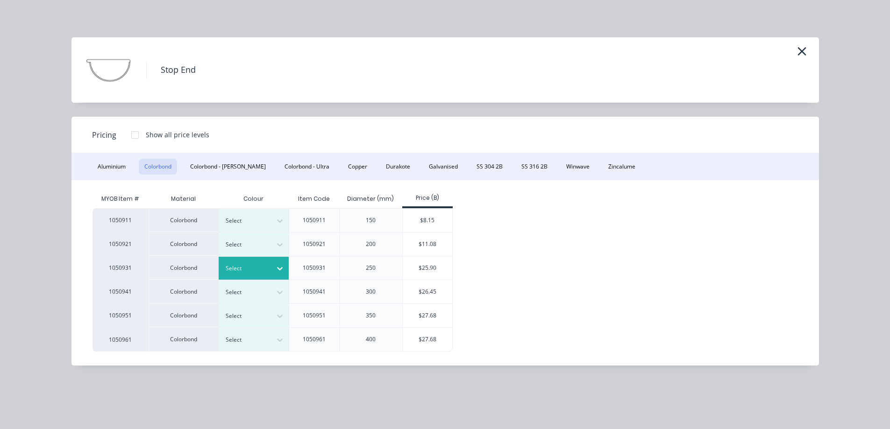
click at [271, 267] on div at bounding box center [279, 268] width 17 height 15
click at [117, 343] on div "[PERSON_NAME]" at bounding box center [58, 351] width 117 height 17
drag, startPoint x: 424, startPoint y: 266, endPoint x: 377, endPoint y: 284, distance: 50.6
click at [424, 265] on div "$25.90" at bounding box center [428, 267] width 50 height 23
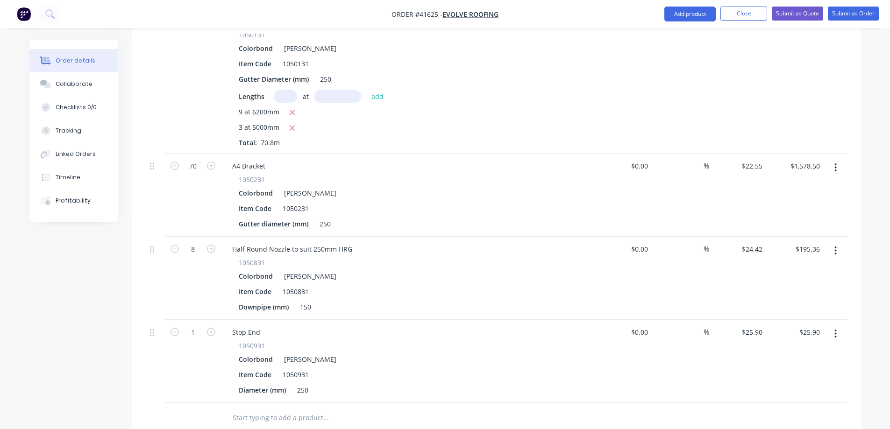
scroll to position [467, 0]
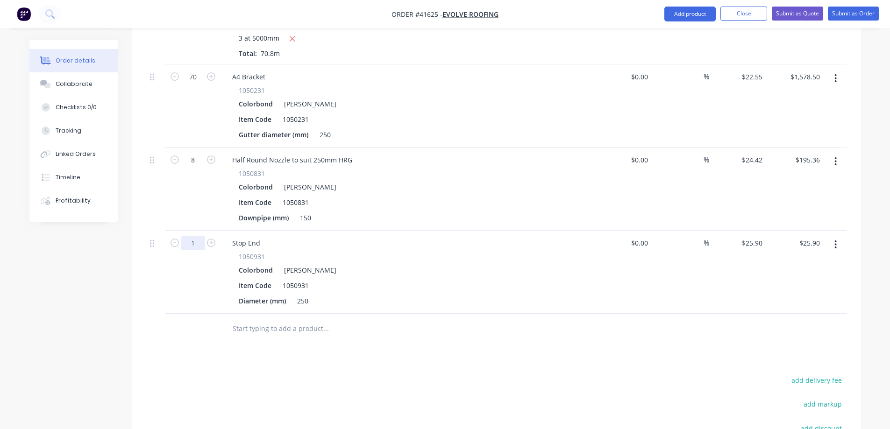
click at [195, 236] on input "1" at bounding box center [193, 243] width 24 height 14
type input "2"
type input "$51.80"
click at [344, 252] on div "1050931" at bounding box center [408, 257] width 338 height 10
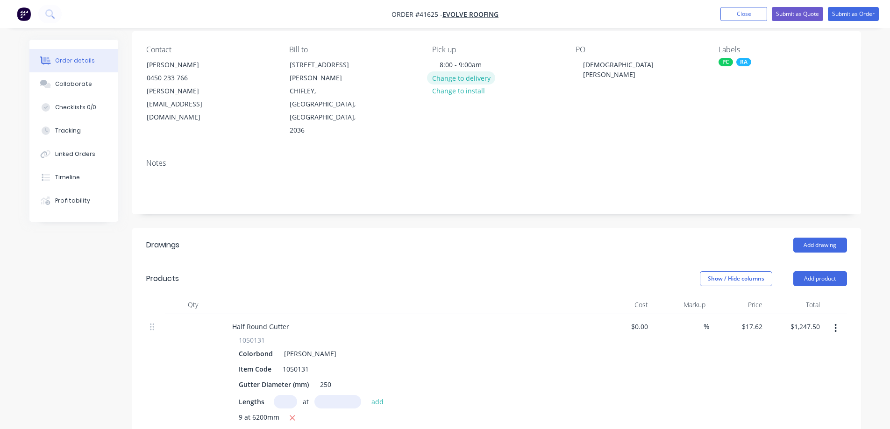
scroll to position [0, 0]
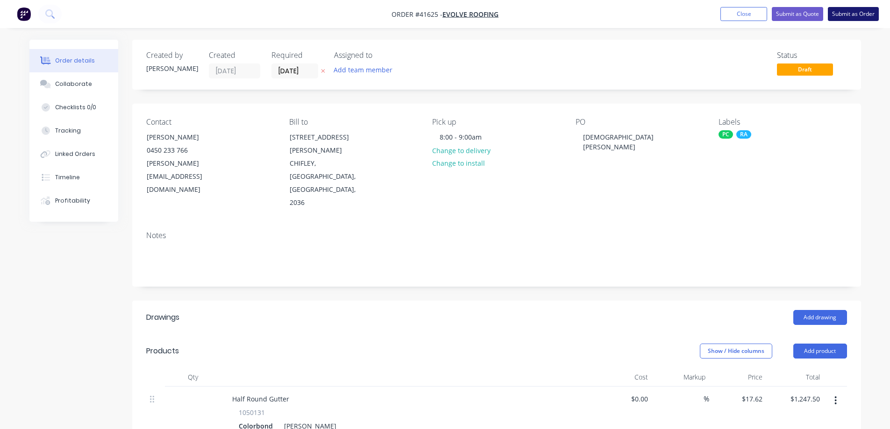
click at [841, 12] on button "Submit as Order" at bounding box center [852, 14] width 51 height 14
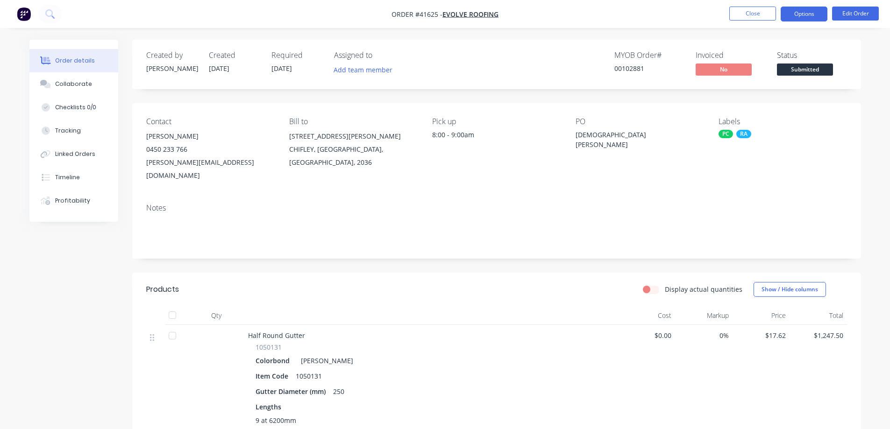
click at [809, 10] on button "Options" at bounding box center [803, 14] width 47 height 15
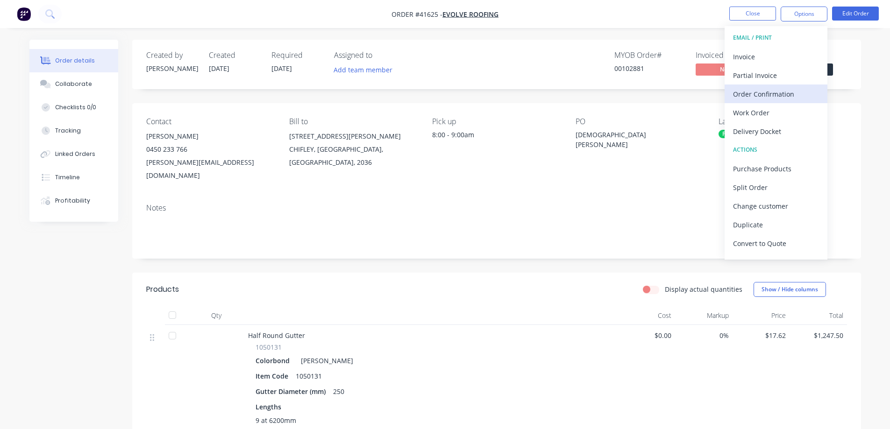
click at [775, 94] on div "Order Confirmation" at bounding box center [776, 94] width 86 height 14
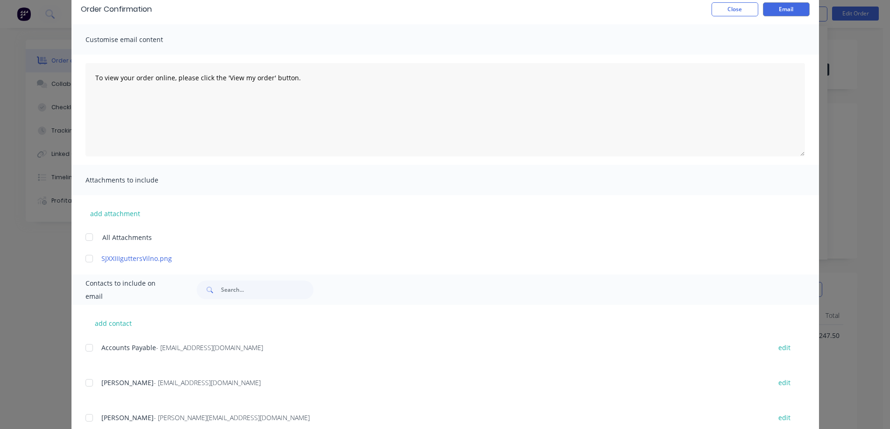
scroll to position [74, 0]
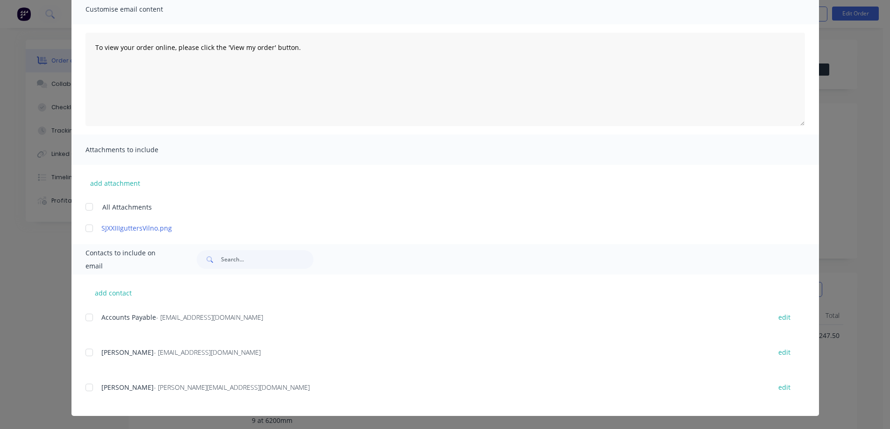
drag, startPoint x: 85, startPoint y: 351, endPoint x: 84, endPoint y: 389, distance: 37.4
click at [84, 355] on div at bounding box center [89, 352] width 19 height 19
drag, startPoint x: 85, startPoint y: 388, endPoint x: 334, endPoint y: 353, distance: 251.2
click at [91, 385] on div at bounding box center [89, 387] width 19 height 19
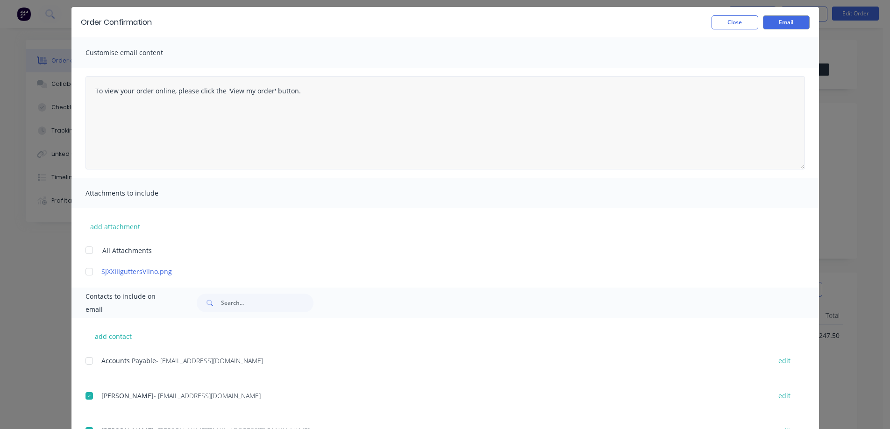
scroll to position [0, 0]
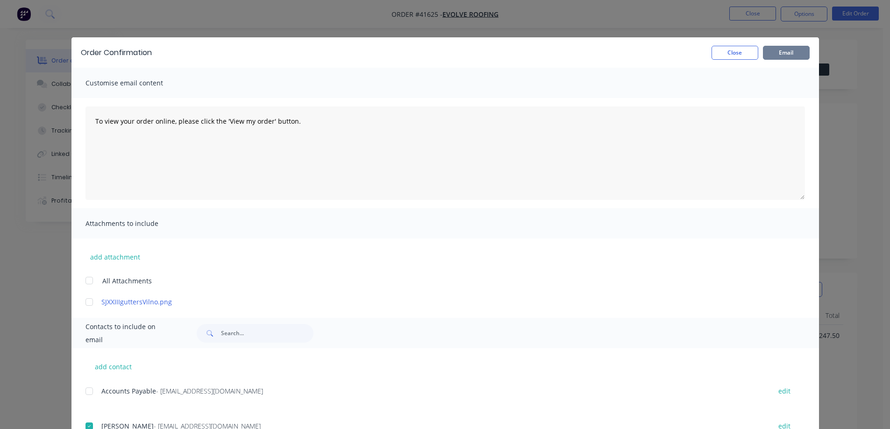
click at [769, 52] on button "Email" at bounding box center [786, 53] width 47 height 14
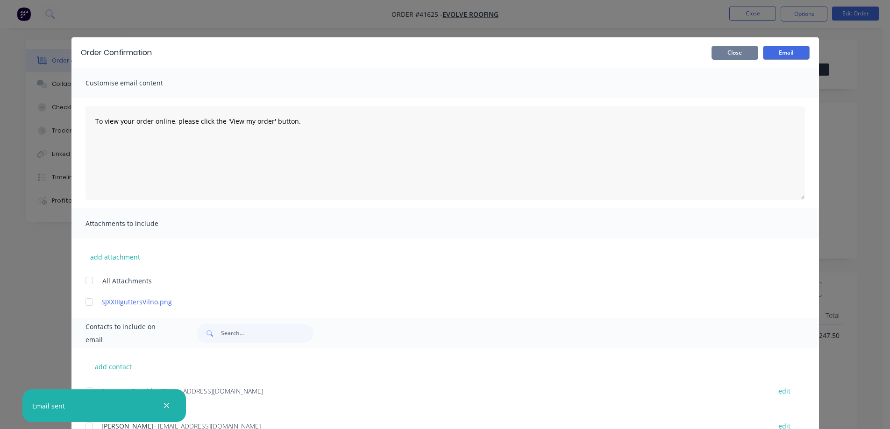
click at [745, 51] on button "Close" at bounding box center [734, 53] width 47 height 14
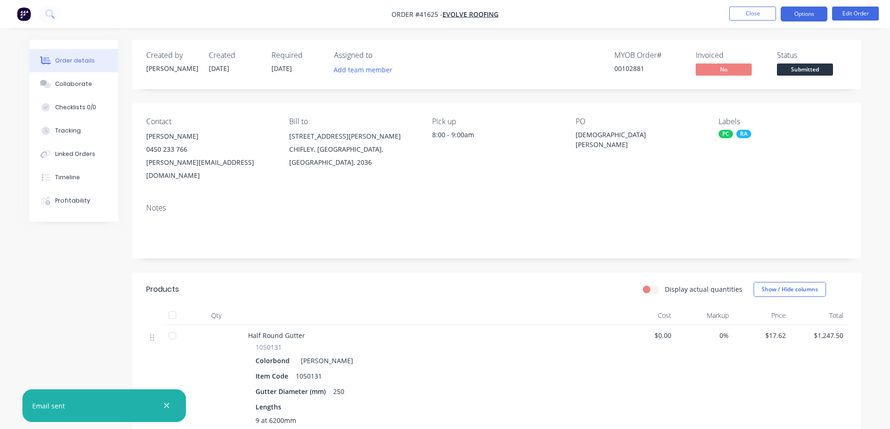
click at [793, 16] on button "Options" at bounding box center [803, 14] width 47 height 15
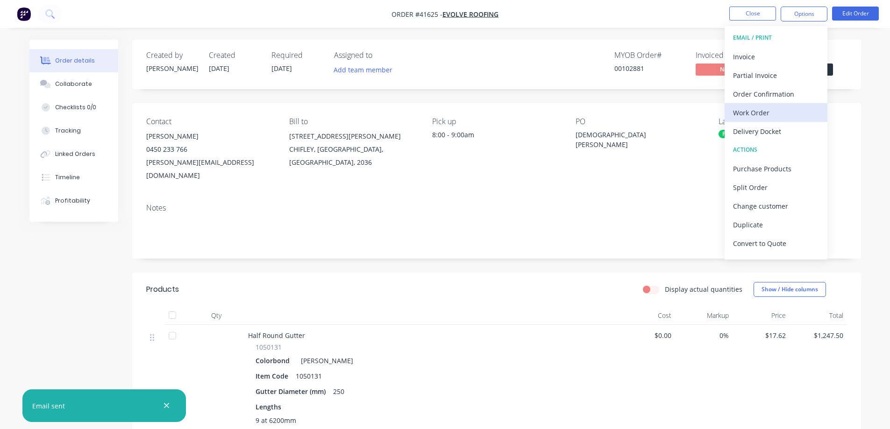
click at [774, 113] on div "Work Order" at bounding box center [776, 113] width 86 height 14
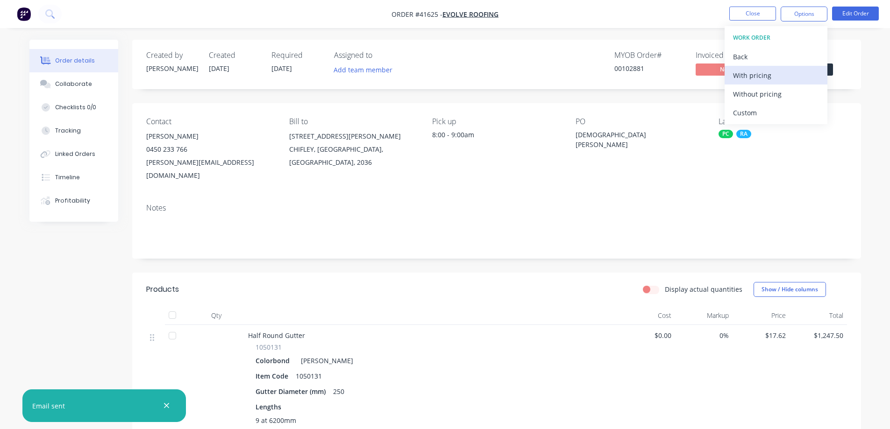
click at [783, 76] on div "With pricing" at bounding box center [776, 76] width 86 height 14
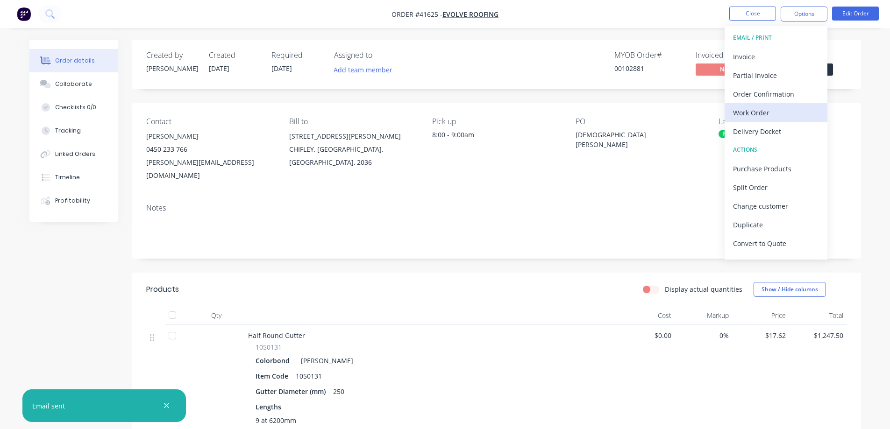
click at [767, 113] on div "Work Order" at bounding box center [776, 113] width 86 height 14
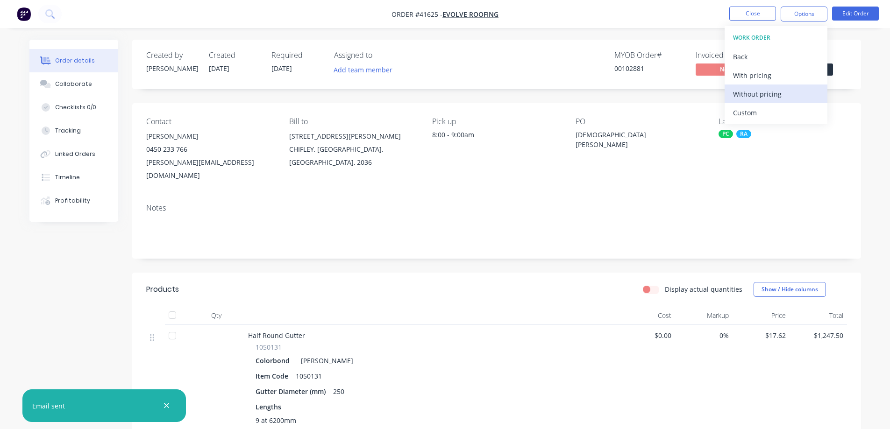
click at [786, 93] on div "Without pricing" at bounding box center [776, 94] width 86 height 14
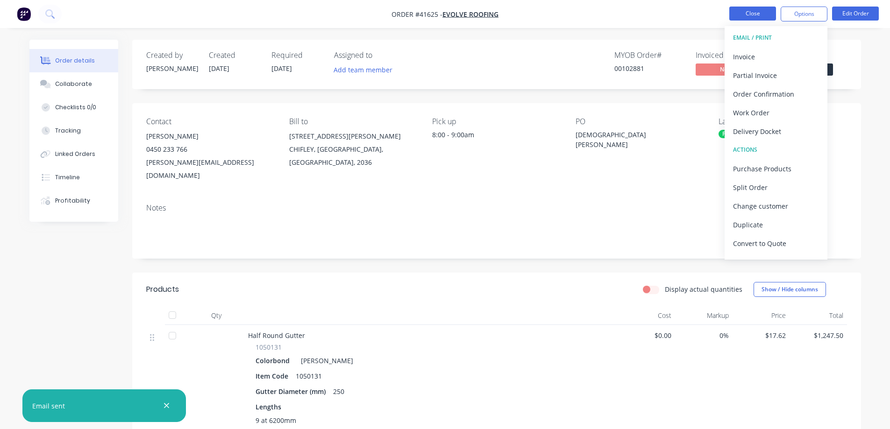
click at [748, 9] on button "Close" at bounding box center [752, 14] width 47 height 14
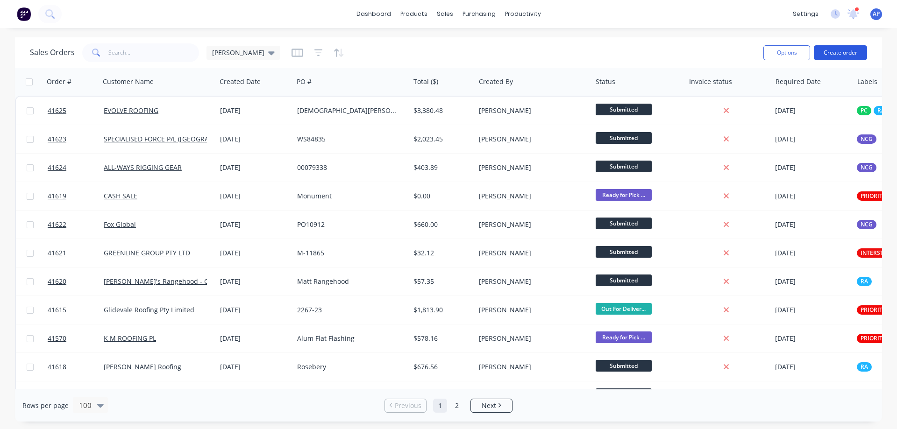
click at [832, 50] on button "Create order" at bounding box center [839, 52] width 53 height 15
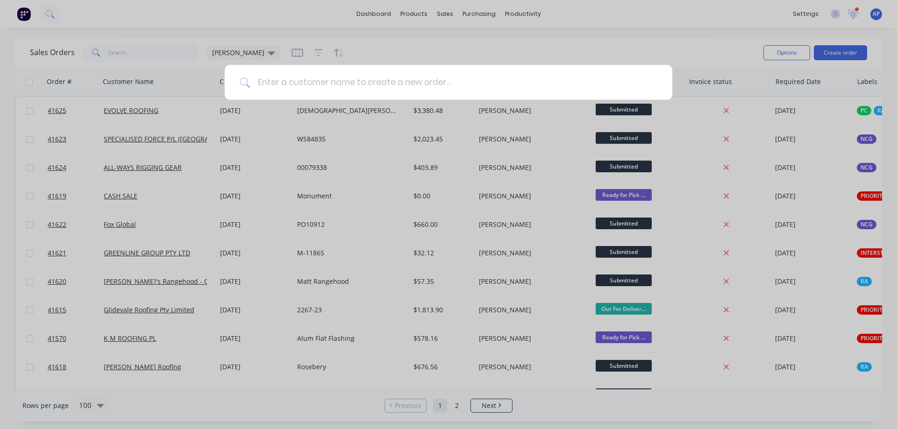
click at [351, 85] on input at bounding box center [453, 82] width 407 height 35
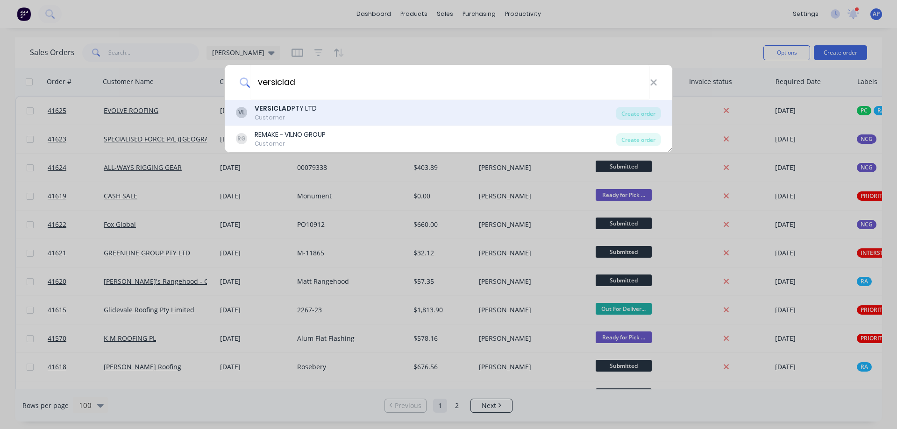
type input "versiclad"
click at [292, 108] on div "VERSICLAD PTY LTD" at bounding box center [285, 109] width 62 height 10
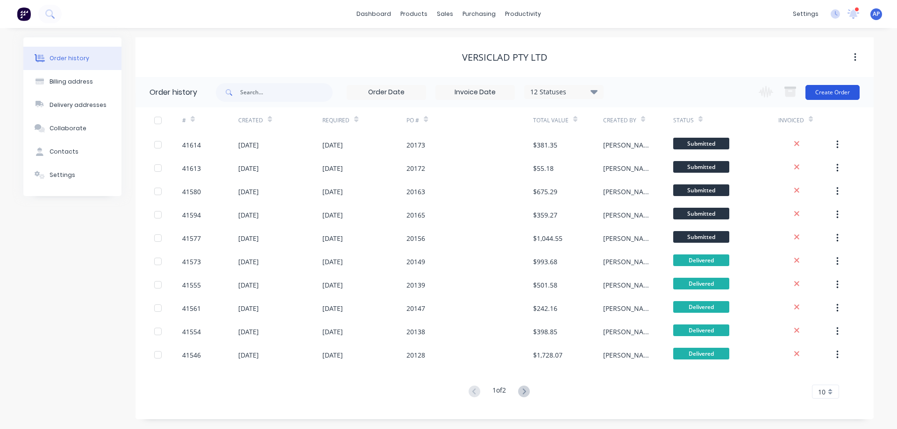
click at [825, 96] on button "Create Order" at bounding box center [832, 92] width 54 height 15
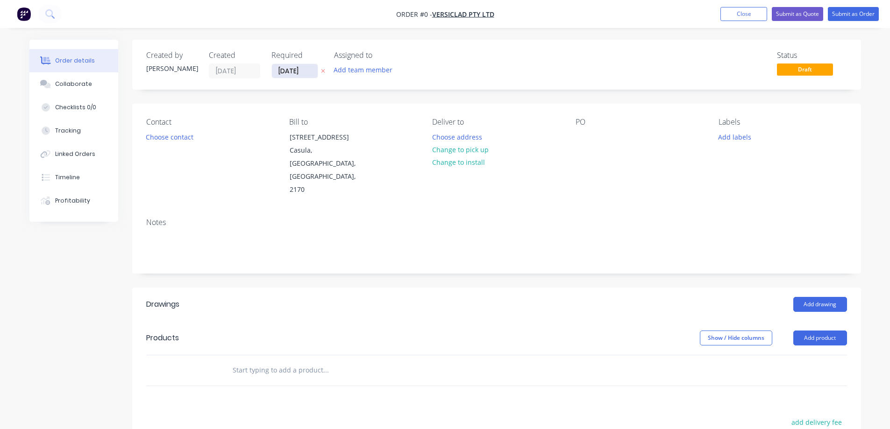
click at [301, 70] on input "[DATE]" at bounding box center [295, 71] width 46 height 14
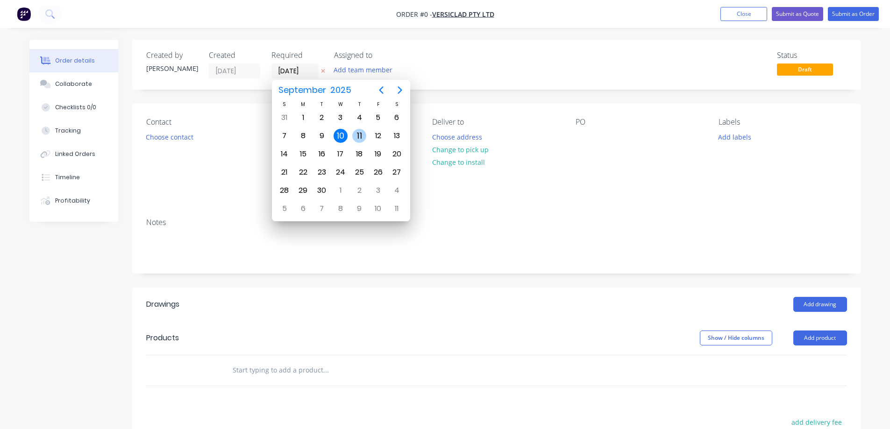
click at [357, 133] on div "11" at bounding box center [359, 136] width 14 height 14
type input "[DATE]"
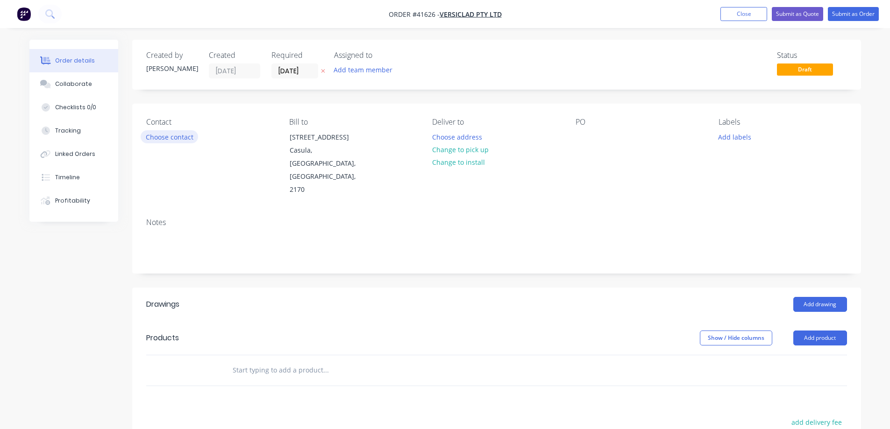
click at [186, 140] on button "Choose contact" at bounding box center [169, 136] width 57 height 13
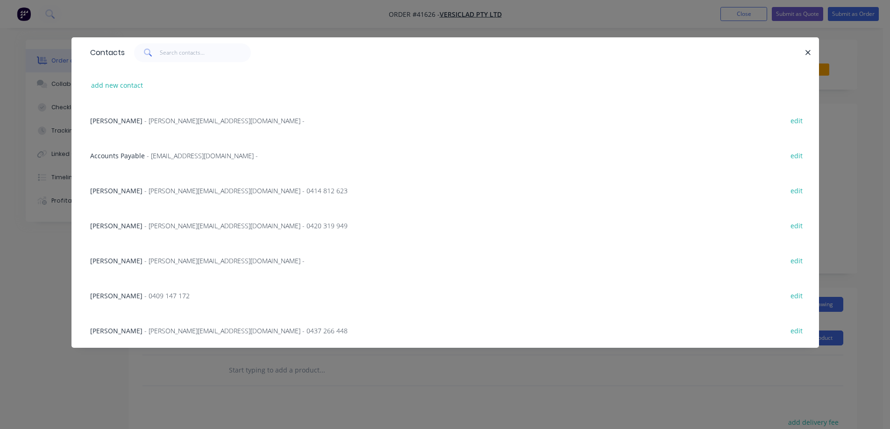
drag, startPoint x: 176, startPoint y: 118, endPoint x: 199, endPoint y: 125, distance: 24.4
click at [177, 118] on span "- [PERSON_NAME][EMAIL_ADDRESS][DOMAIN_NAME] -" at bounding box center [224, 120] width 160 height 9
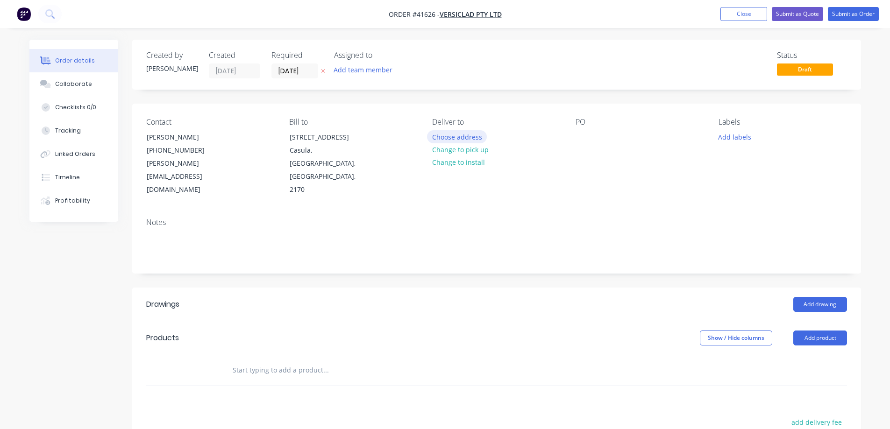
click at [440, 137] on button "Choose address" at bounding box center [457, 136] width 60 height 13
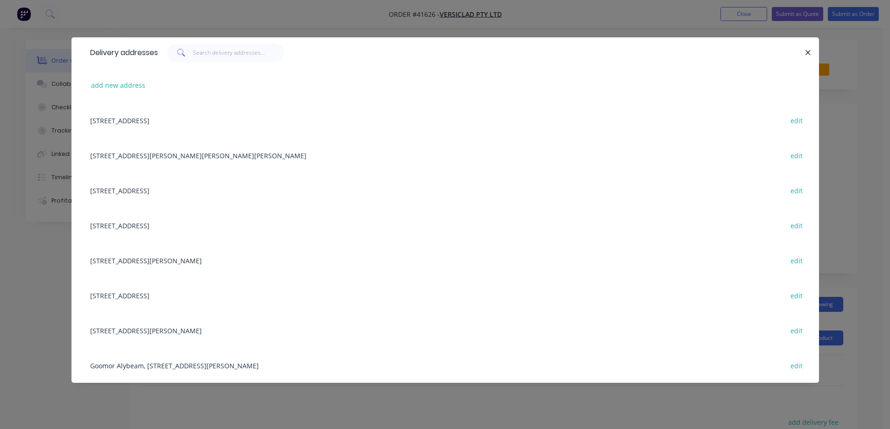
drag, startPoint x: 239, startPoint y: 120, endPoint x: 262, endPoint y: 119, distance: 23.8
click at [240, 119] on div "[STREET_ADDRESS] edit" at bounding box center [444, 120] width 719 height 35
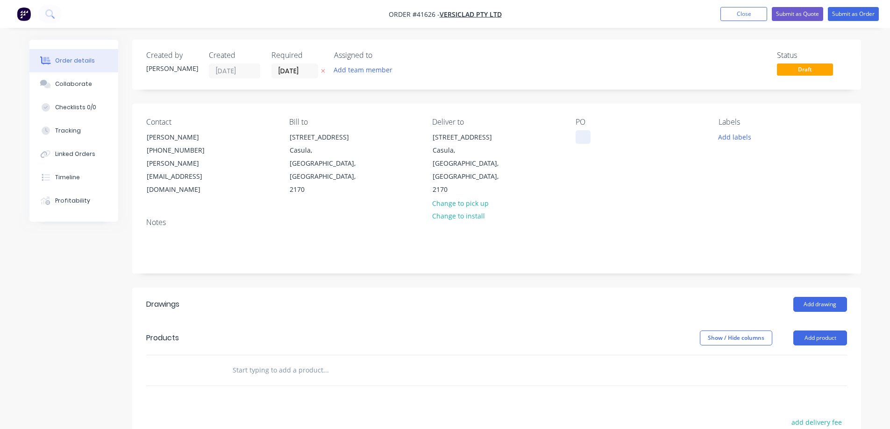
click at [586, 134] on div at bounding box center [582, 137] width 15 height 14
click at [733, 137] on button "Add labels" at bounding box center [734, 136] width 43 height 13
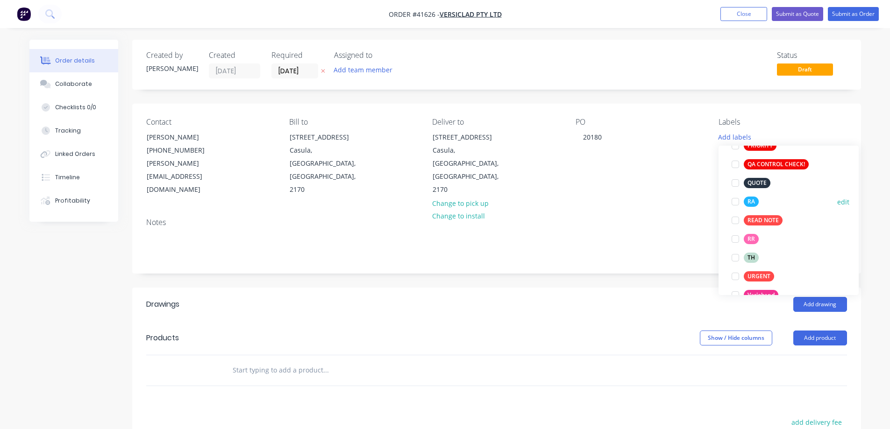
click at [733, 200] on div at bounding box center [735, 201] width 19 height 19
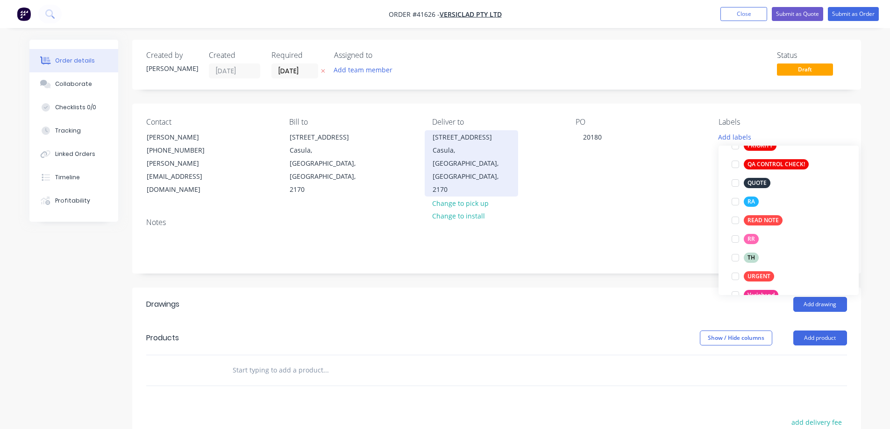
scroll to position [19, 0]
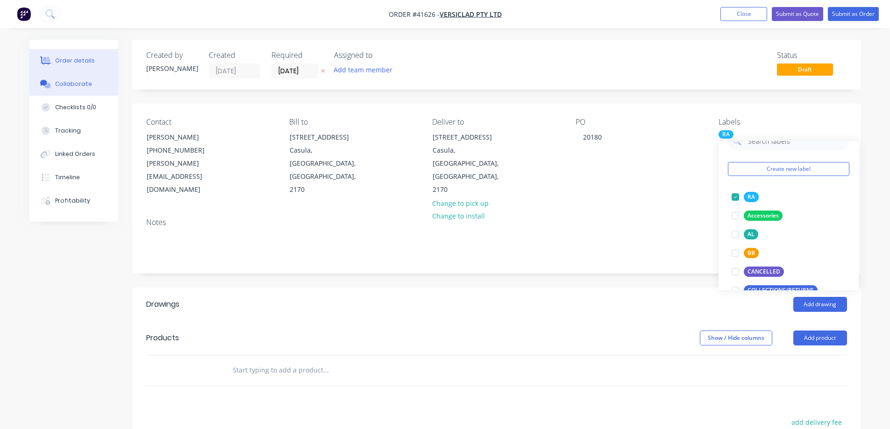
drag, startPoint x: 85, startPoint y: 86, endPoint x: 102, endPoint y: 84, distance: 16.4
click at [86, 86] on div "Collaborate" at bounding box center [73, 84] width 37 height 8
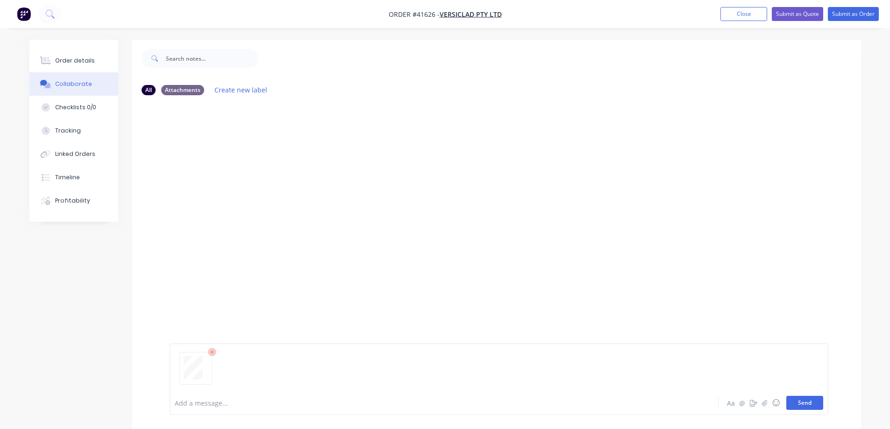
click at [790, 401] on button "Send" at bounding box center [804, 403] width 37 height 14
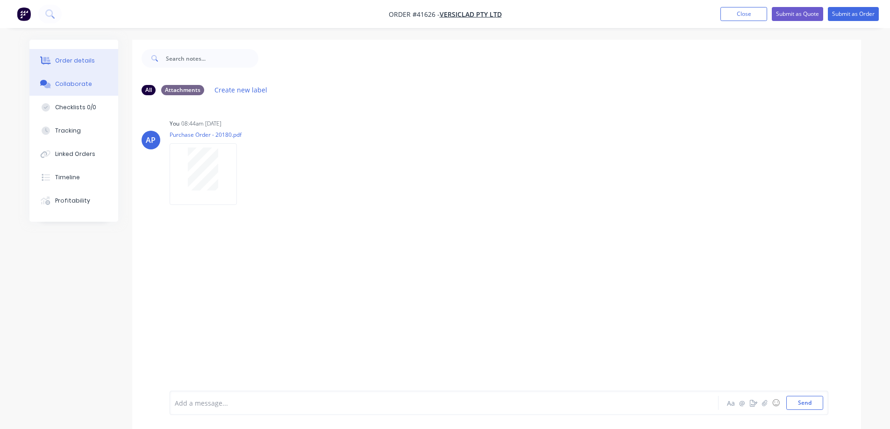
click at [83, 60] on div "Order details" at bounding box center [75, 61] width 40 height 8
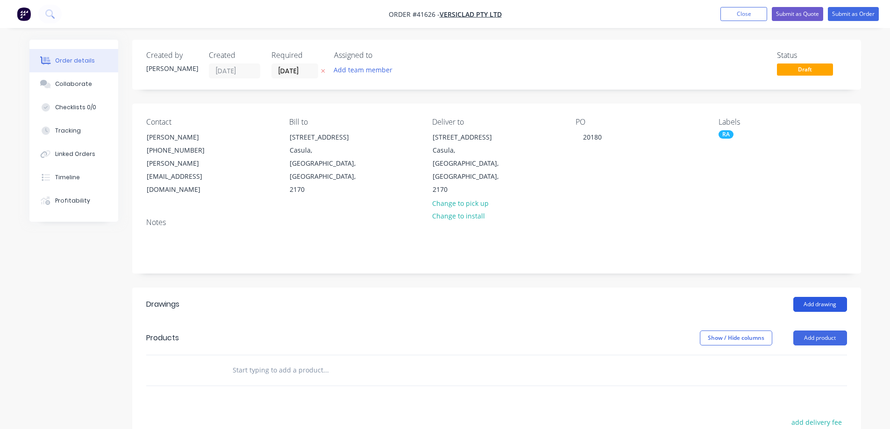
click at [826, 297] on button "Add drawing" at bounding box center [820, 304] width 54 height 15
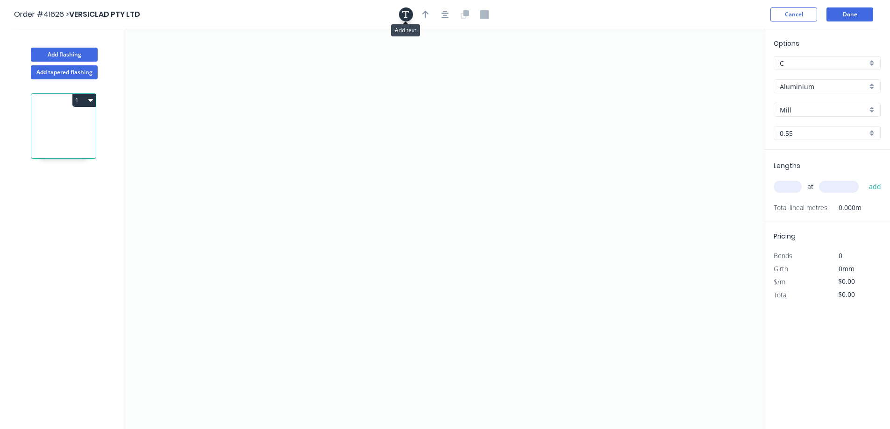
click at [403, 14] on icon "button" at bounding box center [405, 14] width 7 height 8
click at [192, 58] on textarea at bounding box center [186, 66] width 76 height 35
type textarea "e"
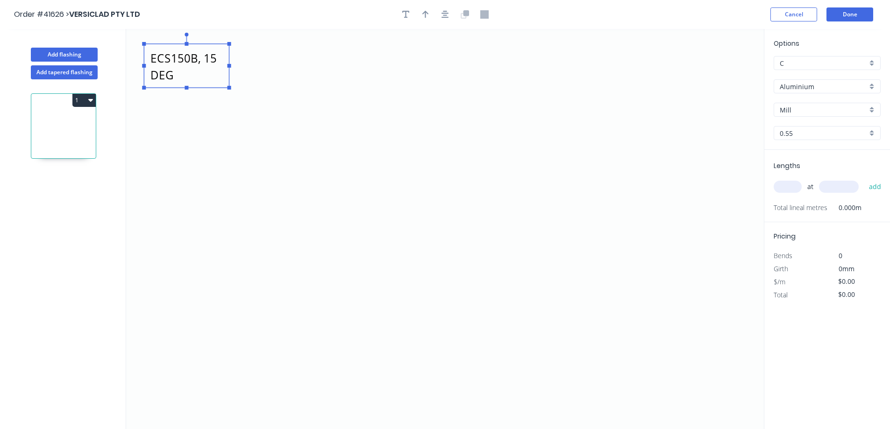
scroll to position [8, 0]
drag, startPoint x: 230, startPoint y: 66, endPoint x: 261, endPoint y: 73, distance: 32.1
click at [261, 73] on icon "ECS150B, 15 DEG [PERSON_NAME] T" at bounding box center [444, 229] width 637 height 400
type textarea "ECS150B, 15 DEG [PERSON_NAME] T"
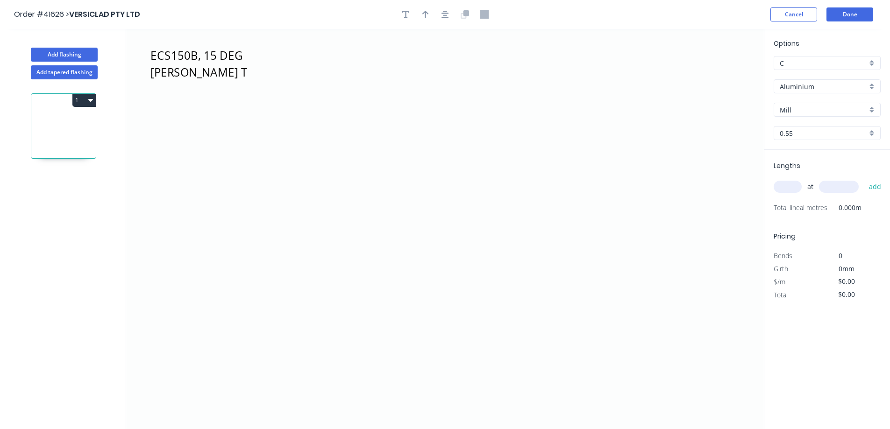
click at [872, 86] on div "Aluminium" at bounding box center [826, 86] width 107 height 14
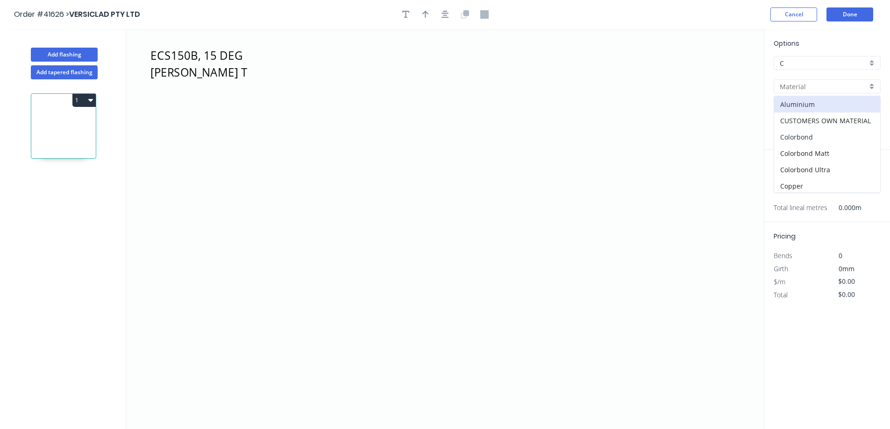
click at [824, 136] on div "Colorbond" at bounding box center [827, 137] width 106 height 16
type input "Colorbond"
type input "Basalt"
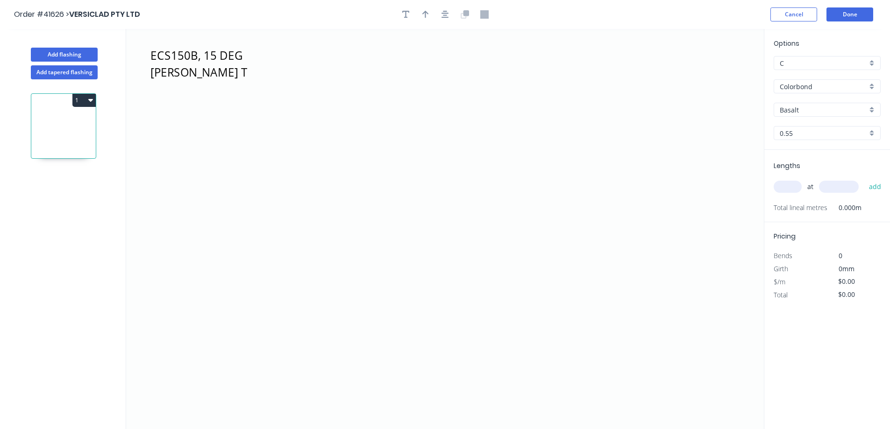
click at [871, 110] on div "Basalt" at bounding box center [826, 110] width 107 height 14
click at [810, 202] on div "[PERSON_NAME]" at bounding box center [827, 202] width 106 height 16
type input "[PERSON_NAME]"
click at [790, 190] on input "text" at bounding box center [787, 187] width 28 height 12
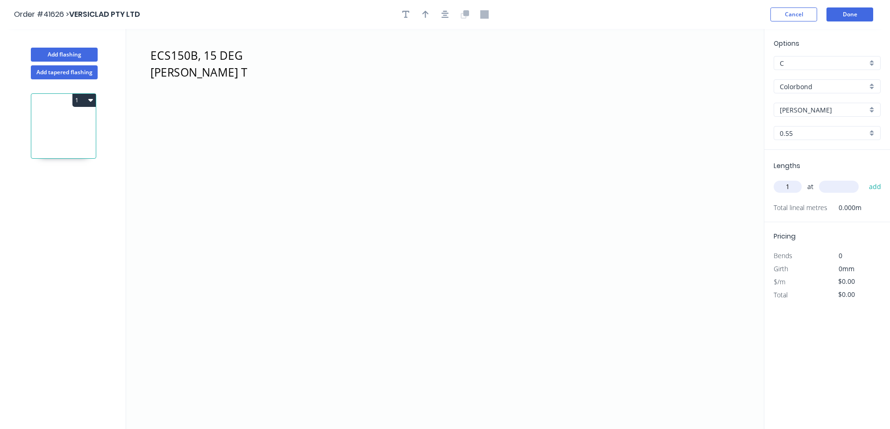
type input "1"
type input "6200"
click at [864, 179] on button "add" at bounding box center [875, 187] width 22 height 16
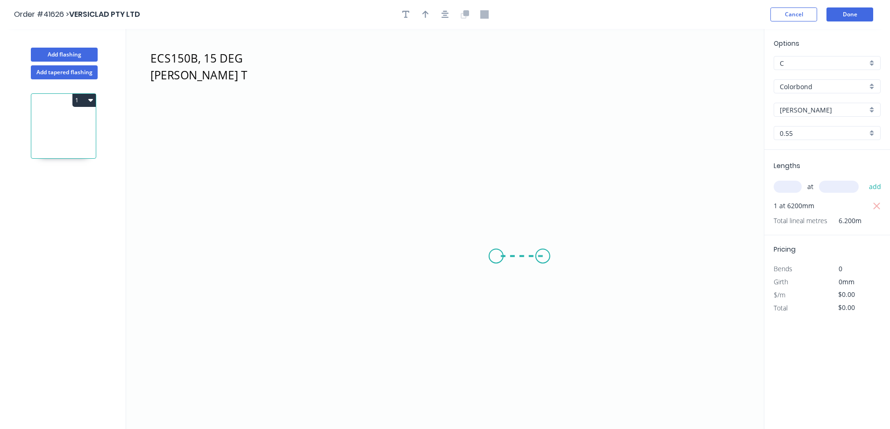
drag, startPoint x: 543, startPoint y: 256, endPoint x: 496, endPoint y: 255, distance: 46.7
click at [496, 255] on icon "ECS150B, 15 DEG [PERSON_NAME] T" at bounding box center [444, 229] width 637 height 400
drag, startPoint x: 496, startPoint y: 255, endPoint x: 495, endPoint y: 311, distance: 56.5
click at [495, 311] on icon "ECS150B, 15 DEG [PERSON_NAME] T ?" at bounding box center [444, 229] width 637 height 400
click at [375, 314] on icon "ECS150B, 15 DEG [PERSON_NAME] T ? ?" at bounding box center [444, 229] width 637 height 400
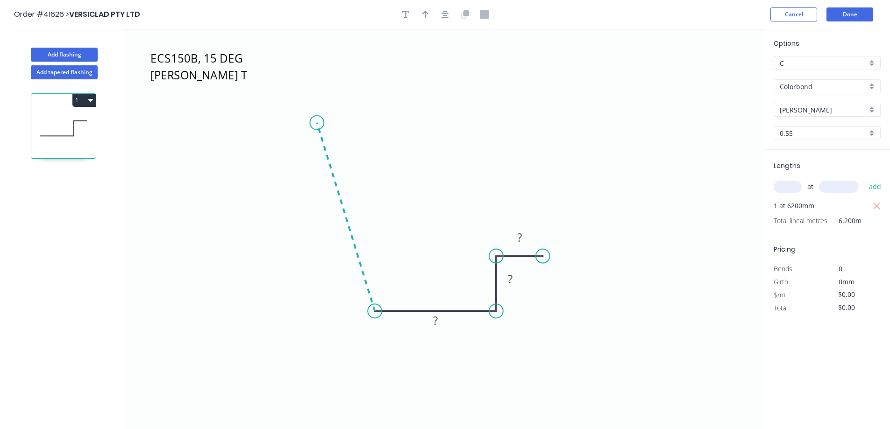
click at [316, 123] on icon "ECS150B, 15 DEG [PERSON_NAME] T ? ? ?" at bounding box center [444, 229] width 637 height 400
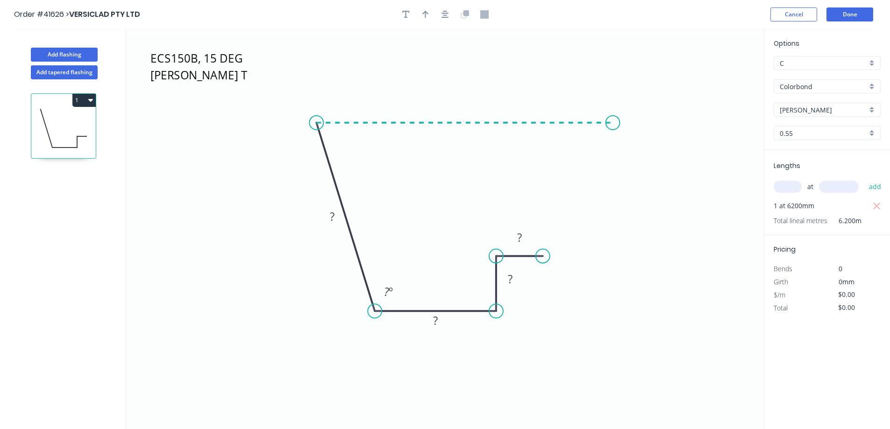
drag, startPoint x: 369, startPoint y: 120, endPoint x: 617, endPoint y: 121, distance: 247.5
click at [617, 121] on icon "ECS150B, 15 DEG [PERSON_NAME] T ? ? ? ? ? º" at bounding box center [444, 229] width 637 height 400
click at [657, 135] on icon "ECS150B, 15 DEG [PERSON_NAME] T ? ? ? ? ? ? º ? º" at bounding box center [444, 229] width 637 height 400
click at [657, 135] on circle at bounding box center [657, 135] width 14 height 14
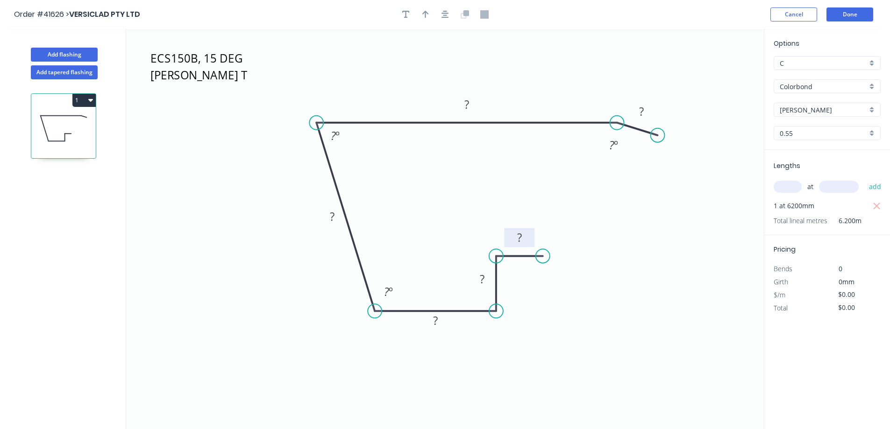
click at [526, 237] on rect at bounding box center [519, 238] width 19 height 13
click at [335, 214] on rect at bounding box center [332, 217] width 19 height 13
click at [333, 133] on tspan "?" at bounding box center [333, 135] width 5 height 15
type input "$16.40"
type input "$101.68"
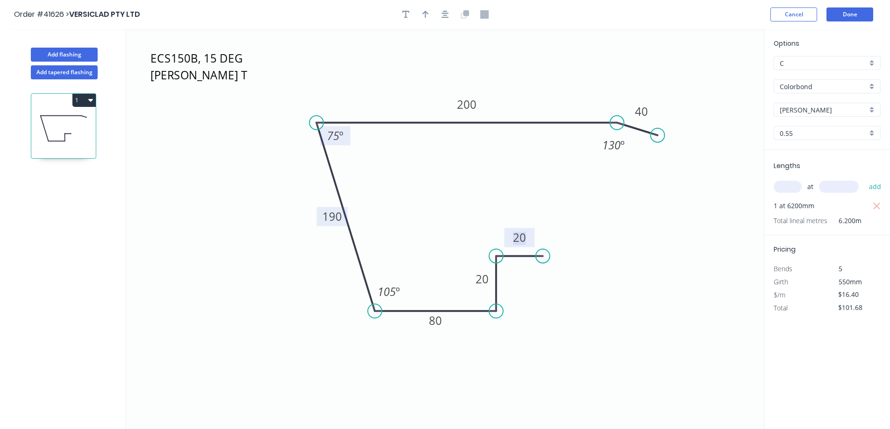
click at [340, 216] on tspan "190" at bounding box center [332, 216] width 20 height 15
click at [481, 197] on icon "ECS150B, 15 DEG [PERSON_NAME] T 20 20 80 217 200 40 105 º 75 º 130 º" at bounding box center [444, 229] width 637 height 400
click at [622, 333] on icon "ECS150B, 15 DEG [PERSON_NAME] T 20 20 80 217 200 40 105 º 75 º 130 º" at bounding box center [444, 229] width 637 height 400
click at [428, 12] on icon "button" at bounding box center [425, 14] width 7 height 8
drag, startPoint x: 715, startPoint y: 75, endPoint x: 530, endPoint y: 189, distance: 218.0
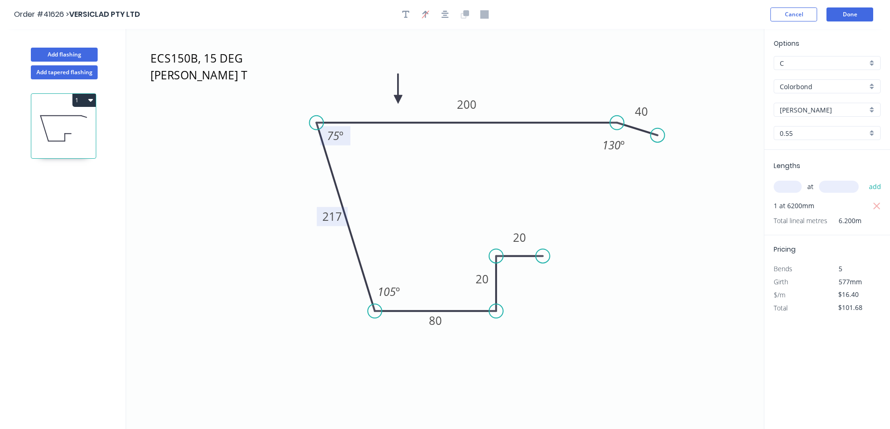
click at [397, 101] on icon at bounding box center [398, 89] width 8 height 30
click at [87, 53] on button "Add flashing" at bounding box center [64, 55] width 67 height 14
type input "$0.00"
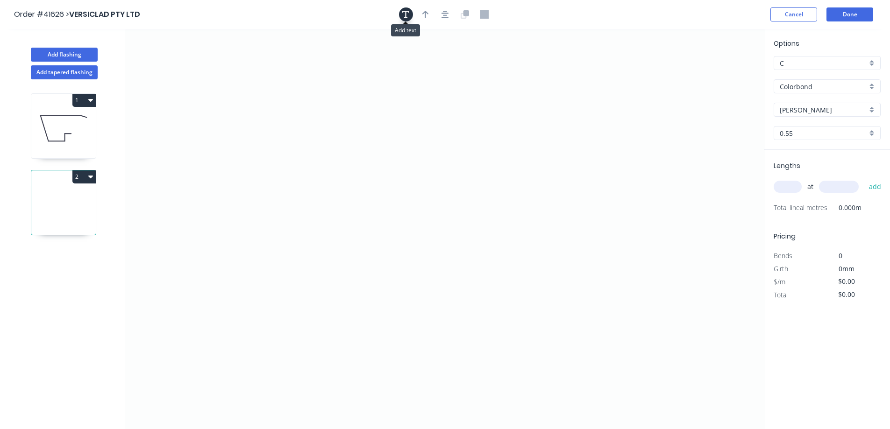
click at [405, 12] on icon "button" at bounding box center [405, 14] width 7 height 7
click at [201, 62] on textarea at bounding box center [186, 66] width 76 height 35
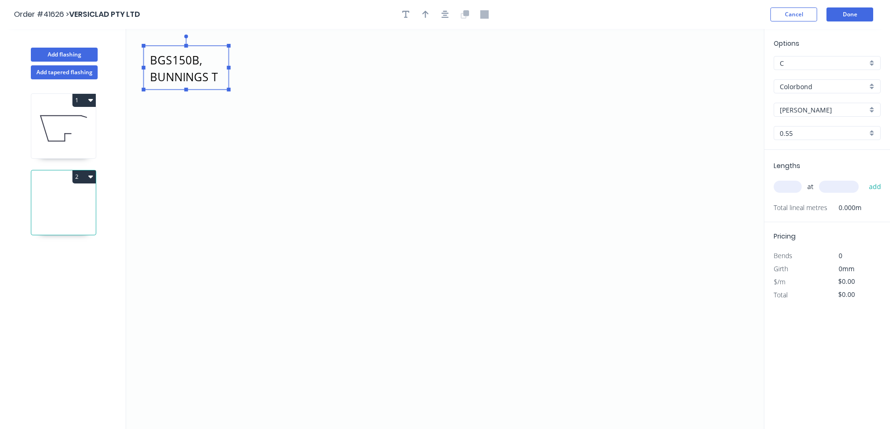
type textarea "BGS150B, BUNNINGS T"
click at [790, 184] on input "text" at bounding box center [787, 187] width 28 height 12
type input "4"
type input "4400"
click at [864, 179] on button "add" at bounding box center [875, 187] width 22 height 16
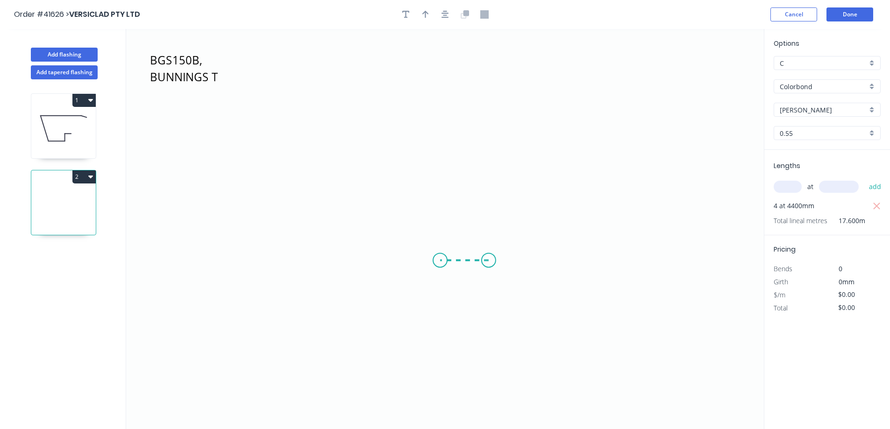
drag, startPoint x: 488, startPoint y: 261, endPoint x: 436, endPoint y: 261, distance: 52.8
click at [436, 261] on icon "BGS150B, BUNNINGS T" at bounding box center [444, 229] width 637 height 400
drag, startPoint x: 436, startPoint y: 261, endPoint x: 435, endPoint y: 312, distance: 50.4
click at [435, 312] on icon "BGS150B, BUNNINGS T ?" at bounding box center [444, 229] width 637 height 400
drag, startPoint x: 435, startPoint y: 312, endPoint x: 327, endPoint y: 307, distance: 108.4
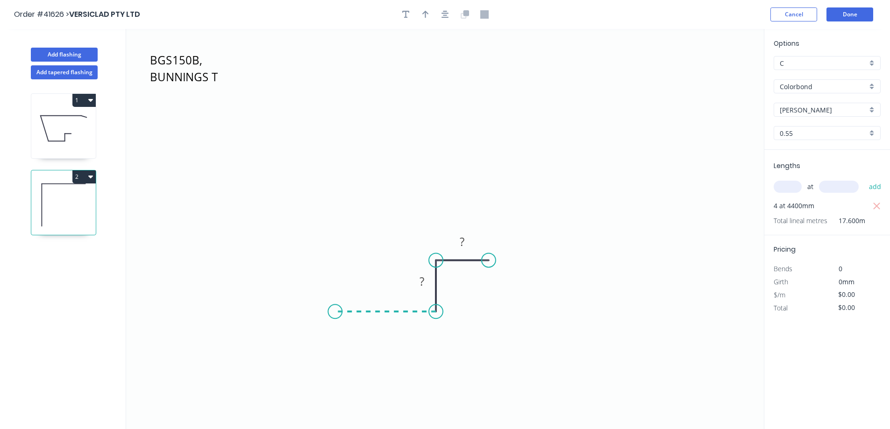
click at [327, 307] on icon "BGS150B, BUNNINGS T ? ?" at bounding box center [444, 229] width 637 height 400
drag, startPoint x: 327, startPoint y: 307, endPoint x: 325, endPoint y: 117, distance: 190.5
click at [325, 117] on icon "BGS150B, BUNNINGS T ? ? ?" at bounding box center [444, 229] width 637 height 400
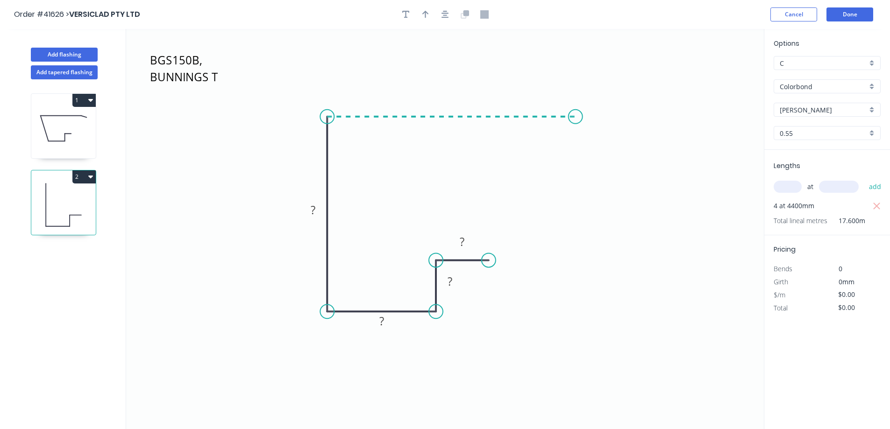
drag, startPoint x: 392, startPoint y: 121, endPoint x: 575, endPoint y: 124, distance: 183.1
click at [575, 124] on icon "BGS150B, BUNNINGS T ? ? ? ?" at bounding box center [444, 229] width 637 height 400
drag, startPoint x: 575, startPoint y: 124, endPoint x: 611, endPoint y: 137, distance: 38.3
click at [611, 137] on icon "BGS150B, BUNNINGS T ? ? ? ? ?" at bounding box center [444, 229] width 637 height 400
click at [611, 137] on circle at bounding box center [611, 137] width 14 height 14
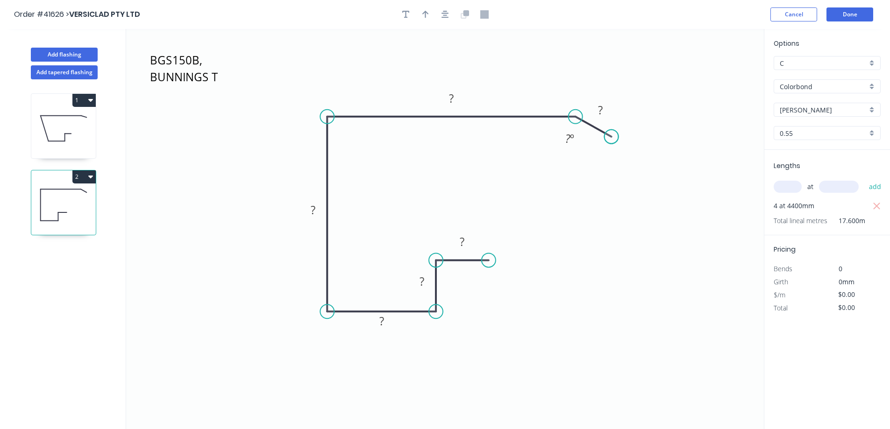
click at [611, 137] on circle at bounding box center [611, 137] width 14 height 14
click at [468, 242] on rect at bounding box center [461, 242] width 19 height 13
drag, startPoint x: 427, startPoint y: 13, endPoint x: 565, endPoint y: 43, distance: 141.5
click at [428, 12] on icon "button" at bounding box center [425, 14] width 7 height 8
type input "$18.13"
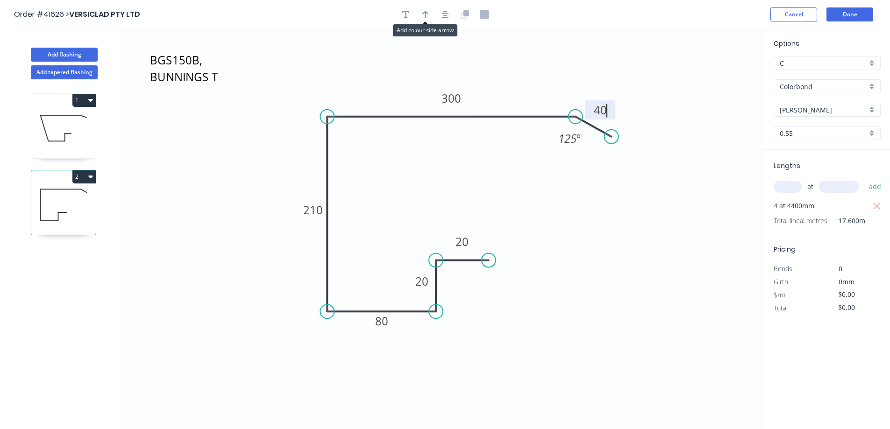
type input "$319.09"
drag, startPoint x: 718, startPoint y: 74, endPoint x: 475, endPoint y: 227, distance: 287.3
click at [385, 94] on icon at bounding box center [385, 83] width 8 height 30
drag, startPoint x: 91, startPoint y: 54, endPoint x: 396, endPoint y: 28, distance: 306.0
click at [92, 54] on button "Add flashing" at bounding box center [64, 55] width 67 height 14
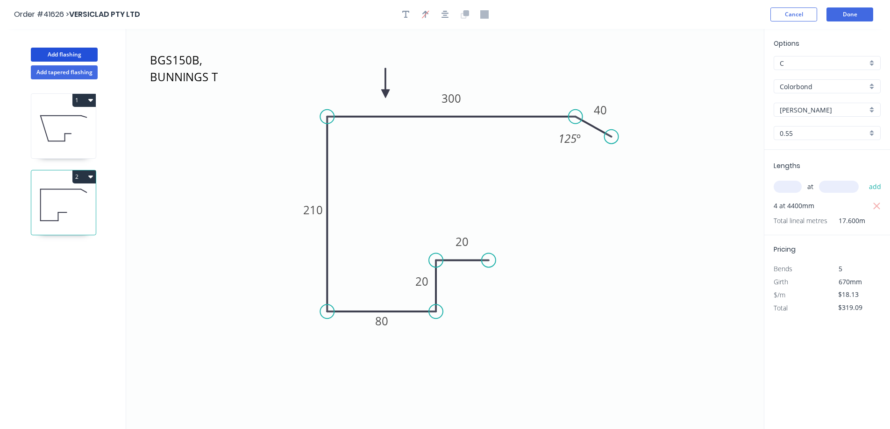
type input "$0.00"
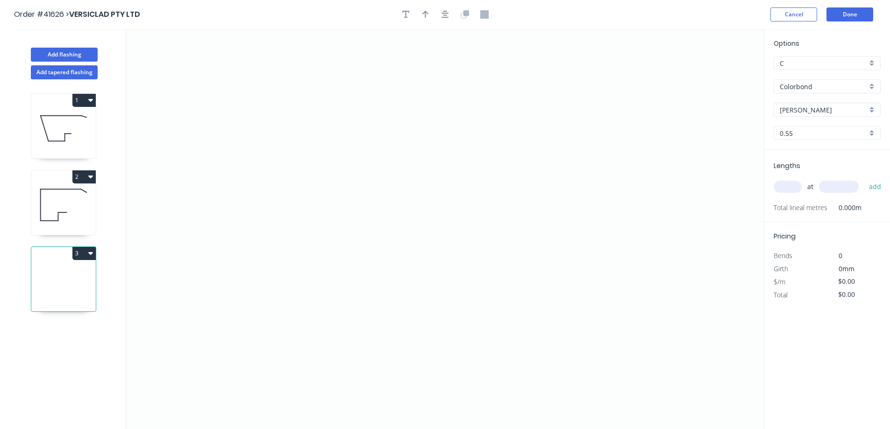
drag, startPoint x: 405, startPoint y: 14, endPoint x: 389, endPoint y: 24, distance: 18.4
click at [404, 15] on icon "button" at bounding box center [405, 14] width 7 height 8
click at [187, 61] on textarea at bounding box center [186, 65] width 76 height 35
drag, startPoint x: 229, startPoint y: 65, endPoint x: 265, endPoint y: 64, distance: 36.0
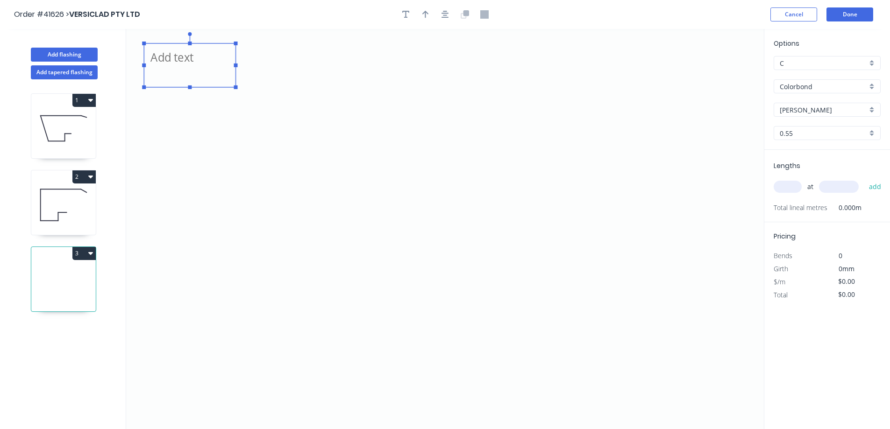
click at [238, 64] on rect at bounding box center [236, 66] width 4 height 4
type textarea "ZFS150, 15 DEG BUNNINGS T"
click at [779, 184] on input "text" at bounding box center [787, 187] width 28 height 12
type input "1"
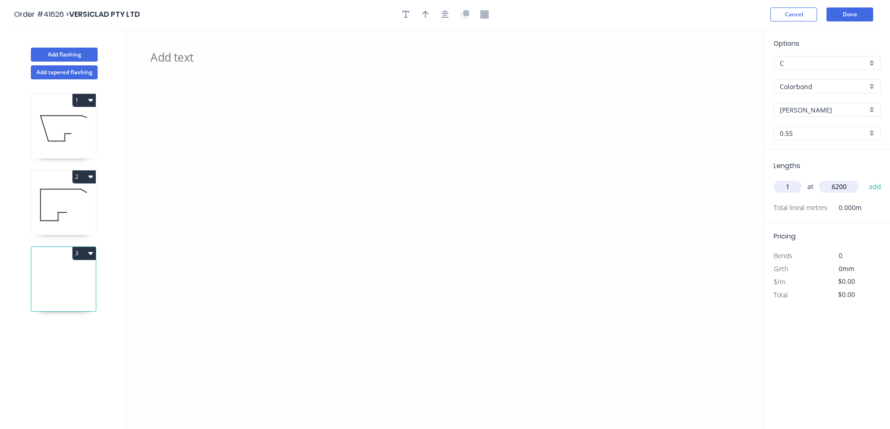
type input "6200"
click at [864, 179] on button "add" at bounding box center [875, 187] width 22 height 16
drag, startPoint x: 350, startPoint y: 275, endPoint x: 458, endPoint y: 278, distance: 107.9
click at [458, 278] on icon "ZFS150, 15 DEG BUNNINGS T" at bounding box center [444, 229] width 637 height 400
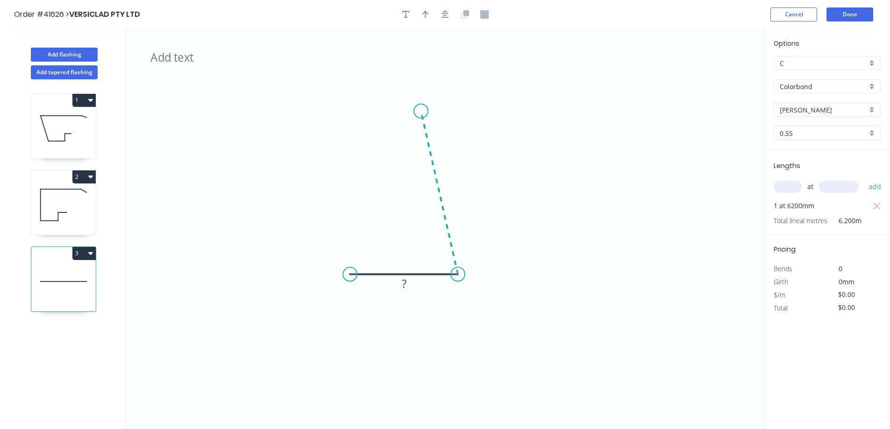
drag, startPoint x: 424, startPoint y: 205, endPoint x: 423, endPoint y: 110, distance: 94.8
click at [423, 110] on icon "ZFS150, 15 DEG BUNNINGS T ?" at bounding box center [444, 229] width 637 height 400
drag, startPoint x: 466, startPoint y: 113, endPoint x: 490, endPoint y: 112, distance: 24.3
click at [490, 112] on icon "ZFS150, 15 DEG BUNNINGS T ? ? ? º" at bounding box center [444, 229] width 637 height 400
click at [490, 112] on circle at bounding box center [490, 110] width 14 height 14
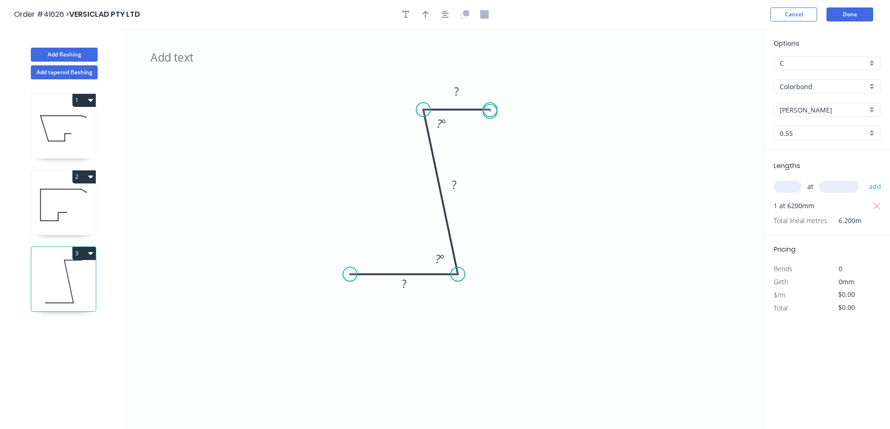
click at [490, 112] on circle at bounding box center [490, 110] width 14 height 14
drag, startPoint x: 352, startPoint y: 273, endPoint x: 311, endPoint y: 277, distance: 40.3
click at [311, 277] on circle at bounding box center [311, 274] width 14 height 14
click at [328, 305] on div "Crush & Fold" at bounding box center [358, 308] width 94 height 19
click at [331, 308] on div "Flip bend" at bounding box center [358, 307] width 94 height 19
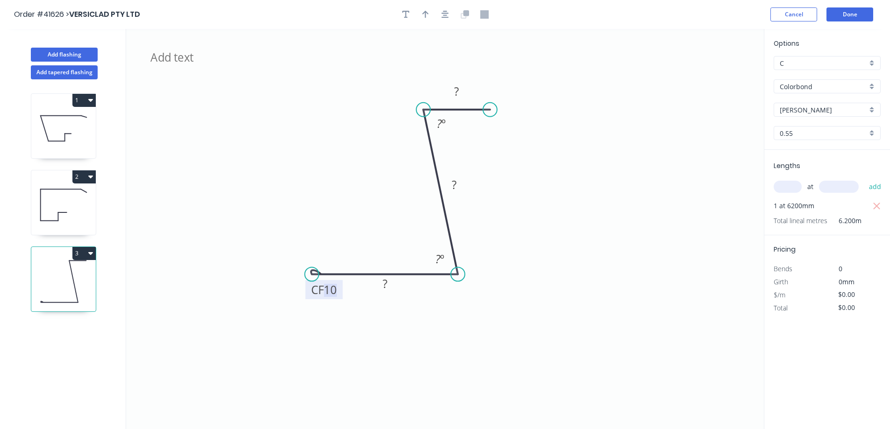
click at [333, 292] on tspan "10" at bounding box center [330, 289] width 13 height 15
drag, startPoint x: 424, startPoint y: 12, endPoint x: 721, endPoint y: 63, distance: 300.3
click at [425, 12] on icon "button" at bounding box center [425, 14] width 7 height 7
drag, startPoint x: 716, startPoint y: 76, endPoint x: 562, endPoint y: 186, distance: 189.7
click at [573, 186] on icon at bounding box center [577, 171] width 8 height 30
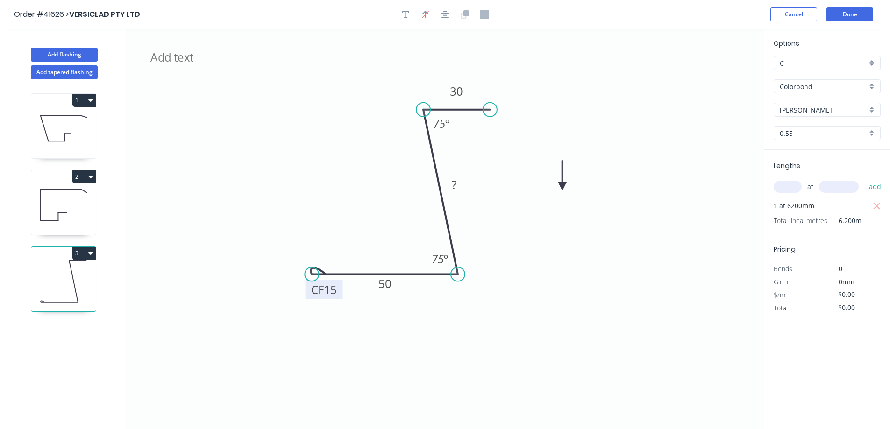
click at [562, 186] on icon at bounding box center [562, 176] width 8 height 30
click at [562, 186] on icon at bounding box center [569, 178] width 27 height 27
drag, startPoint x: 562, startPoint y: 186, endPoint x: 523, endPoint y: 199, distance: 41.2
click at [523, 199] on icon at bounding box center [537, 197] width 30 height 8
click at [457, 184] on rect at bounding box center [454, 185] width 19 height 13
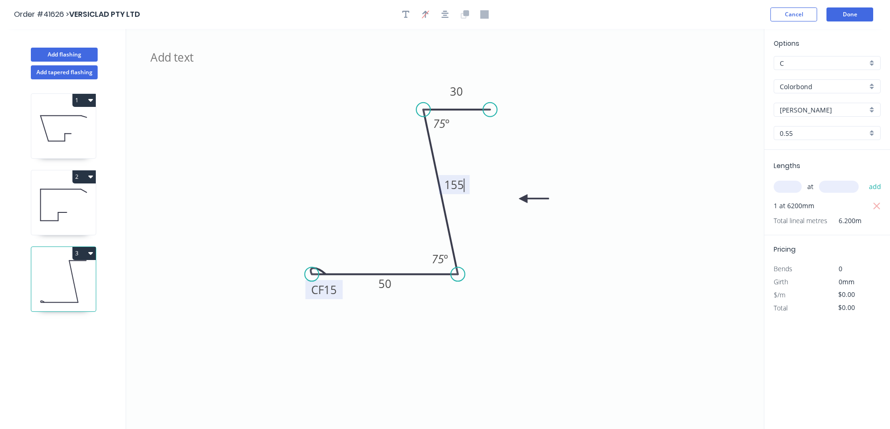
click at [579, 149] on icon "ZFS150, 15 DEG BUNNINGS T CF 15 50 155 30 75 º 75 º" at bounding box center [444, 229] width 637 height 400
type input "$9.01"
type input "$55.86"
click at [856, 8] on button "Done" at bounding box center [849, 14] width 47 height 14
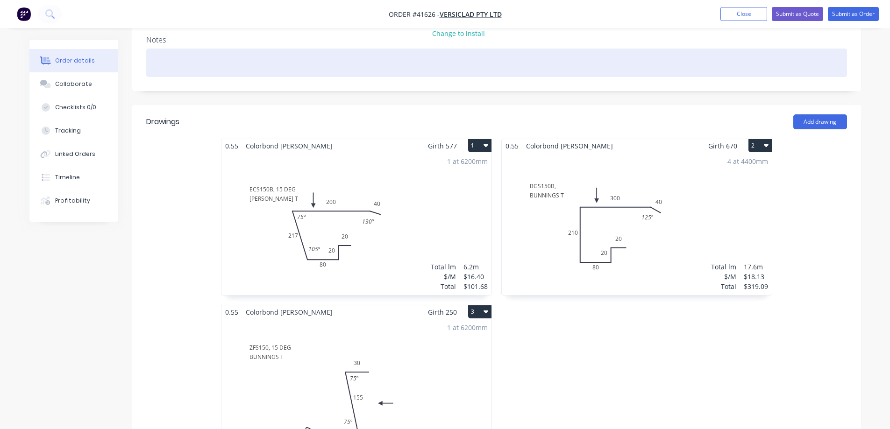
scroll to position [187, 0]
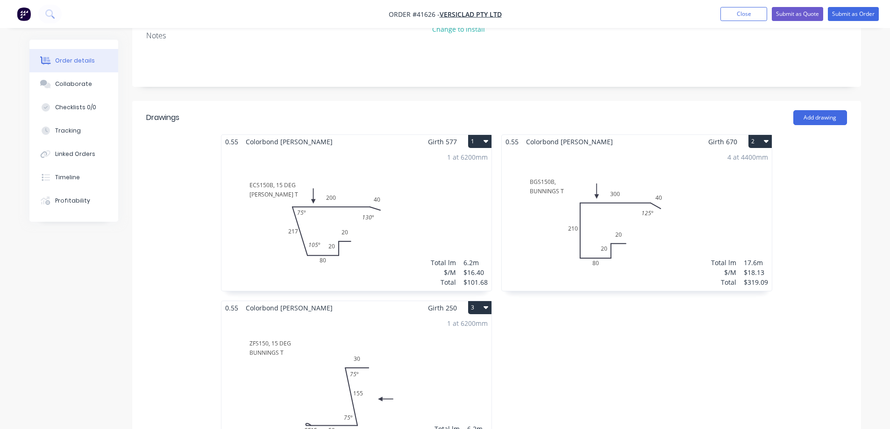
click at [438, 331] on div "1 at 6200mm Total lm $/M Total 6.2m $9.01 $55.86" at bounding box center [356, 386] width 270 height 142
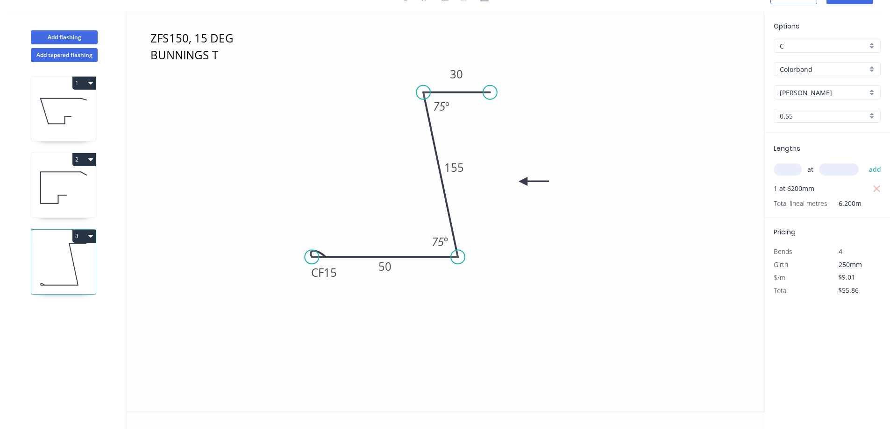
scroll to position [17, 0]
click at [872, 89] on div "[PERSON_NAME]" at bounding box center [826, 92] width 107 height 14
click at [811, 127] on div "Surfmist" at bounding box center [827, 124] width 106 height 16
type input "Surfmist"
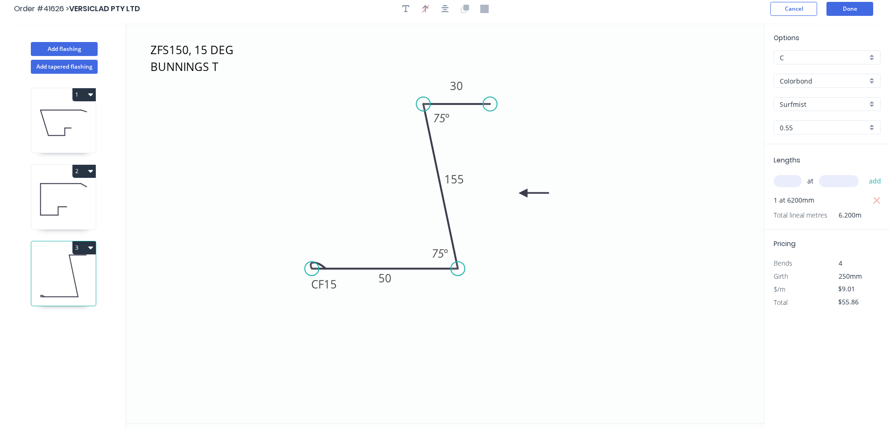
scroll to position [0, 0]
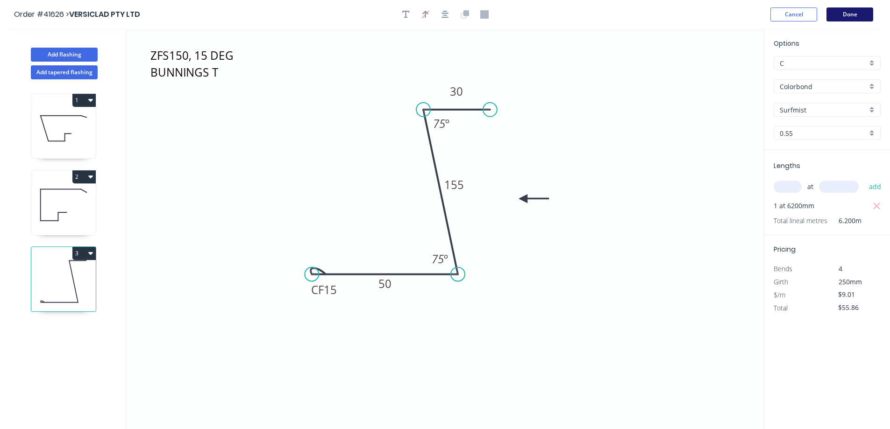
click at [863, 11] on button "Done" at bounding box center [849, 14] width 47 height 14
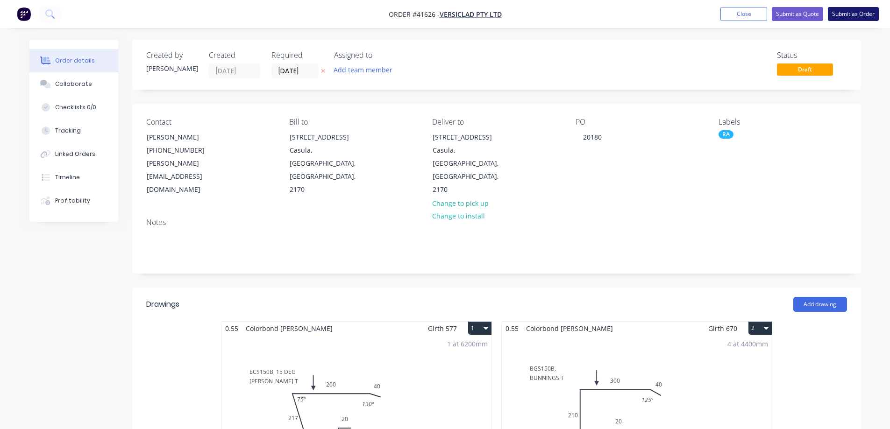
click at [846, 16] on button "Submit as Order" at bounding box center [852, 14] width 51 height 14
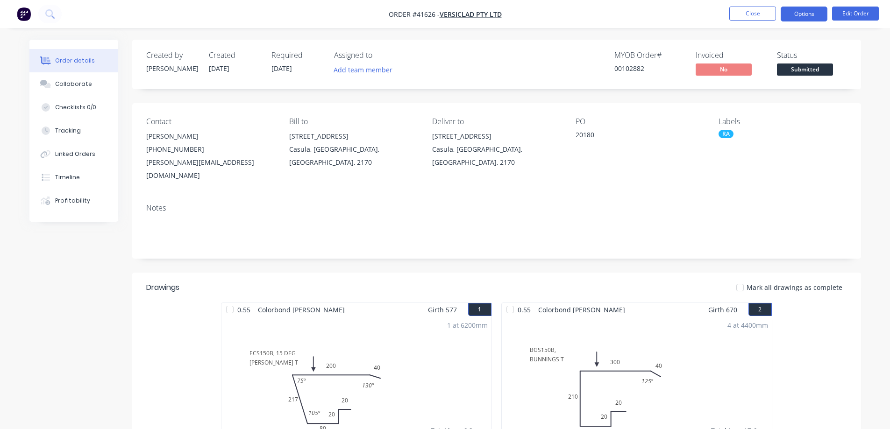
click at [815, 10] on button "Options" at bounding box center [803, 14] width 47 height 15
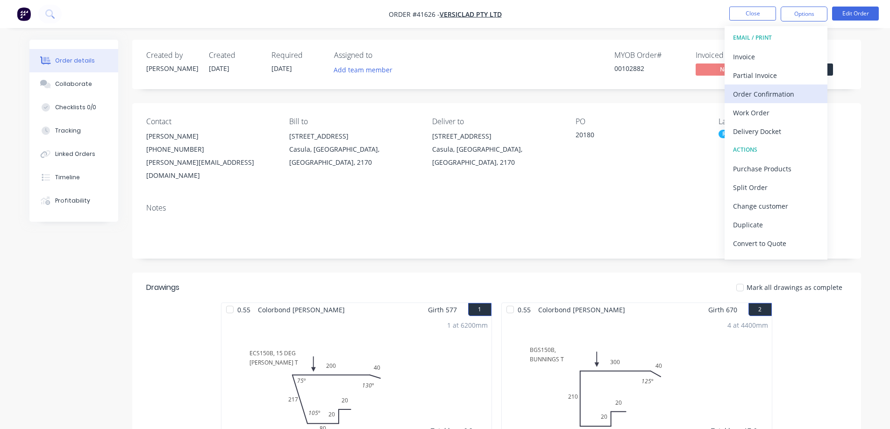
click at [780, 92] on div "Order Confirmation" at bounding box center [776, 94] width 86 height 14
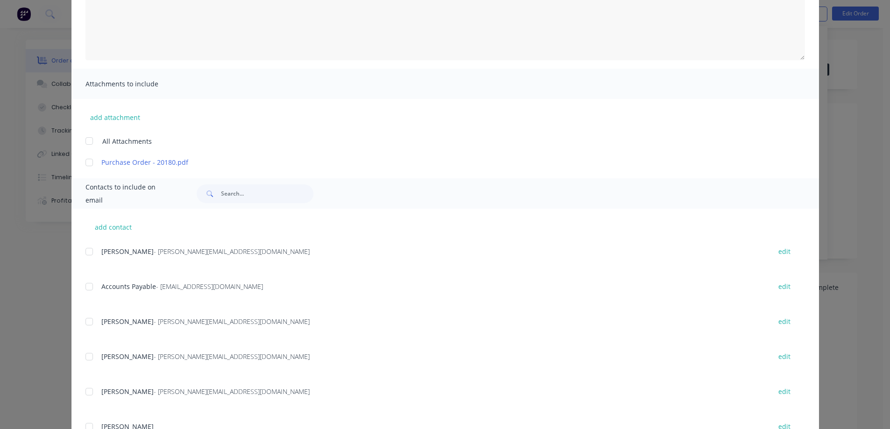
scroll to position [140, 0]
drag, startPoint x: 88, startPoint y: 254, endPoint x: 139, endPoint y: 247, distance: 51.4
click at [88, 253] on div at bounding box center [89, 251] width 19 height 19
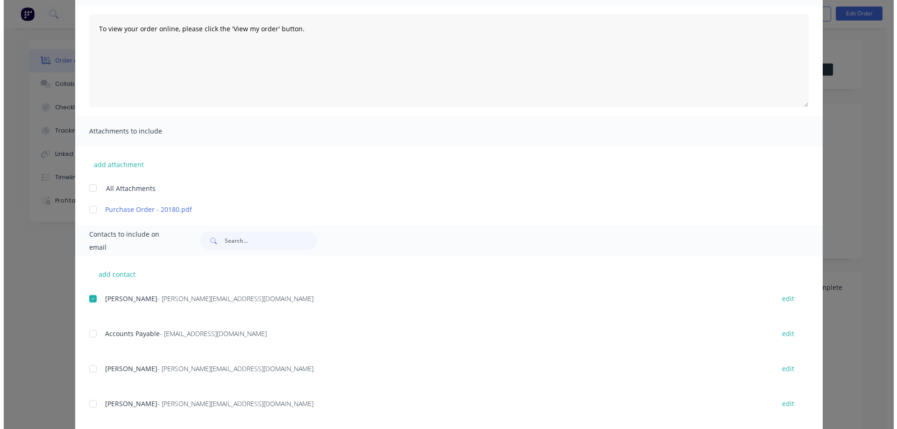
scroll to position [0, 0]
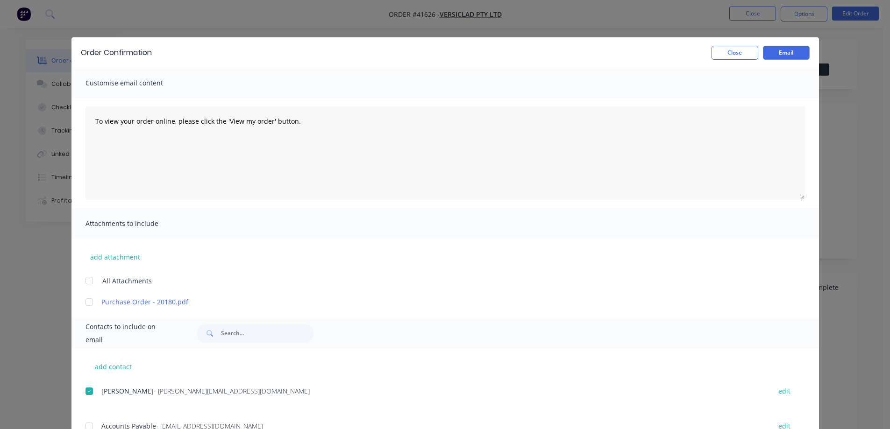
click at [806, 50] on div "Order Confirmation Close Email" at bounding box center [444, 52] width 747 height 30
click at [798, 52] on button "Email" at bounding box center [786, 53] width 47 height 14
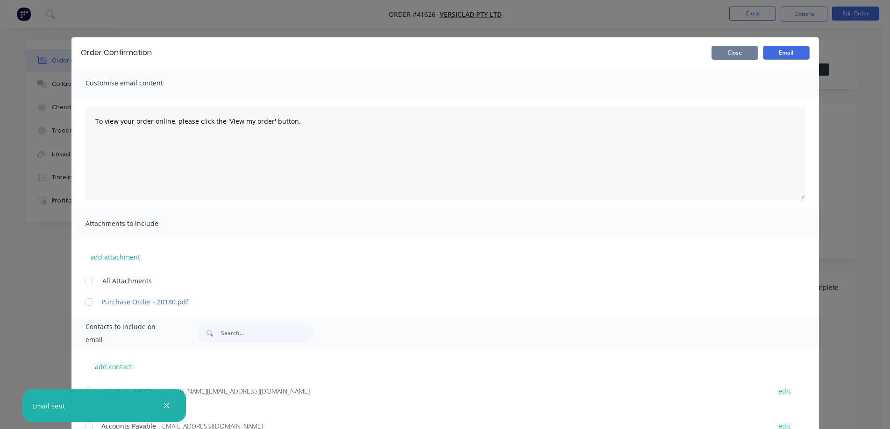
click at [749, 55] on button "Close" at bounding box center [734, 53] width 47 height 14
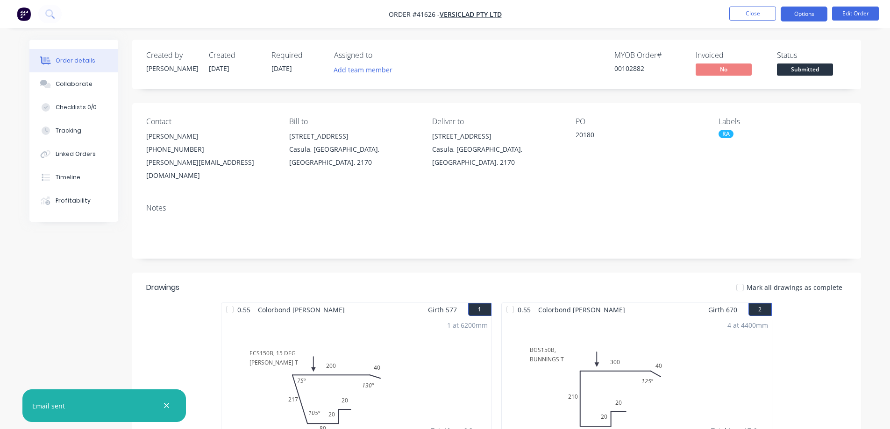
click at [801, 14] on button "Options" at bounding box center [803, 14] width 47 height 15
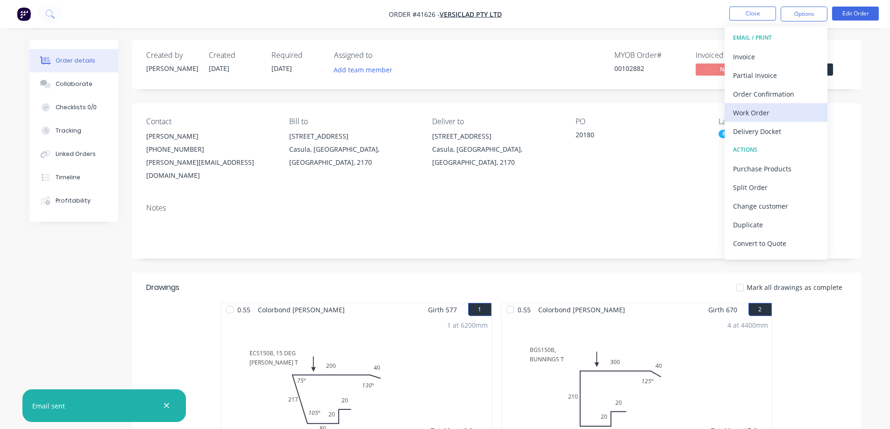
click at [769, 113] on div "Work Order" at bounding box center [776, 113] width 86 height 14
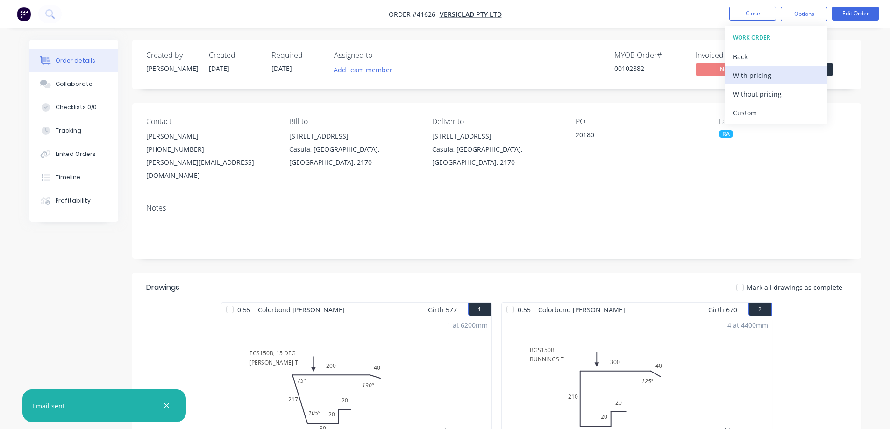
click at [786, 75] on div "With pricing" at bounding box center [776, 76] width 86 height 14
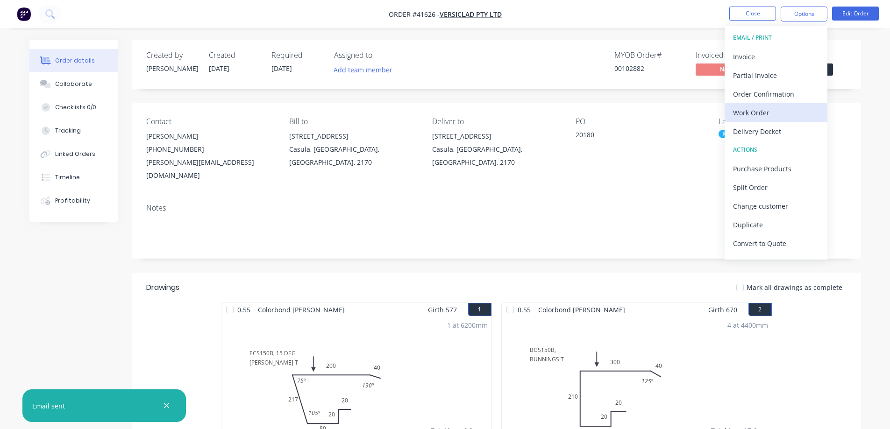
click at [753, 111] on div "Work Order" at bounding box center [776, 113] width 86 height 14
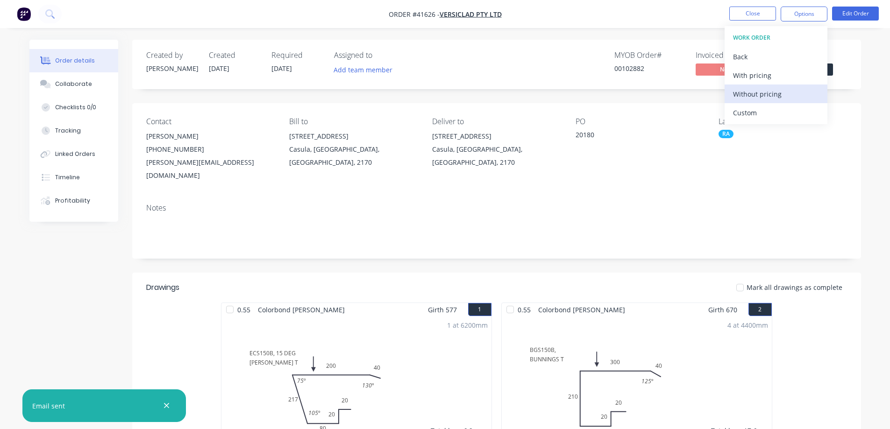
click at [765, 94] on div "Without pricing" at bounding box center [776, 94] width 86 height 14
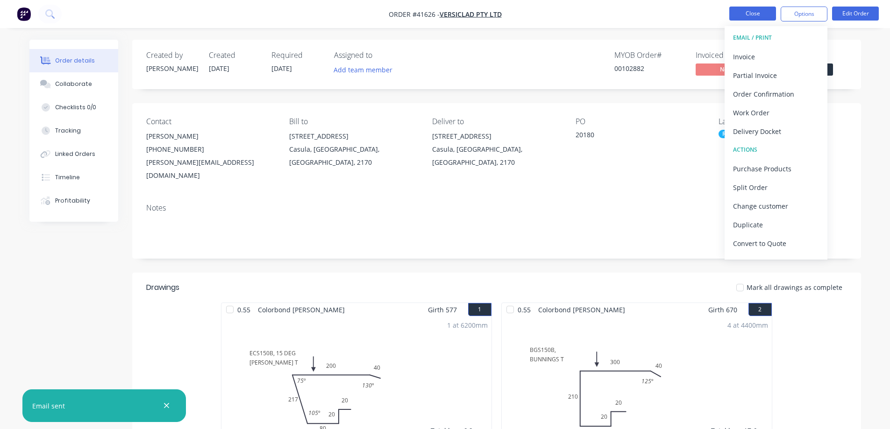
click at [738, 14] on button "Close" at bounding box center [752, 14] width 47 height 14
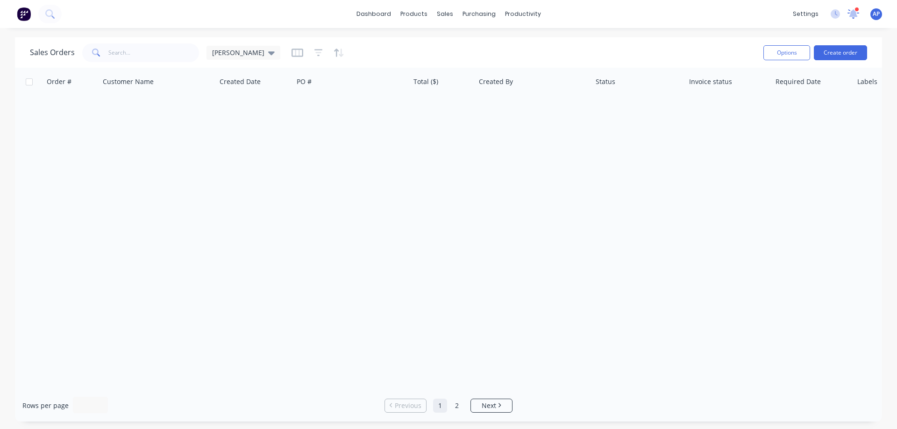
click at [855, 14] on icon at bounding box center [853, 12] width 8 height 7
click div "Order # 41578"
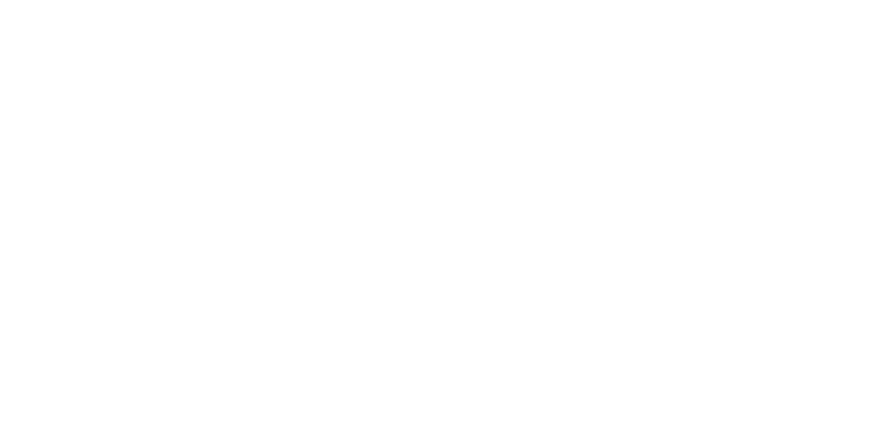
click button "Close"
click div "Sales Orders"
